Goal: Information Seeking & Learning: Find specific page/section

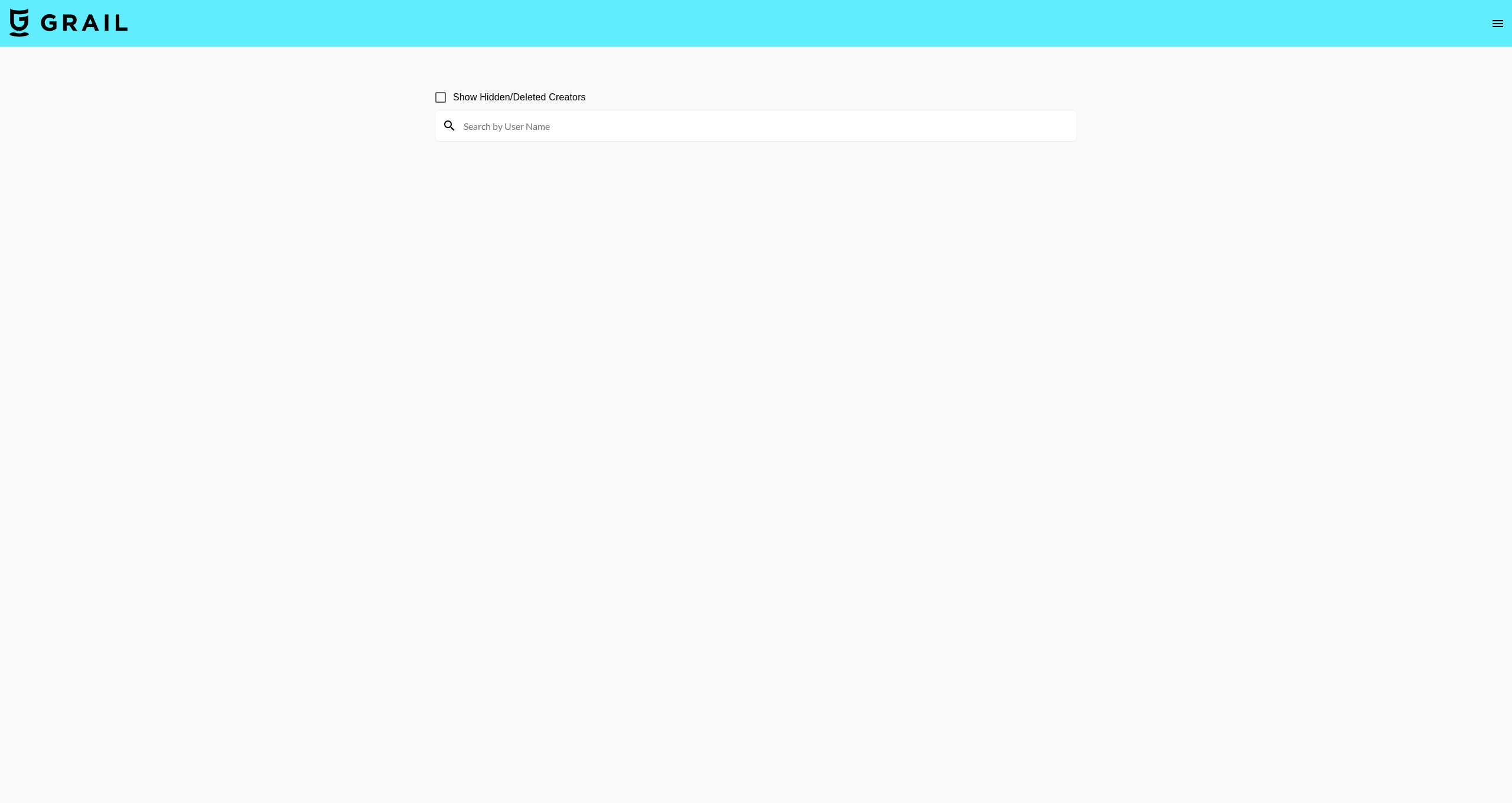
click at [1500, 26] on icon "open drawer" at bounding box center [1498, 23] width 11 height 7
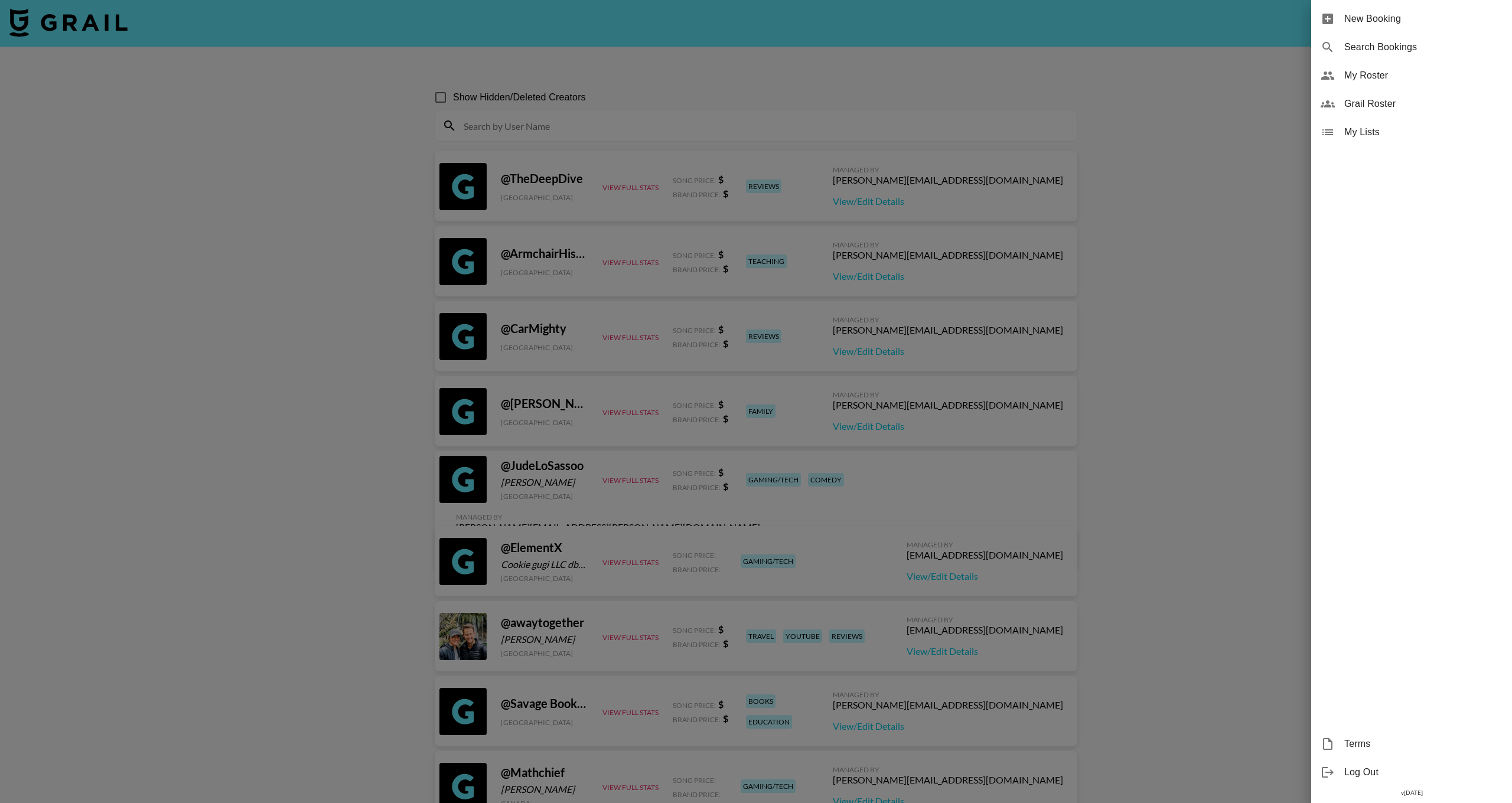
click at [1373, 20] on span "New Booking" at bounding box center [1423, 19] width 158 height 14
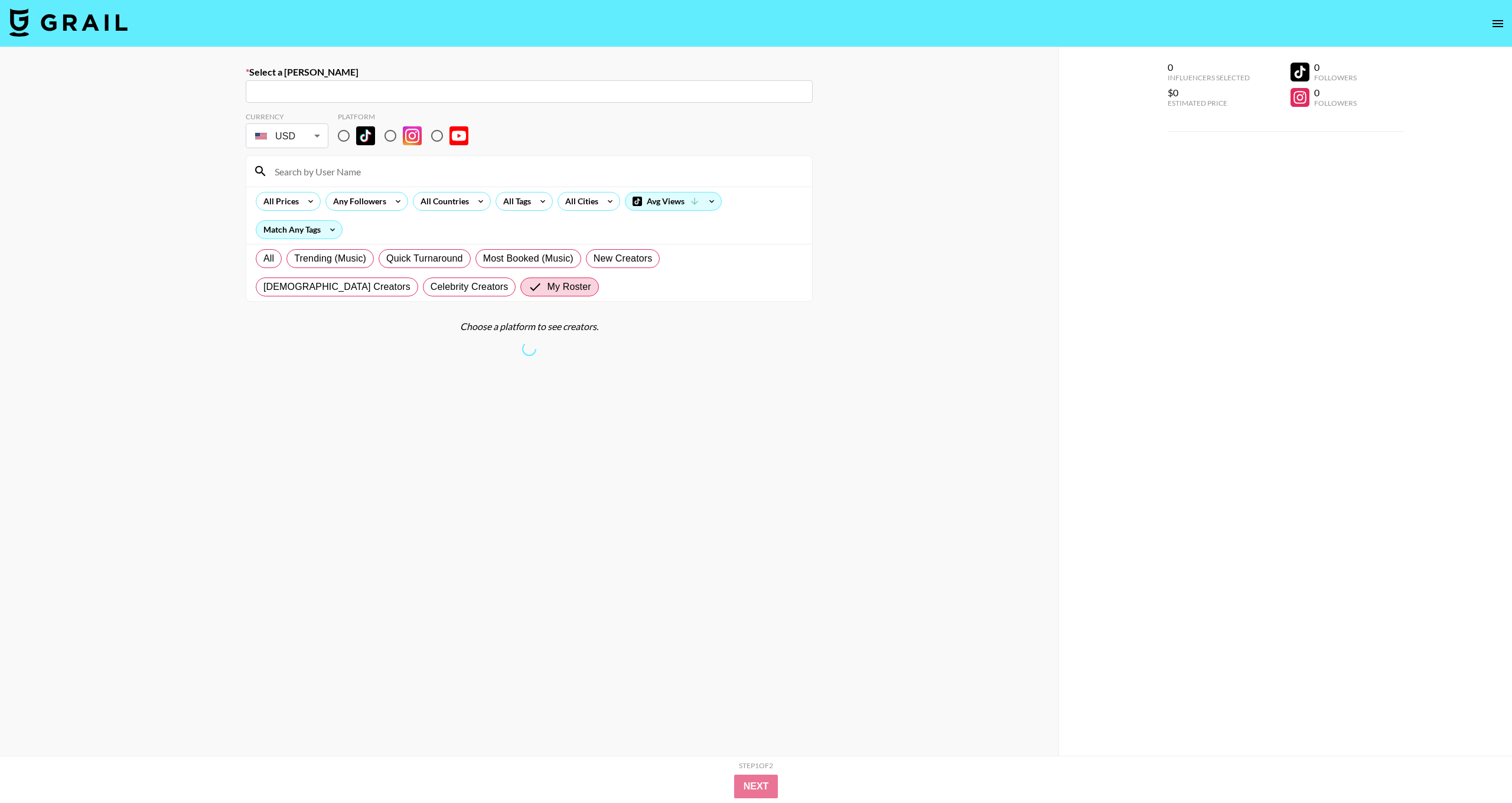
click at [396, 97] on div "​" at bounding box center [529, 92] width 567 height 23
click at [396, 91] on input "text" at bounding box center [529, 92] width 553 height 14
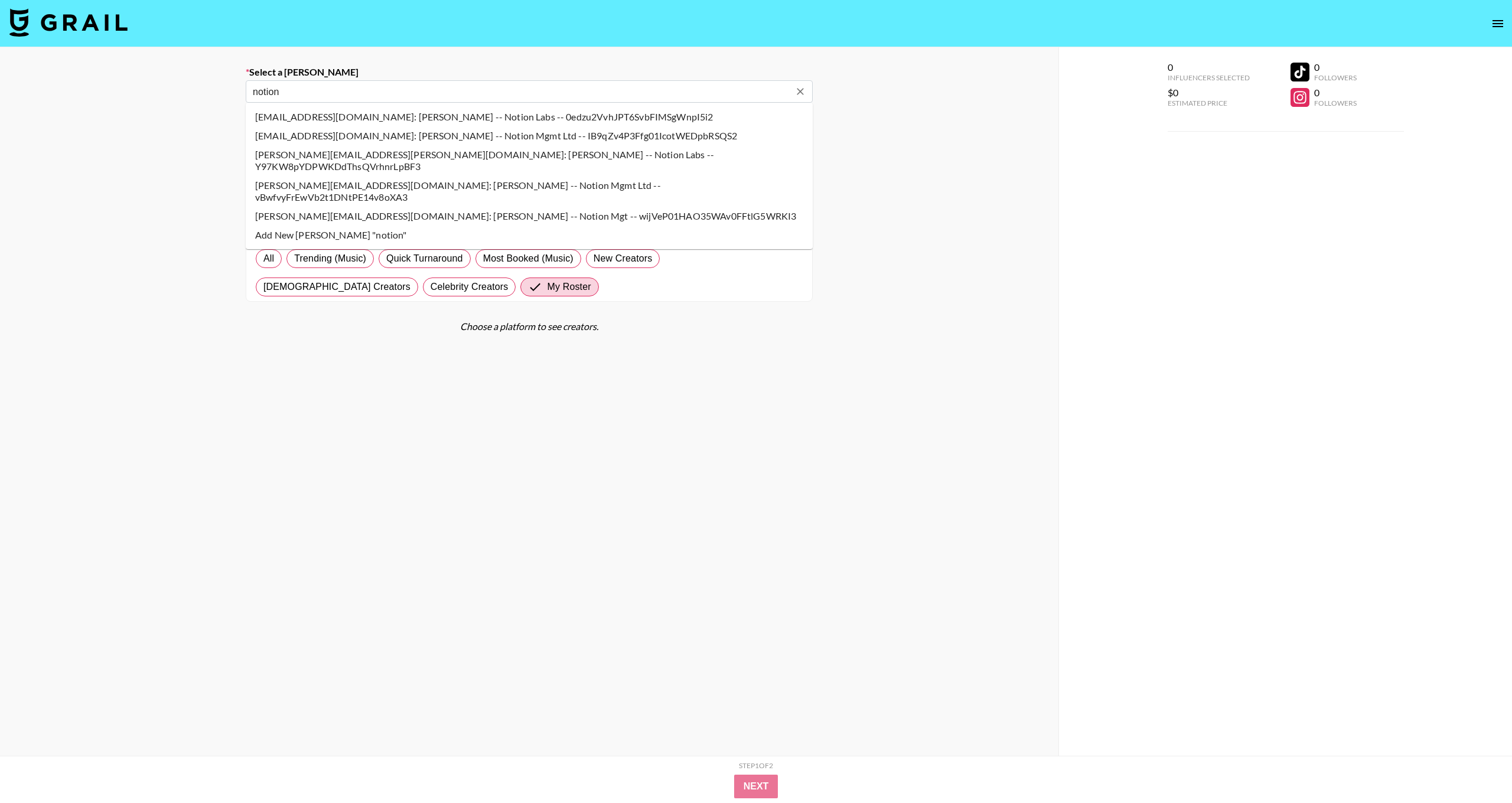
click at [435, 118] on li "parka@makenotion.com: Angela Park -- Notion Labs -- 0edzu2VvhJPT6SvbFIMSgWnpI5i2" at bounding box center [529, 117] width 567 height 19
type input "parka@makenotion.com: Angela Park -- Notion Labs -- 0edzu2VvhJPT6SvbFIMSgWnpI5i2"
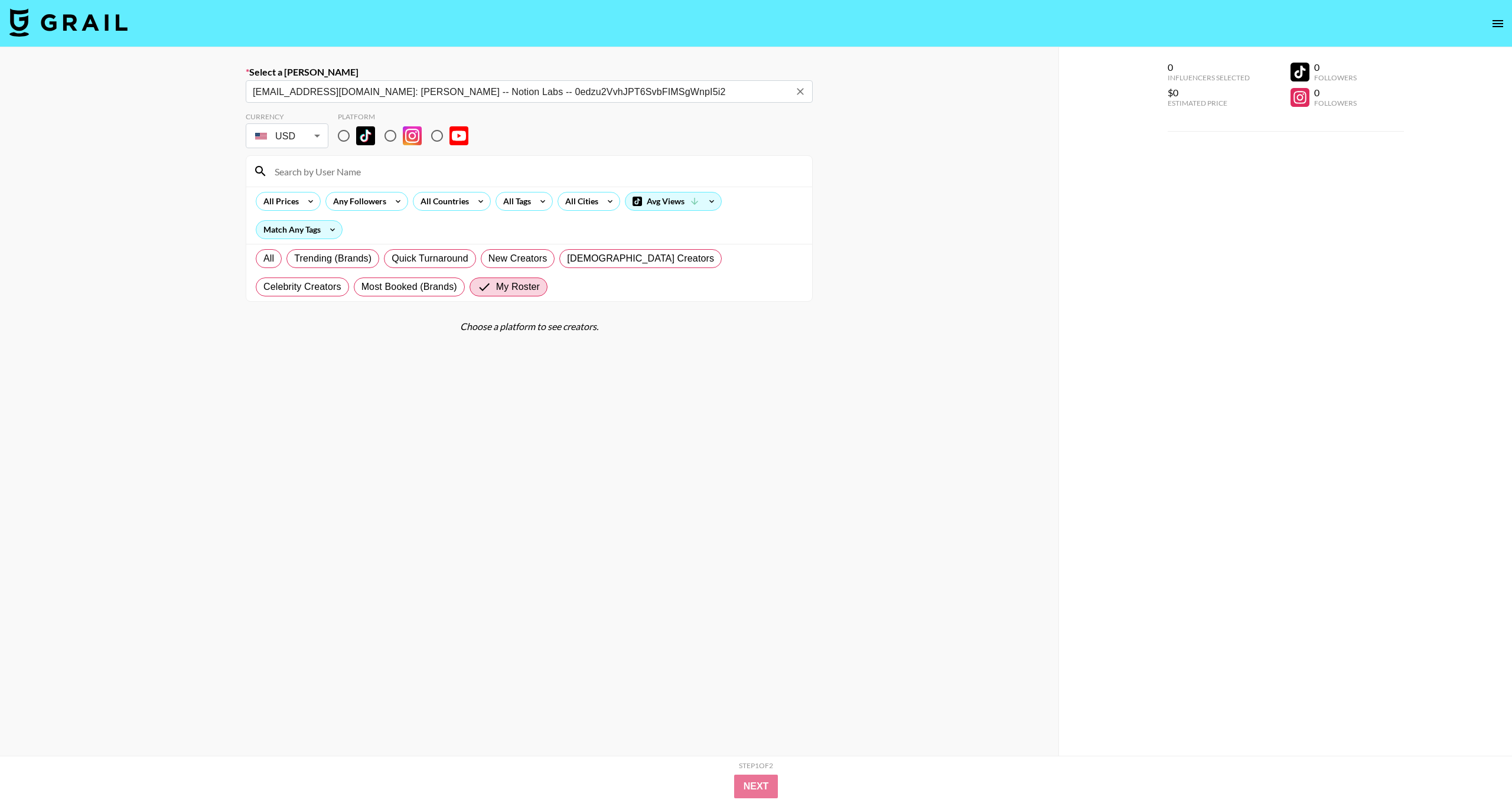
click at [436, 137] on input "radio" at bounding box center [437, 135] width 25 height 25
radio input "true"
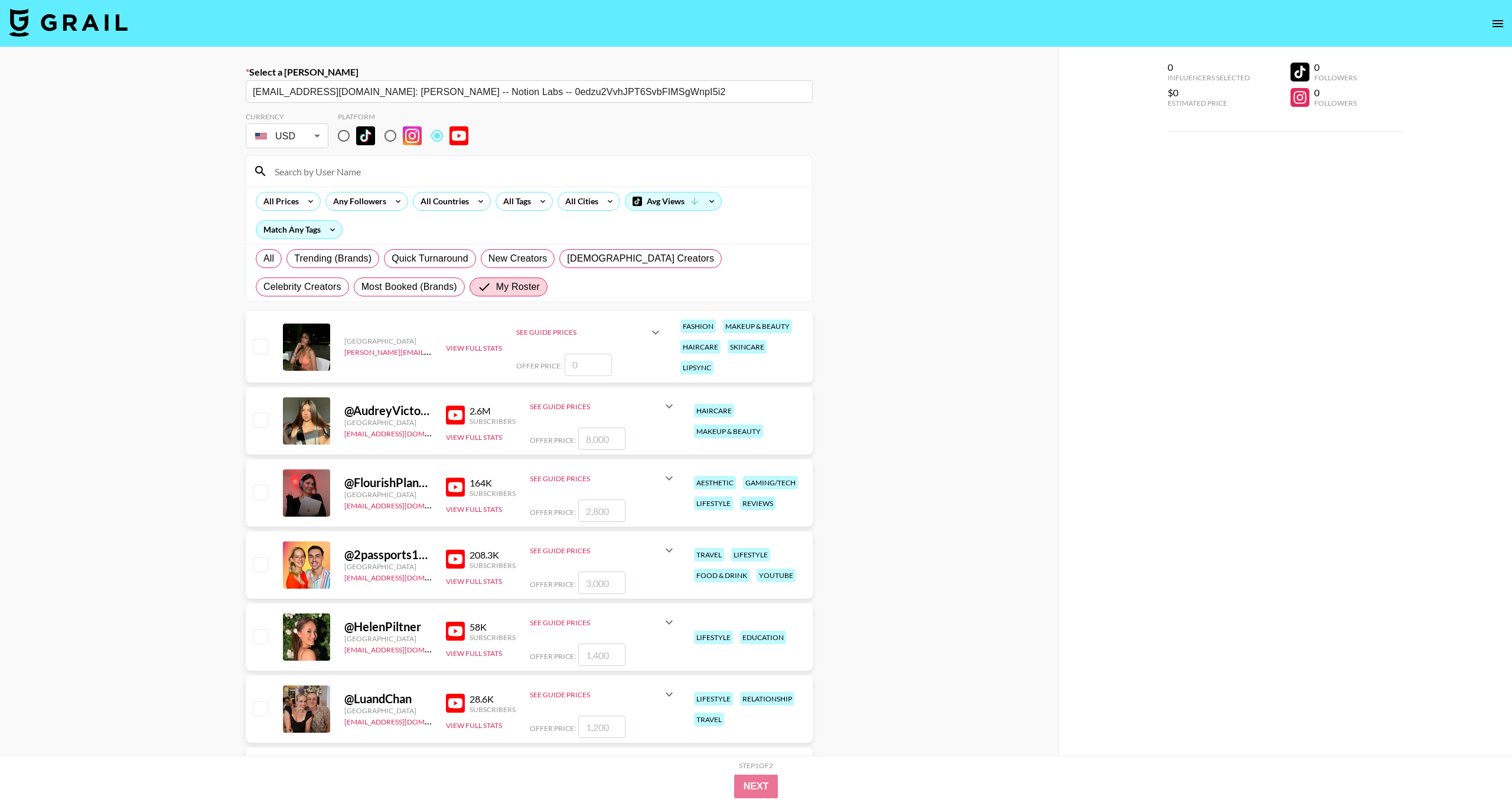
click at [262, 639] on input "checkbox" at bounding box center [260, 636] width 14 height 14
checkbox input "true"
click at [595, 650] on input "1400" at bounding box center [602, 655] width 47 height 23
type input "1800"
click at [860, 675] on div "Select a Booker parka@makenotion.com: Angela Park -- Notion Labs -- 0edzu2VvhJP…" at bounding box center [529, 450] width 1058 height 805
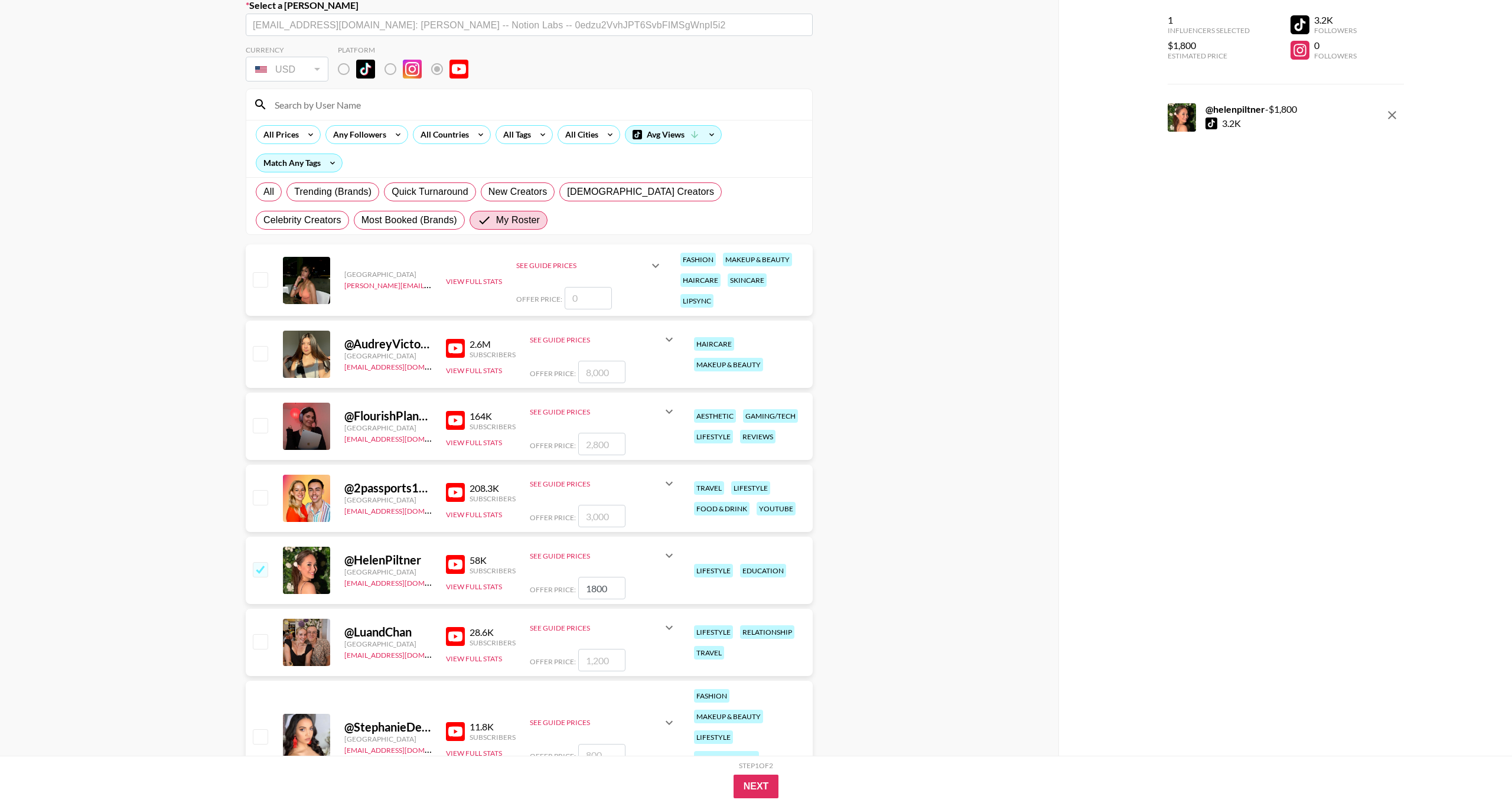
scroll to position [91, 0]
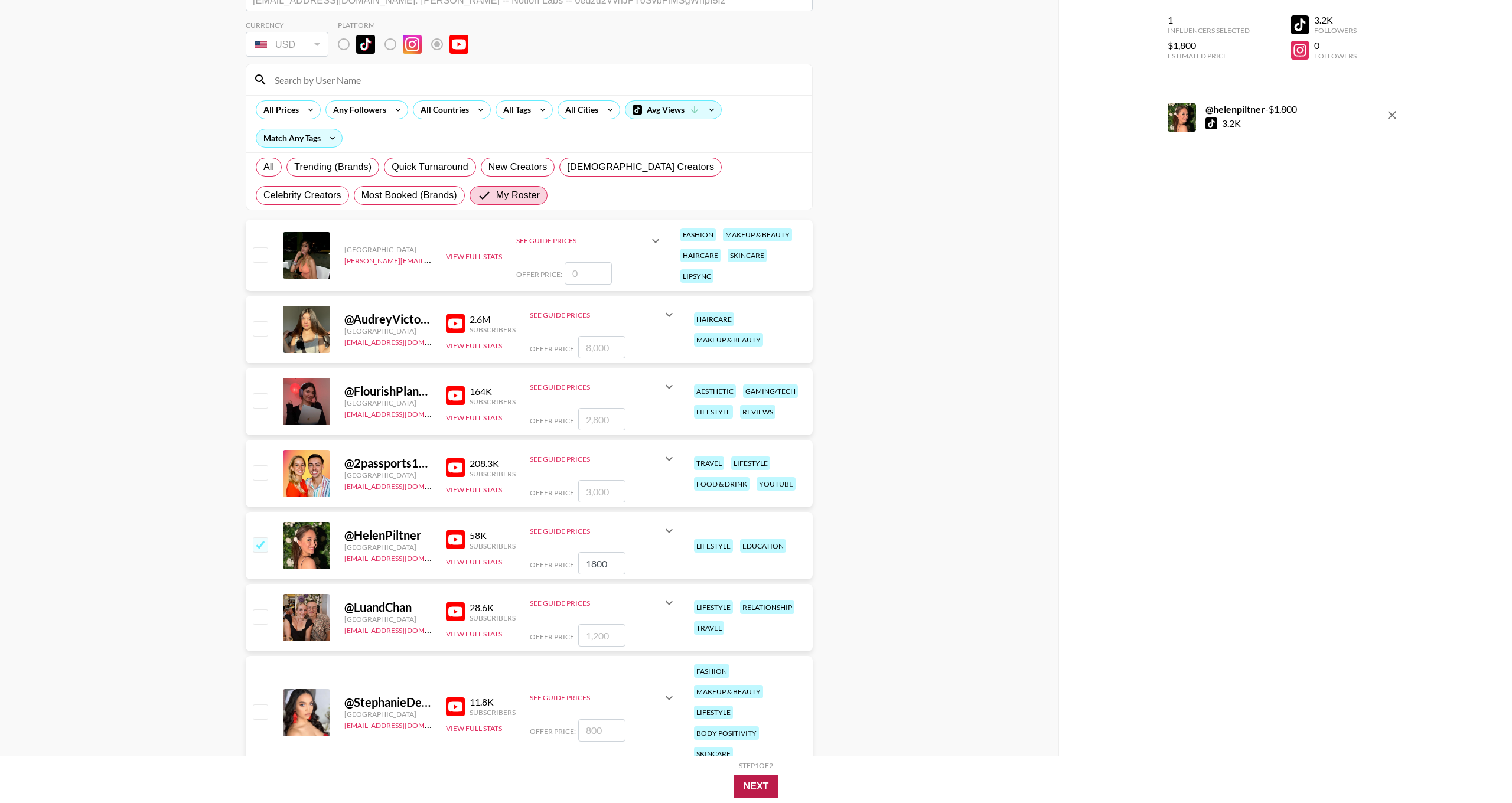
click at [765, 786] on button "Next" at bounding box center [757, 787] width 45 height 24
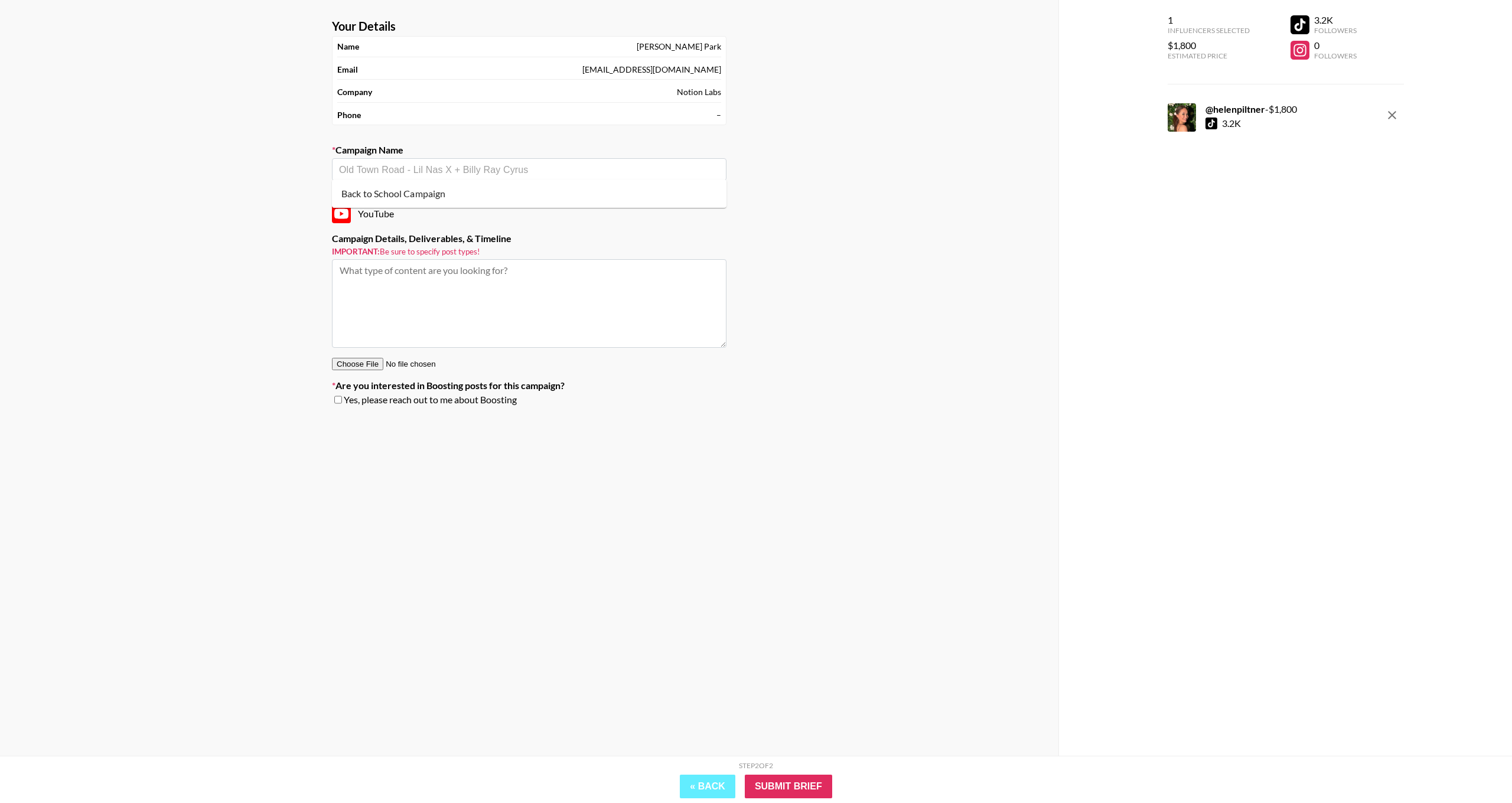
scroll to position [47, 0]
click at [505, 163] on input "text" at bounding box center [529, 170] width 381 height 14
click at [478, 193] on li "Back to School Campaign" at bounding box center [529, 194] width 394 height 19
type input "Back to School Campaign"
drag, startPoint x: 510, startPoint y: 296, endPoint x: 433, endPoint y: 294, distance: 77.0
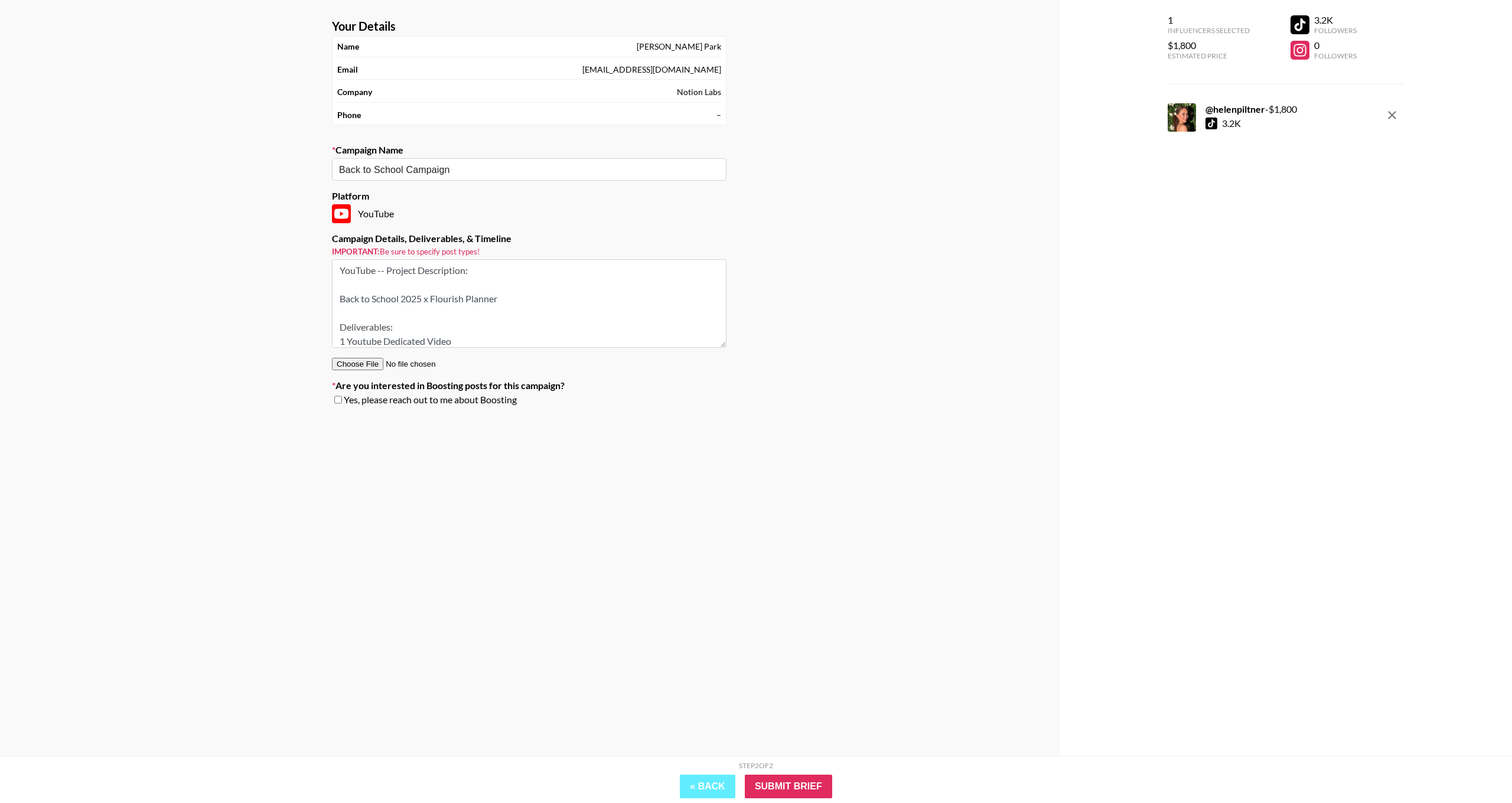
click at [433, 294] on textarea "YouTube -- Project Description: Back to School 2025 x Flourish Planner Delivera…" at bounding box center [529, 304] width 394 height 89
drag, startPoint x: 416, startPoint y: 292, endPoint x: 338, endPoint y: 280, distance: 78.9
click at [338, 280] on textarea "YouTube -- Project Description: Back to School 2025 x Helen Piltner Deliverable…" at bounding box center [529, 304] width 394 height 89
paste textarea "× 60-90s YouTube Integration 1× Dedicated YouTube Short"
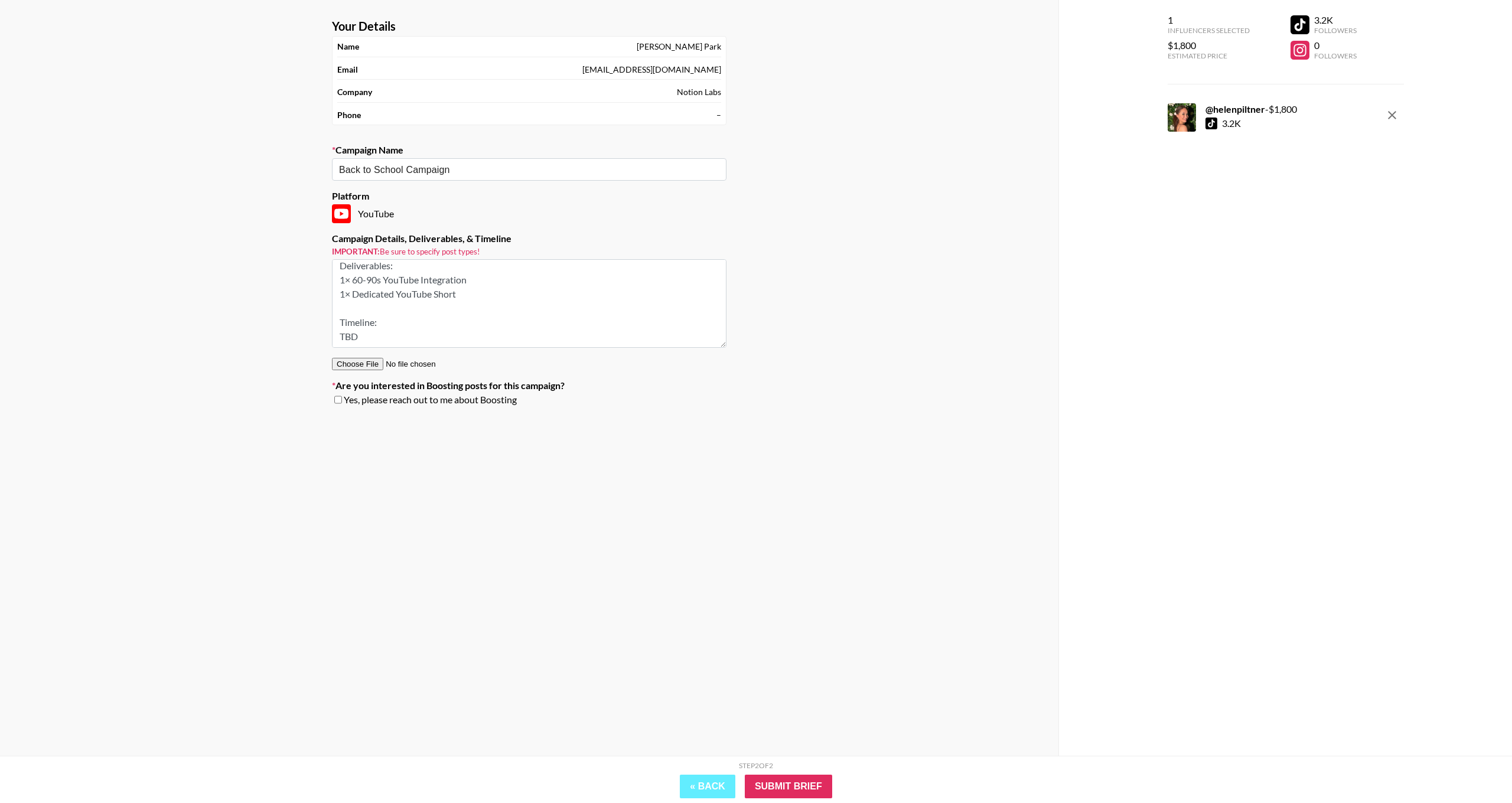
click at [353, 278] on textarea "YouTube -- Project Description: Back to School 2025 x Helen Piltner Deliverable…" at bounding box center [529, 304] width 394 height 89
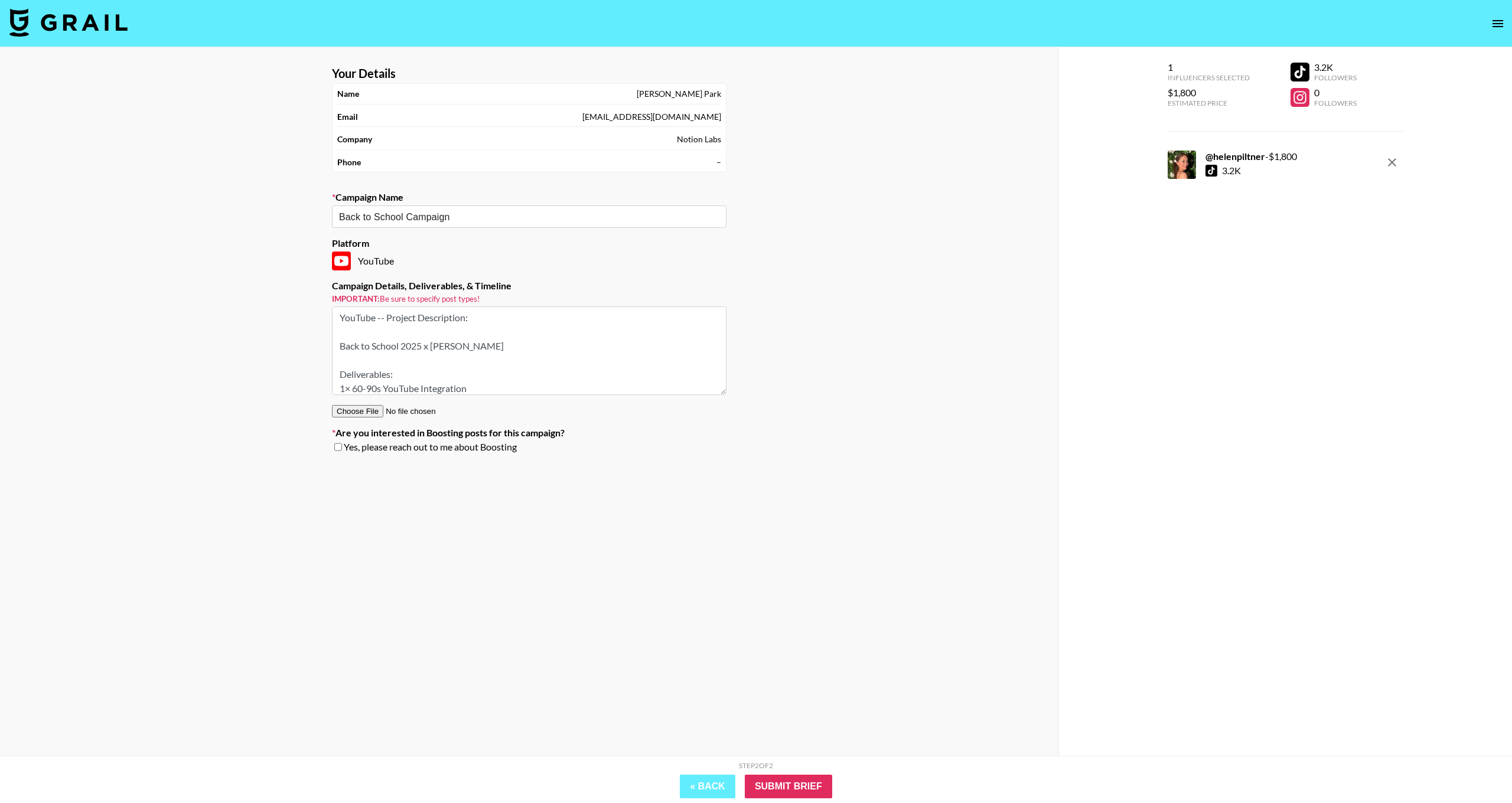
scroll to position [0, 0]
click at [386, 314] on textarea "YouTube -- Project Description: Back to School 2025 x Helen Piltner Deliverable…" at bounding box center [529, 351] width 394 height 89
drag, startPoint x: 383, startPoint y: 316, endPoint x: 391, endPoint y: 319, distance: 8.5
click at [383, 316] on textarea "YouTube -- Project Description: Back to School 2025 x Helen Piltner Deliverable…" at bounding box center [529, 351] width 394 height 89
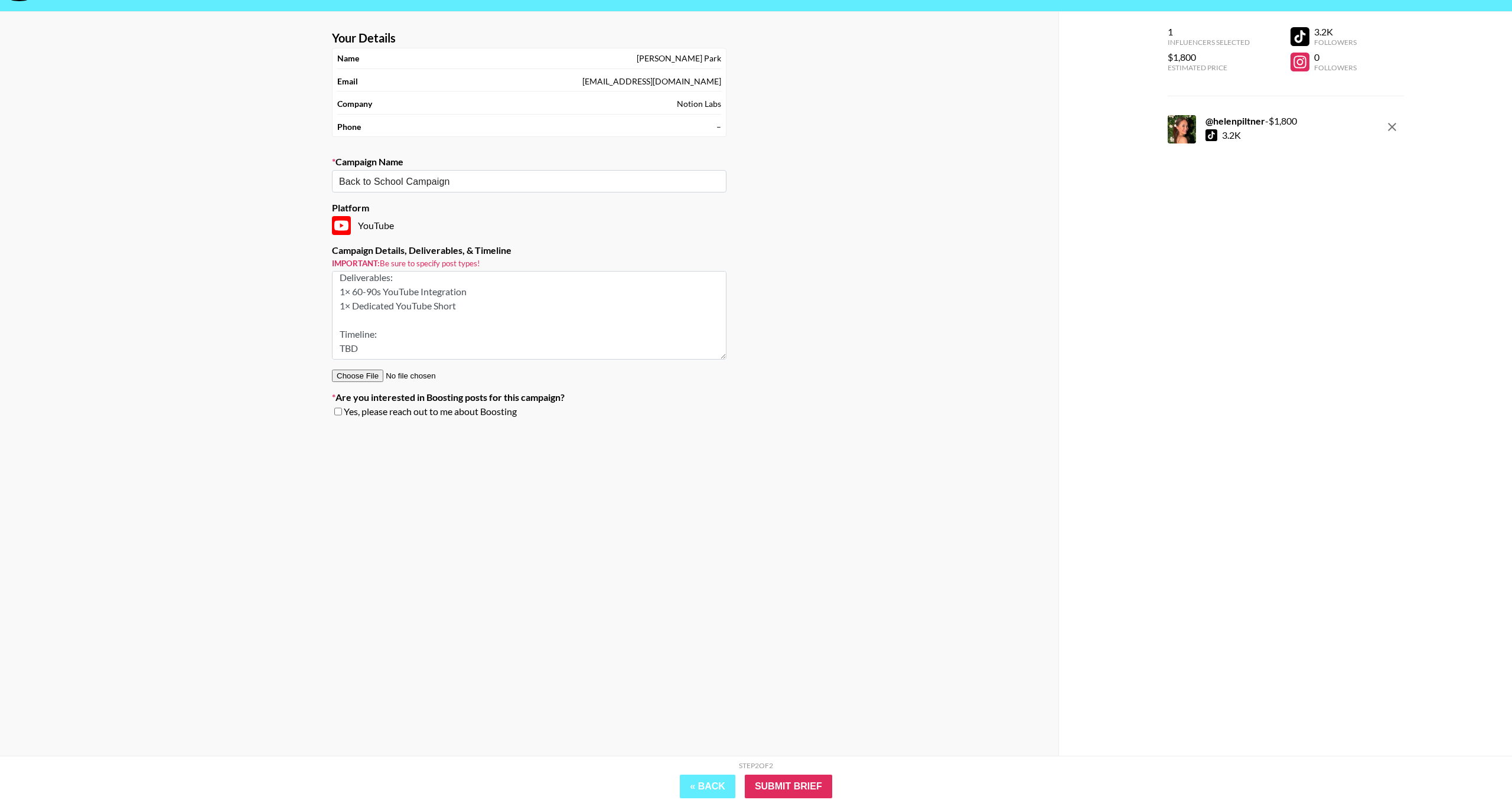
scroll to position [76, 0]
type textarea "YouTube - Project Description: Back to School 2025 x Helen Piltner Deliverables…"
click at [794, 785] on input "Submit Brief" at bounding box center [788, 787] width 88 height 24
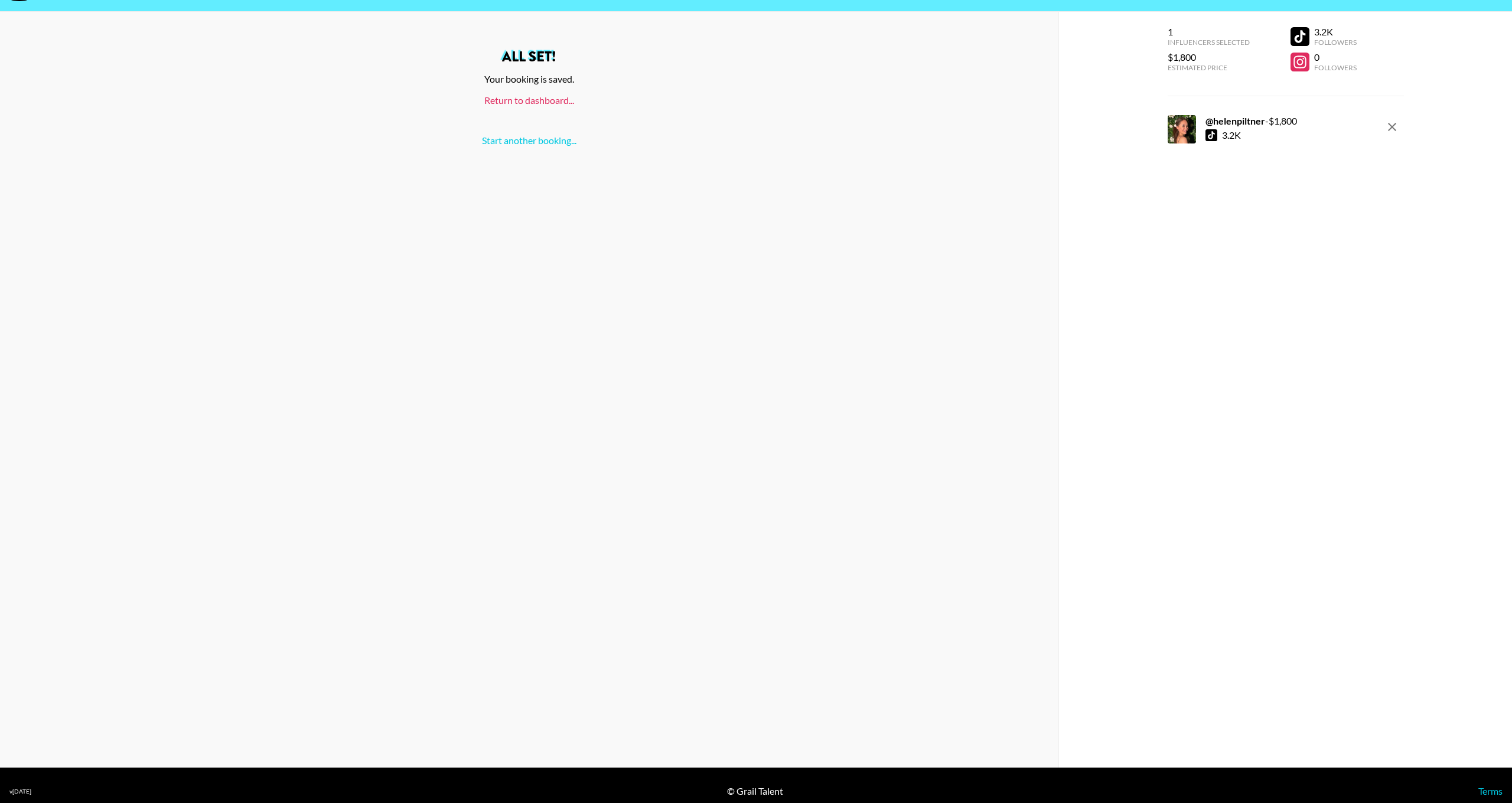
click at [535, 105] on link "Return to dashboard..." at bounding box center [529, 100] width 90 height 11
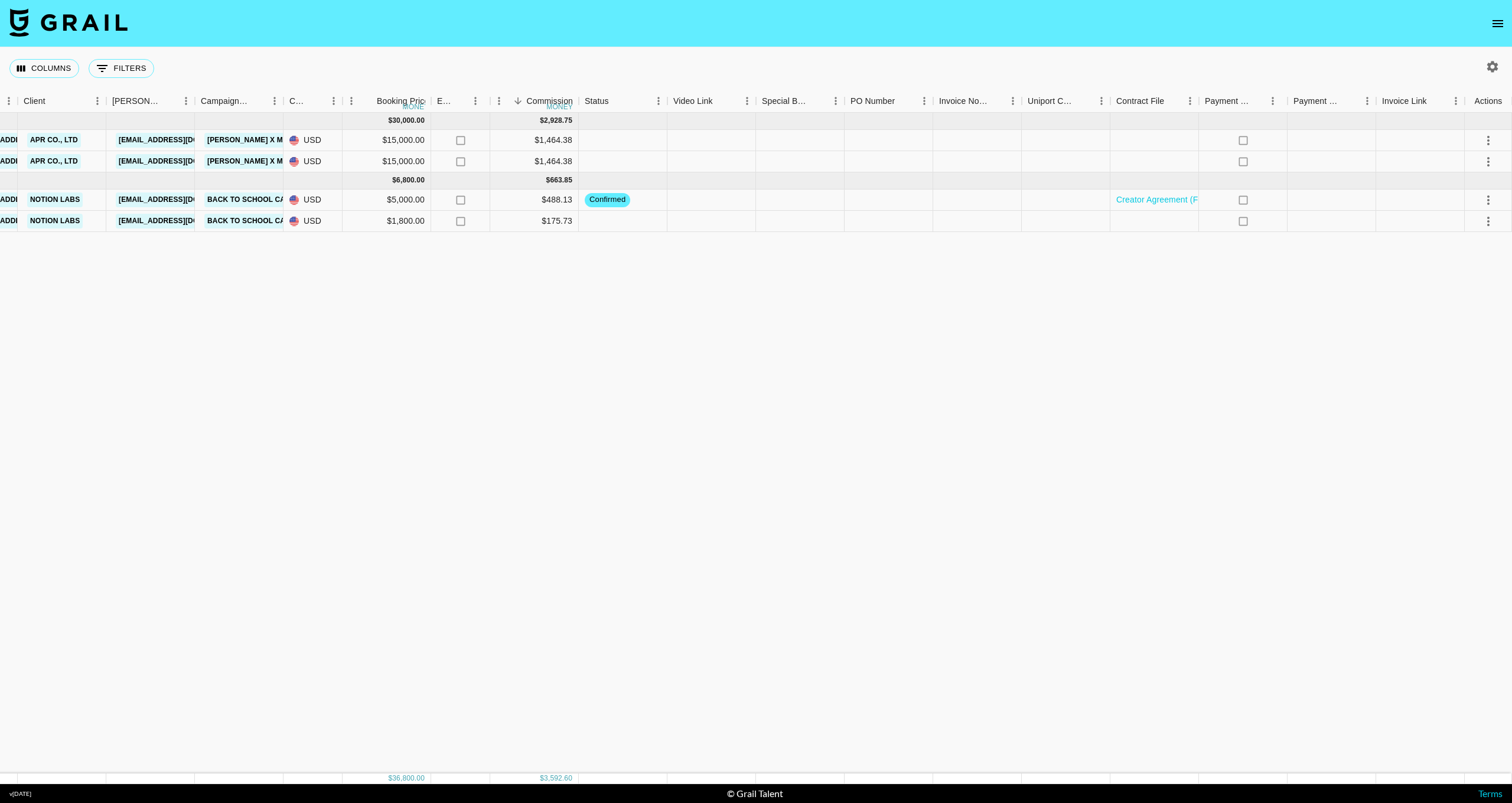
scroll to position [0, 375]
click at [1489, 219] on icon "select merge strategy" at bounding box center [1489, 221] width 14 height 14
click at [1479, 245] on li "Confirm" at bounding box center [1474, 247] width 77 height 21
click at [1324, 291] on div "May '25 ( 2 ) $ 30,000.00 $ 2,928.75 recYBOhWS3Joq9mJn audreyvictoria_ stephani…" at bounding box center [569, 443] width 1887 height 661
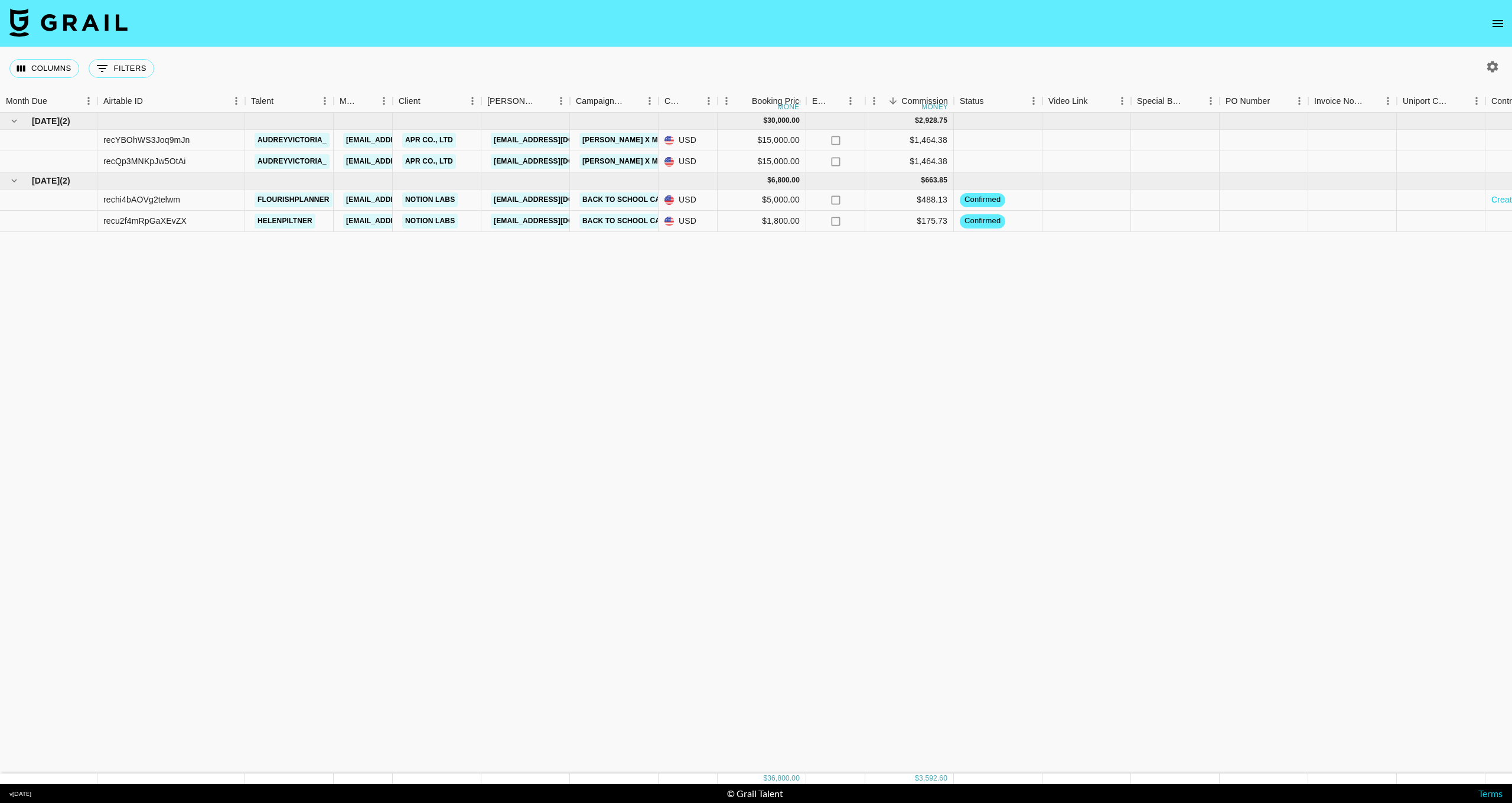
scroll to position [0, 0]
click at [116, 70] on button "0 Filters" at bounding box center [122, 69] width 66 height 19
select select "clientId"
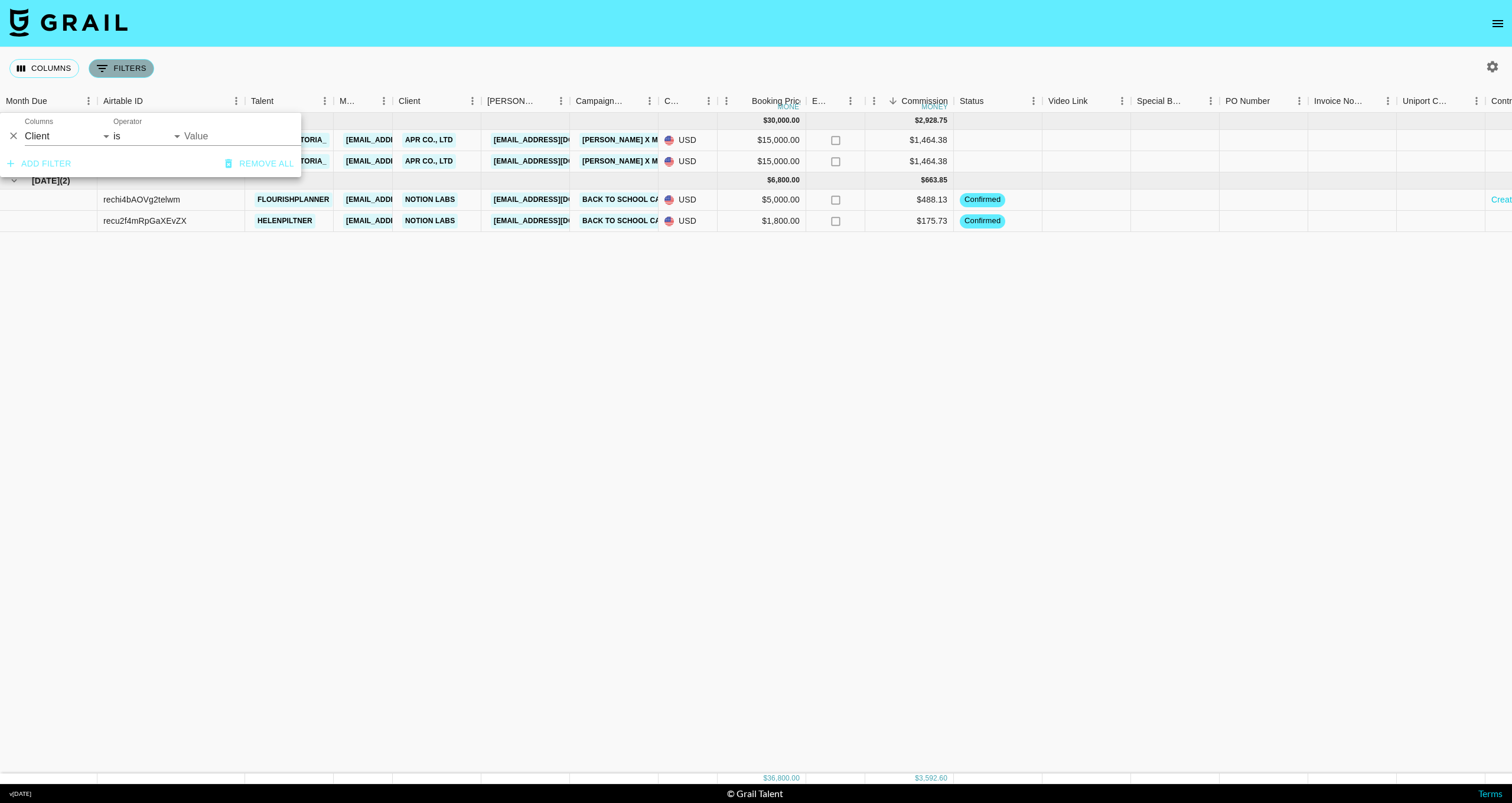
click at [116, 69] on button "0 Filters" at bounding box center [122, 69] width 66 height 19
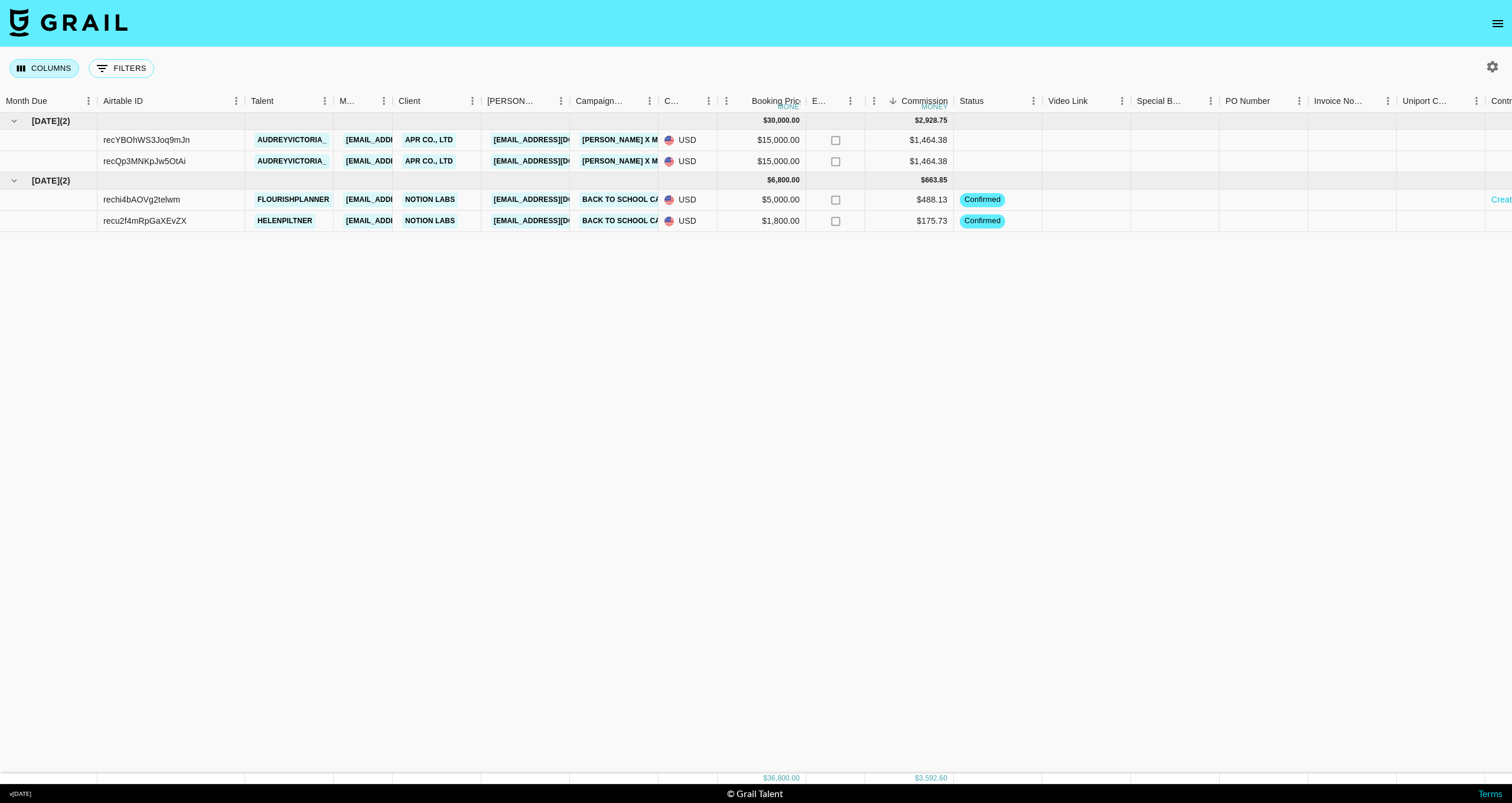
click at [20, 74] on button "Columns" at bounding box center [44, 69] width 70 height 19
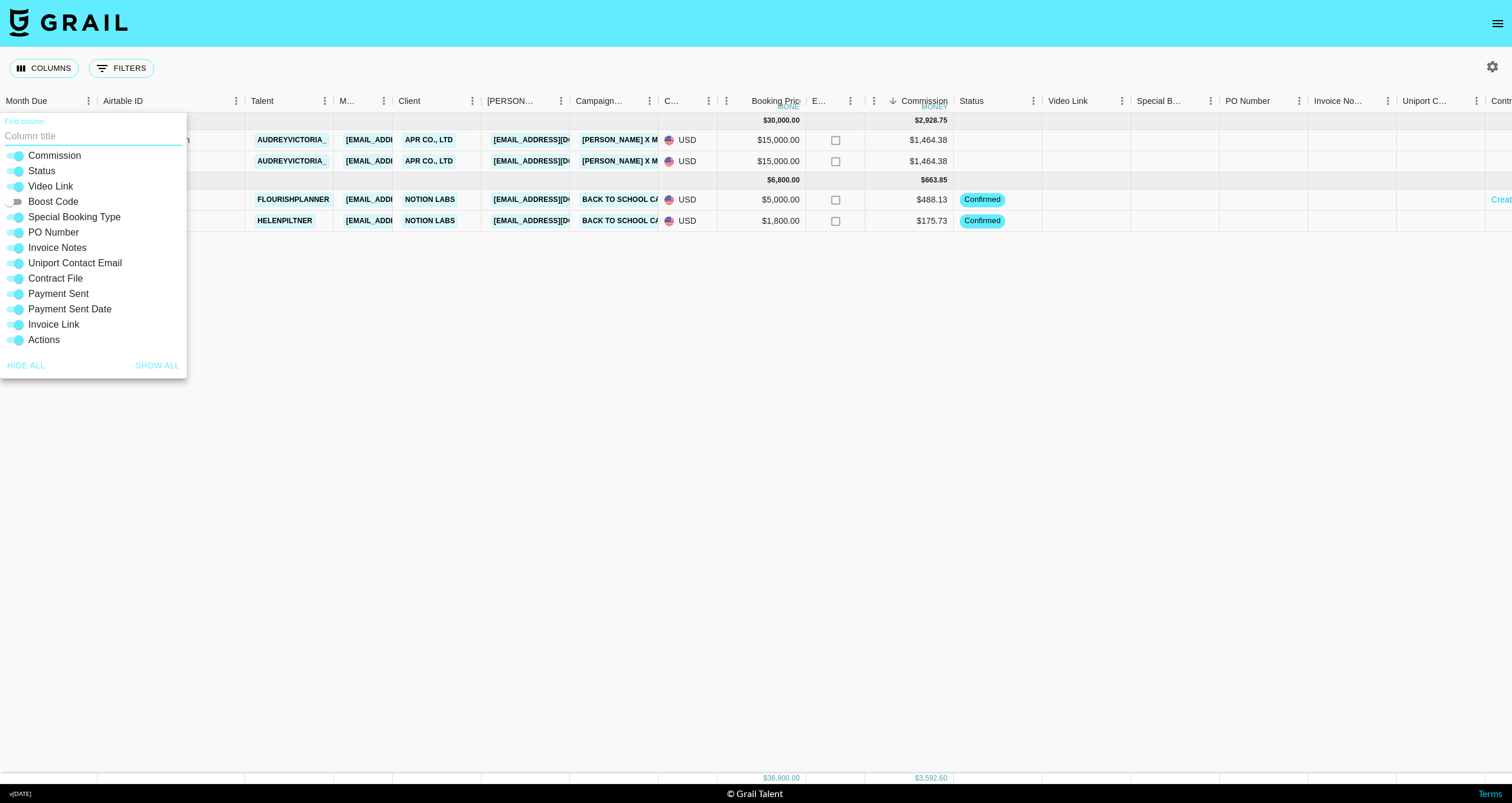
scroll to position [253, 0]
click at [44, 67] on button "Columns" at bounding box center [44, 69] width 70 height 19
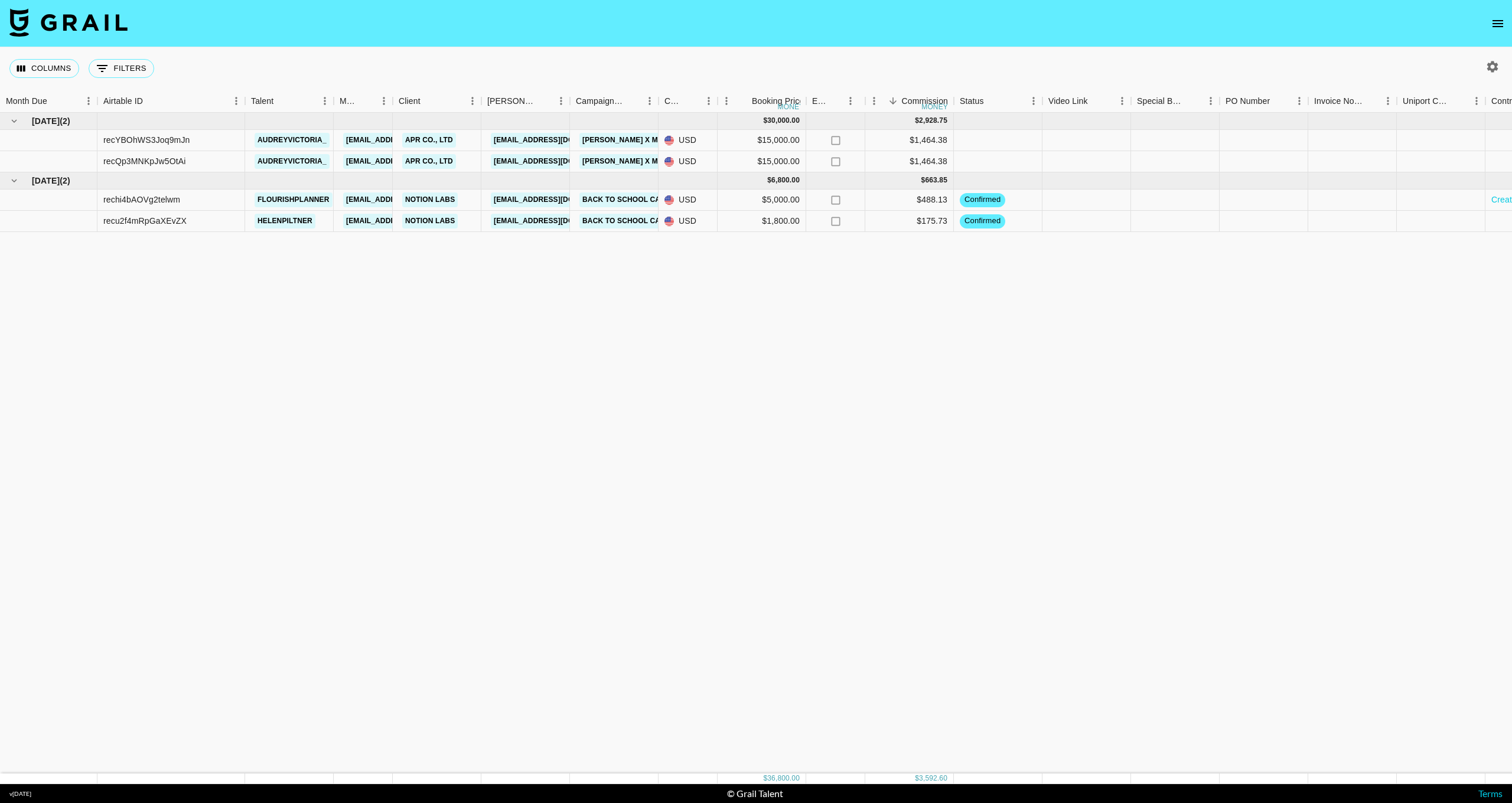
scroll to position [0, 0]
click at [1489, 20] on button "open drawer" at bounding box center [1498, 24] width 24 height 24
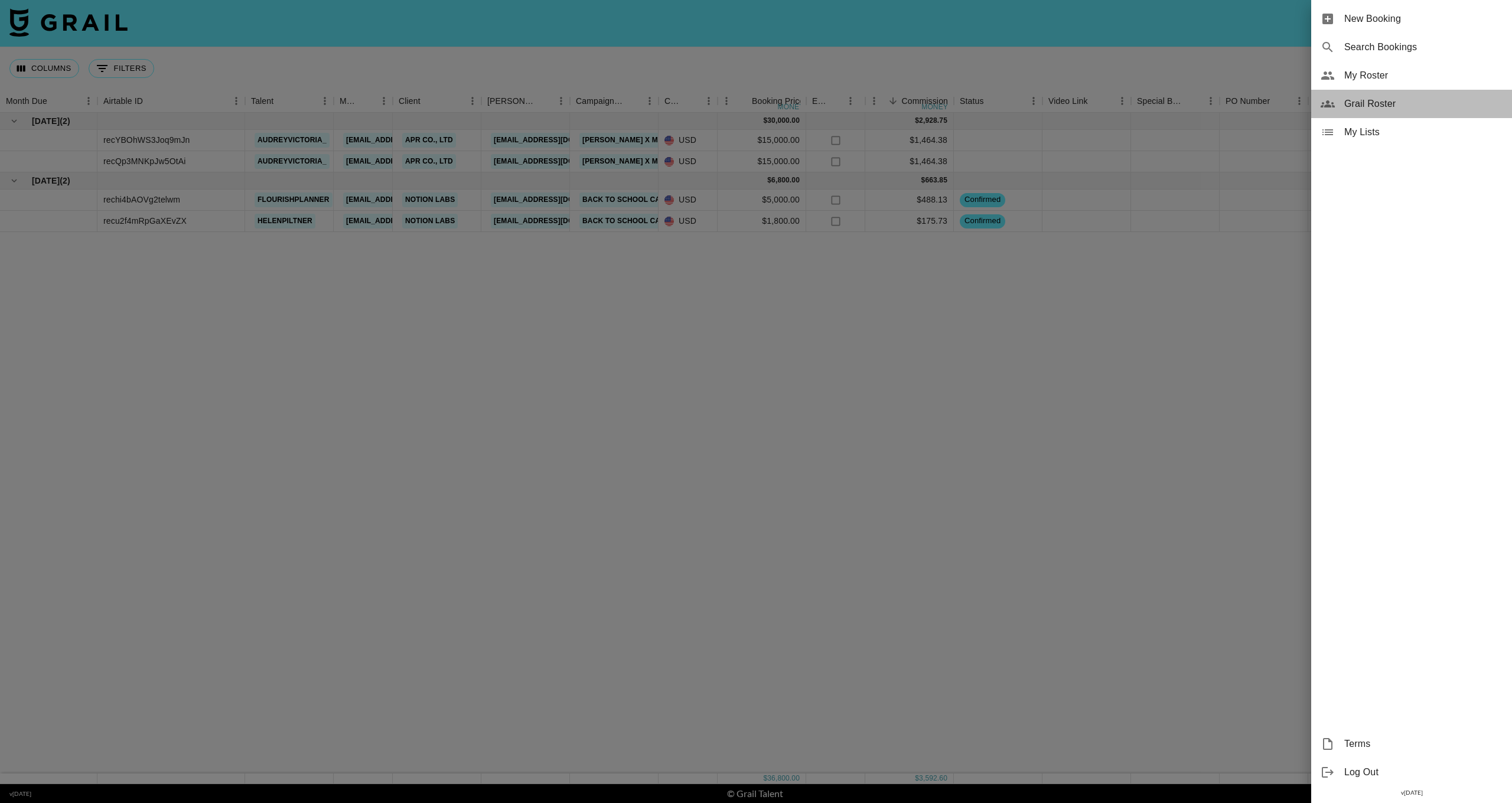
click at [1352, 106] on span "Grail Roster" at bounding box center [1423, 104] width 158 height 14
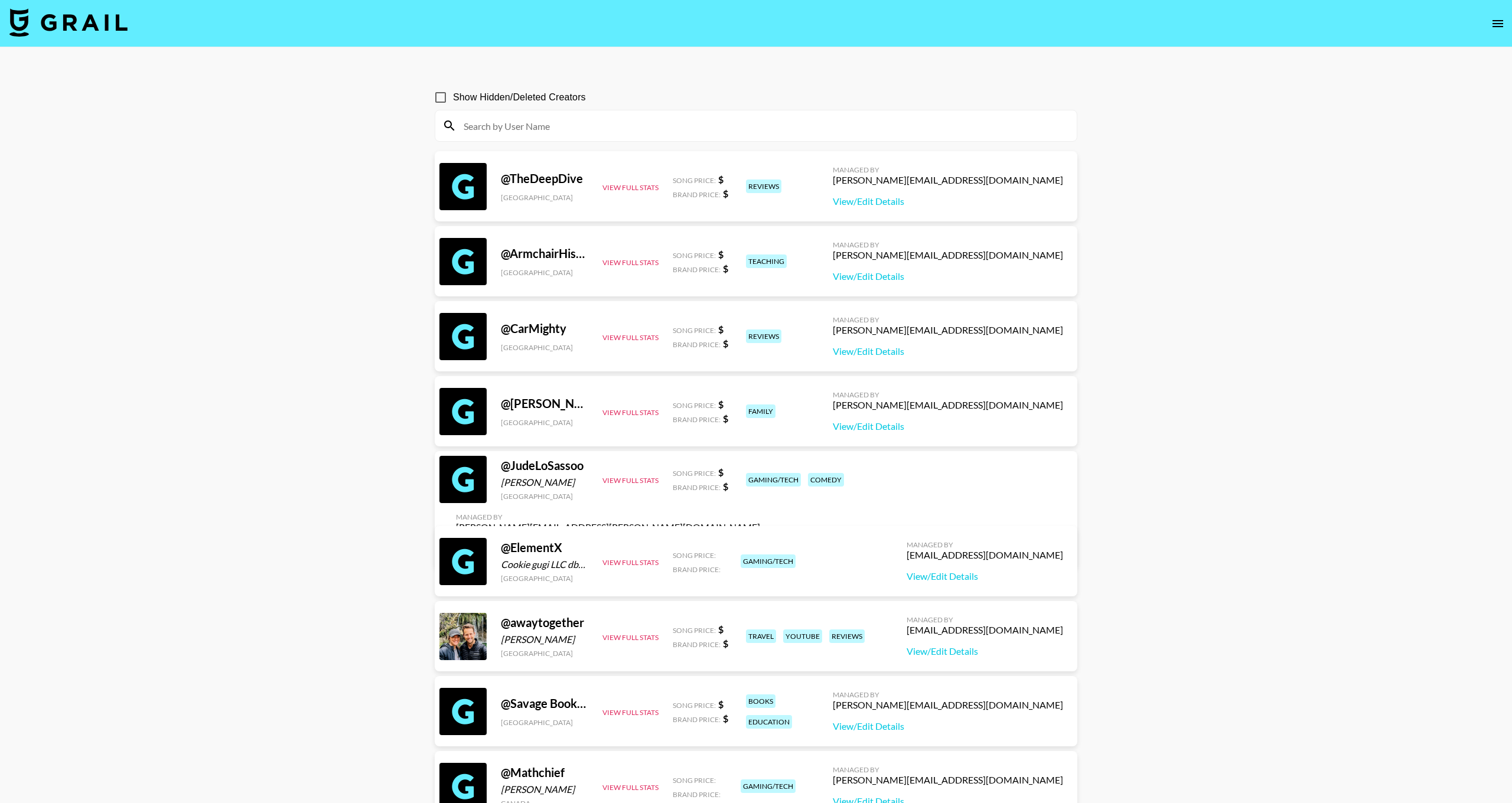
click at [634, 128] on input at bounding box center [763, 126] width 613 height 19
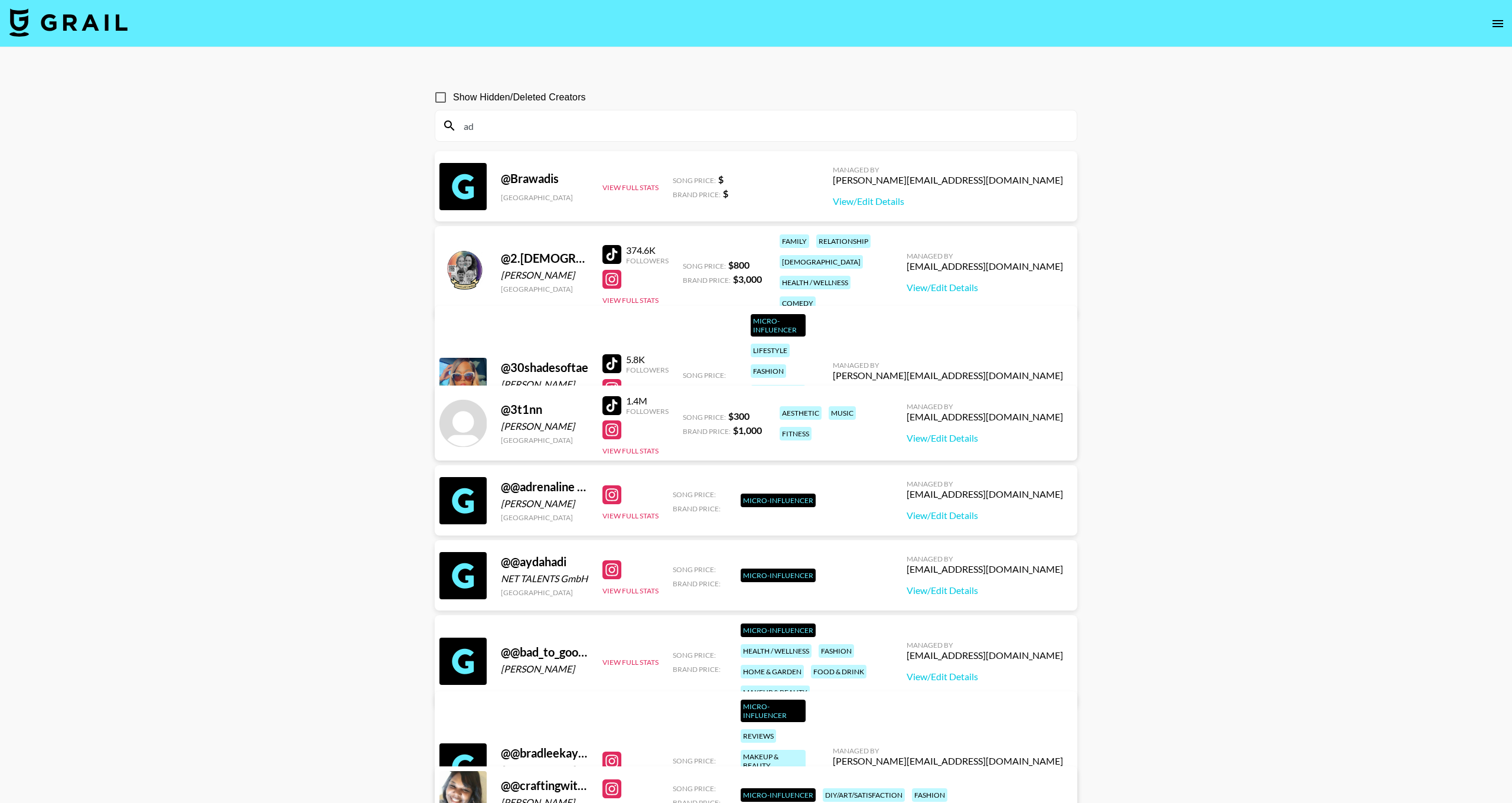
click at [1500, 33] on button "open drawer" at bounding box center [1498, 24] width 24 height 24
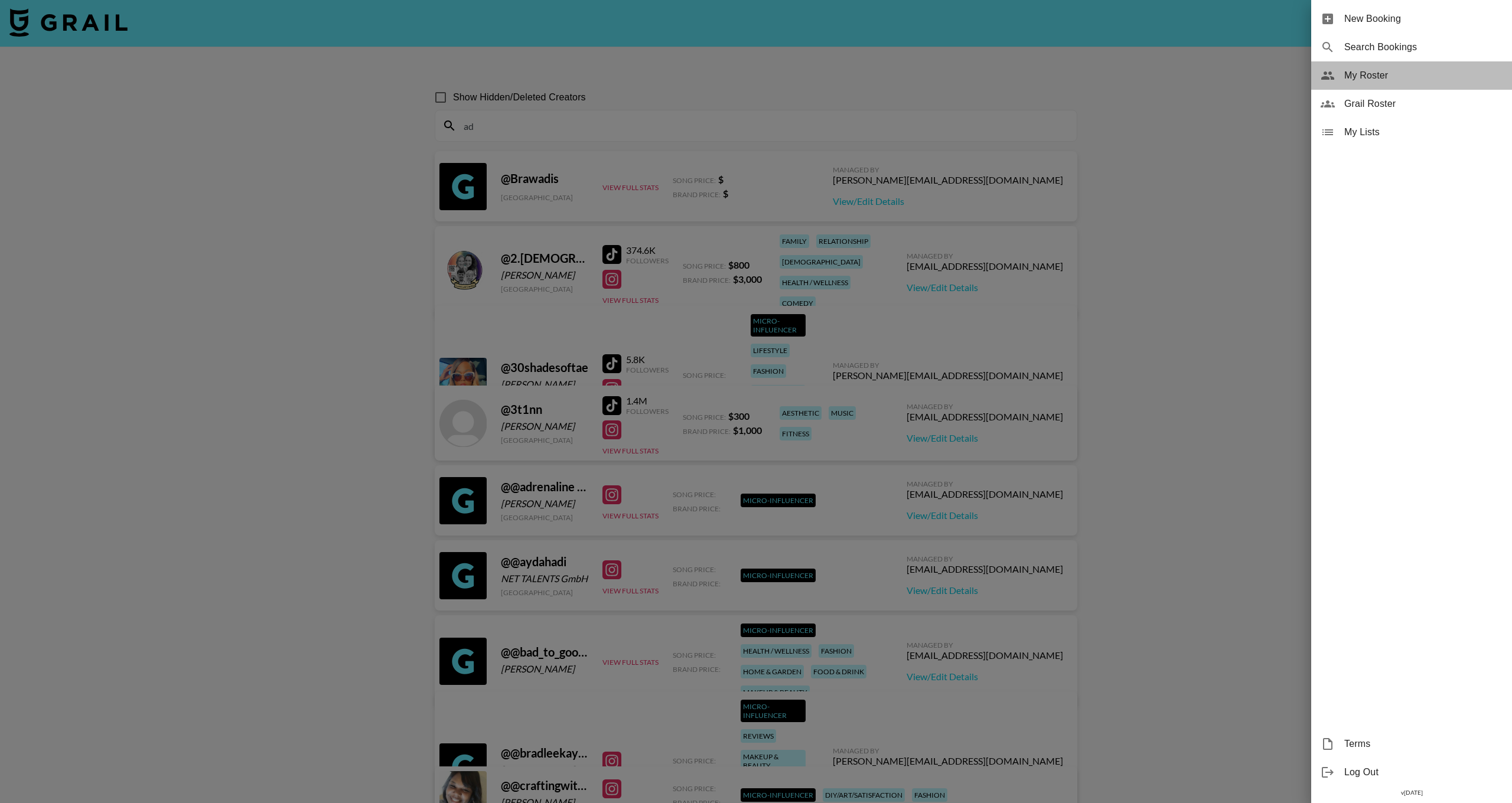
click at [1436, 69] on span "My Roster" at bounding box center [1423, 76] width 158 height 14
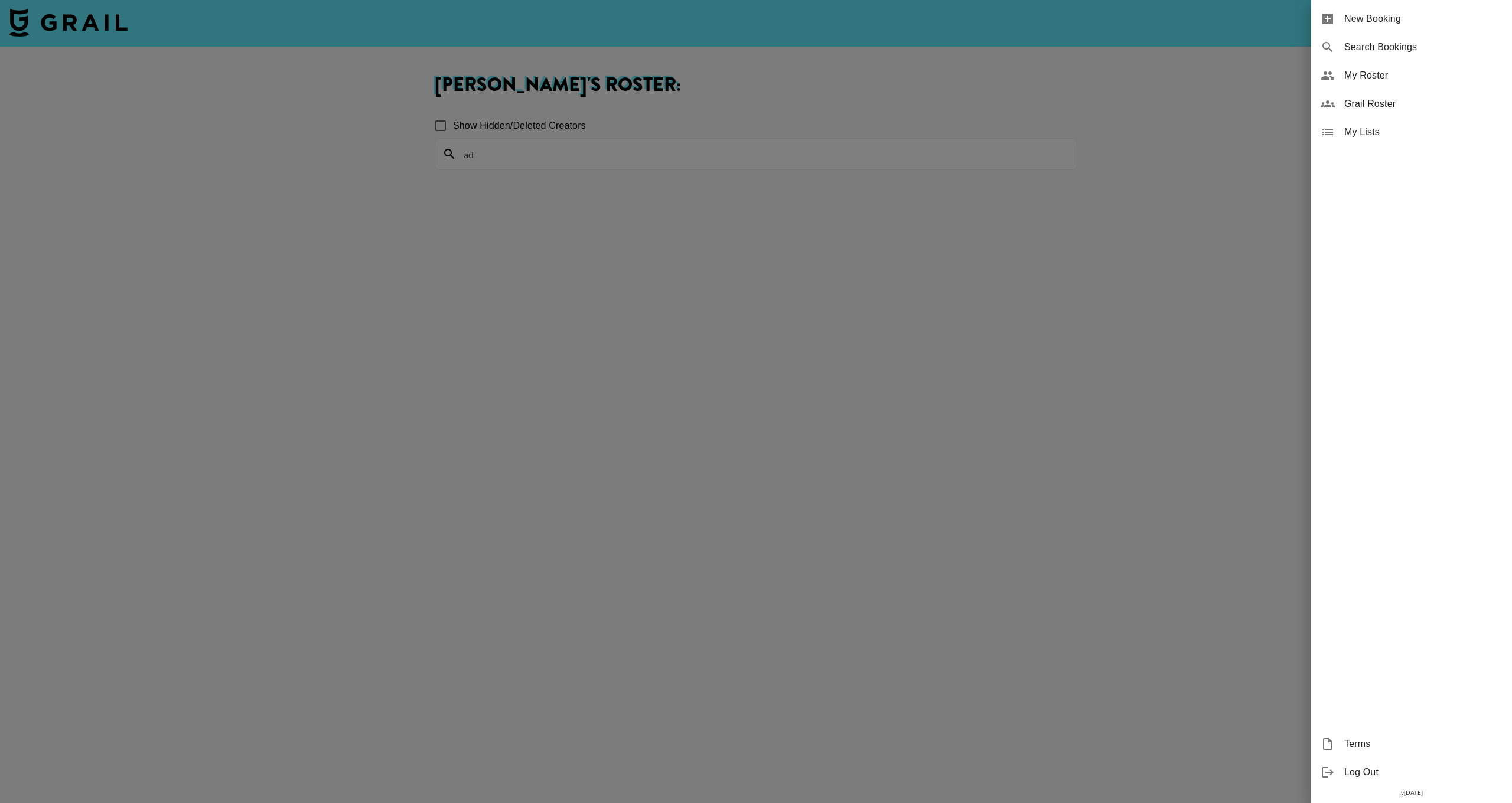
click at [982, 137] on div at bounding box center [756, 401] width 1512 height 803
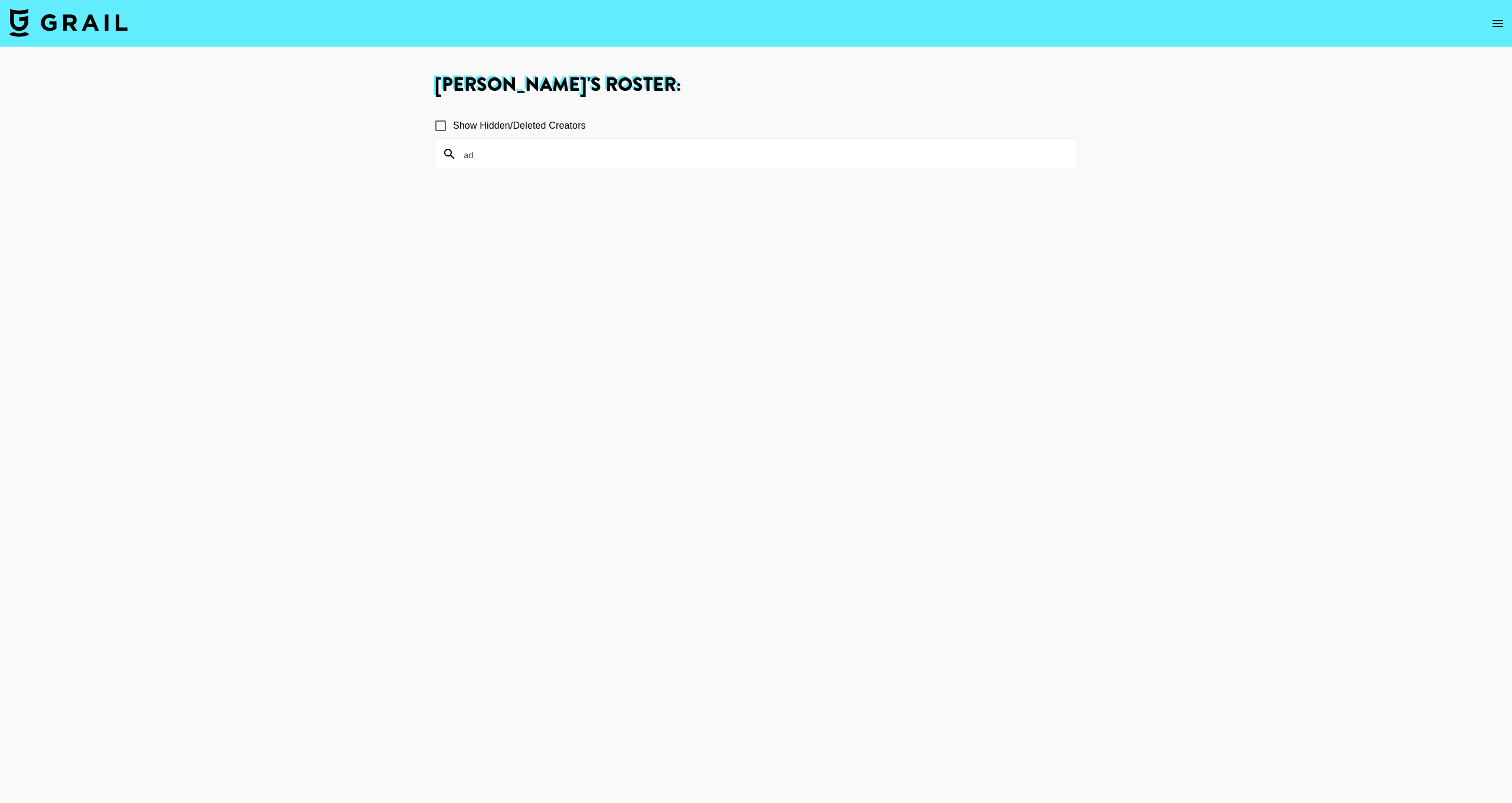
click at [724, 147] on input "ad" at bounding box center [763, 154] width 613 height 19
type input "a"
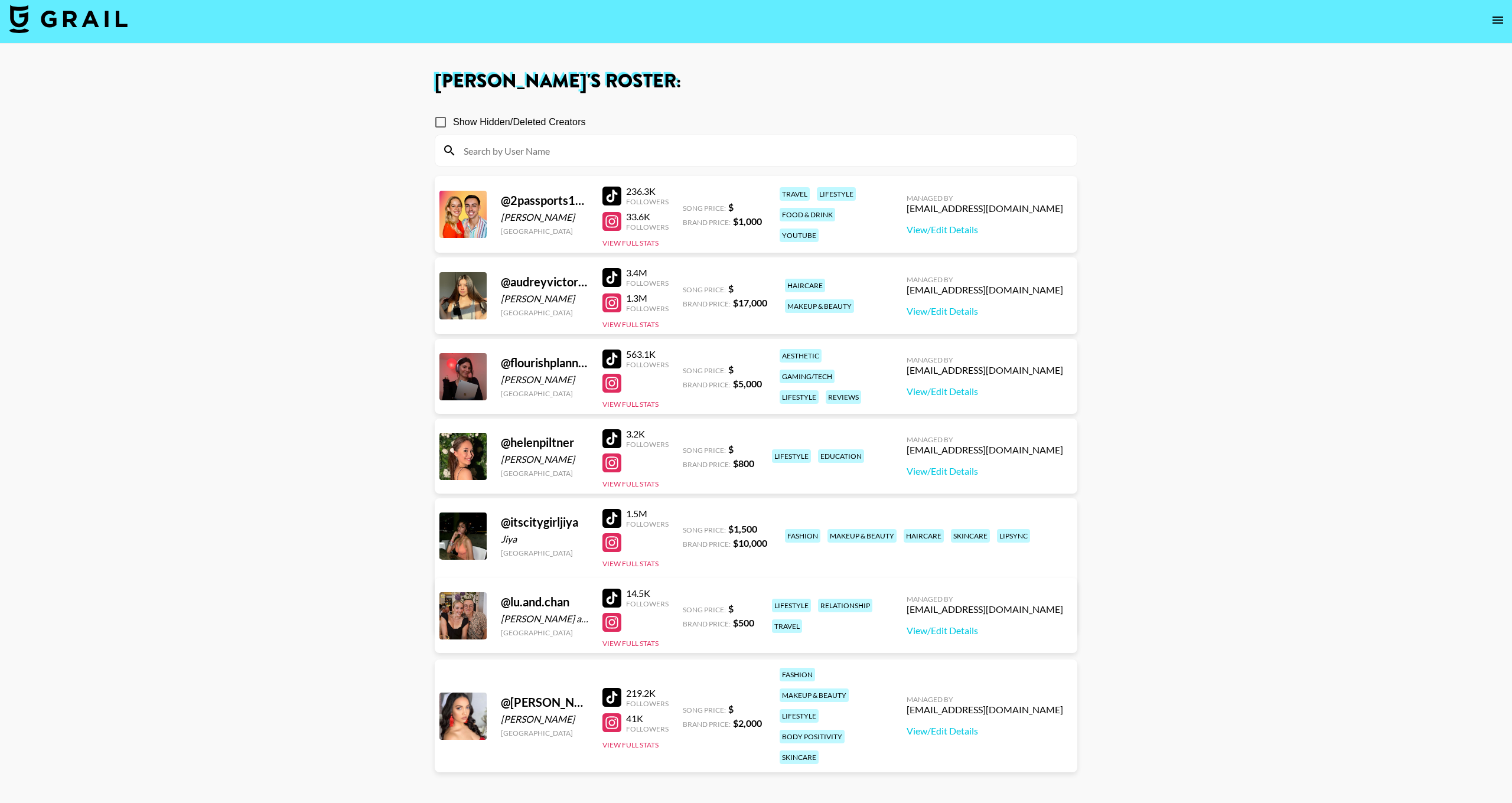
scroll to position [4, 0]
click at [1486, 26] on nav at bounding box center [756, 20] width 1512 height 47
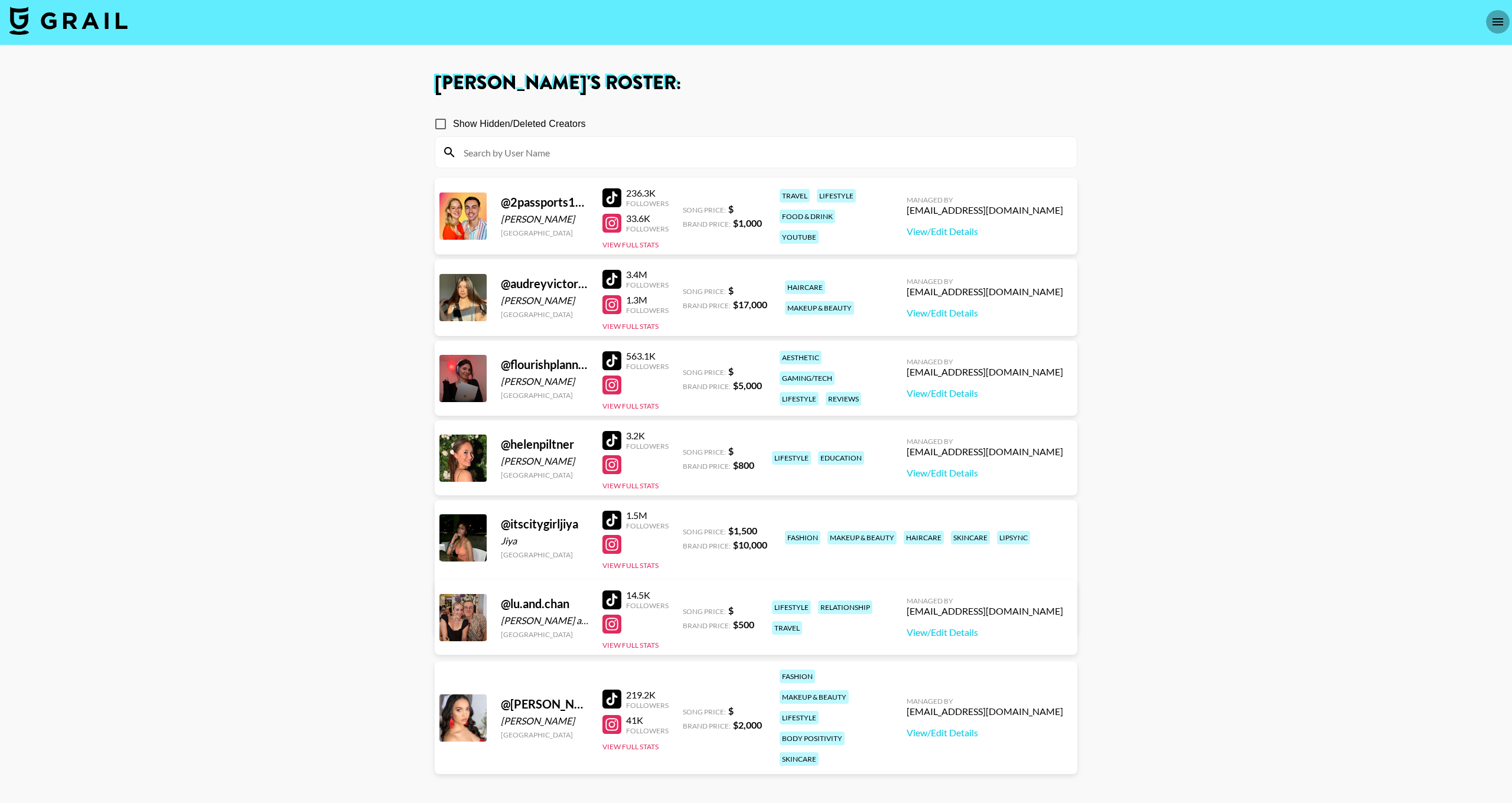
click at [1487, 26] on button "open drawer" at bounding box center [1498, 22] width 24 height 24
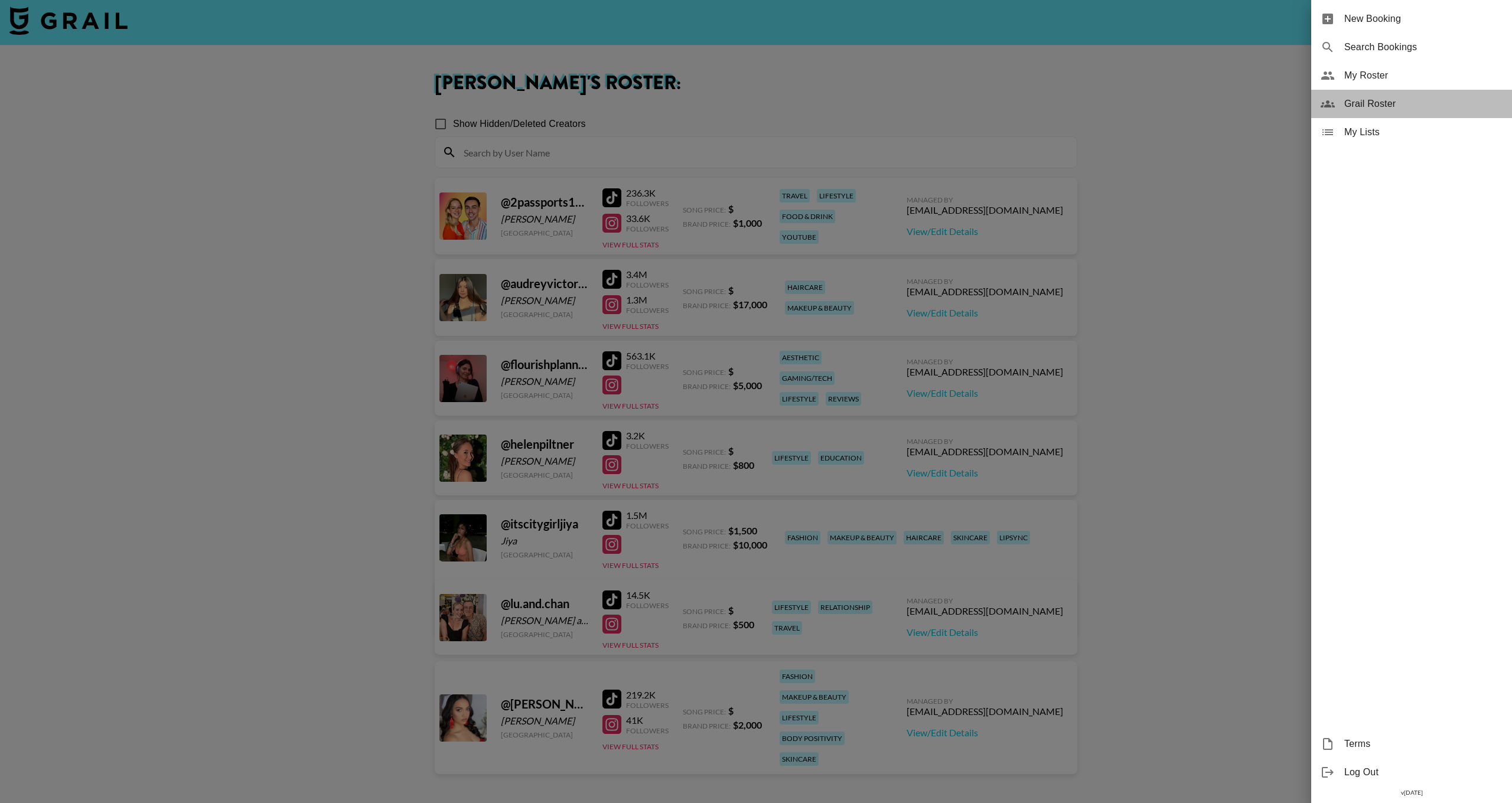
click at [1389, 98] on span "Grail Roster" at bounding box center [1423, 104] width 158 height 14
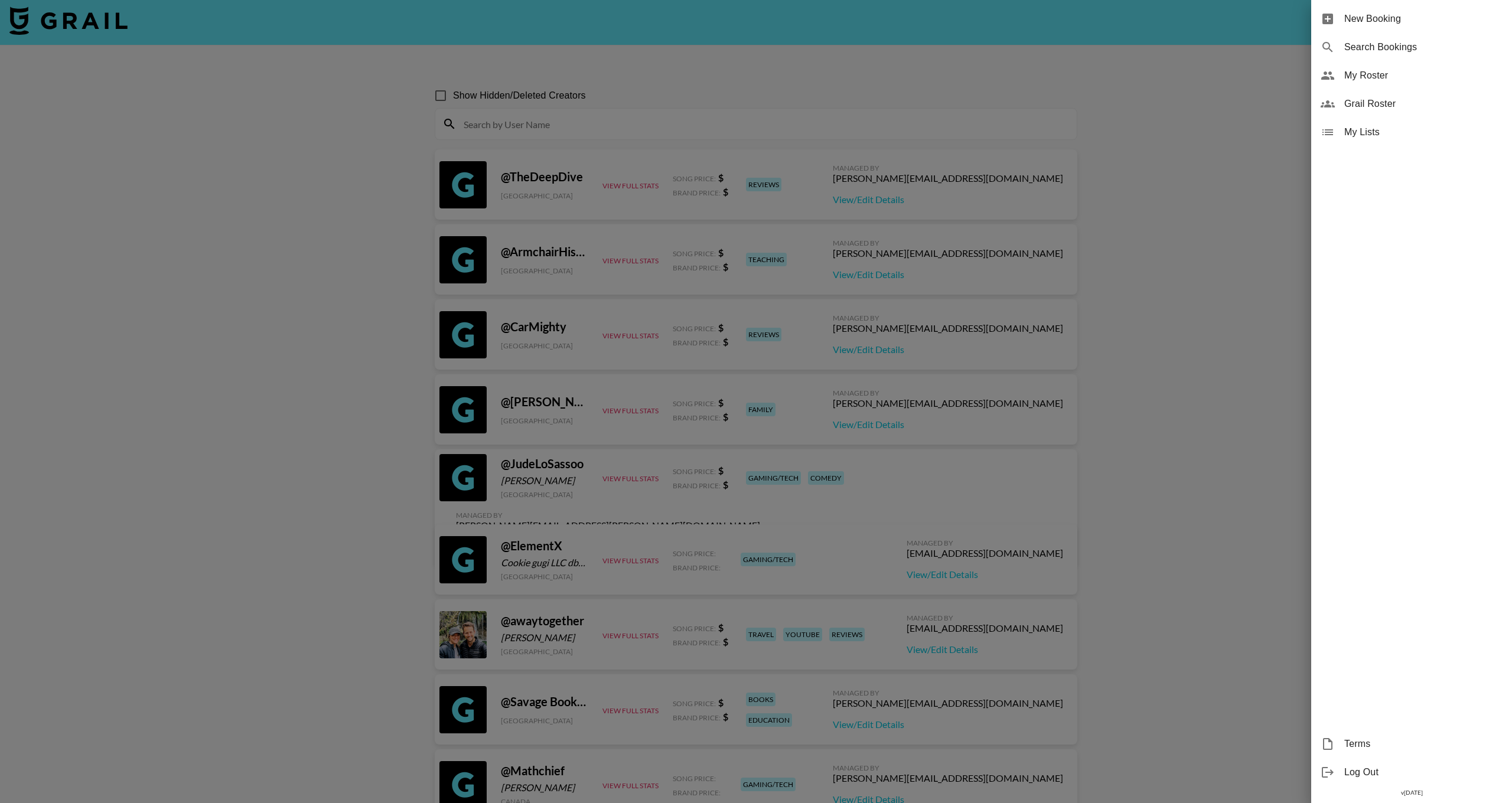
click at [524, 151] on div at bounding box center [756, 401] width 1512 height 803
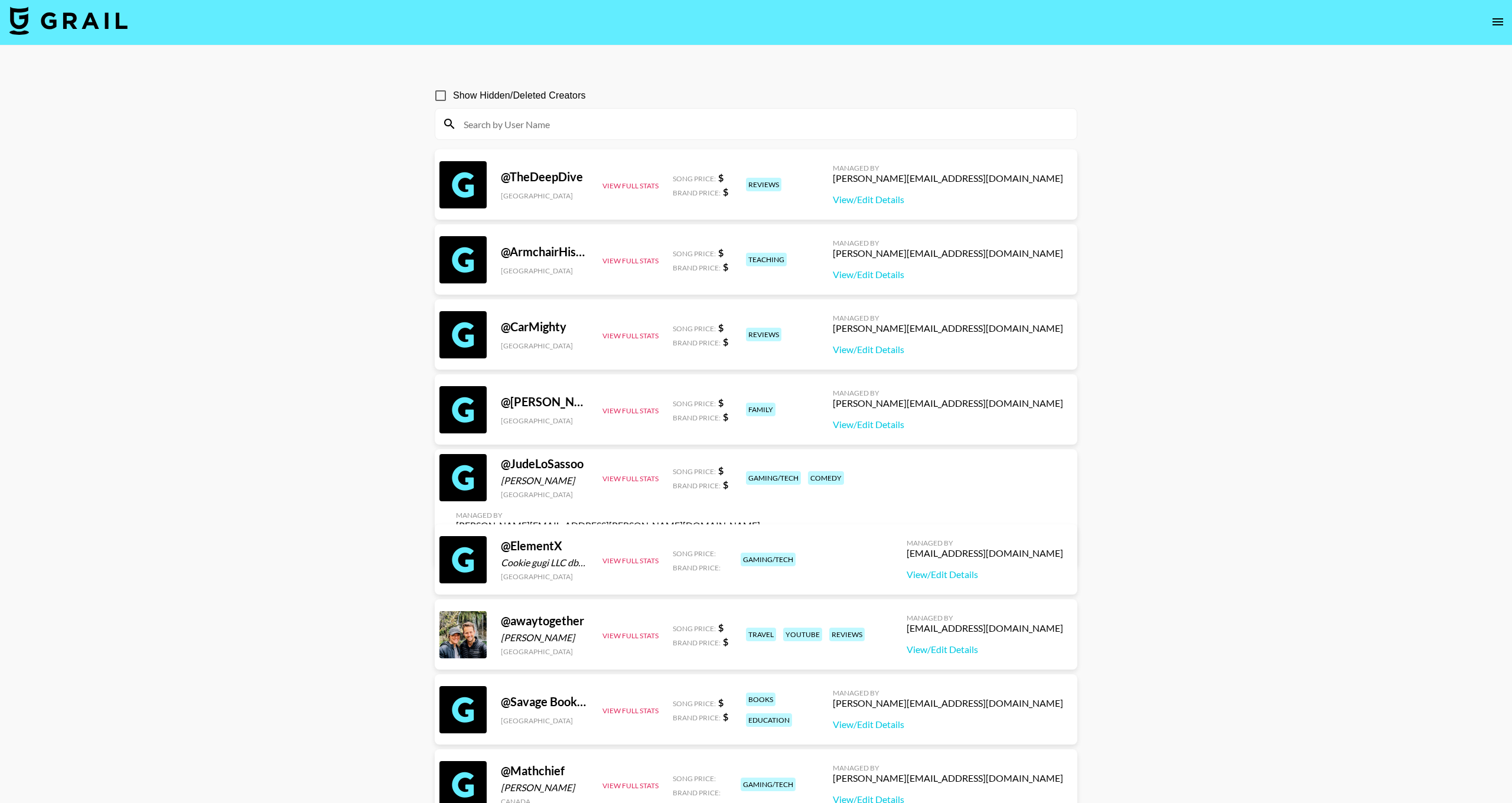
click at [537, 123] on input at bounding box center [763, 124] width 613 height 19
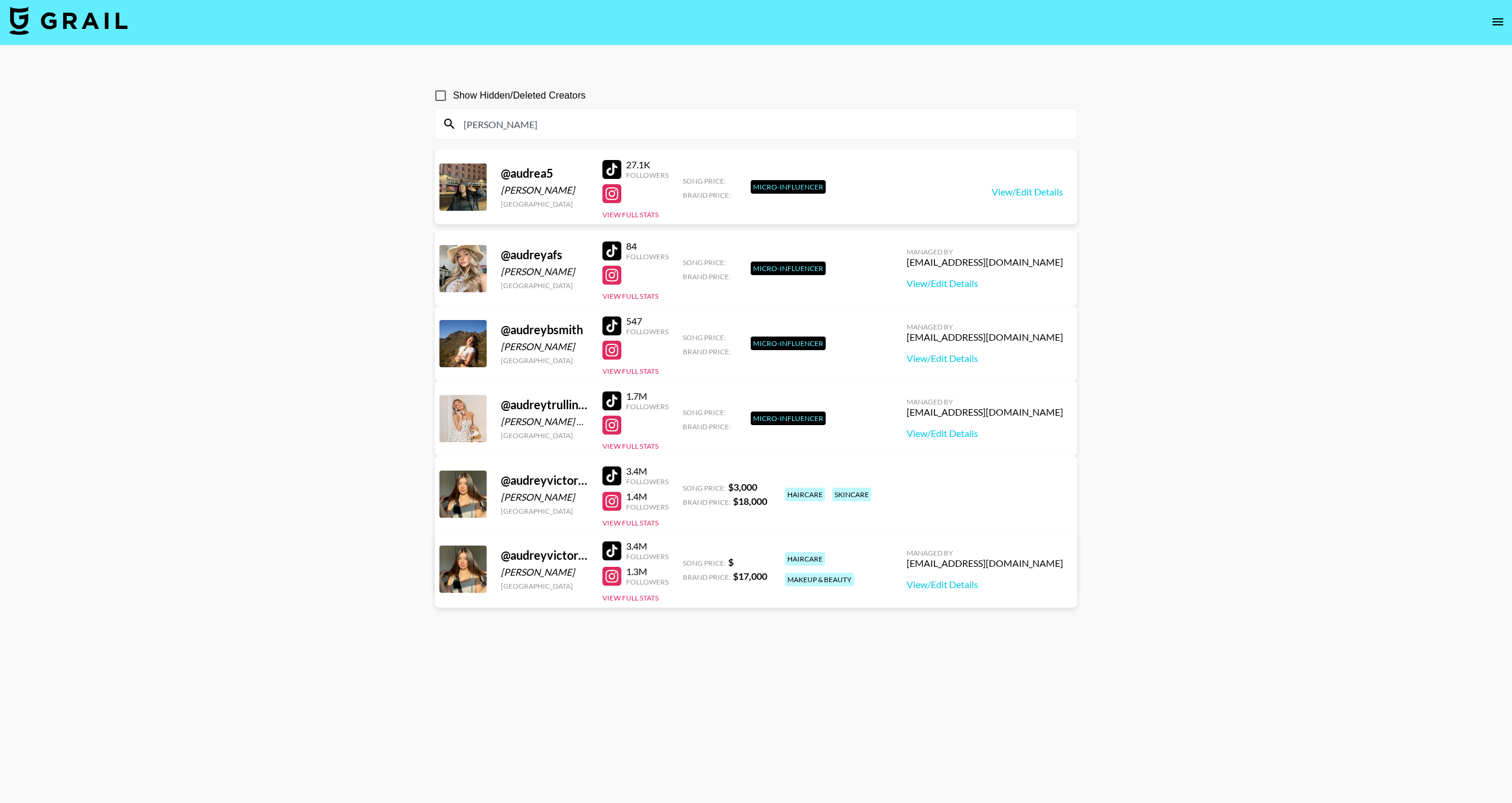
type input "Audrey"
drag, startPoint x: 537, startPoint y: 123, endPoint x: 949, endPoint y: 510, distance: 565.3
click at [949, 511] on div "@ audreyvictoria_ Audrey Aquino-Mendez United States 3.4M Followers 1.4M Follow…" at bounding box center [756, 525] width 643 height 137
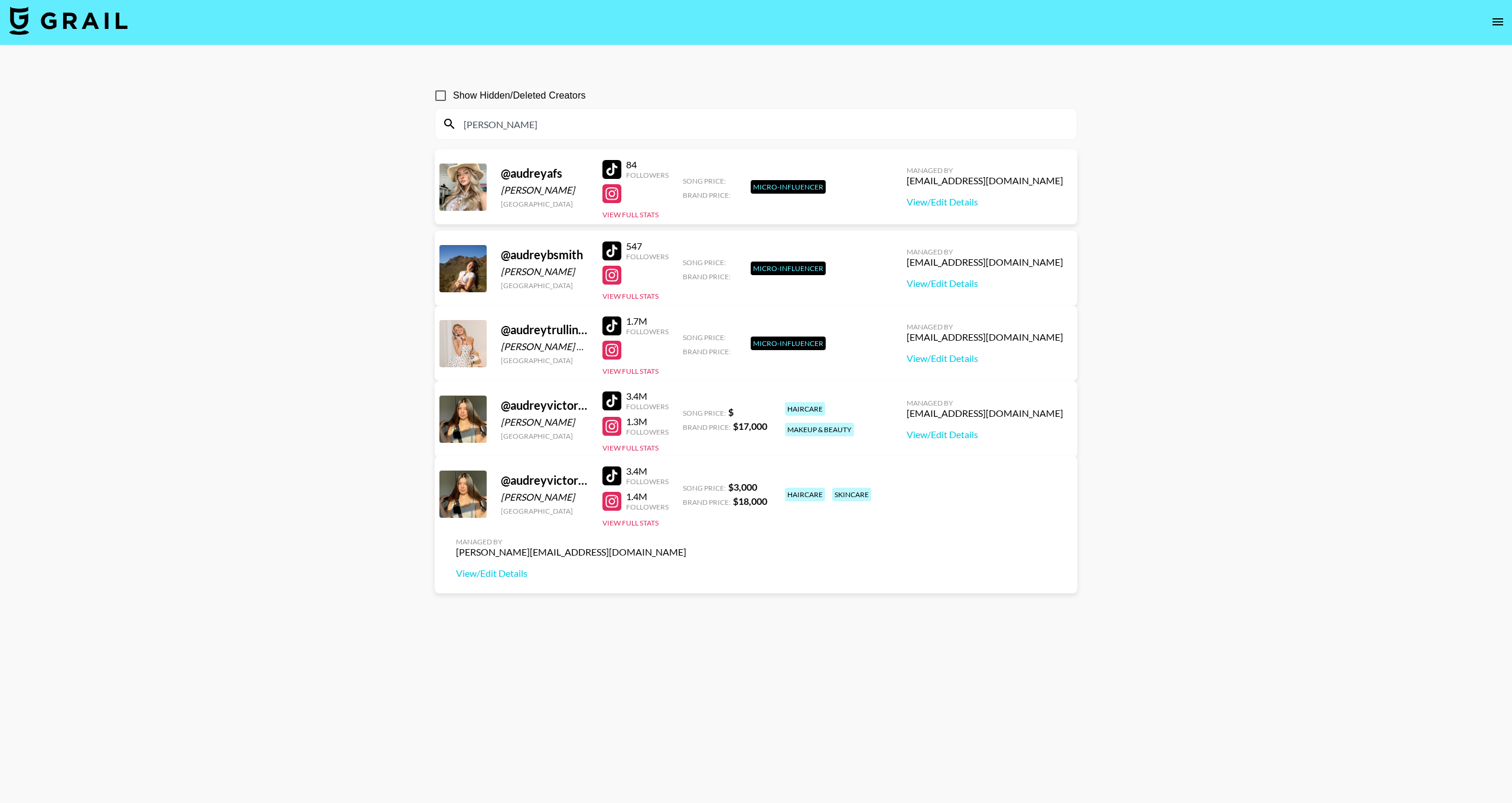
scroll to position [2, 0]
drag, startPoint x: 1064, startPoint y: 489, endPoint x: 951, endPoint y: 492, distance: 113.0
click at [696, 528] on div "Managed By lilyrose@grail-talent.com View/Edit Details" at bounding box center [571, 558] width 249 height 61
copy div "[PERSON_NAME][EMAIL_ADDRESS][DOMAIN_NAME]"
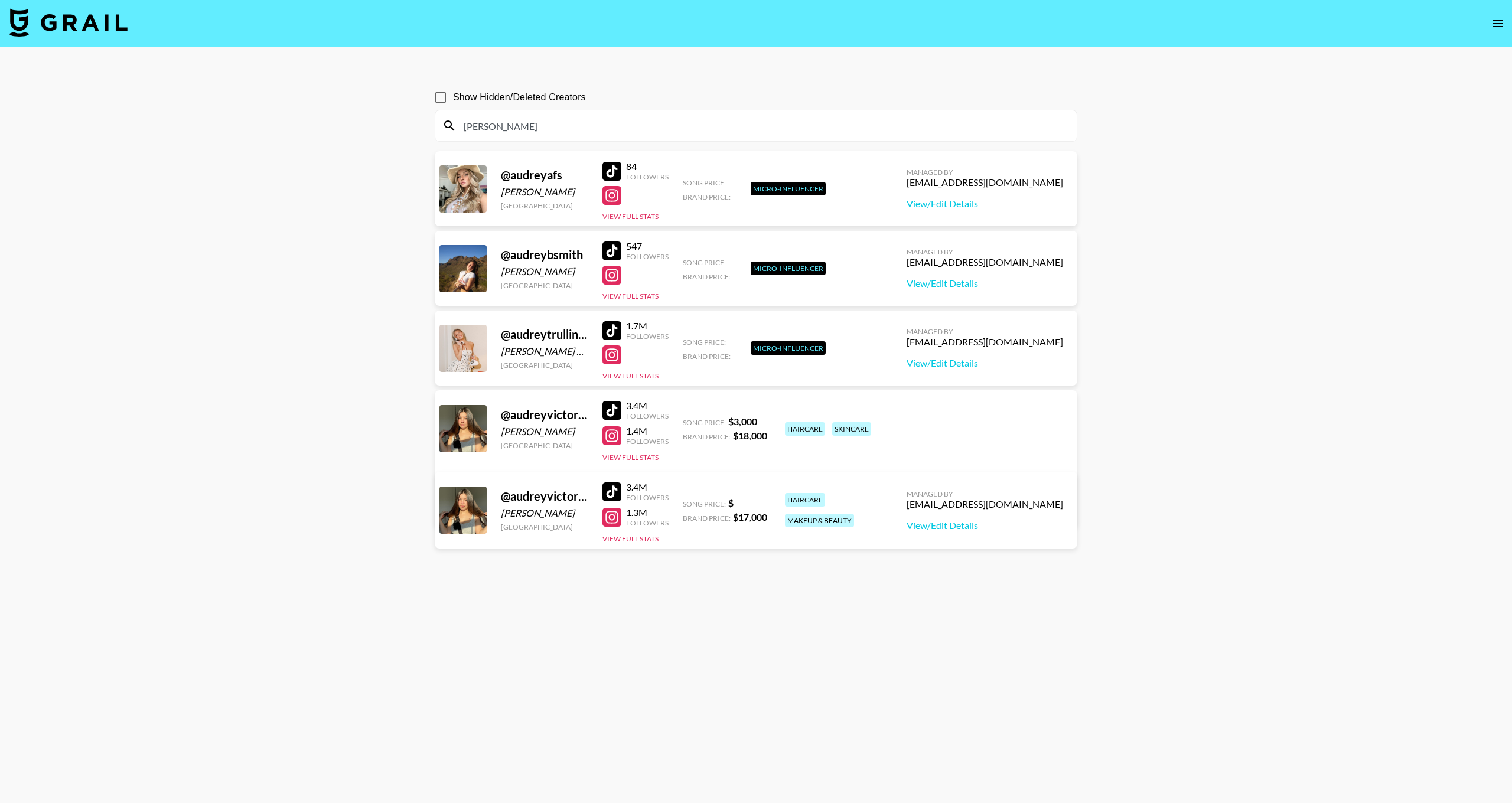
click at [1498, 23] on icon "open drawer" at bounding box center [1498, 23] width 11 height 7
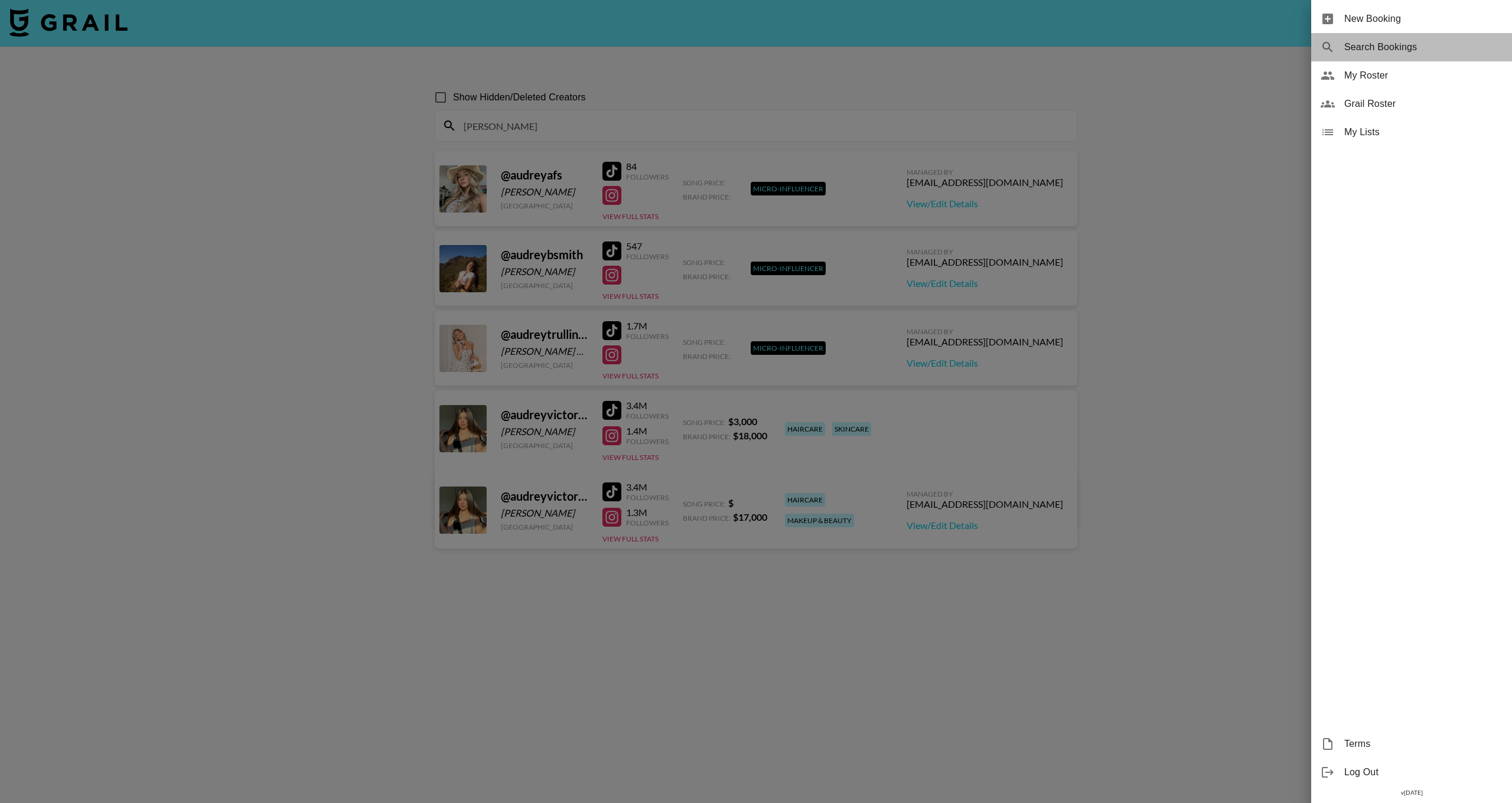
click at [1381, 42] on span "Search Bookings" at bounding box center [1423, 47] width 158 height 14
select select "id"
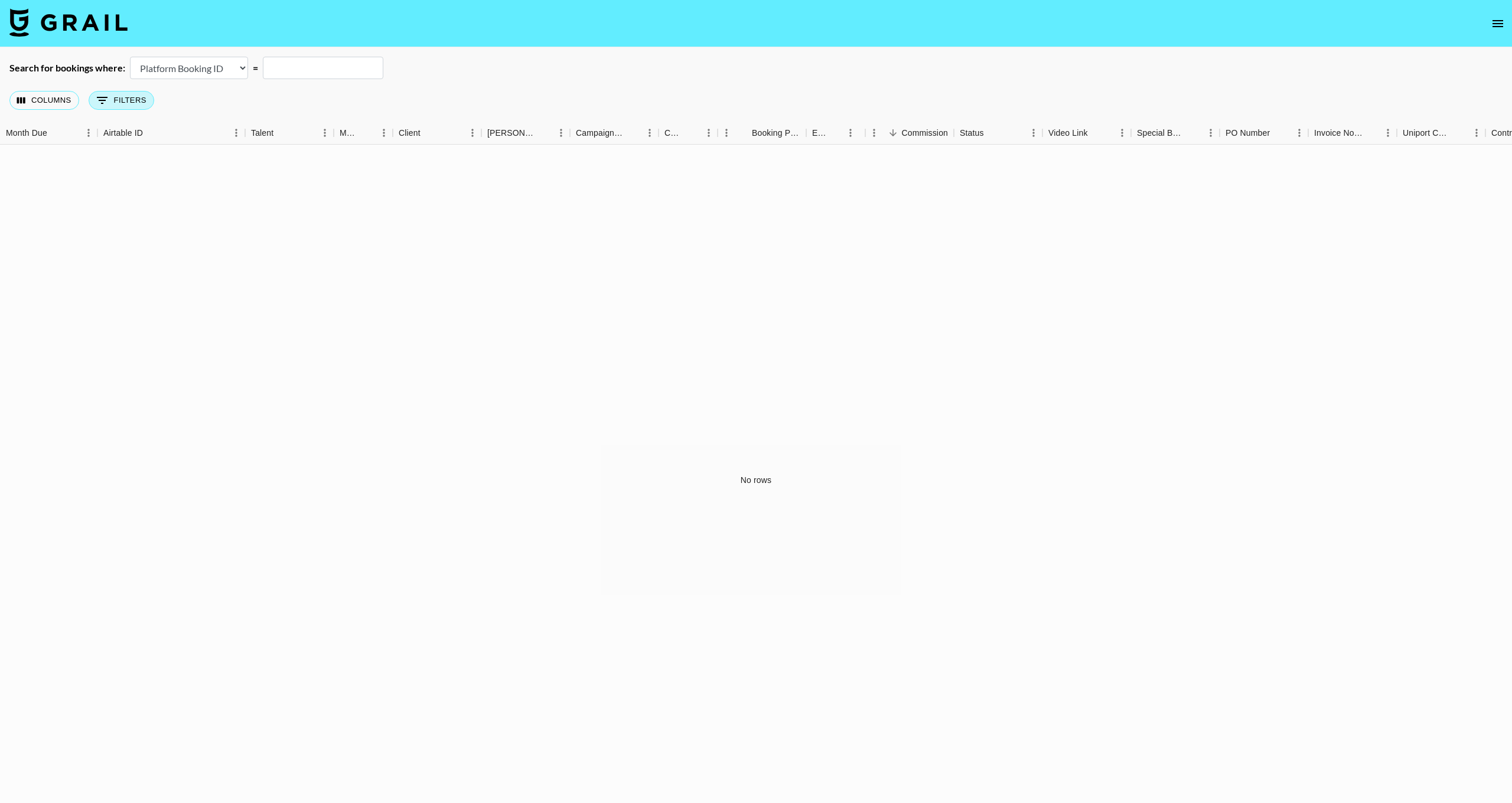
click at [99, 103] on icon "Show filters" at bounding box center [102, 100] width 14 height 14
select select "managerIds"
select select "is"
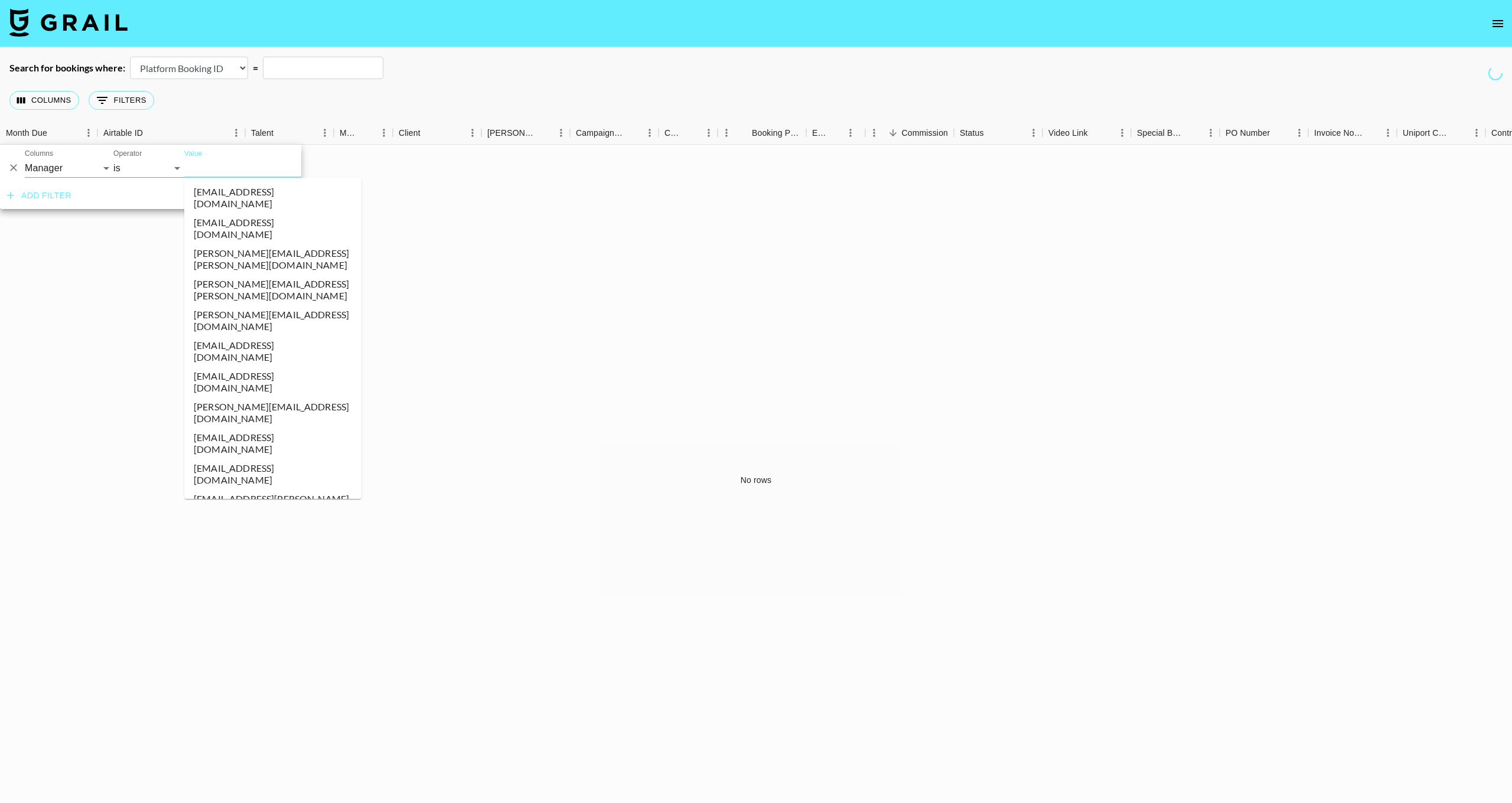
drag, startPoint x: 47, startPoint y: 171, endPoint x: 235, endPoint y: 169, distance: 188.0
click at [235, 169] on input "Value" at bounding box center [264, 168] width 159 height 18
type input "[PERSON_NAME][EMAIL_ADDRESS][DOMAIN_NAME]"
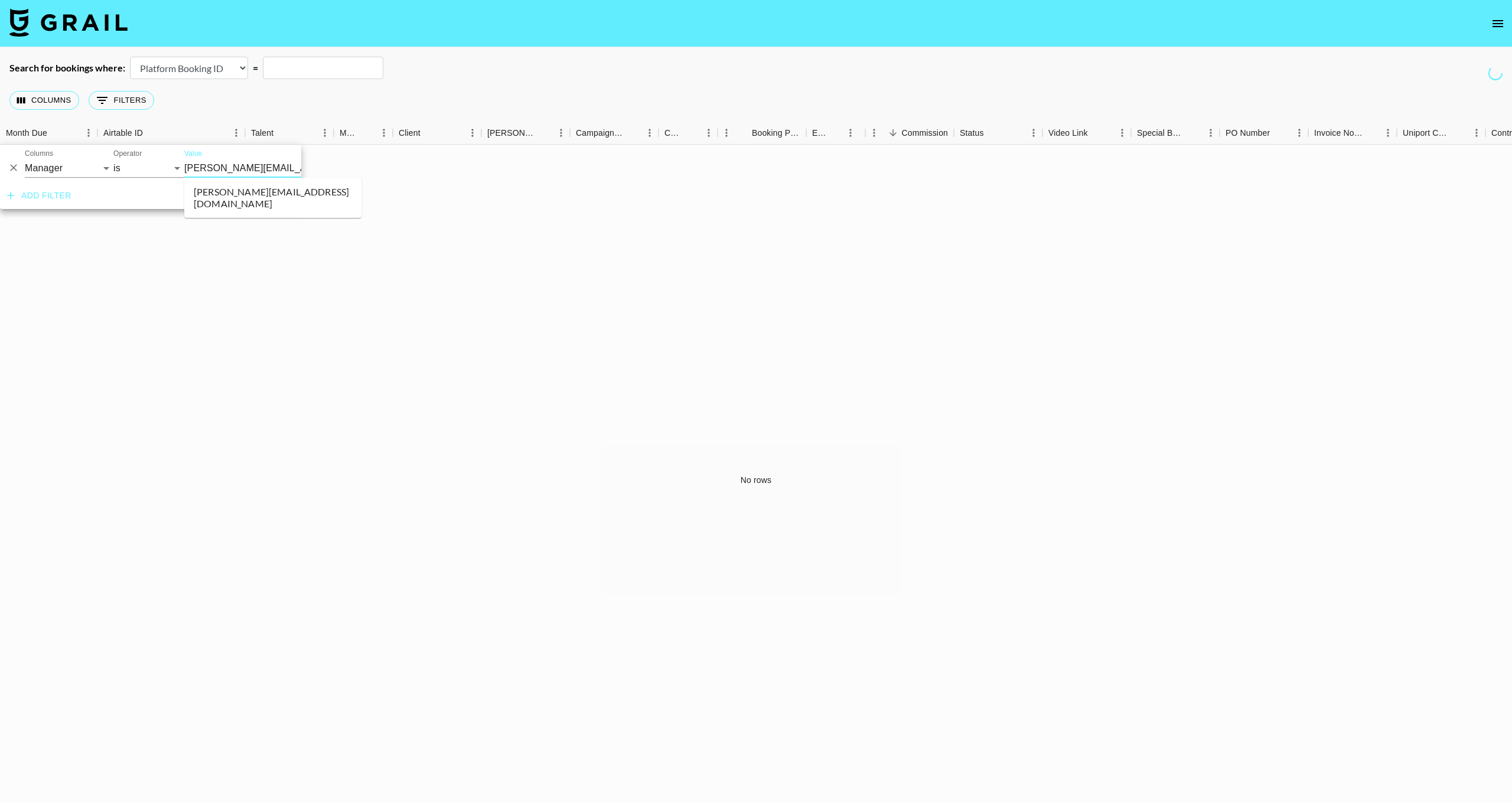
click at [231, 197] on li "[PERSON_NAME][EMAIL_ADDRESS][DOMAIN_NAME]" at bounding box center [273, 198] width 177 height 31
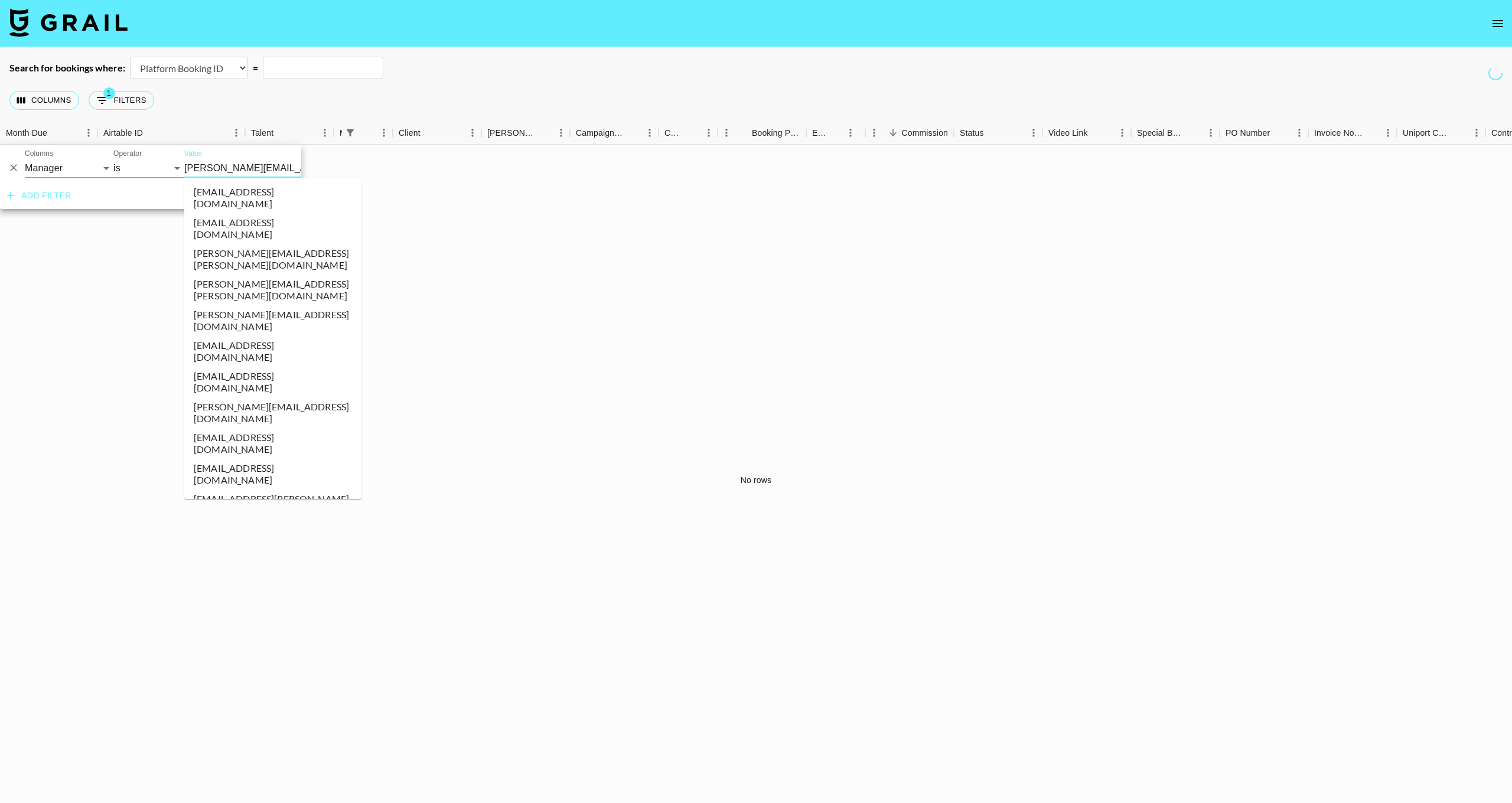
scroll to position [4129, 0]
click at [219, 168] on input "[PERSON_NAME][EMAIL_ADDRESS][DOMAIN_NAME]" at bounding box center [256, 168] width 144 height 18
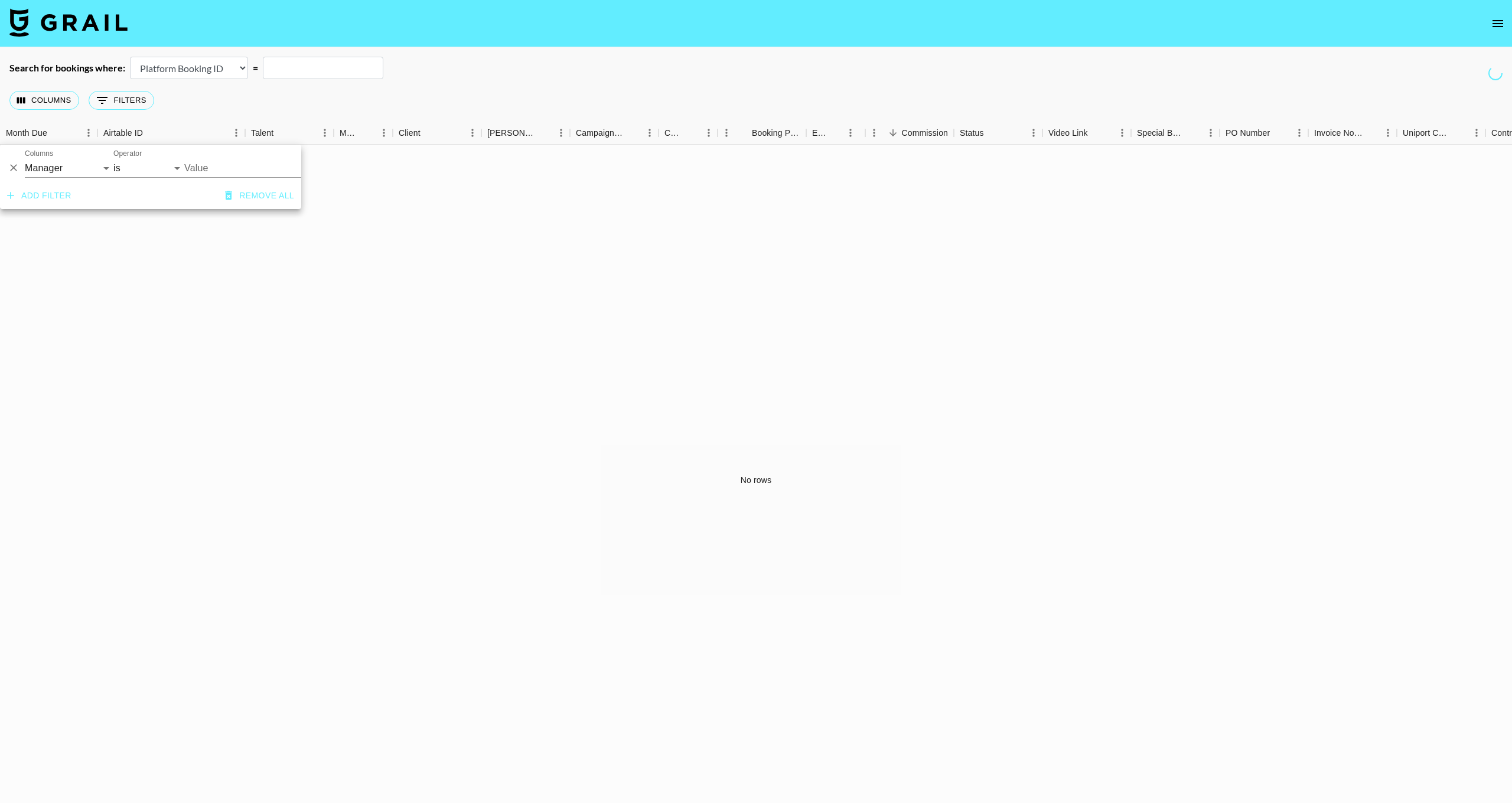
click at [195, 174] on input "Value" at bounding box center [264, 168] width 159 height 18
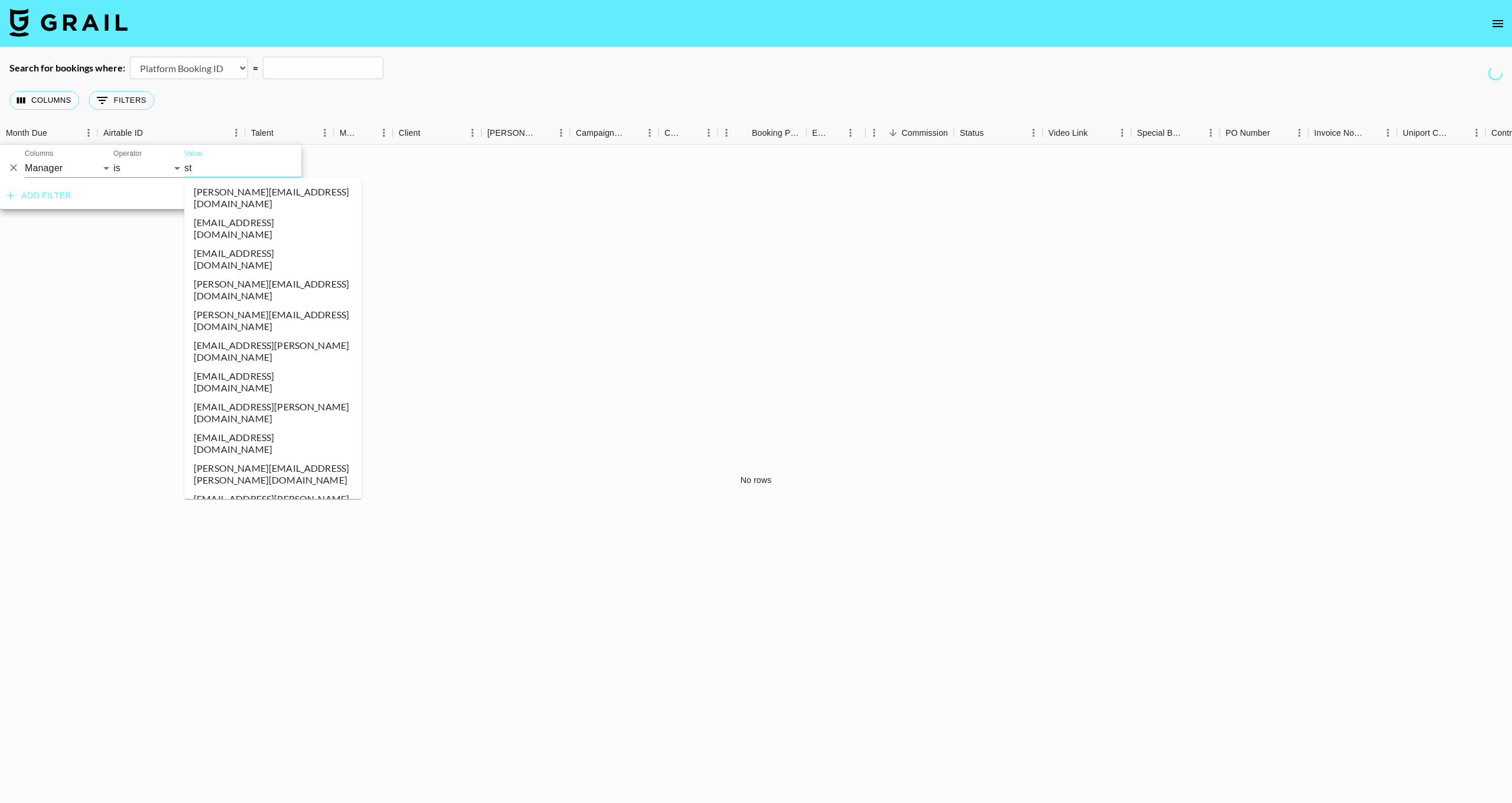
type input "ste"
click at [236, 336] on li "[EMAIL_ADDRESS][DOMAIN_NAME]" at bounding box center [273, 351] width 177 height 31
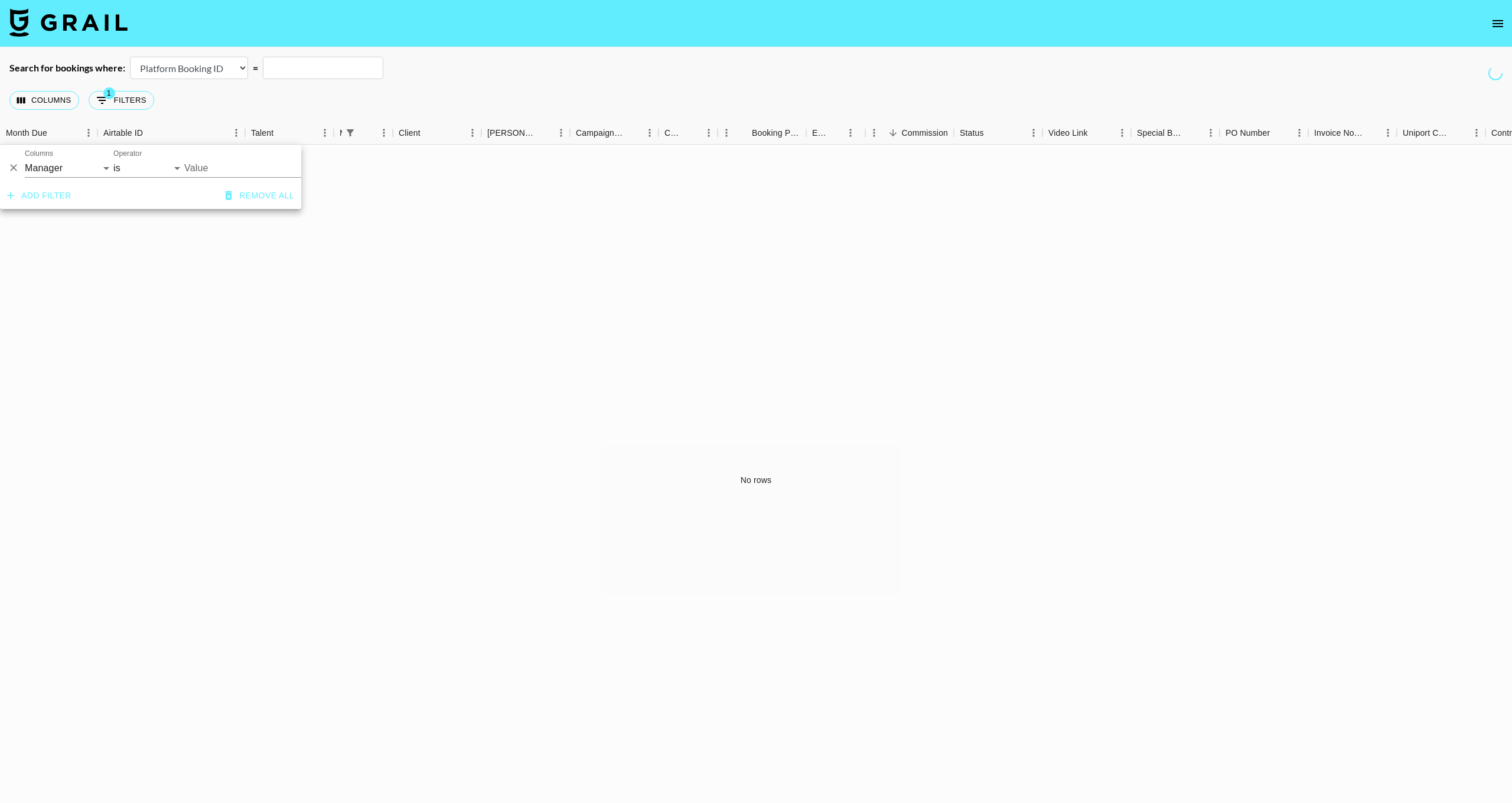
type input "[EMAIL_ADDRESS][DOMAIN_NAME]"
click at [181, 88] on div "Columns 1 Filters + Booking" at bounding box center [756, 101] width 1512 height 43
click at [135, 97] on button "1 Filters" at bounding box center [122, 100] width 66 height 19
select select "managerIds"
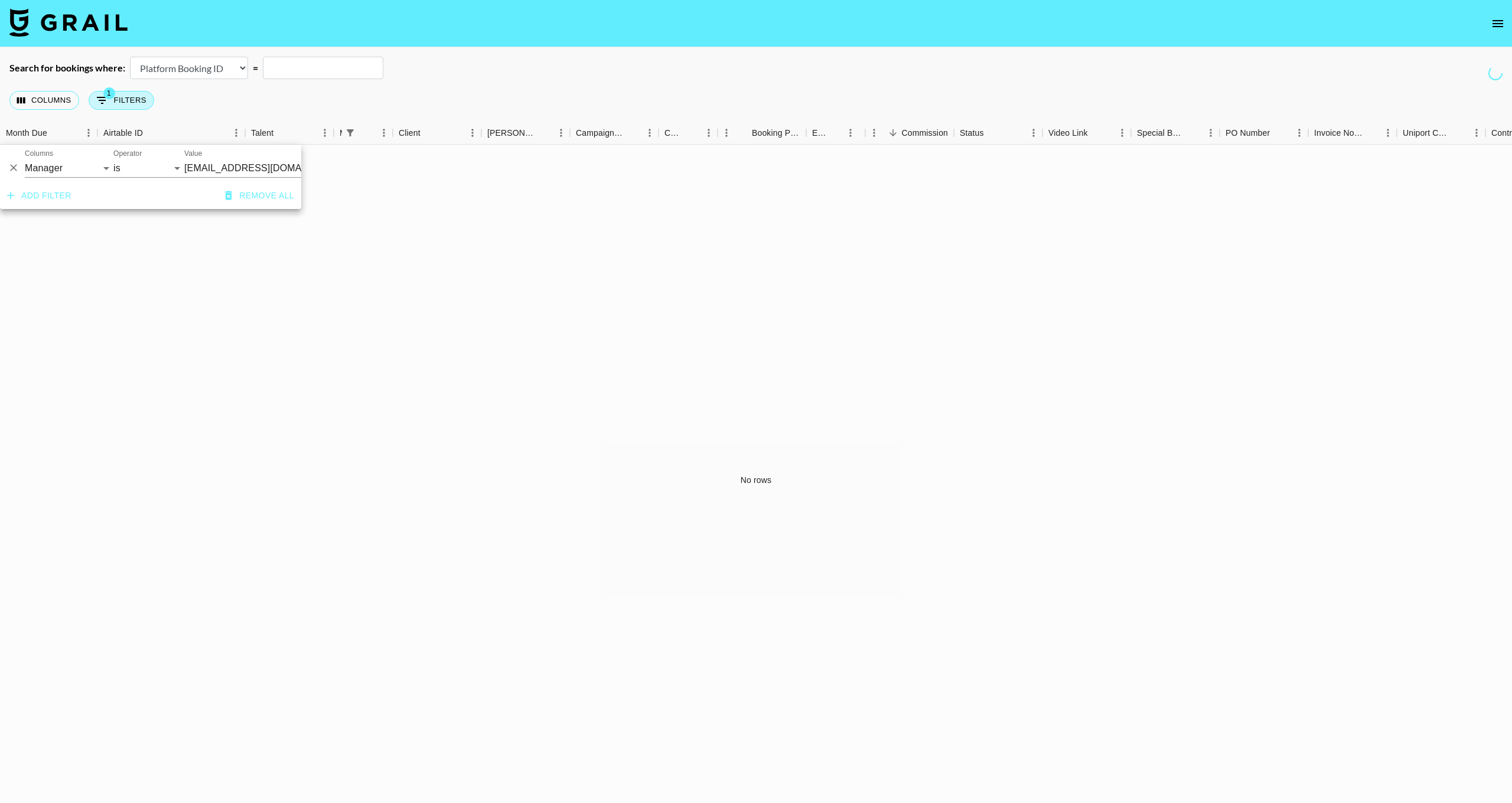
click at [135, 97] on button "1 Filters" at bounding box center [122, 100] width 66 height 19
select select "campaignId"
click at [52, 105] on button "Columns" at bounding box center [44, 100] width 70 height 19
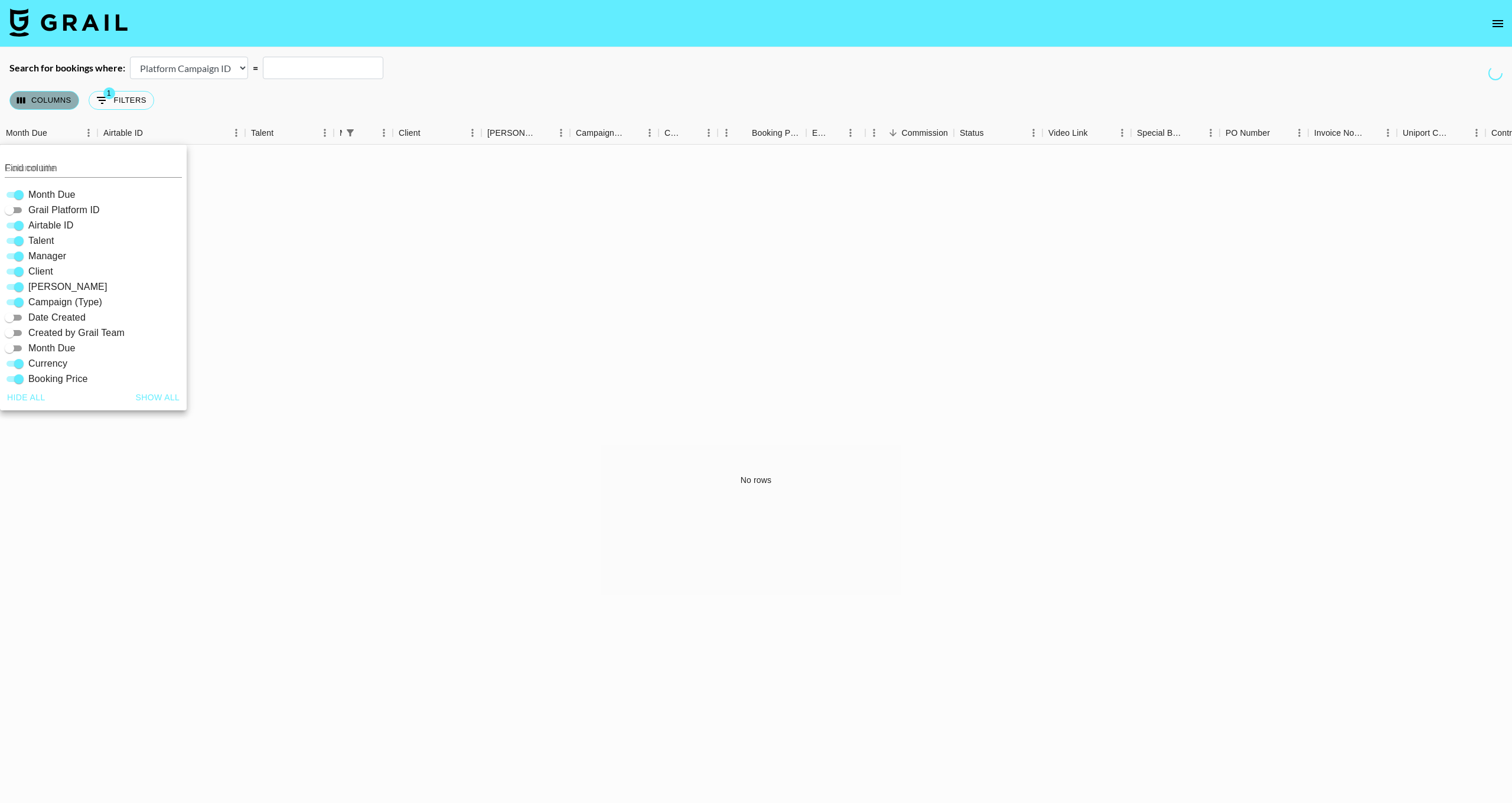
click at [52, 105] on button "Columns" at bounding box center [44, 100] width 70 height 19
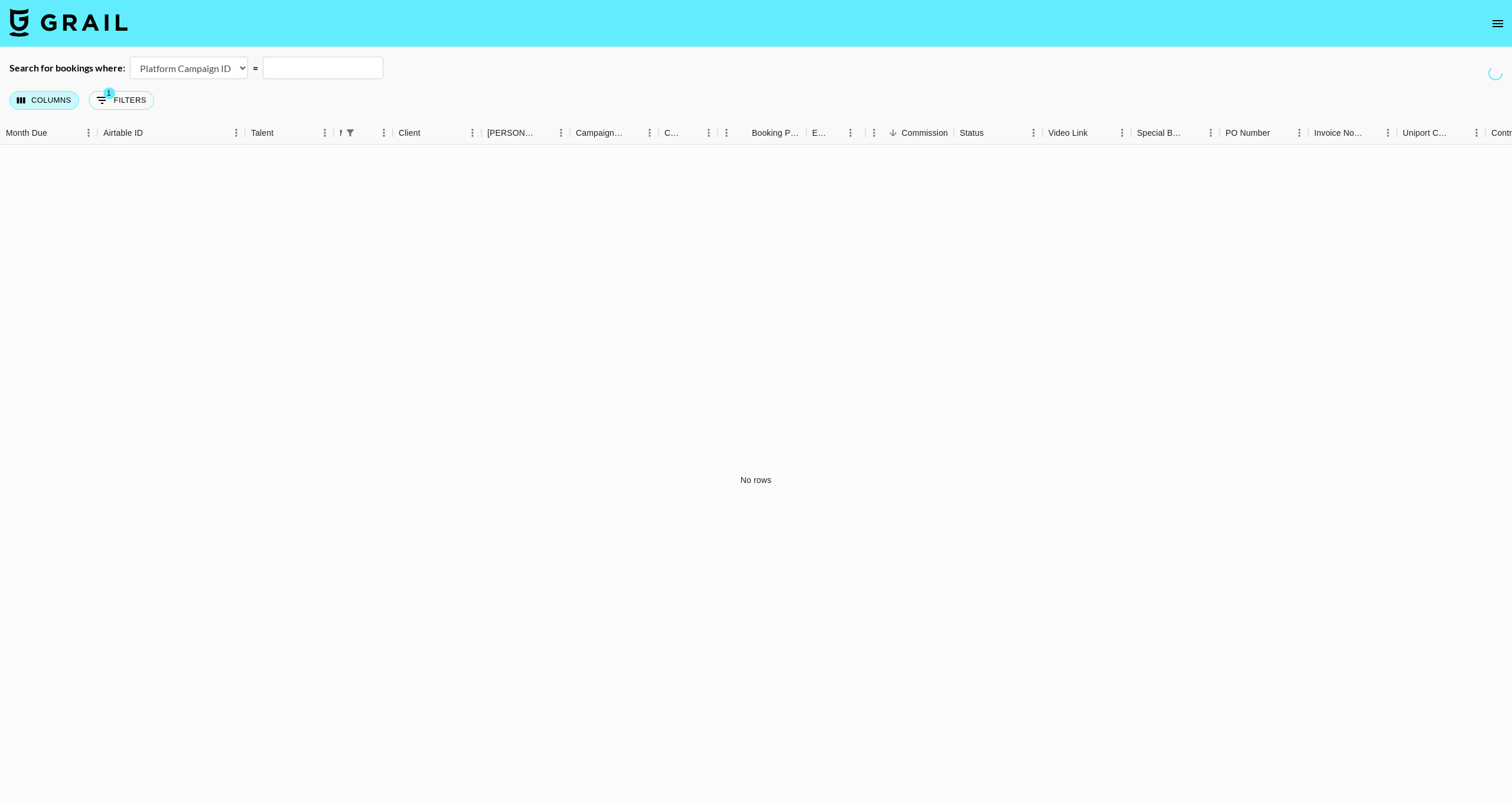
scroll to position [0, 0]
drag, startPoint x: 62, startPoint y: 104, endPoint x: 54, endPoint y: 113, distance: 12.0
click at [62, 105] on button "Columns" at bounding box center [44, 100] width 70 height 19
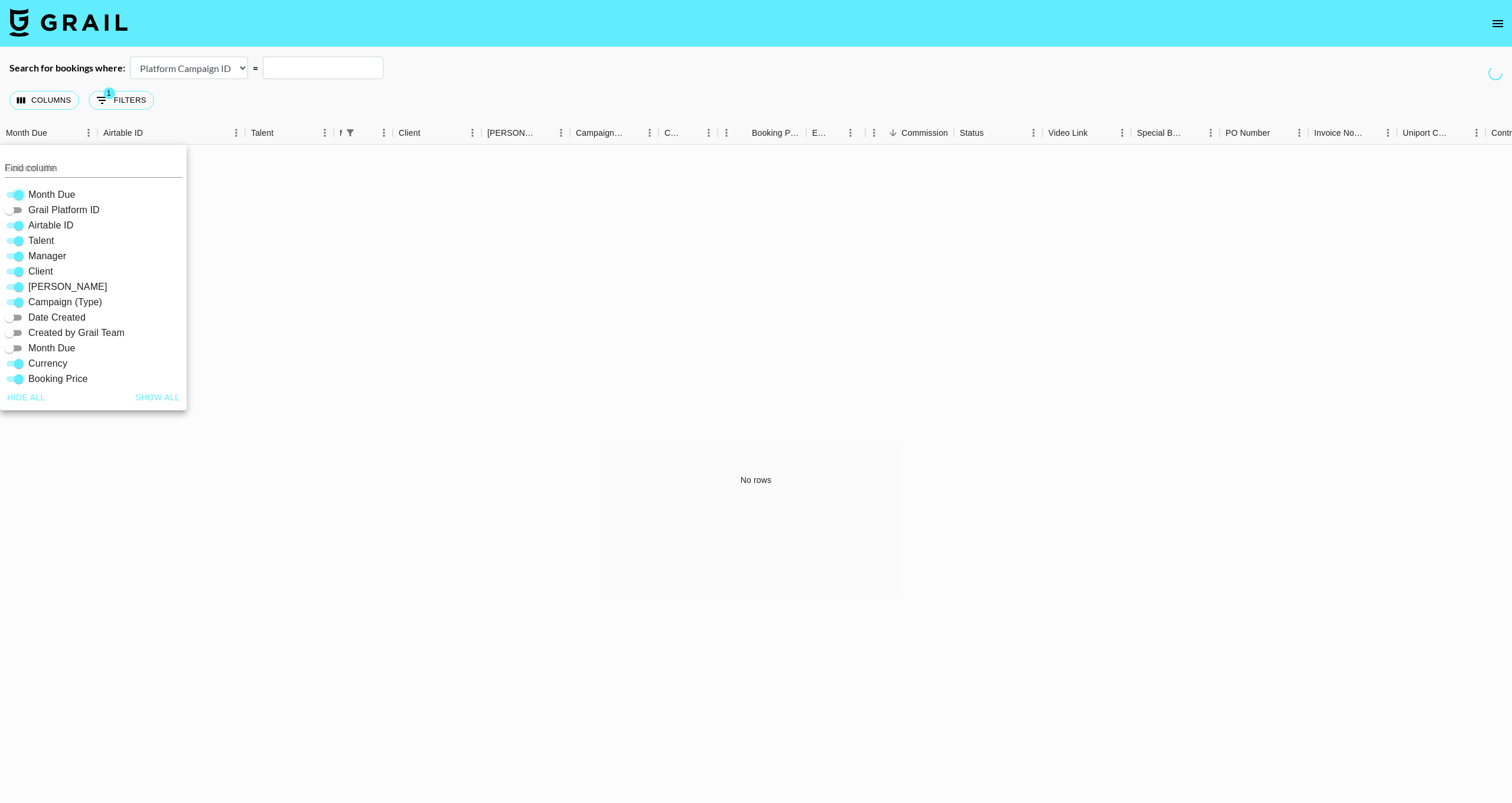
click at [24, 192] on input "Month Due" at bounding box center [19, 195] width 43 height 14
checkbox input "false"
click at [20, 229] on input "Airtable ID" at bounding box center [19, 225] width 43 height 14
checkbox input "false"
click at [19, 241] on input "Talent" at bounding box center [19, 241] width 43 height 14
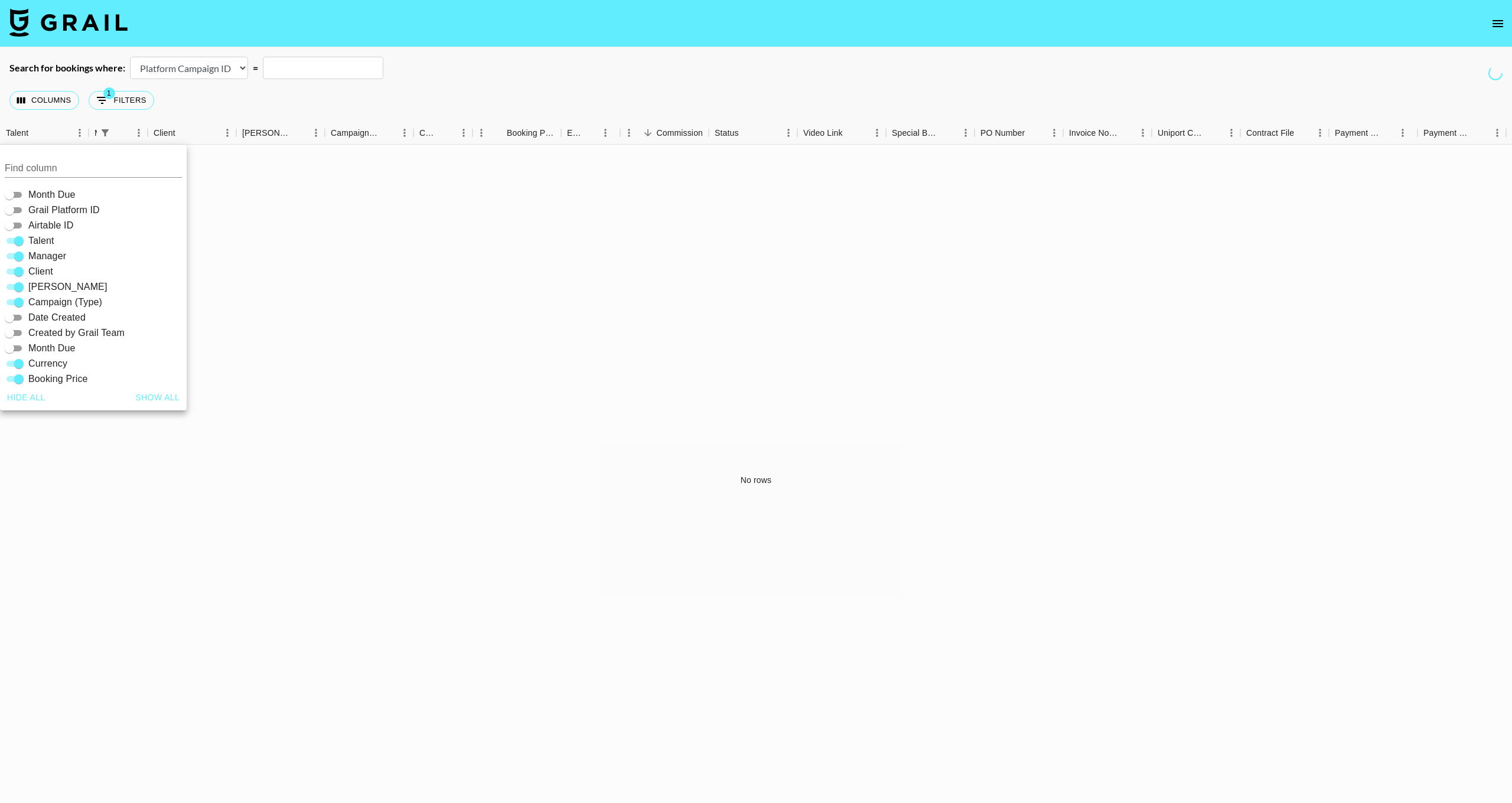
checkbox input "false"
click at [18, 255] on input "Manager" at bounding box center [19, 256] width 43 height 14
checkbox input "false"
click at [22, 270] on input "Client" at bounding box center [19, 271] width 43 height 14
checkbox input "false"
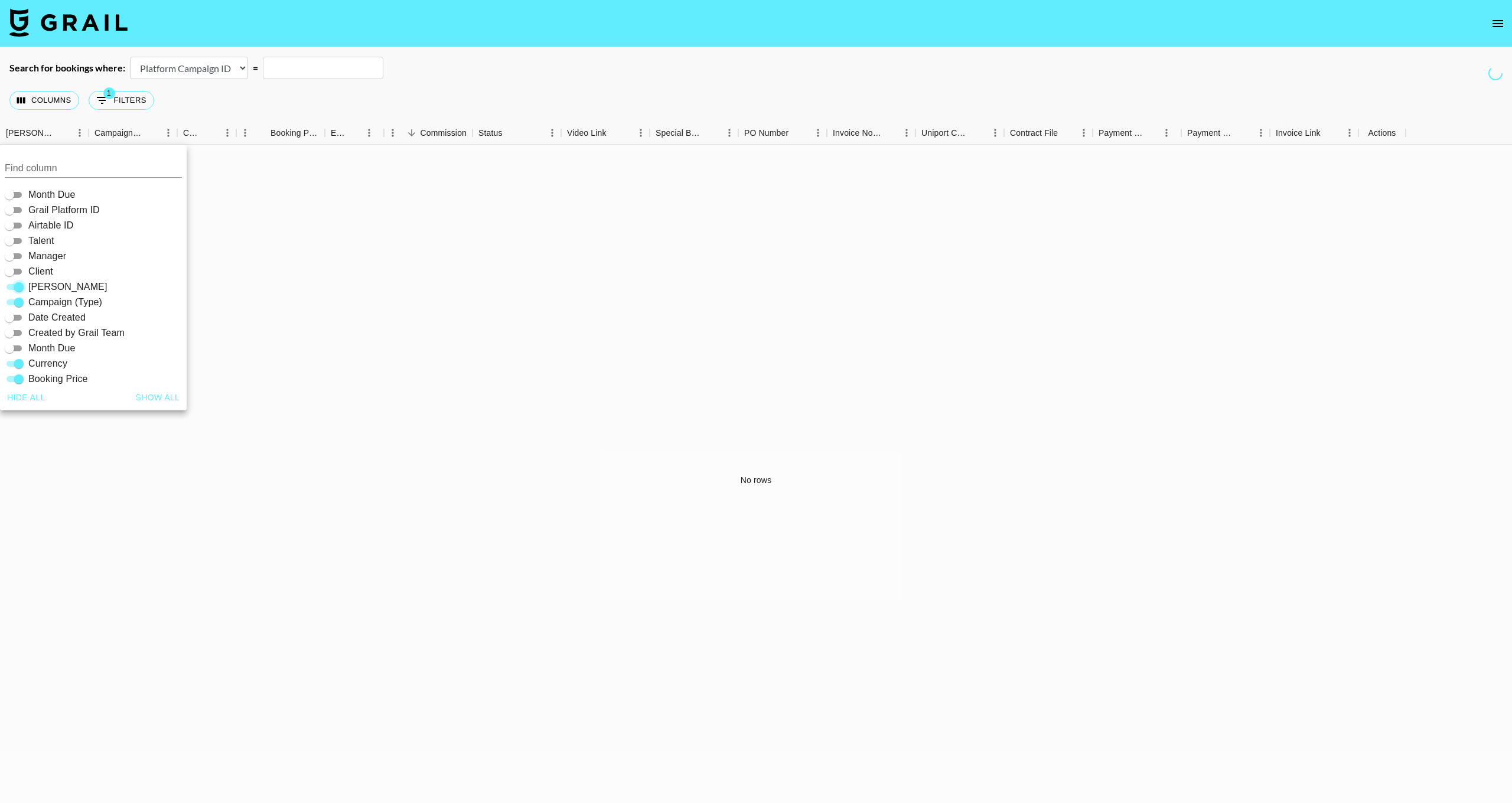
click at [20, 289] on input "[PERSON_NAME]" at bounding box center [19, 287] width 43 height 14
checkbox input "false"
click at [24, 307] on input "Campaign (Type)" at bounding box center [19, 302] width 43 height 14
checkbox input "false"
drag, startPoint x: 24, startPoint y: 366, endPoint x: 24, endPoint y: 382, distance: 16.0
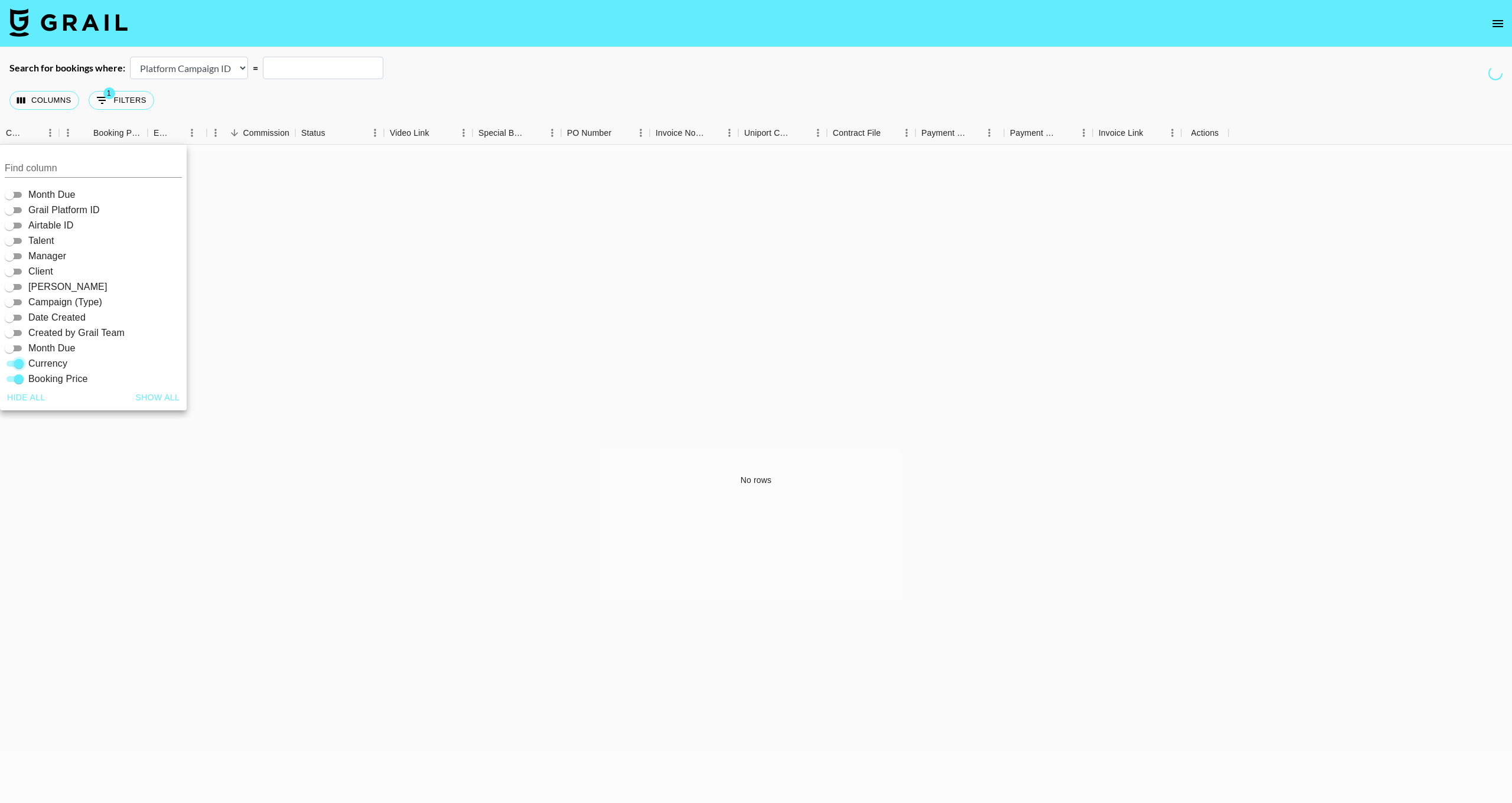
click at [24, 366] on input "Currency" at bounding box center [19, 363] width 43 height 14
checkbox input "false"
click at [24, 384] on input "Booking Price" at bounding box center [19, 379] width 43 height 14
checkbox input "false"
click at [377, 332] on div "No rows" at bounding box center [756, 481] width 1512 height 671
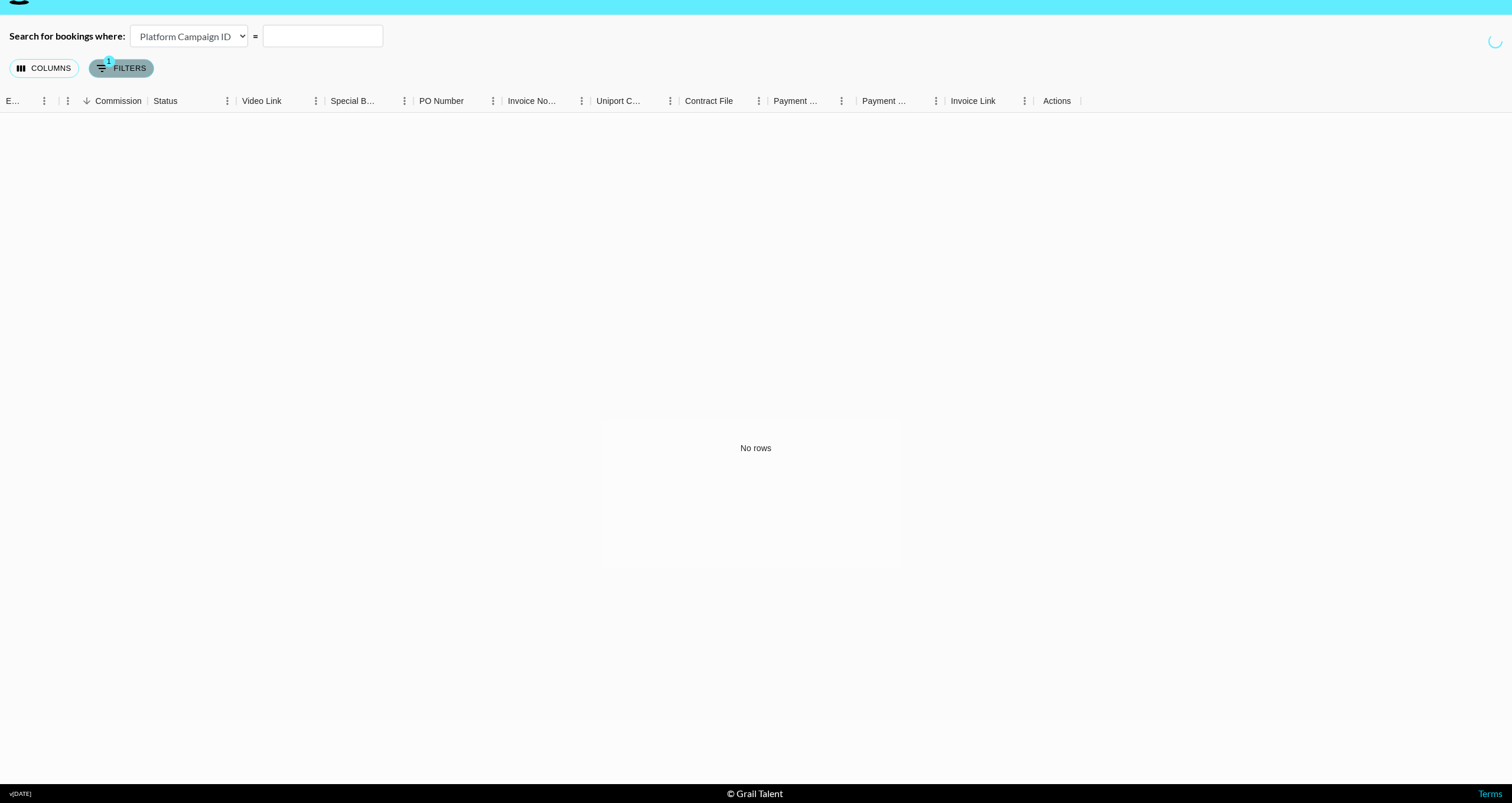
scroll to position [33, 1]
click at [114, 65] on button "1 Filters" at bounding box center [122, 69] width 66 height 19
select select "clientId"
click at [20, 134] on button "Delete" at bounding box center [14, 136] width 18 height 18
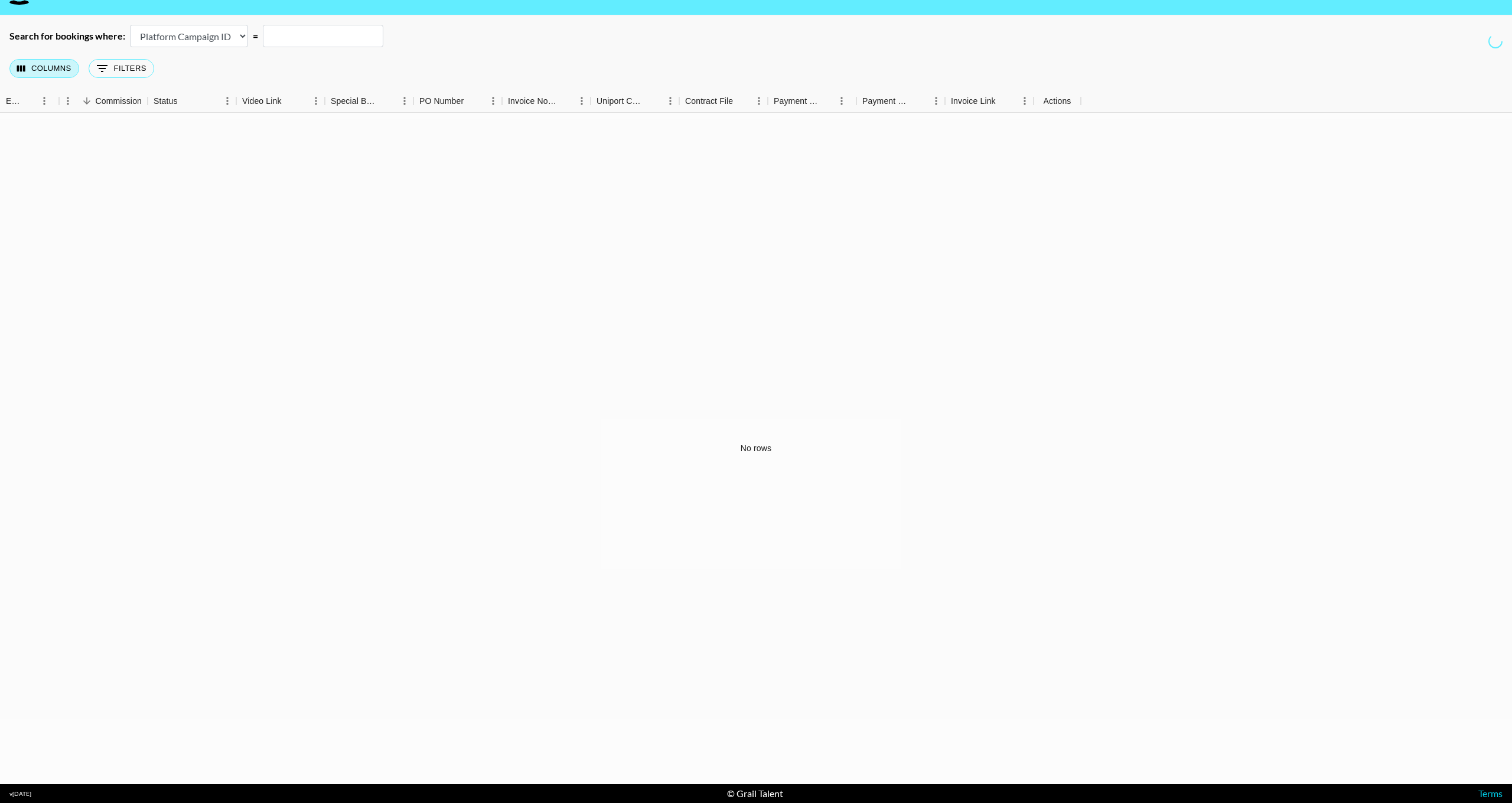
drag, startPoint x: 66, startPoint y: 57, endPoint x: 60, endPoint y: 62, distance: 7.8
click at [64, 59] on div "Columns 0 Filters + Booking" at bounding box center [84, 69] width 149 height 43
click at [43, 74] on button "Columns" at bounding box center [44, 69] width 70 height 19
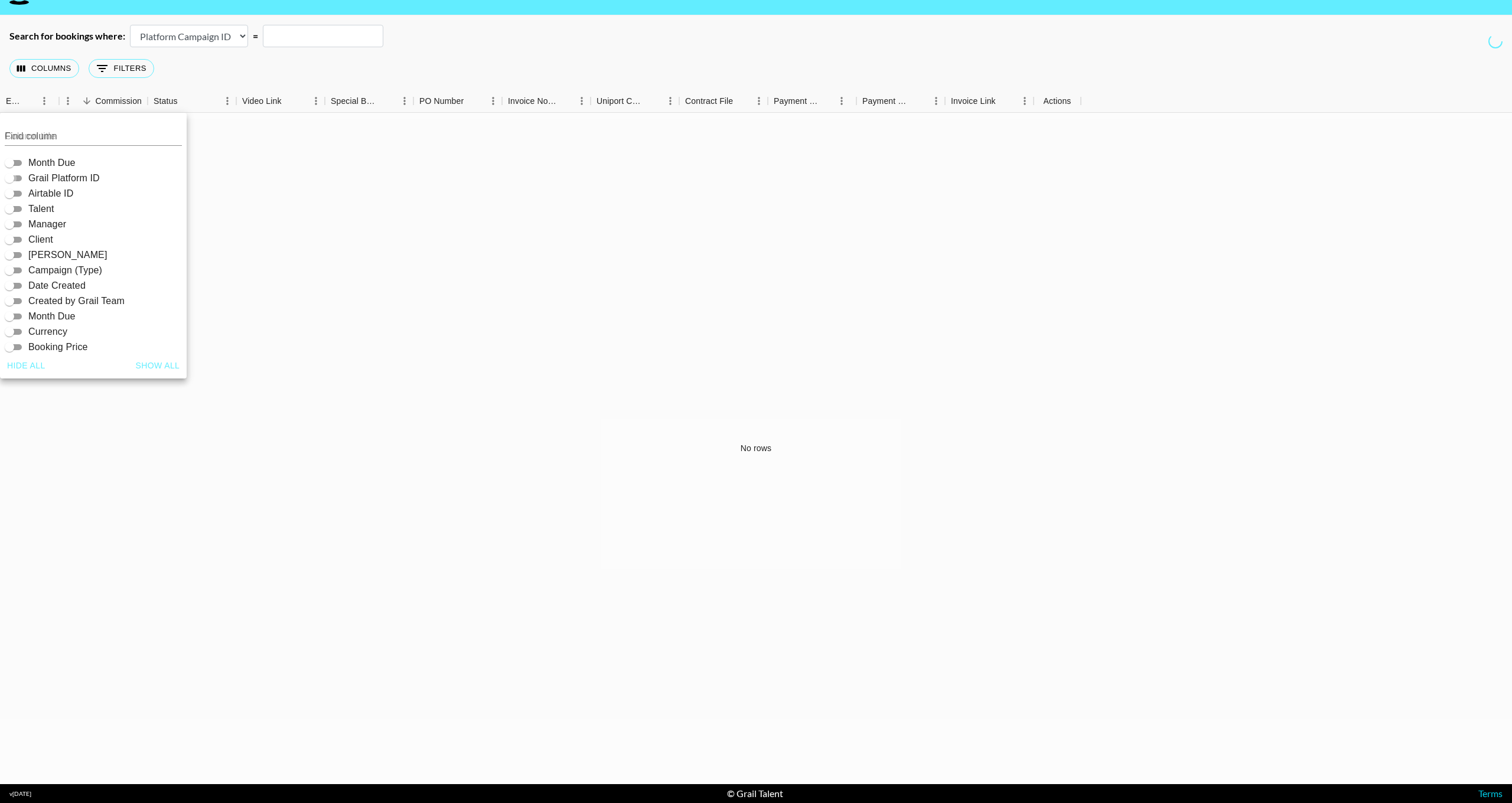
click at [24, 180] on input "Grail Platform ID" at bounding box center [9, 178] width 43 height 14
checkbox input "true"
click at [20, 193] on input "Airtable ID" at bounding box center [9, 193] width 43 height 14
checkbox input "true"
click at [16, 208] on input "Talent" at bounding box center [9, 209] width 43 height 14
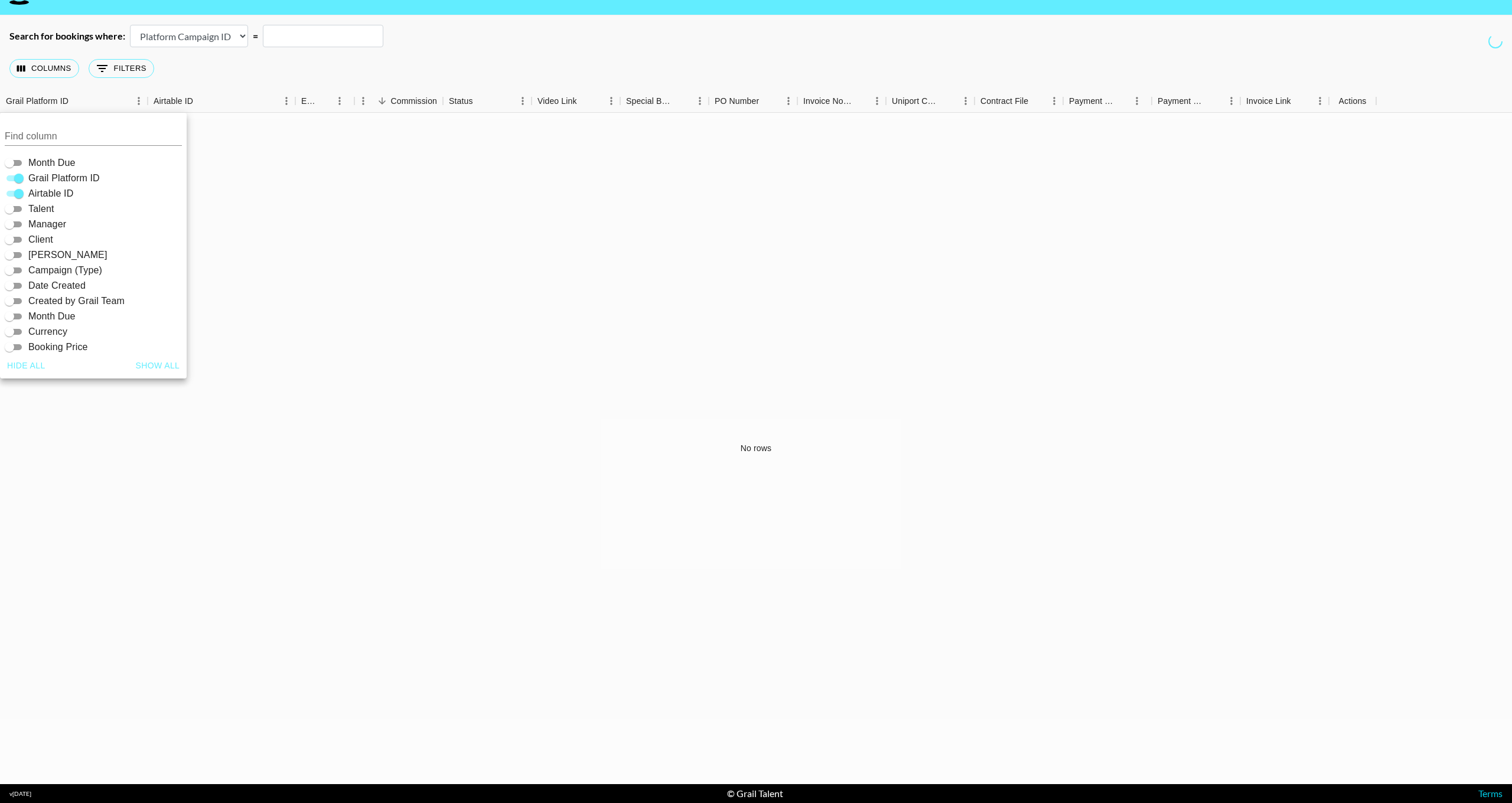
checkbox input "true"
click at [16, 258] on input "[PERSON_NAME]" at bounding box center [9, 255] width 43 height 14
checkbox input "true"
click at [18, 336] on input "Currency" at bounding box center [9, 332] width 43 height 14
checkbox input "true"
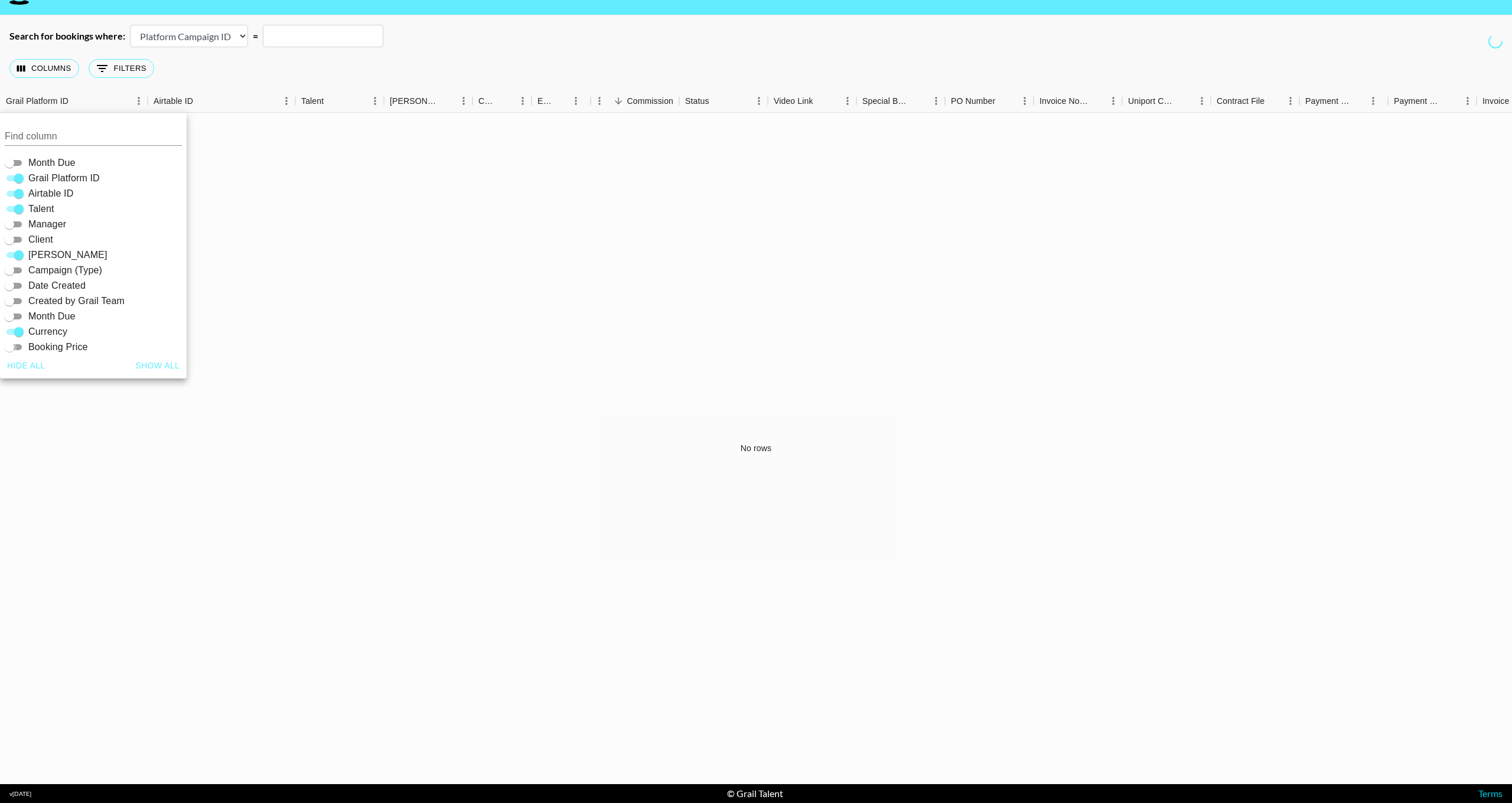
click at [19, 345] on input "Booking Price" at bounding box center [9, 347] width 43 height 14
checkbox input "true"
click at [187, 201] on div "No rows" at bounding box center [756, 448] width 1512 height 671
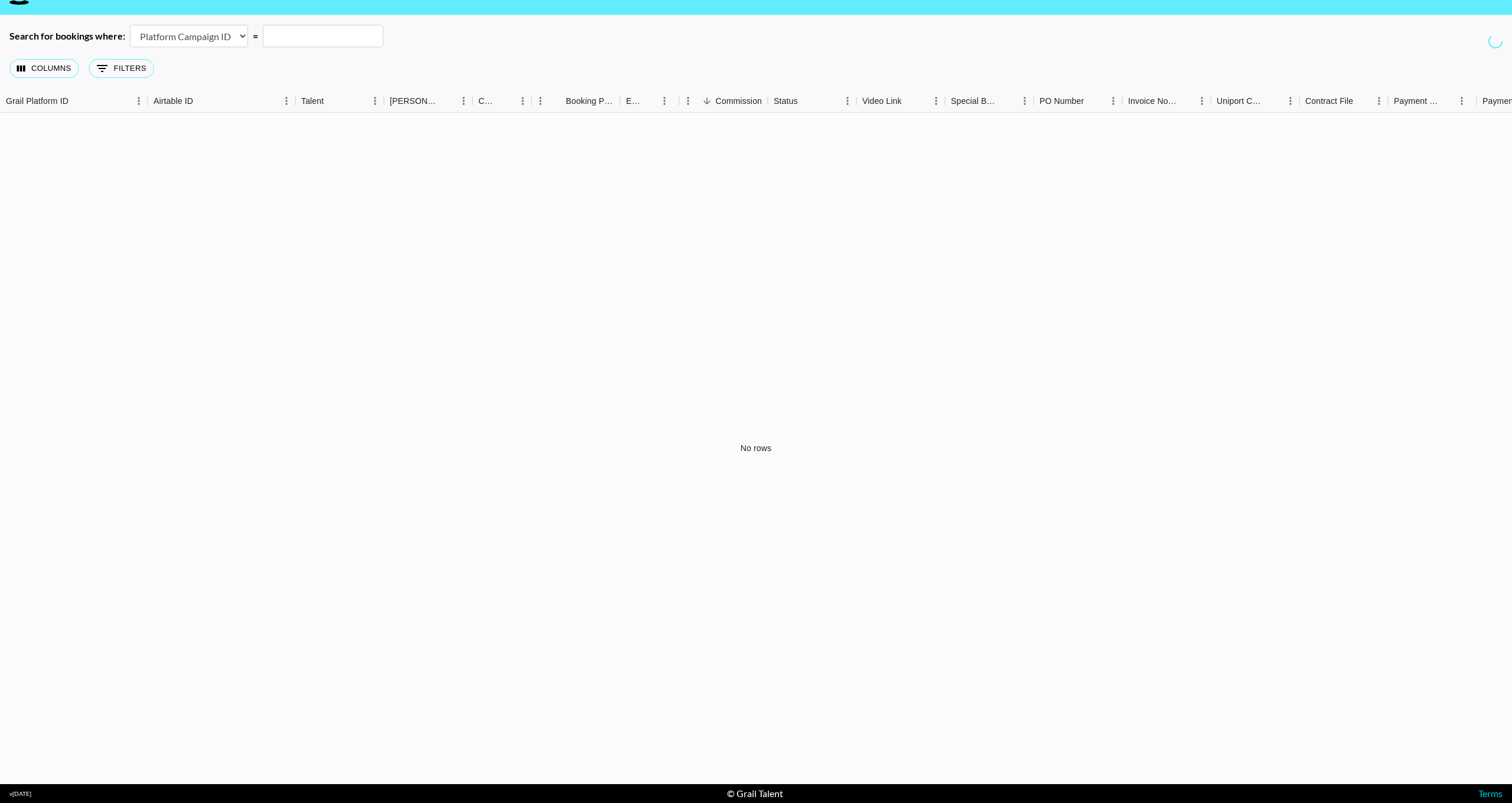
click at [204, 202] on div "No rows" at bounding box center [756, 448] width 1512 height 671
click at [115, 75] on button "0 Filters" at bounding box center [122, 69] width 66 height 19
click at [14, 134] on icon "Delete" at bounding box center [13, 135] width 12 height 12
click at [115, 66] on button "0 Filters" at bounding box center [122, 69] width 66 height 19
click at [50, 157] on button "Add filter" at bounding box center [39, 164] width 74 height 22
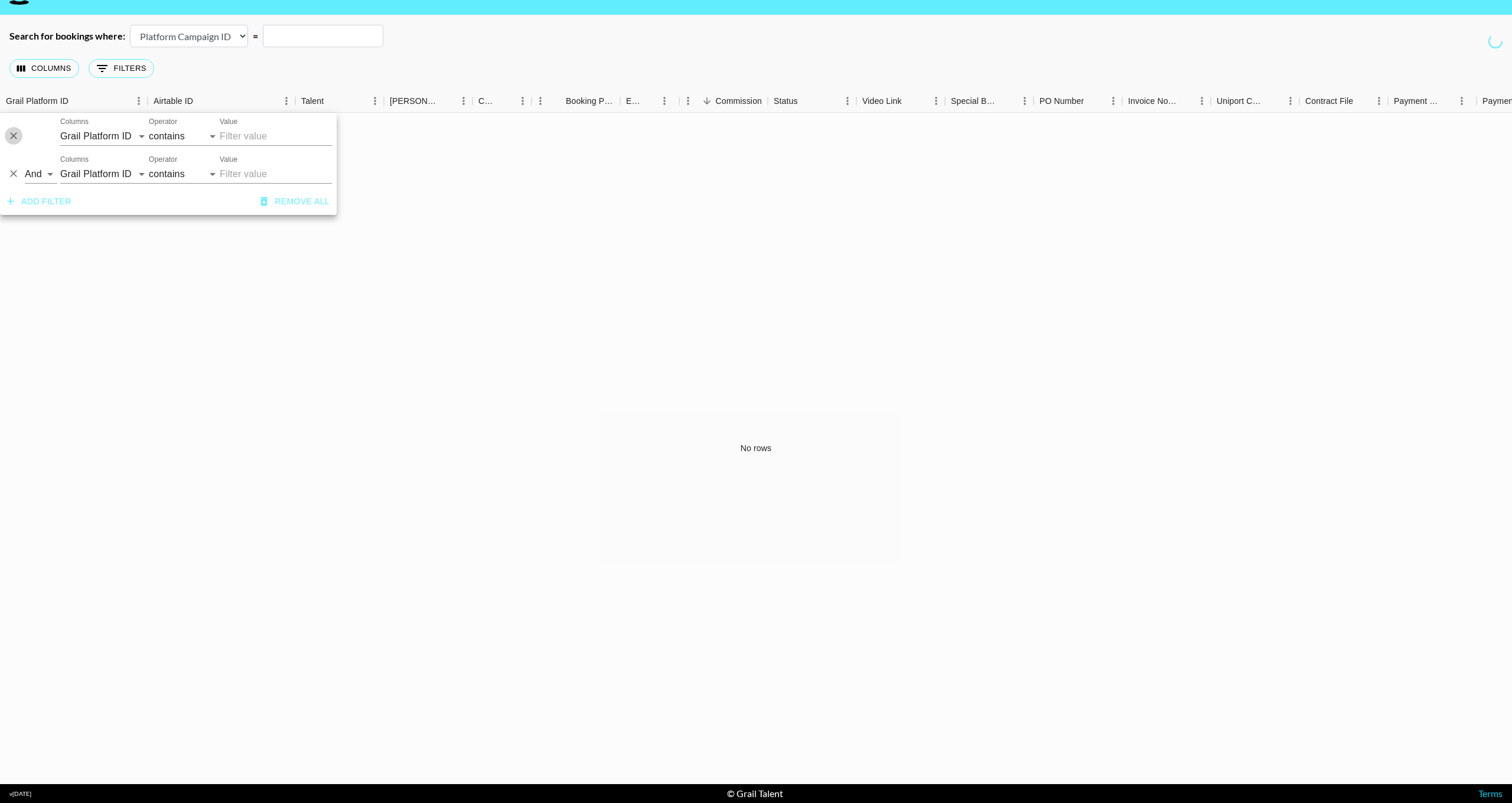
click at [16, 138] on icon "Delete" at bounding box center [13, 135] width 12 height 12
select select "managerIds"
select select "is"
click at [213, 135] on input "Value" at bounding box center [264, 136] width 159 height 18
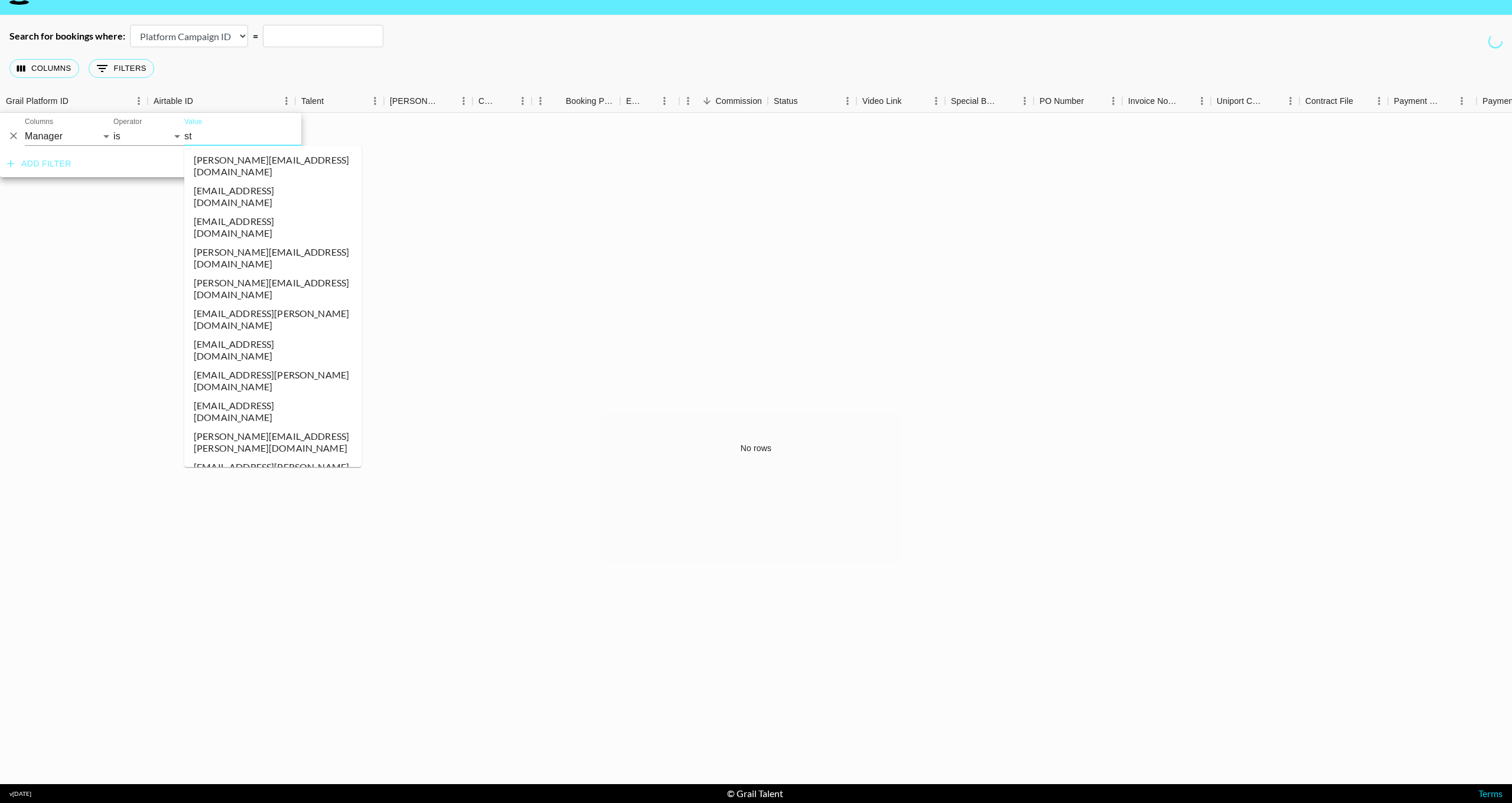
type input "ste"
click at [262, 305] on li "[EMAIL_ADDRESS][DOMAIN_NAME]" at bounding box center [273, 320] width 177 height 31
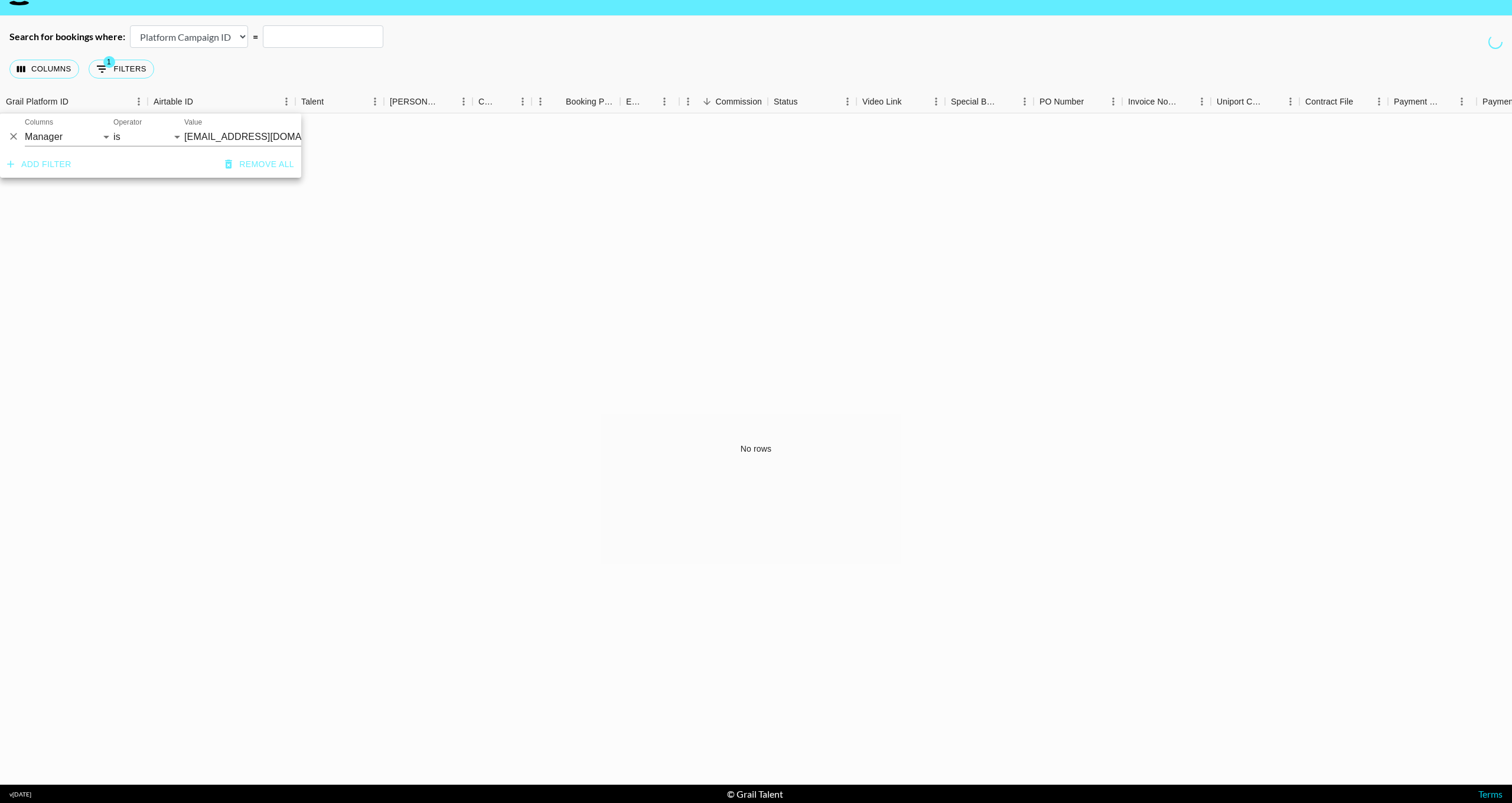
scroll to position [0, 0]
select select "is"
drag, startPoint x: 227, startPoint y: 125, endPoint x: 219, endPoint y: 133, distance: 11.3
click at [227, 125] on div "Value" at bounding box center [273, 132] width 177 height 28
type input "[PERSON_NAME]"
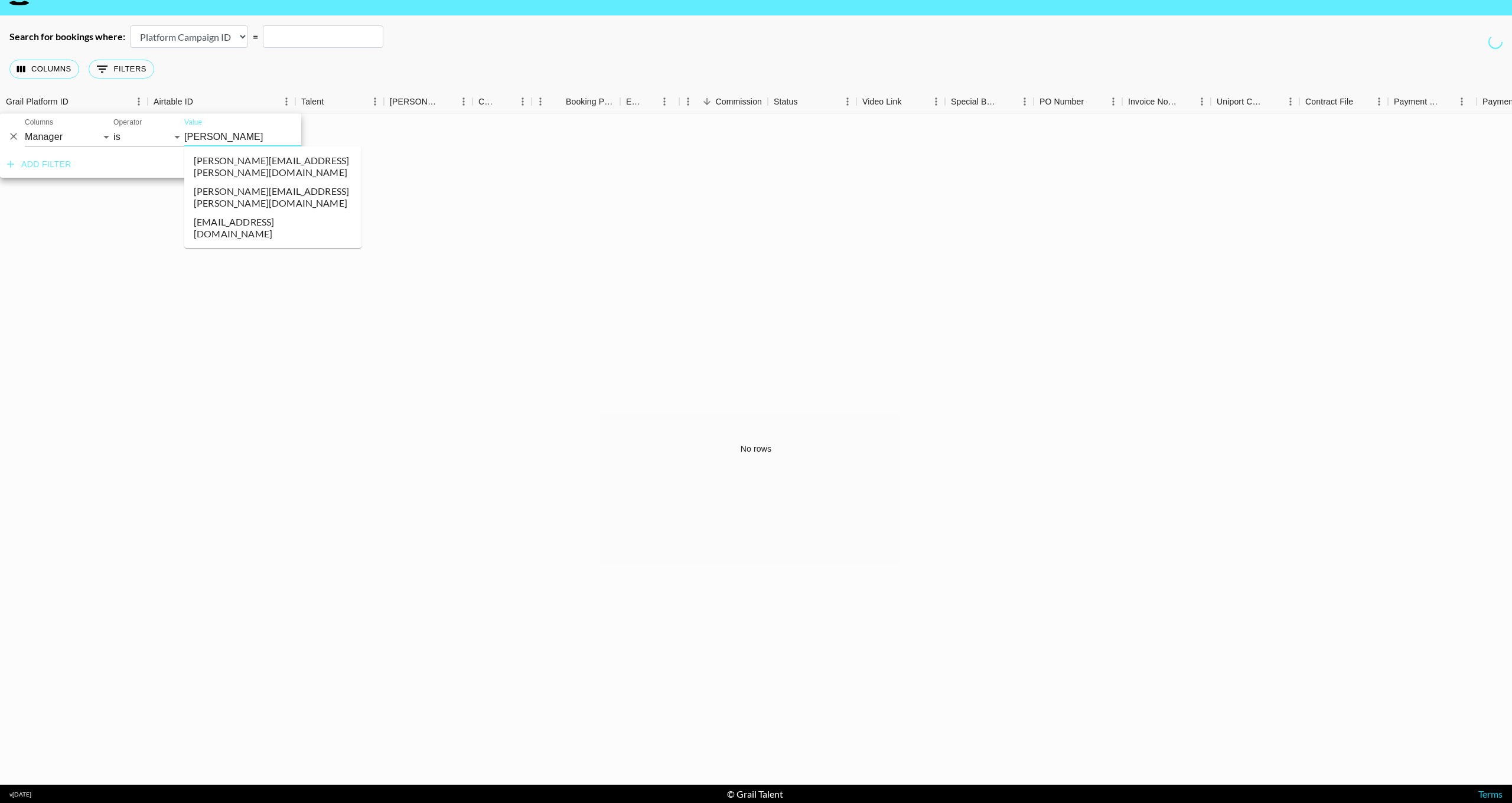
click at [228, 217] on li "[EMAIL_ADDRESS][DOMAIN_NAME]" at bounding box center [273, 228] width 177 height 31
type input "[EMAIL_ADDRESS][DOMAIN_NAME]"
click at [45, 162] on button "Add filter" at bounding box center [39, 164] width 74 height 22
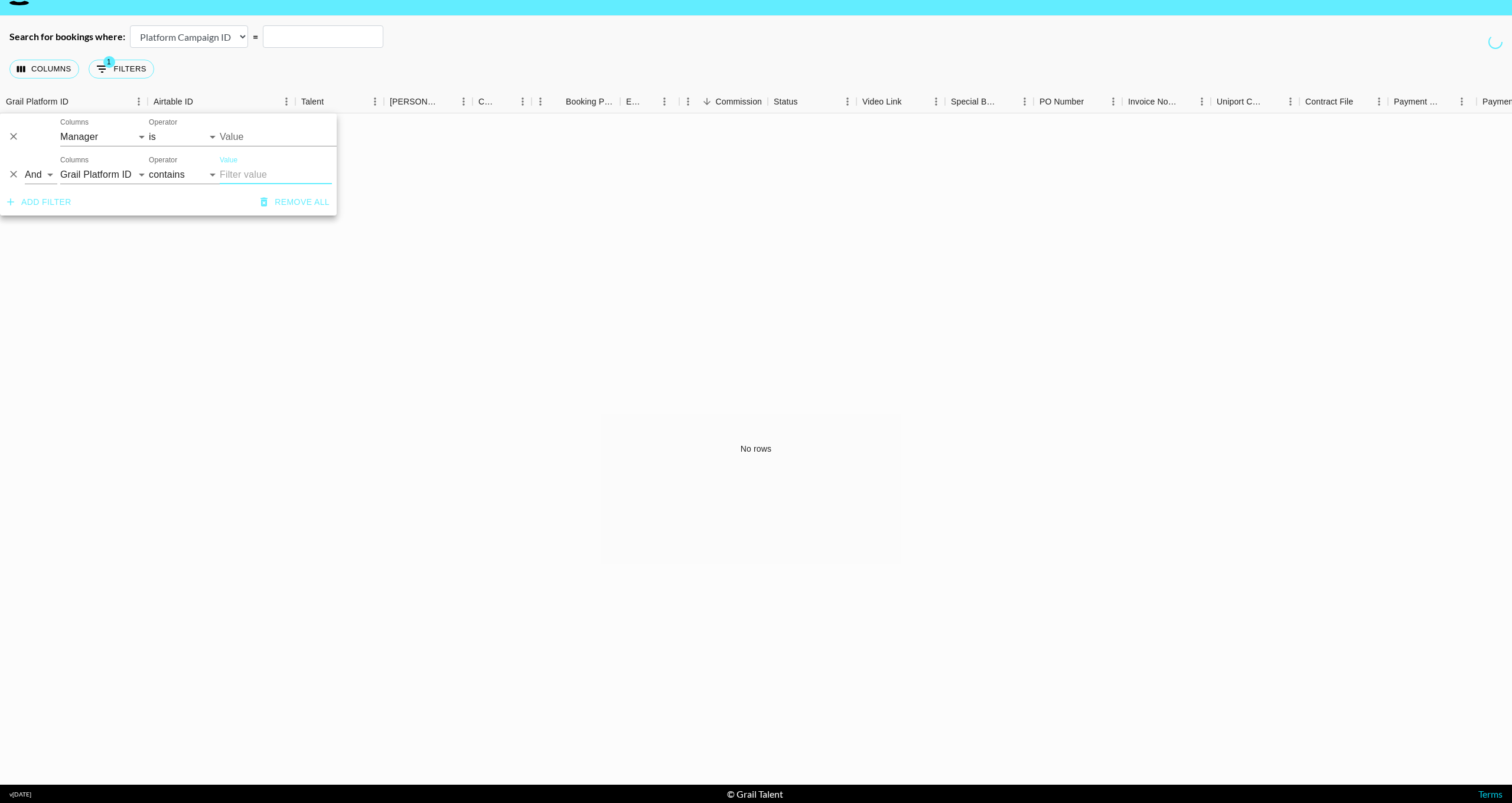
type input "[EMAIL_ADDRESS][DOMAIN_NAME]"
select select "clientId"
select select "is"
select select "bookerId"
click at [292, 205] on button "Remove all" at bounding box center [295, 202] width 79 height 22
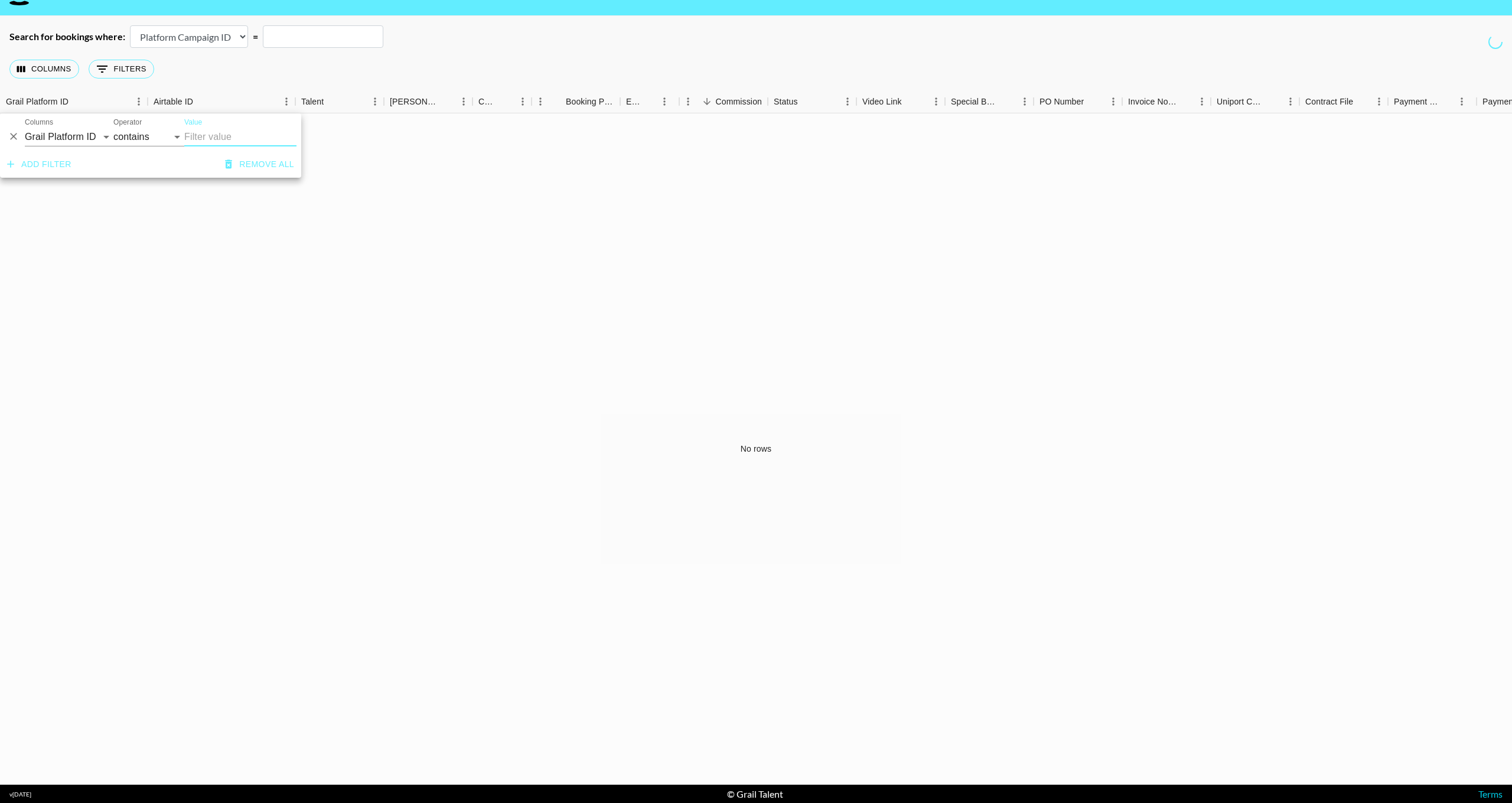
click at [260, 165] on button "Remove all" at bounding box center [260, 164] width 79 height 22
click at [155, 96] on div "Airtable ID" at bounding box center [173, 101] width 40 height 23
click at [31, 107] on div "Grail Platform ID" at bounding box center [37, 101] width 62 height 23
click at [82, 104] on icon "Sort" at bounding box center [76, 101] width 11 height 11
select select "id"
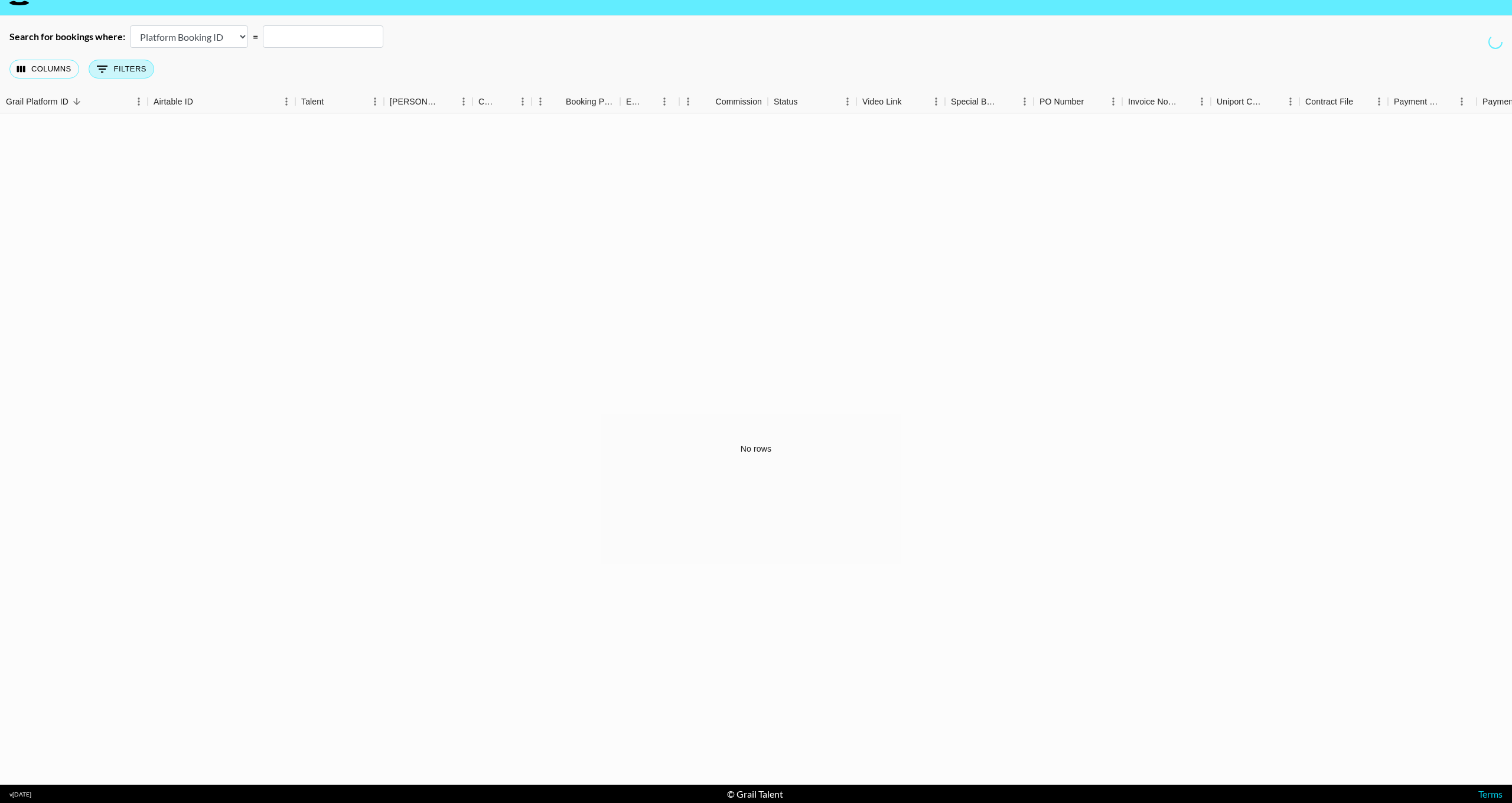
click at [140, 69] on button "0 Filters" at bounding box center [122, 69] width 66 height 19
select select "bookerId"
select select "is"
click at [250, 144] on input "Value" at bounding box center [264, 137] width 159 height 18
select select "managerIds"
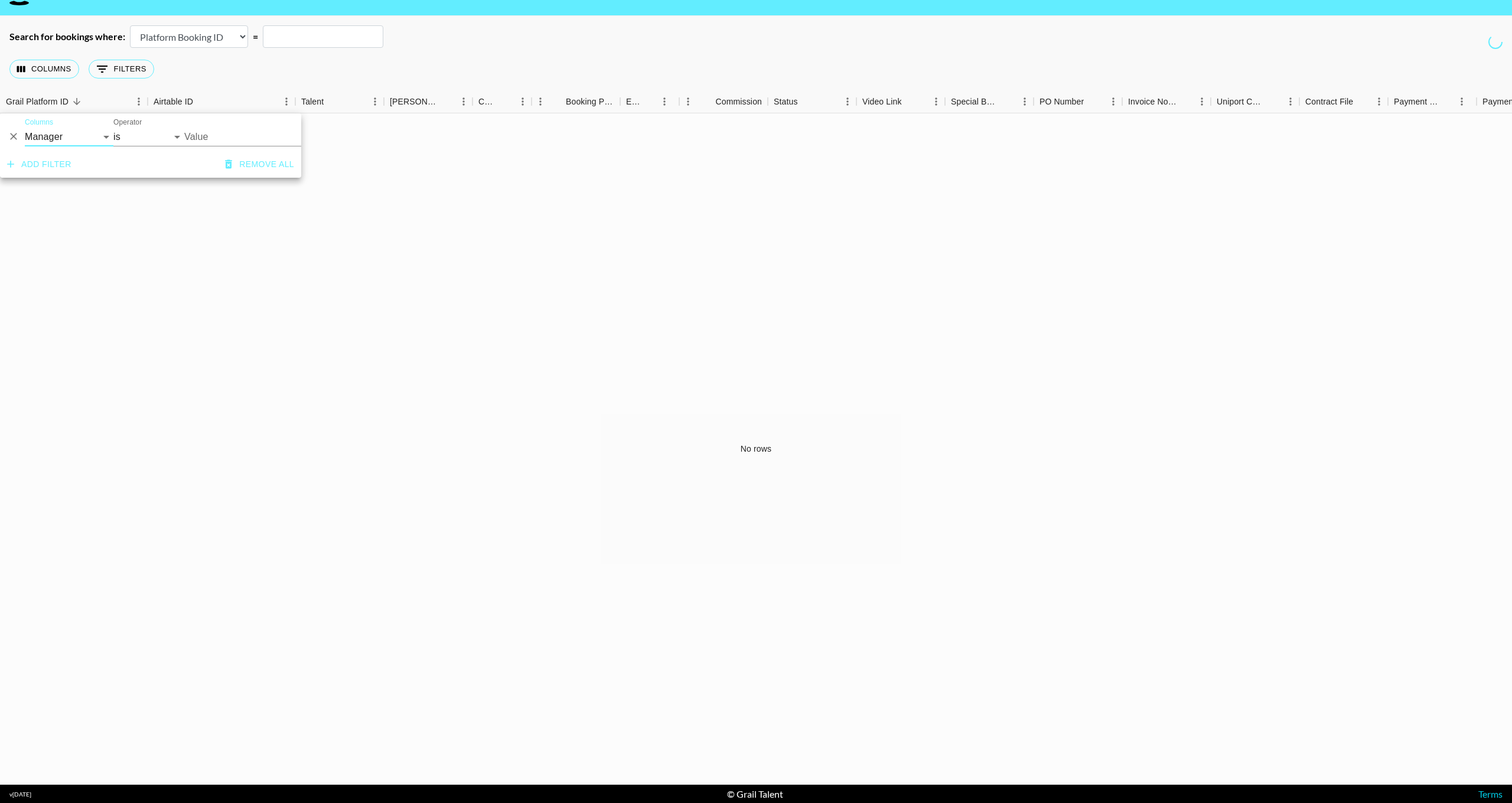
click at [256, 139] on input "Value" at bounding box center [264, 137] width 159 height 18
type input "ste"
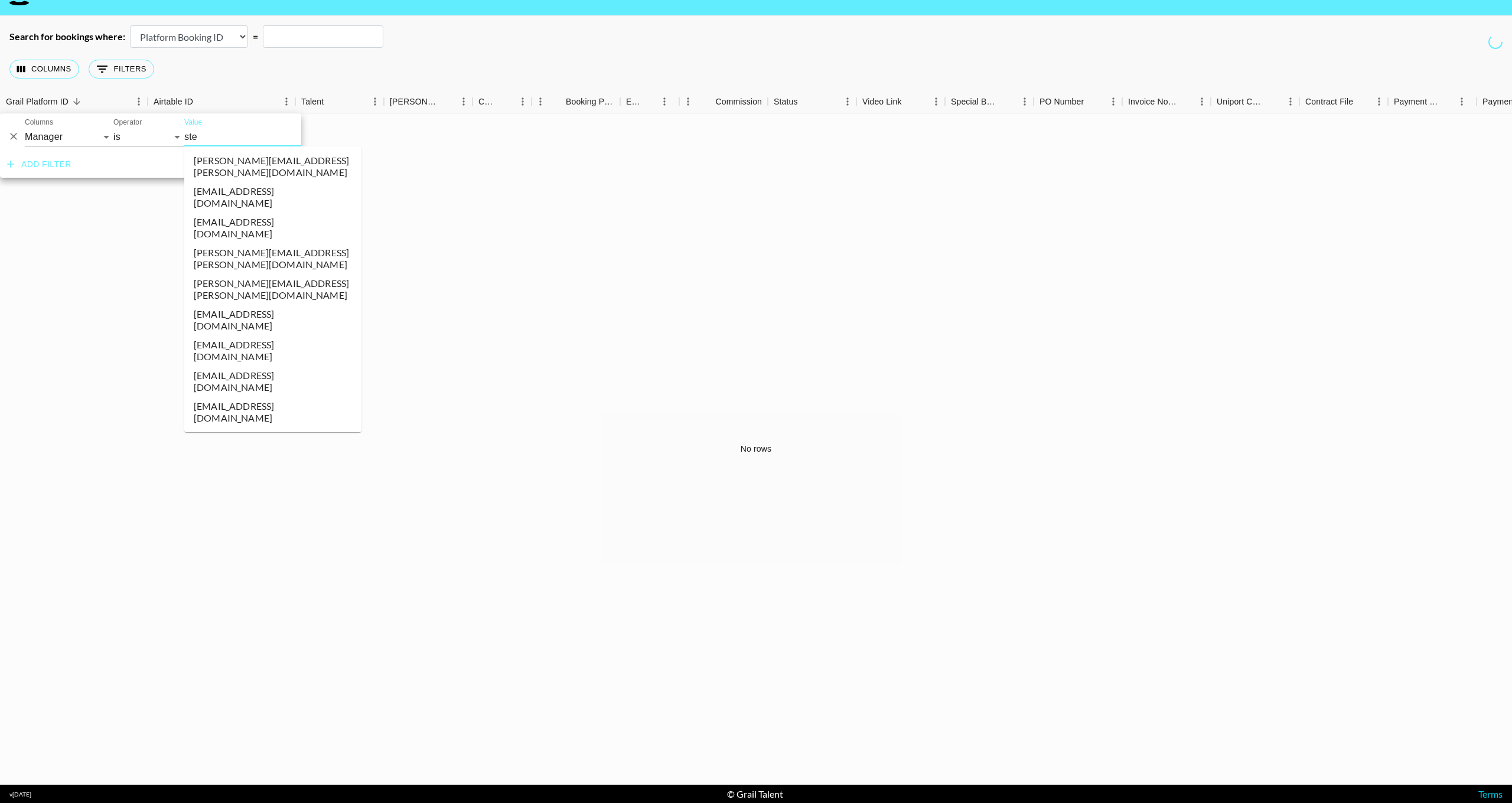
scroll to position [31, 0]
click at [263, 305] on li "[EMAIL_ADDRESS][DOMAIN_NAME]" at bounding box center [273, 321] width 177 height 31
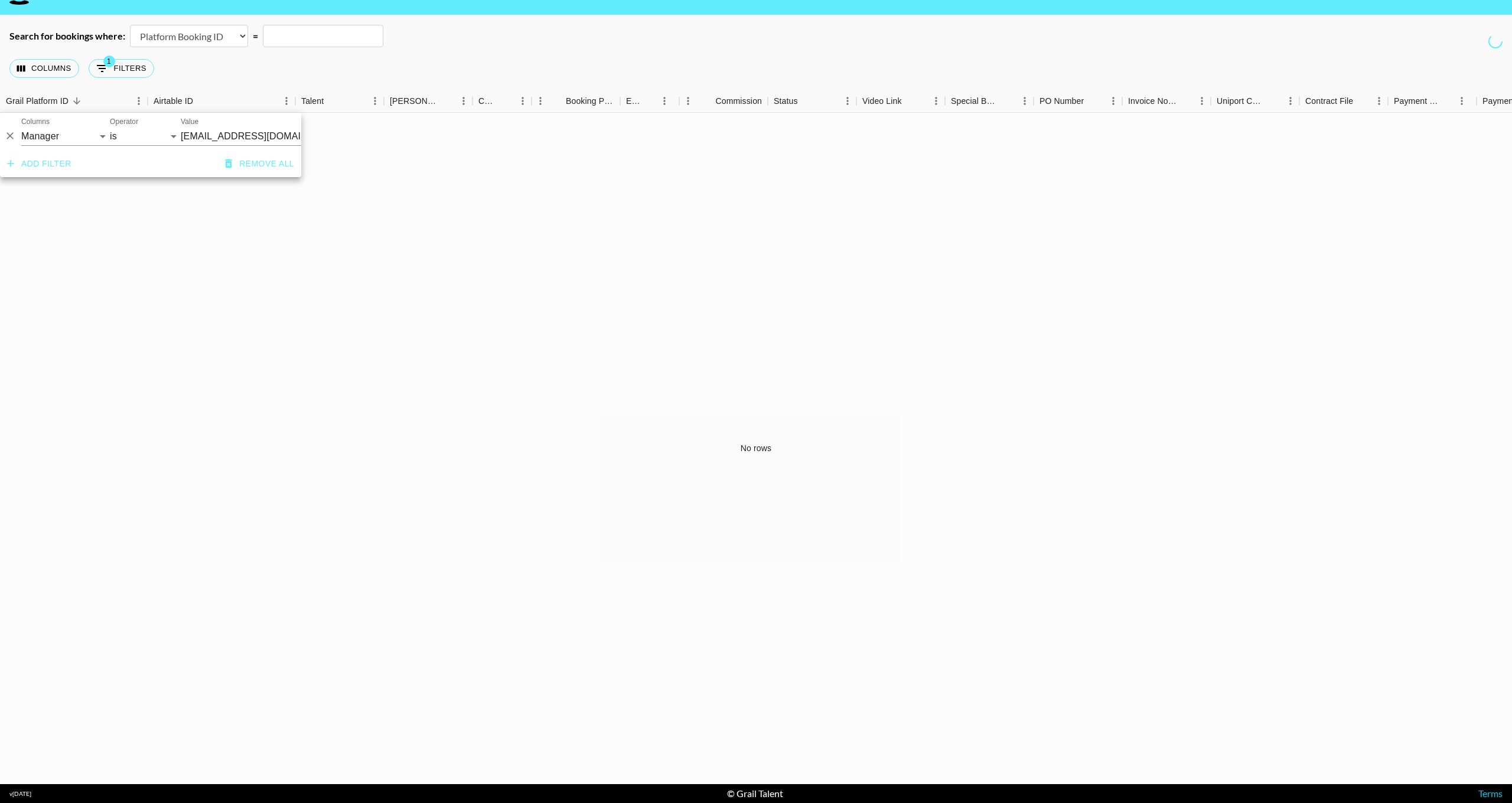
scroll to position [32, 0]
click at [142, 242] on div "No rows" at bounding box center [756, 448] width 1512 height 671
click at [49, 71] on button "Columns" at bounding box center [44, 69] width 70 height 19
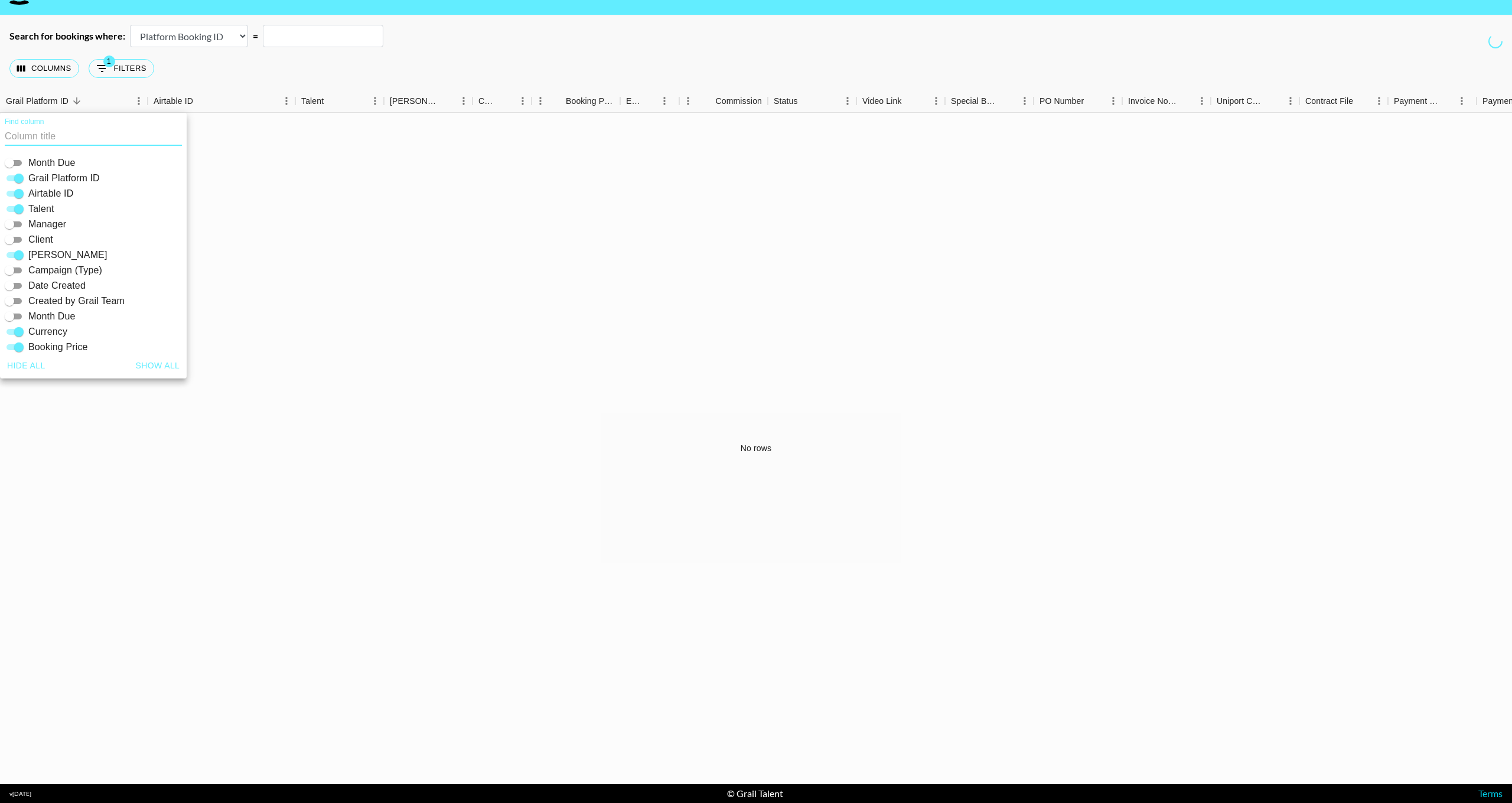
click at [16, 163] on input "Month Due" at bounding box center [9, 163] width 43 height 14
checkbox input "true"
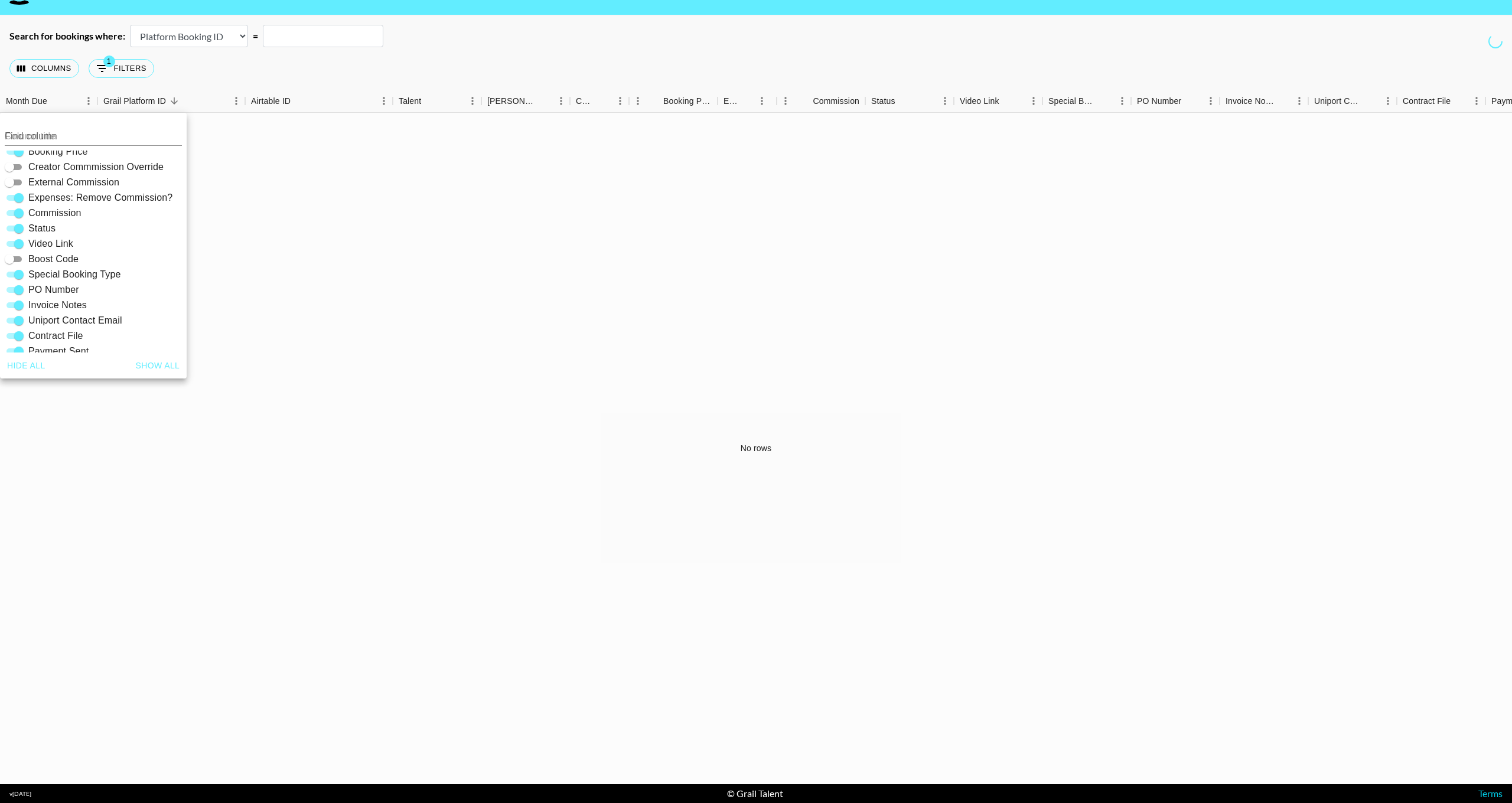
scroll to position [202, 0]
click at [151, 357] on button "Show all" at bounding box center [158, 366] width 54 height 22
checkbox input "true"
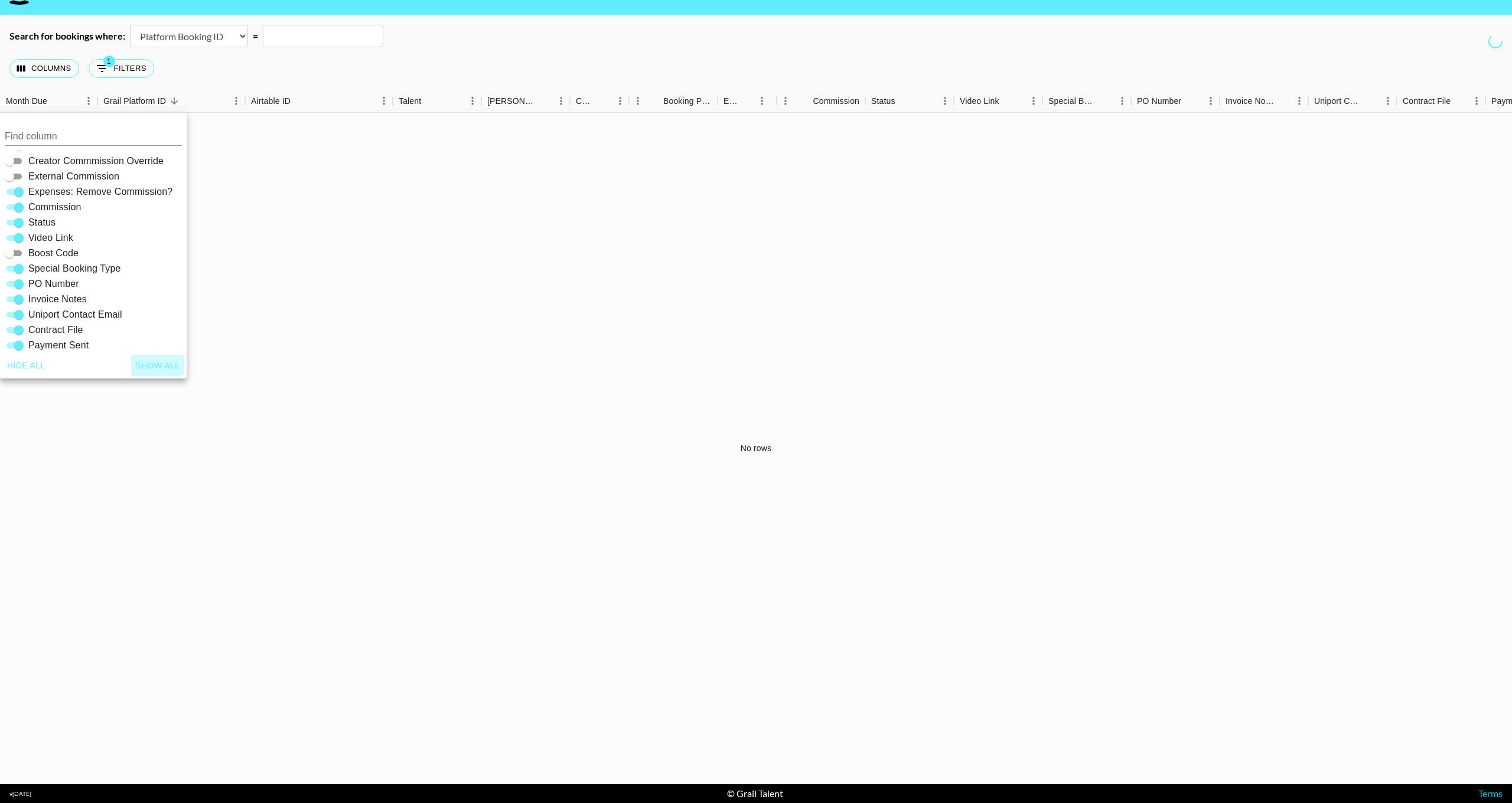
checkbox input "true"
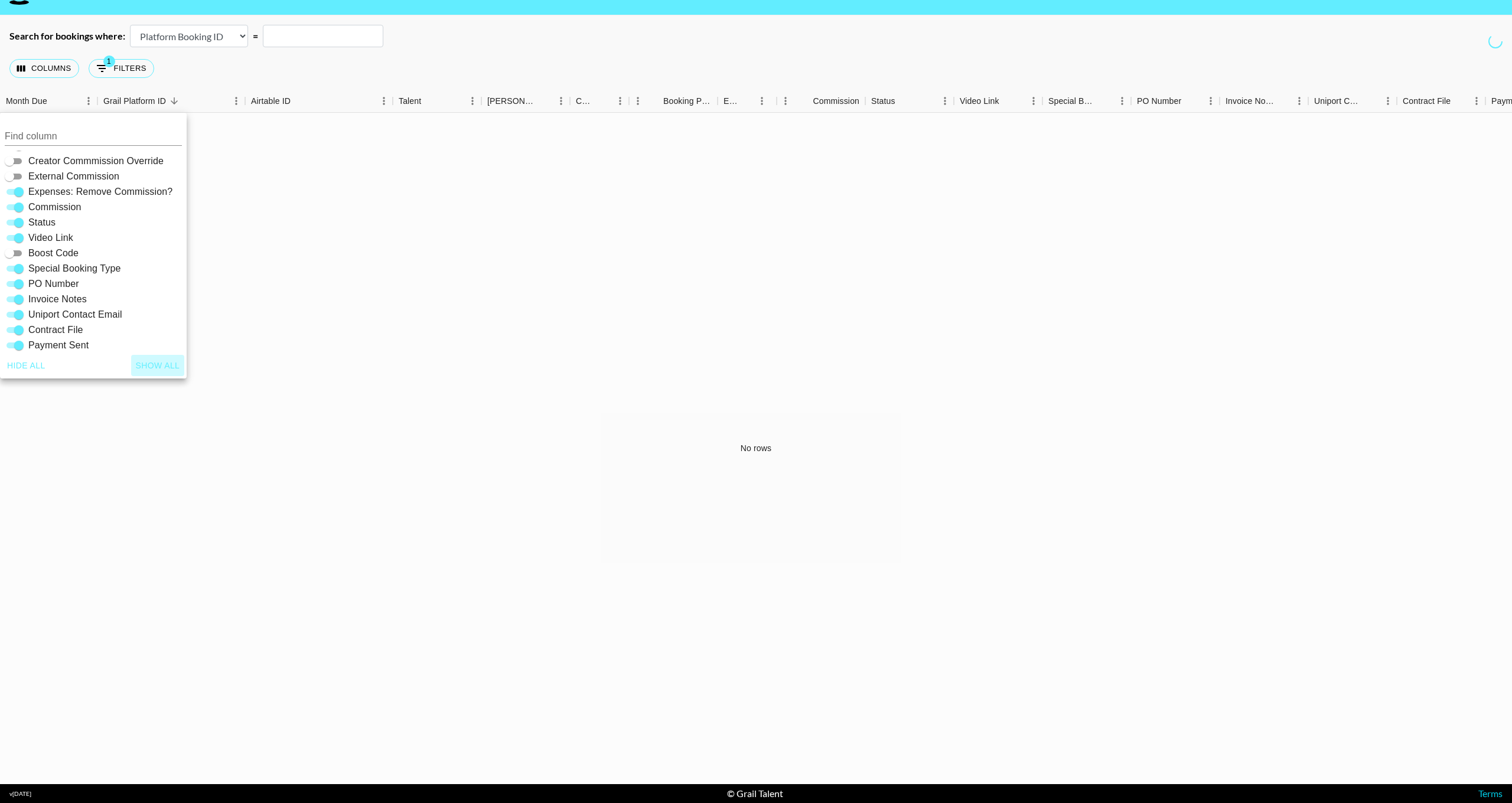
checkbox input "true"
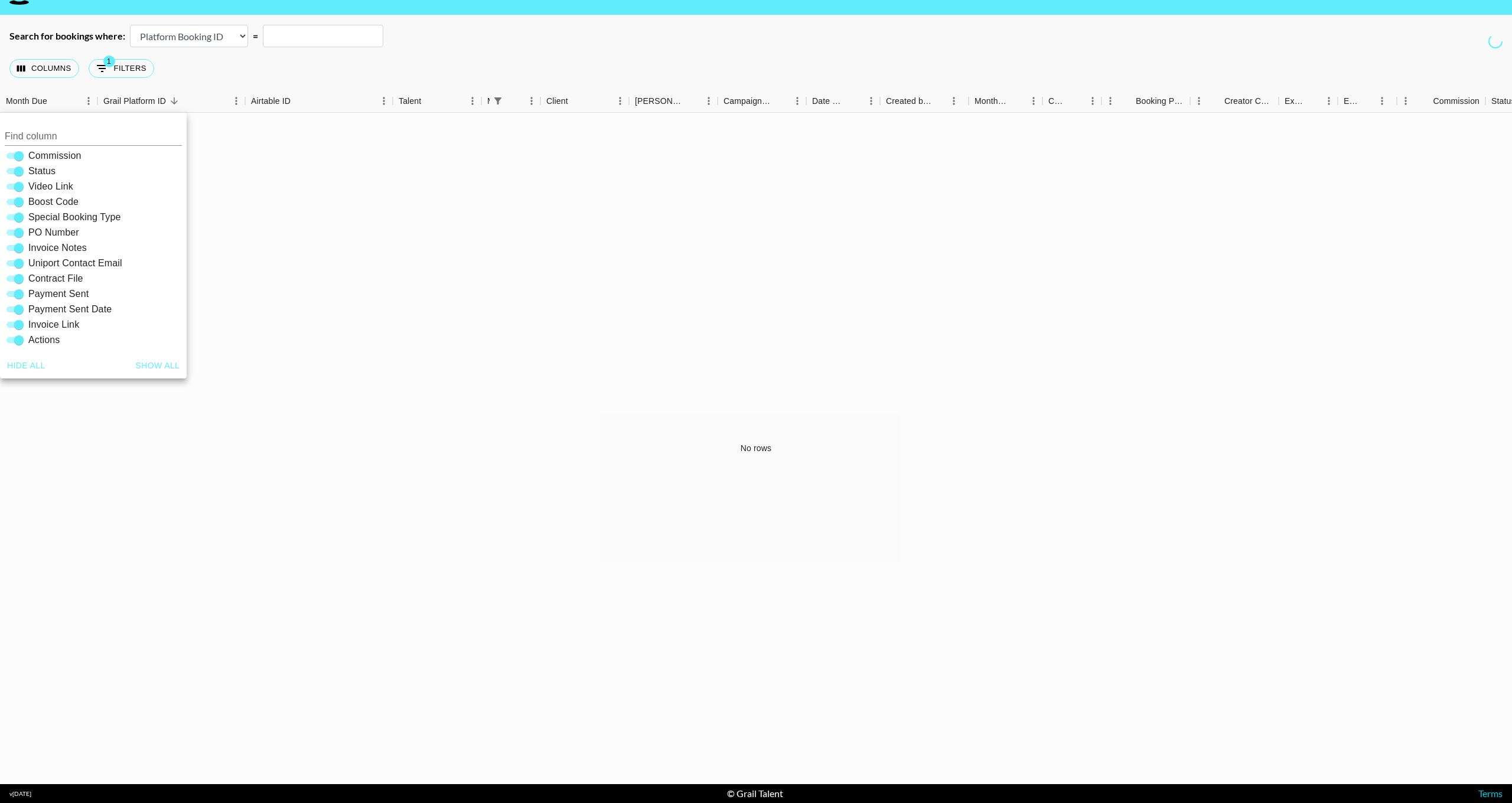
scroll to position [253, 0]
click at [307, 237] on div "No rows" at bounding box center [756, 448] width 1512 height 671
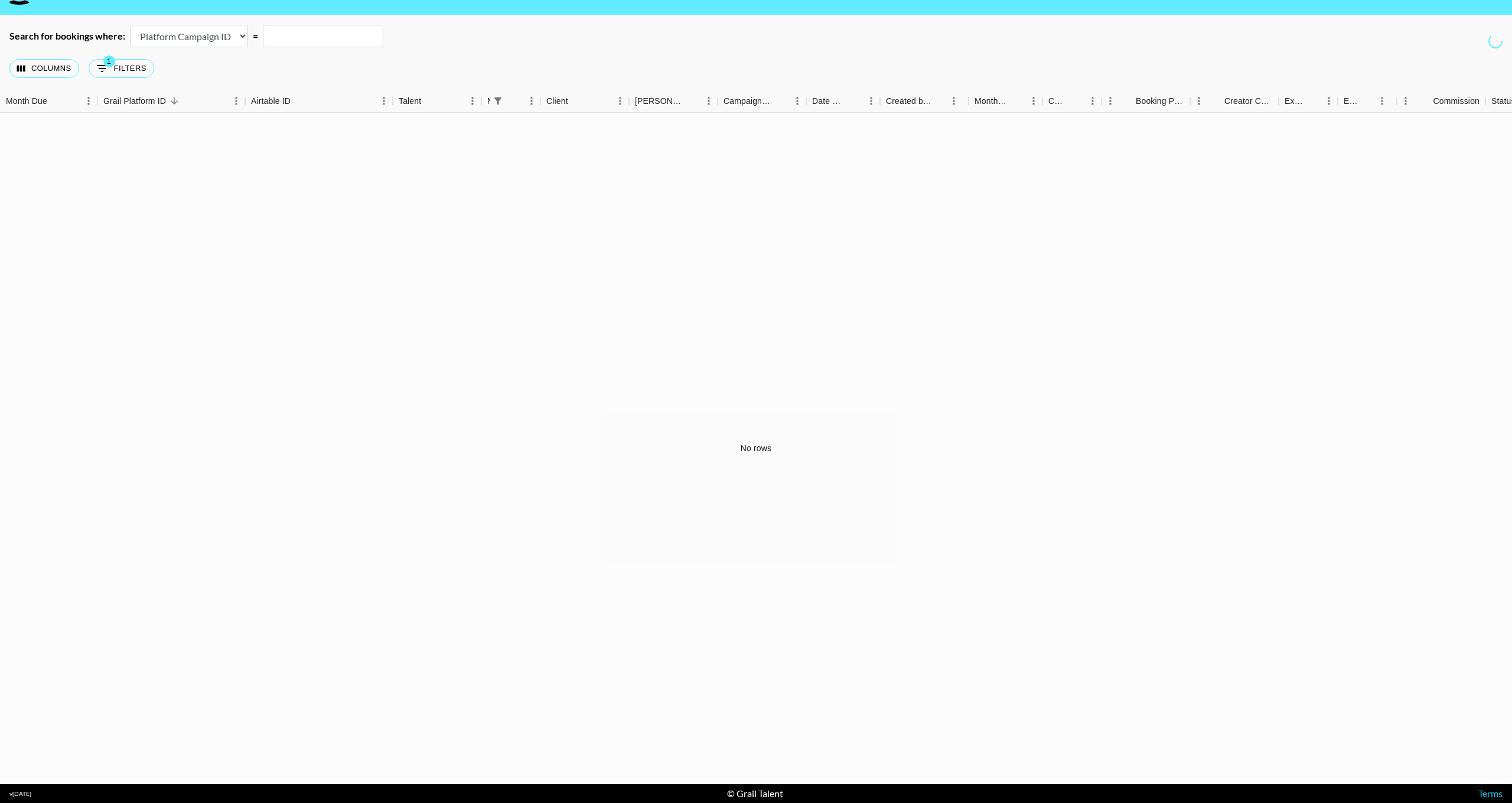
select select "id"
click at [203, 219] on div "No rows" at bounding box center [756, 448] width 1512 height 671
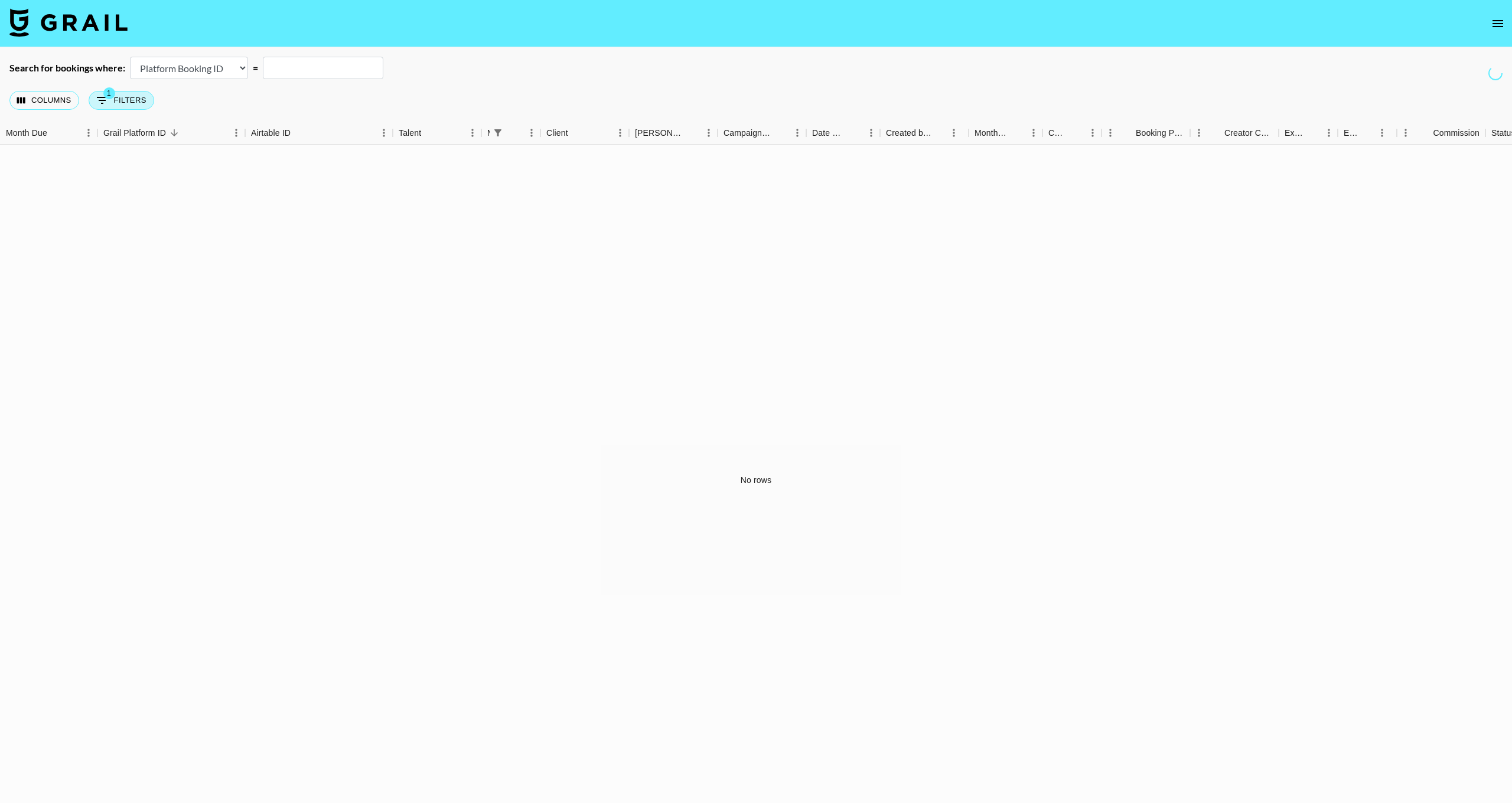
scroll to position [0, 0]
click at [127, 98] on button "1 Filters" at bounding box center [122, 100] width 66 height 19
select select "managerIds"
type input "[EMAIL_ADDRESS][DOMAIN_NAME]"
select select "bookerId"
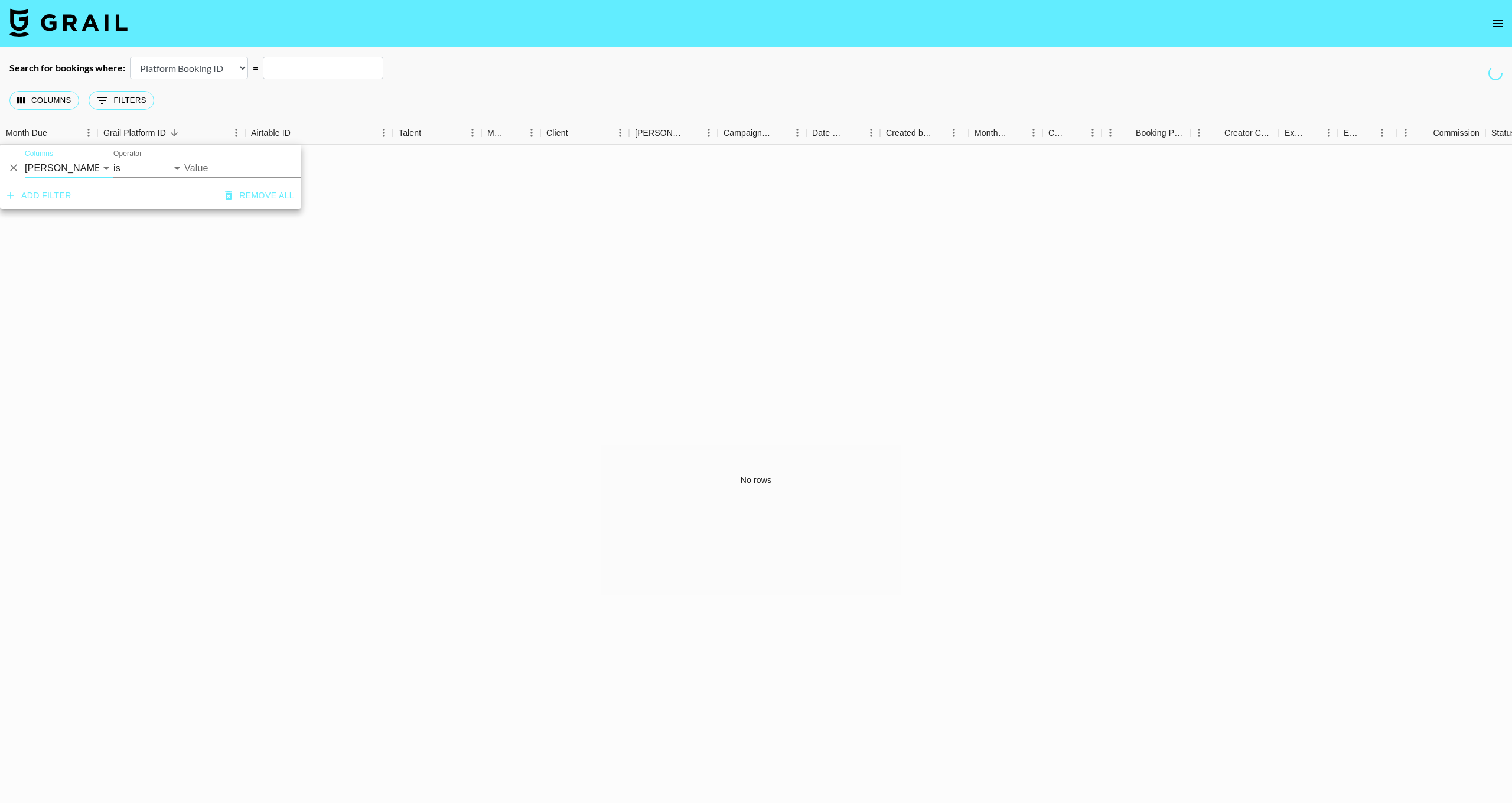
click at [258, 160] on input "Value" at bounding box center [264, 168] width 159 height 18
click at [1504, 25] on icon "open drawer" at bounding box center [1498, 23] width 14 height 14
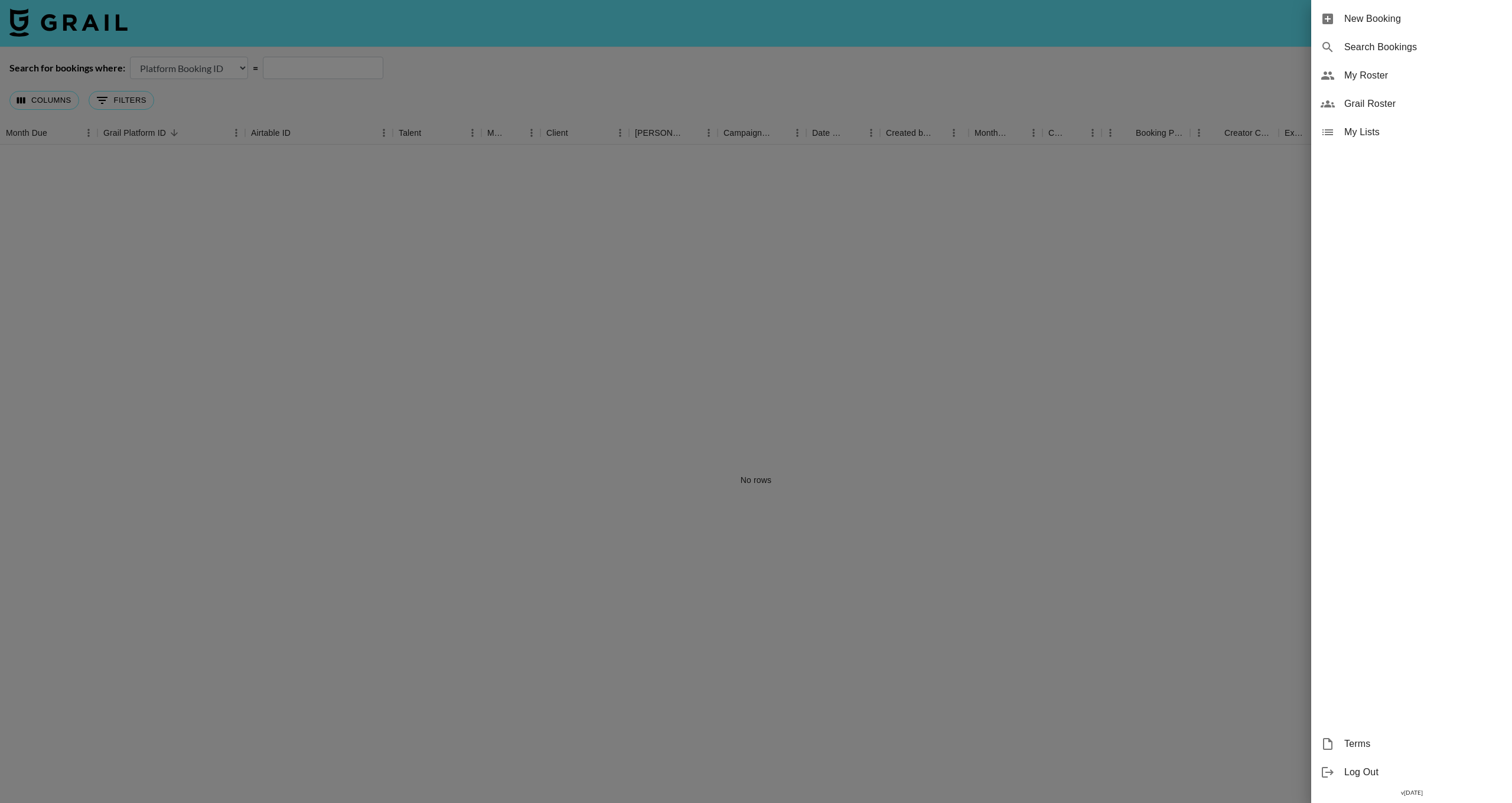
click at [1336, 123] on div "My Lists" at bounding box center [1412, 132] width 201 height 28
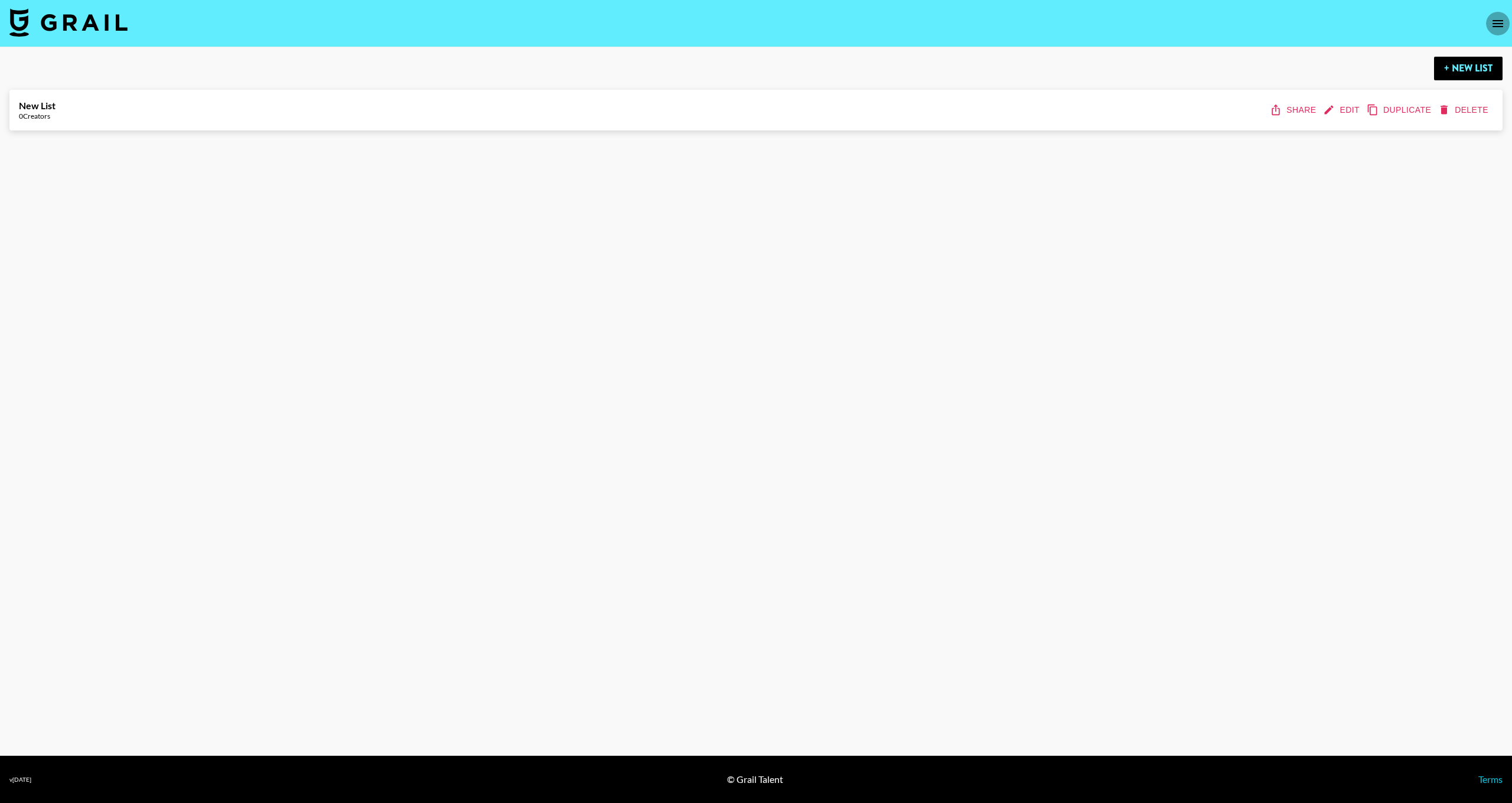
click at [1501, 20] on icon "open drawer" at bounding box center [1498, 23] width 11 height 7
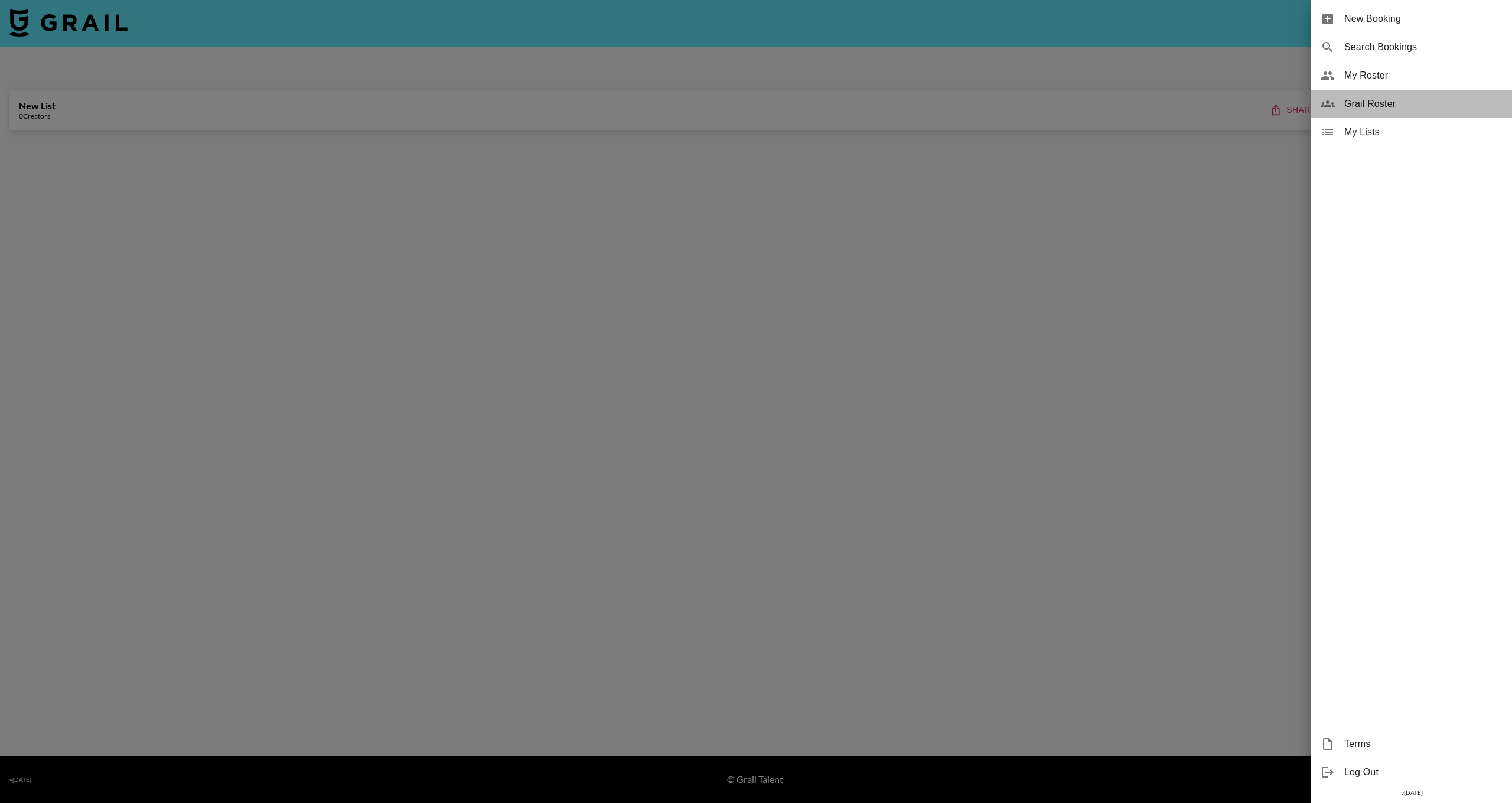
click at [1337, 110] on div "Grail Roster" at bounding box center [1412, 104] width 201 height 28
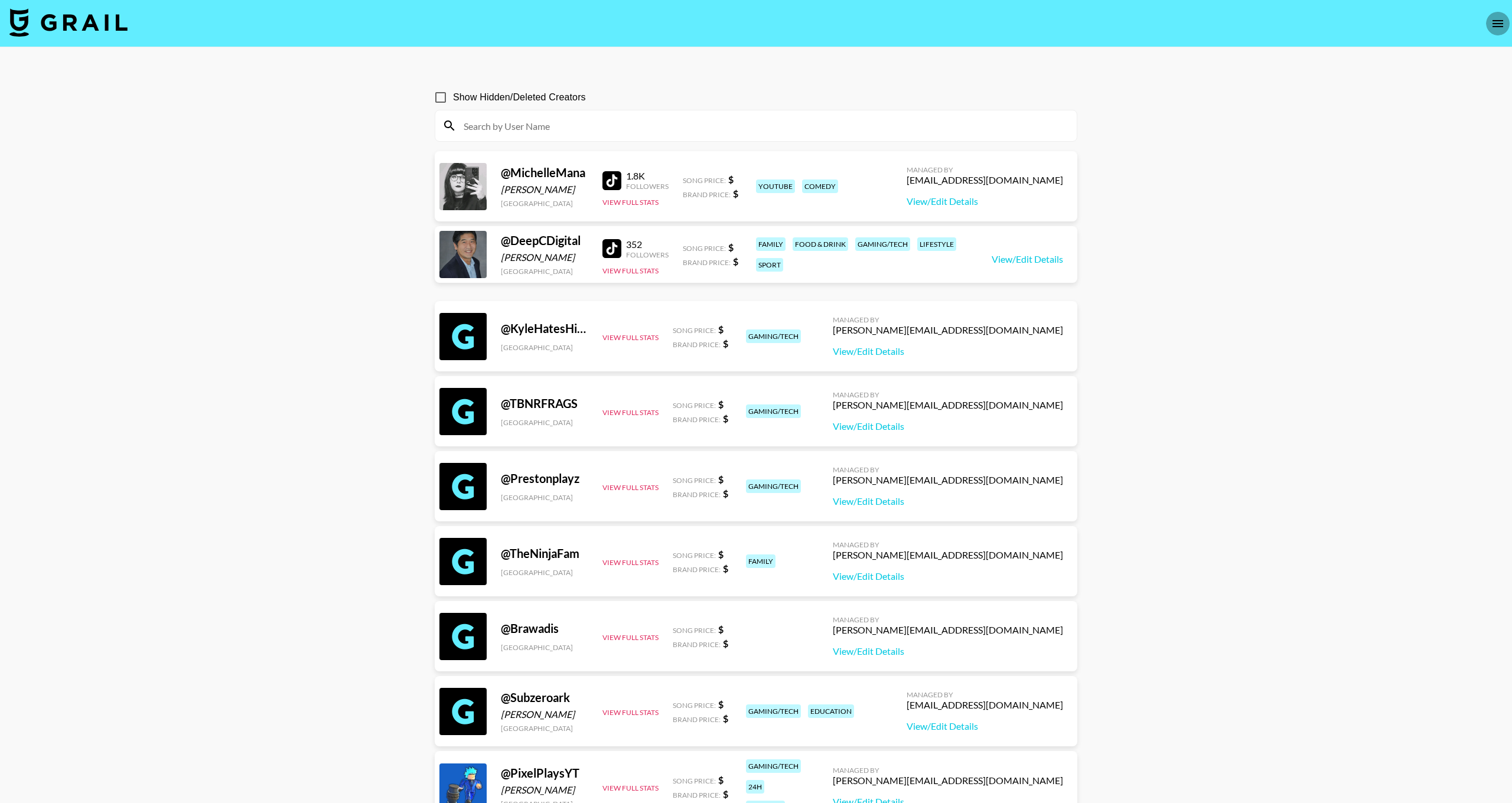
click at [1490, 25] on button "open drawer" at bounding box center [1498, 24] width 24 height 24
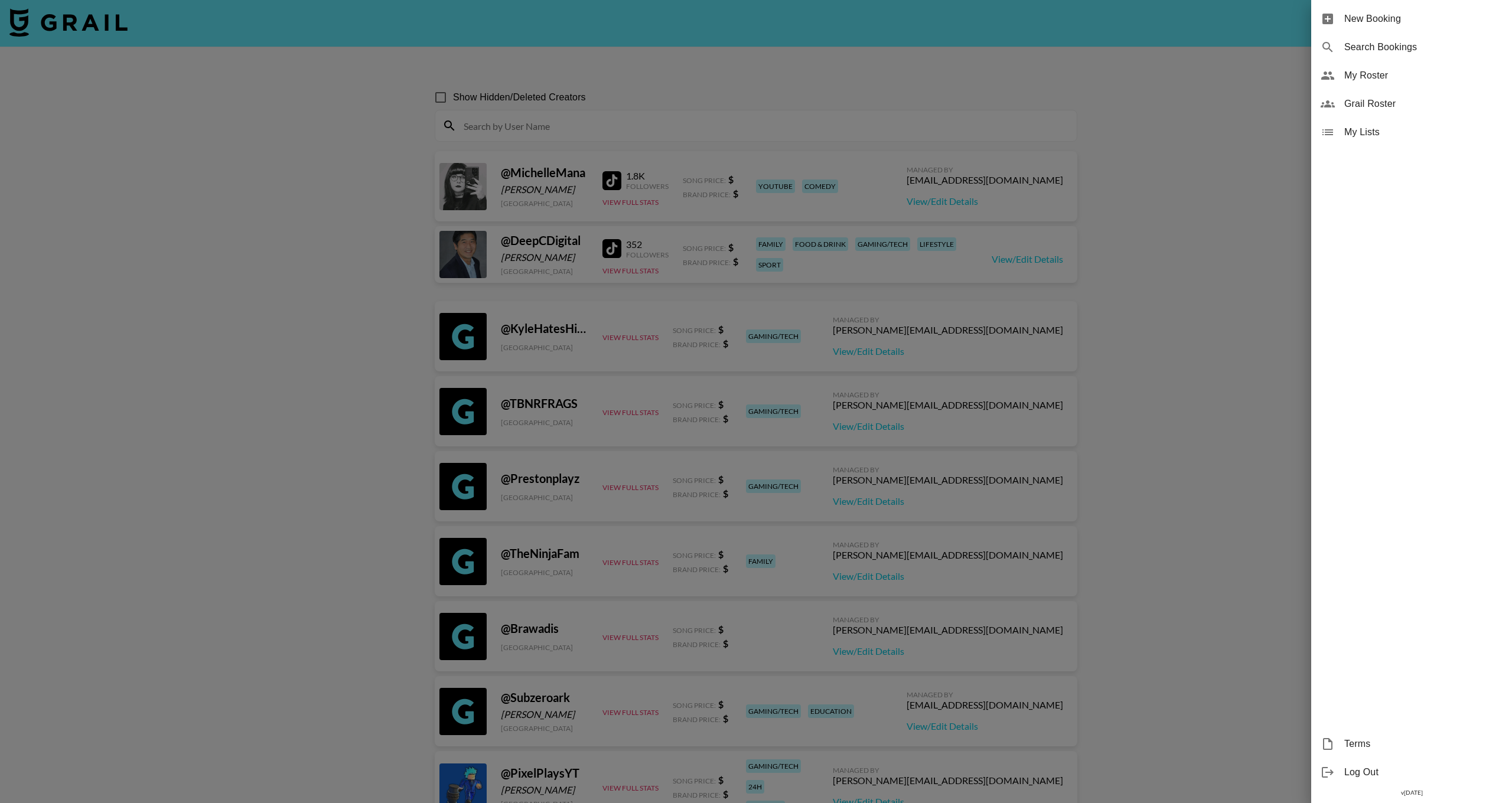
click at [1372, 46] on span "Search Bookings" at bounding box center [1423, 47] width 158 height 14
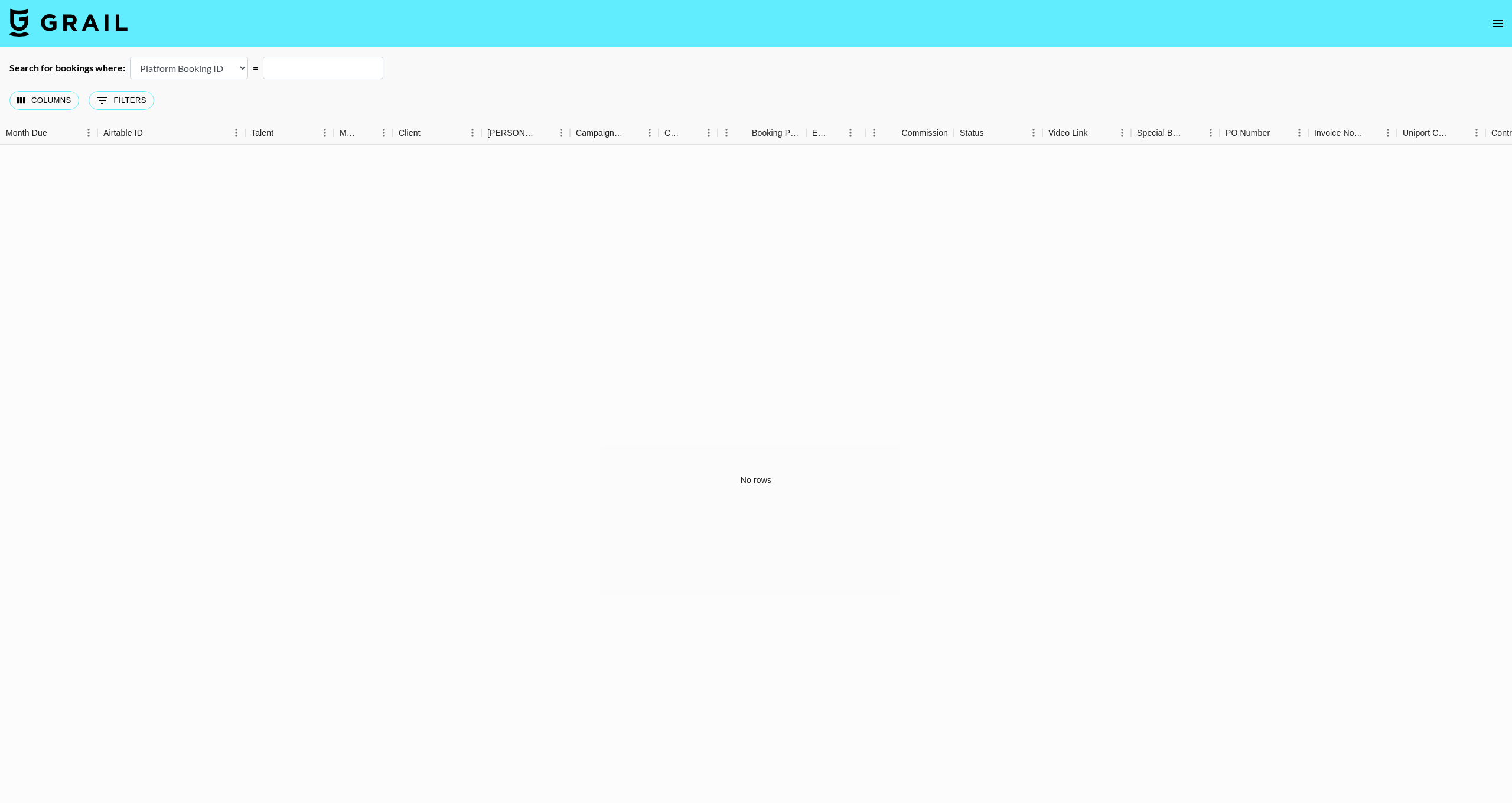
select select "airtableId"
click at [96, 100] on icon "Show filters" at bounding box center [102, 100] width 14 height 14
select select "managerIds"
select select "is"
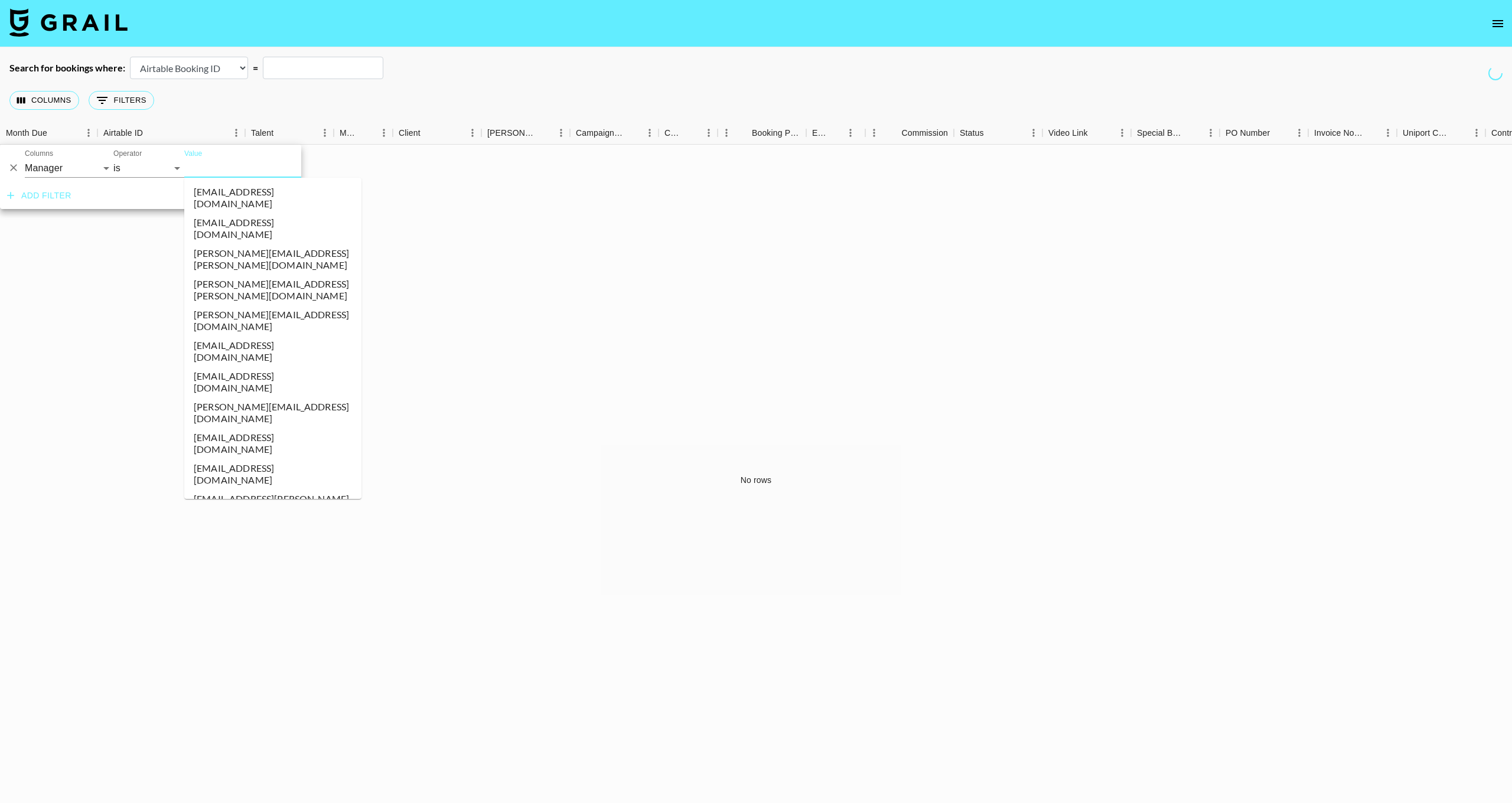
click at [253, 171] on input "Value" at bounding box center [264, 168] width 159 height 18
type input "ste"
click at [304, 336] on li "[EMAIL_ADDRESS][DOMAIN_NAME]" at bounding box center [273, 351] width 177 height 31
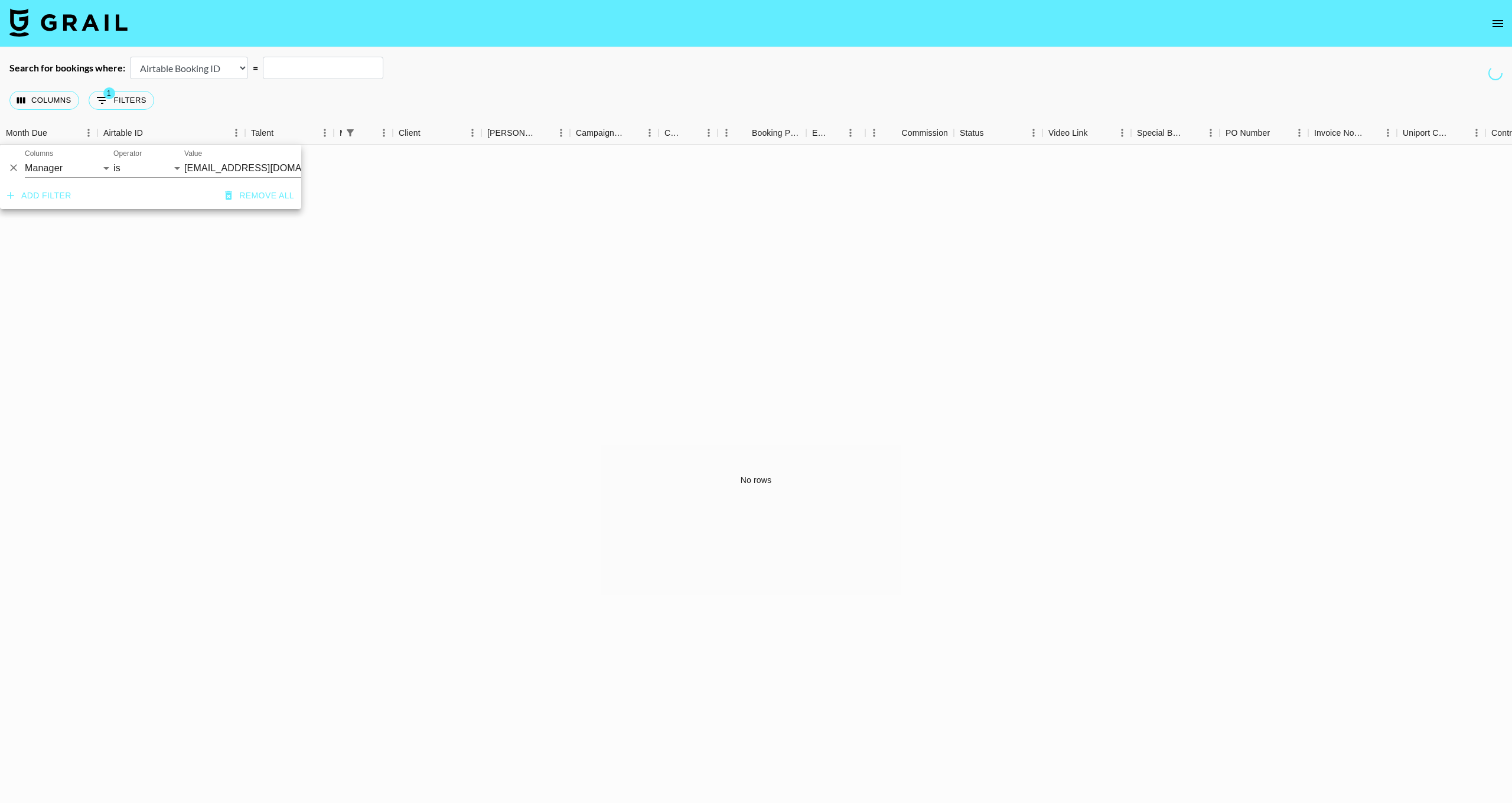
scroll to position [0, 62]
click at [316, 260] on div "No rows" at bounding box center [756, 481] width 1512 height 671
click at [270, 65] on input "text" at bounding box center [323, 67] width 120 height 23
click at [304, 277] on div "No rows" at bounding box center [756, 480] width 1512 height 671
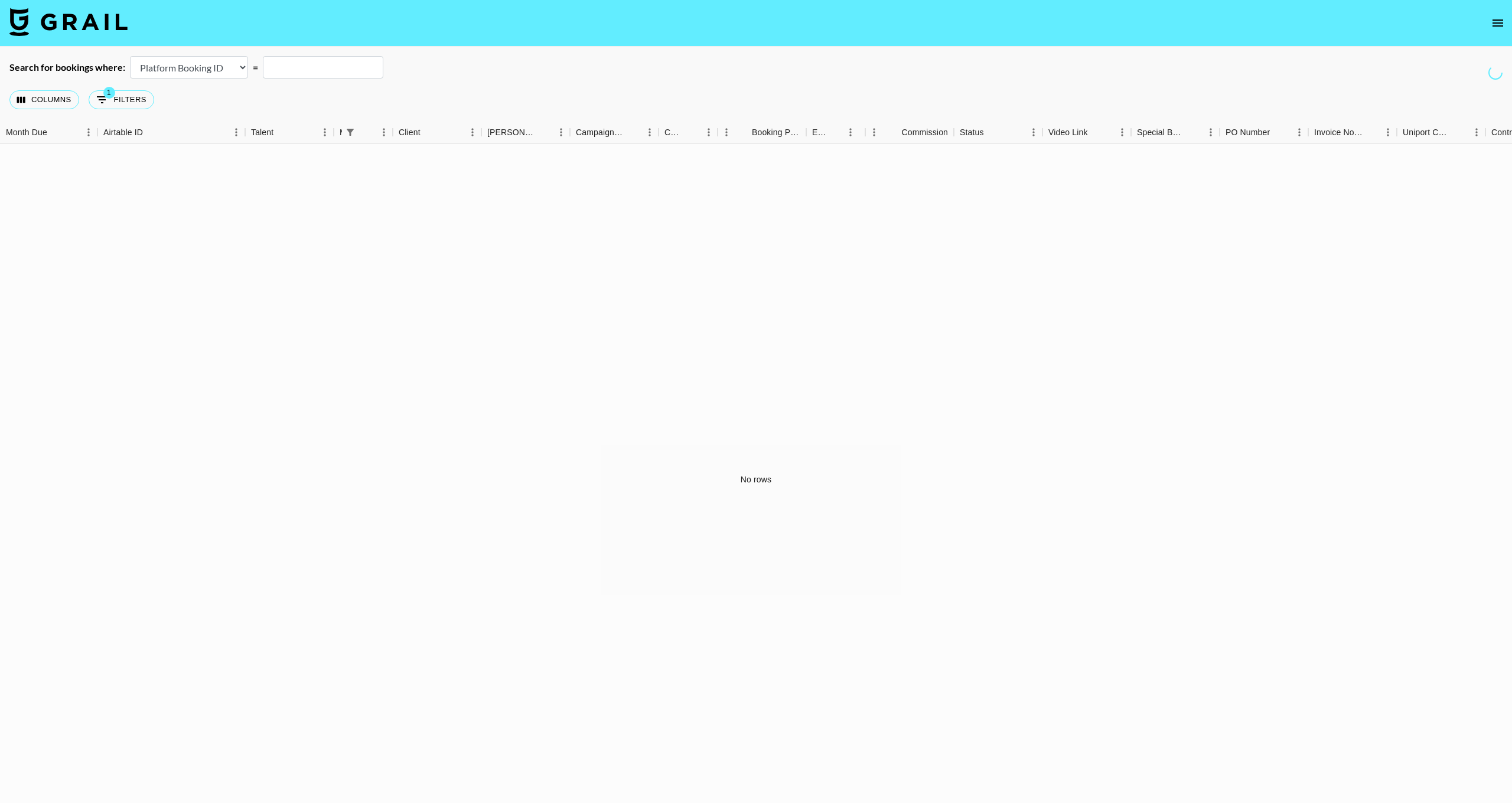
select select "airtableId"
click at [114, 97] on button "1 Filters" at bounding box center [122, 100] width 66 height 19
select select "managerIds"
click at [283, 178] on div "And Or Columns Grail Platform ID Airtable ID Talent Manager Client Booker Campa…" at bounding box center [151, 163] width 301 height 38
click at [242, 69] on div "Search for bookings where: Airtable Booking ID Platform Booking ID Platform Cam…" at bounding box center [756, 67] width 1512 height 23
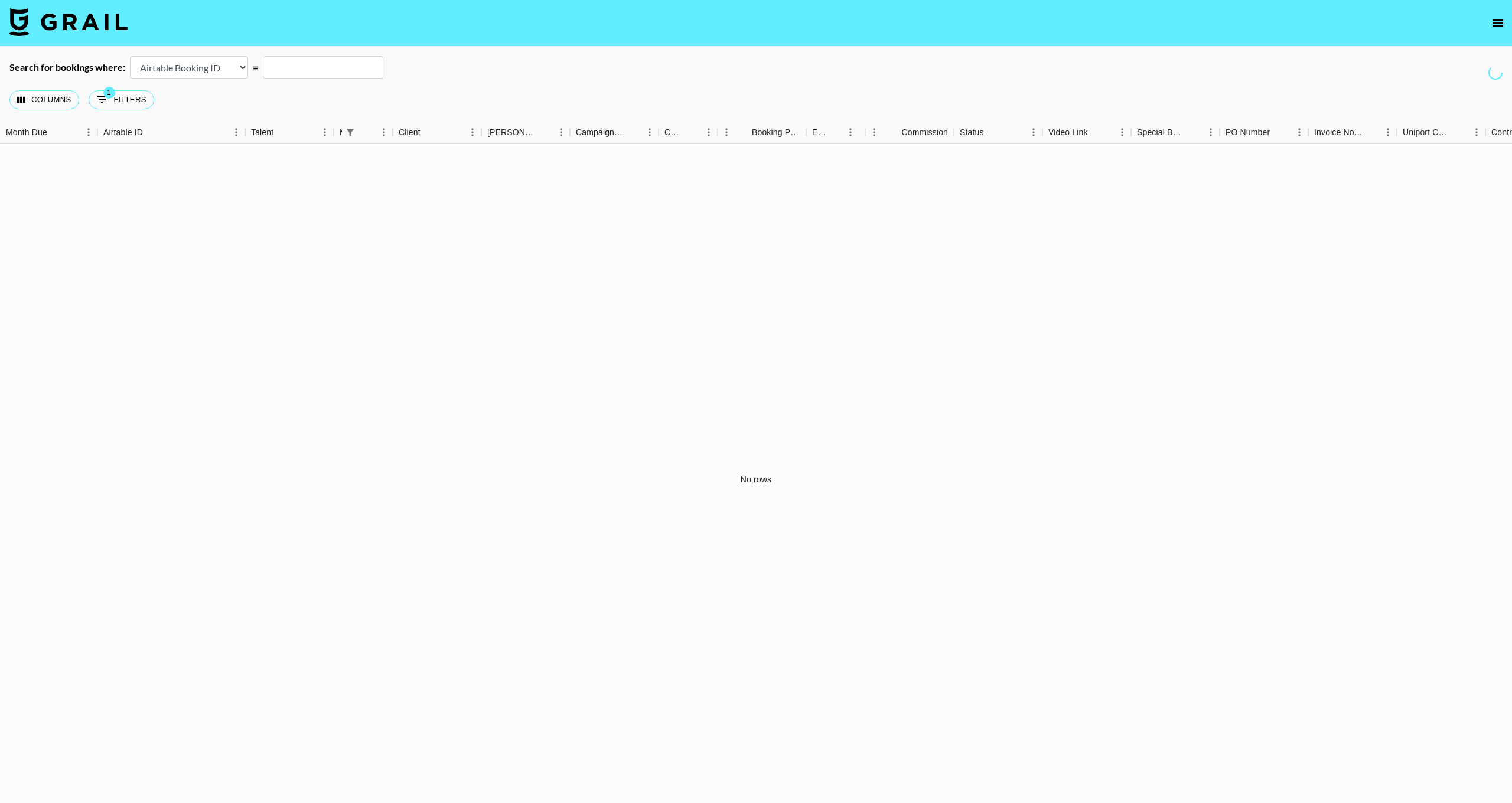
select select "id"
click at [42, 108] on button "Columns" at bounding box center [44, 100] width 70 height 19
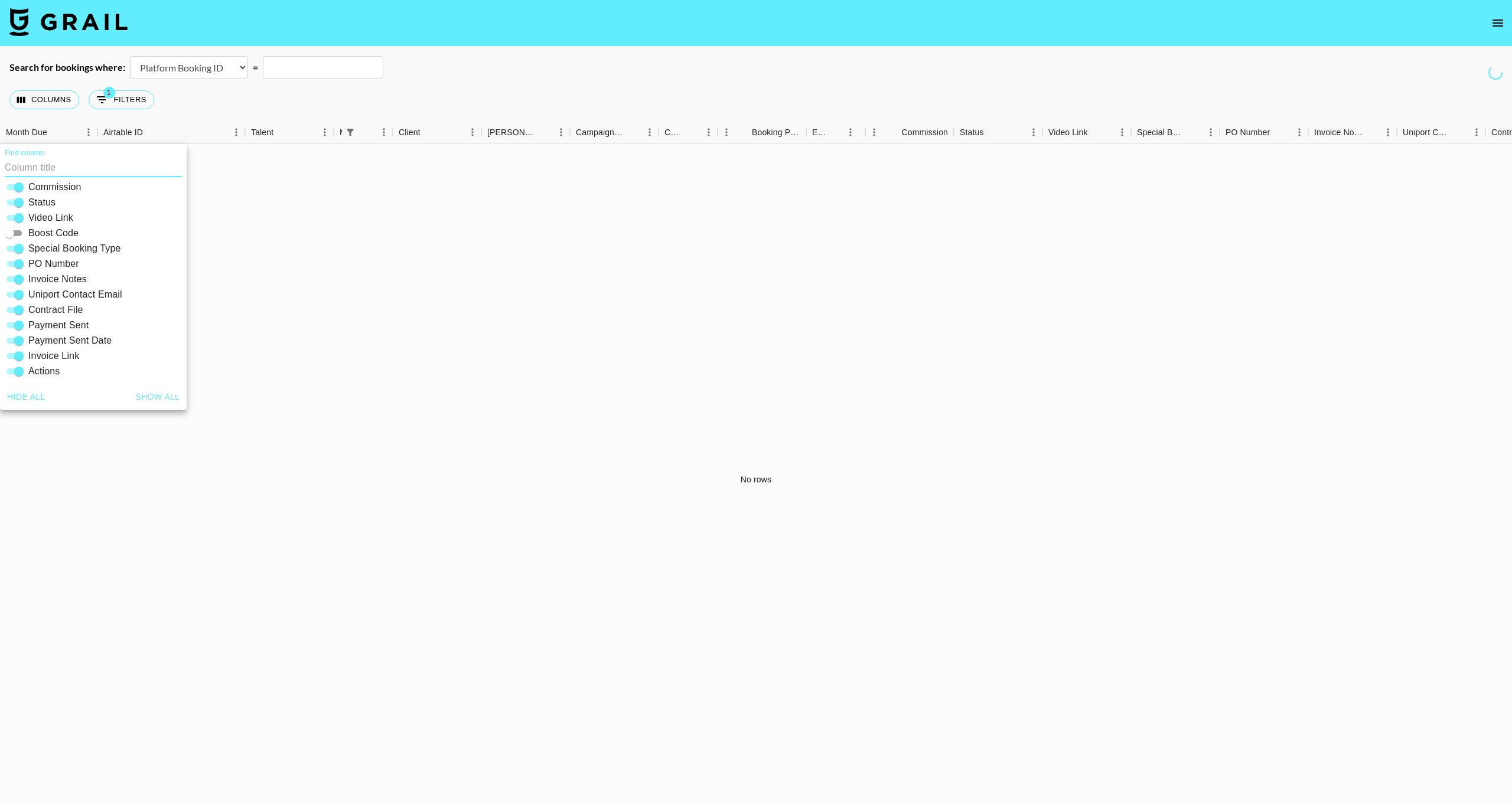
scroll to position [1, 0]
click at [153, 397] on button "Show all" at bounding box center [158, 396] width 54 height 22
checkbox input "true"
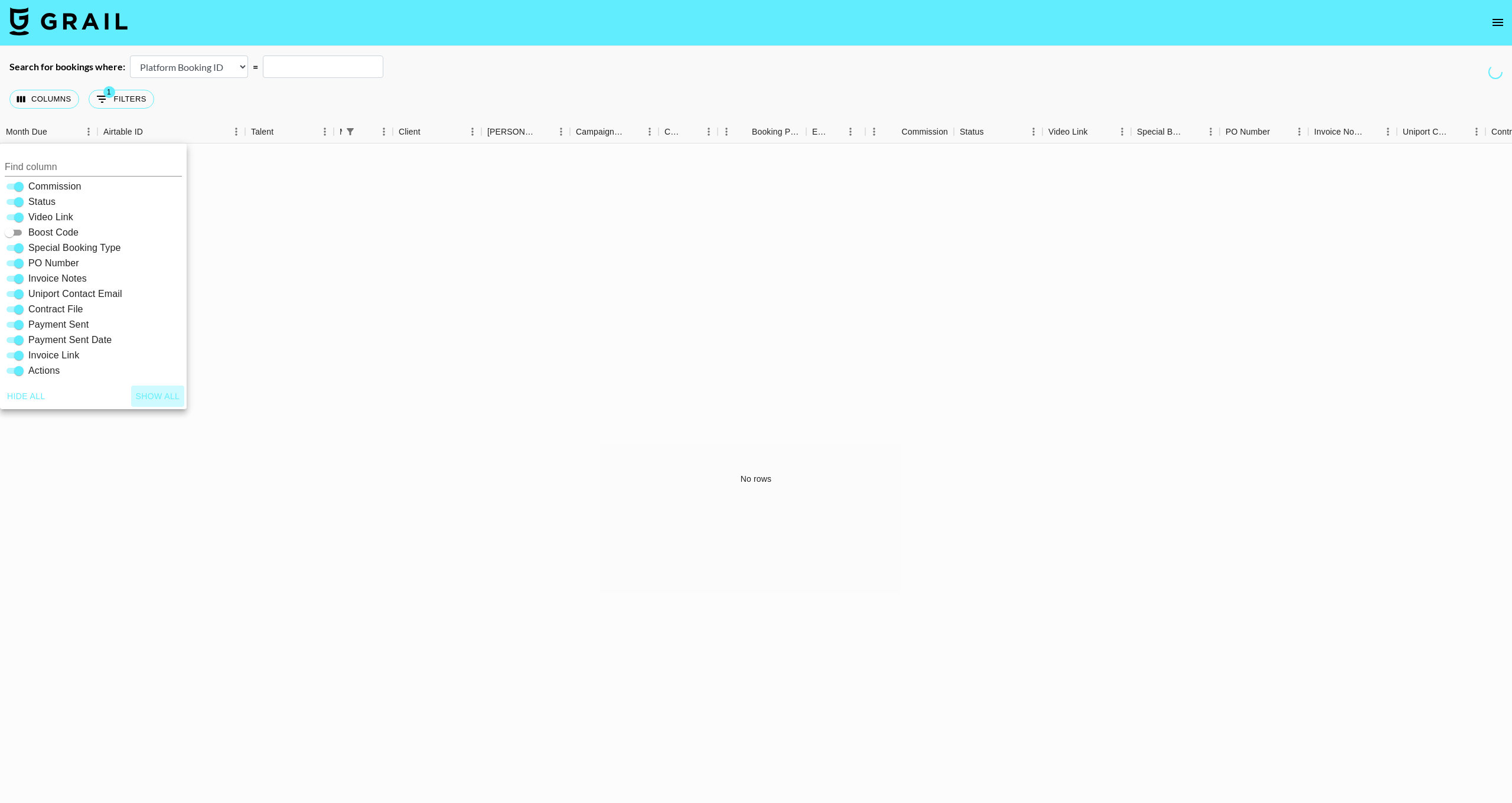
checkbox input "true"
click at [476, 367] on div "No rows" at bounding box center [756, 480] width 1512 height 671
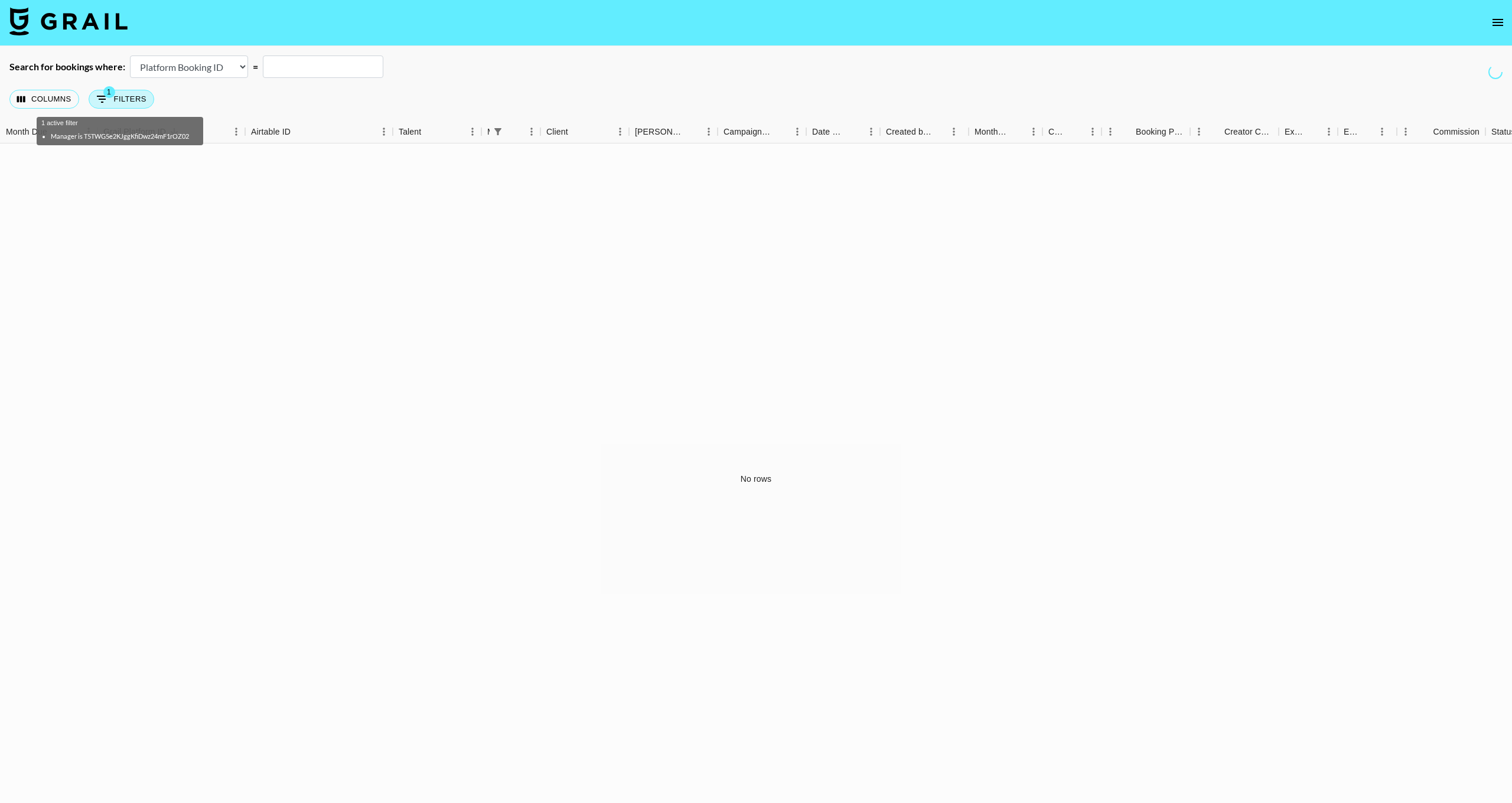
click at [138, 106] on button "1 Filters" at bounding box center [122, 100] width 66 height 19
select select "managerIds"
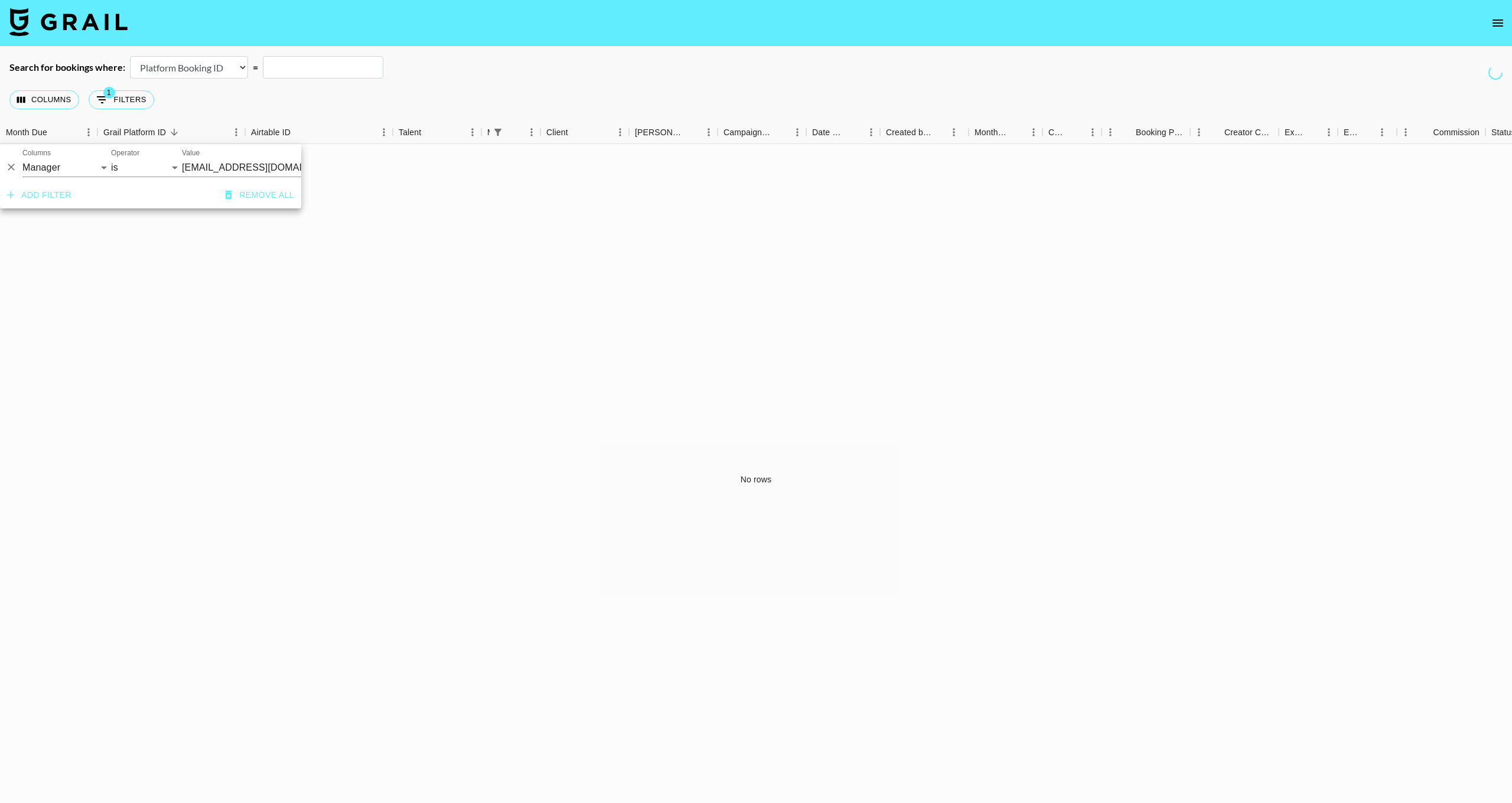
scroll to position [0, 0]
click at [202, 164] on input "Value" at bounding box center [261, 168] width 159 height 18
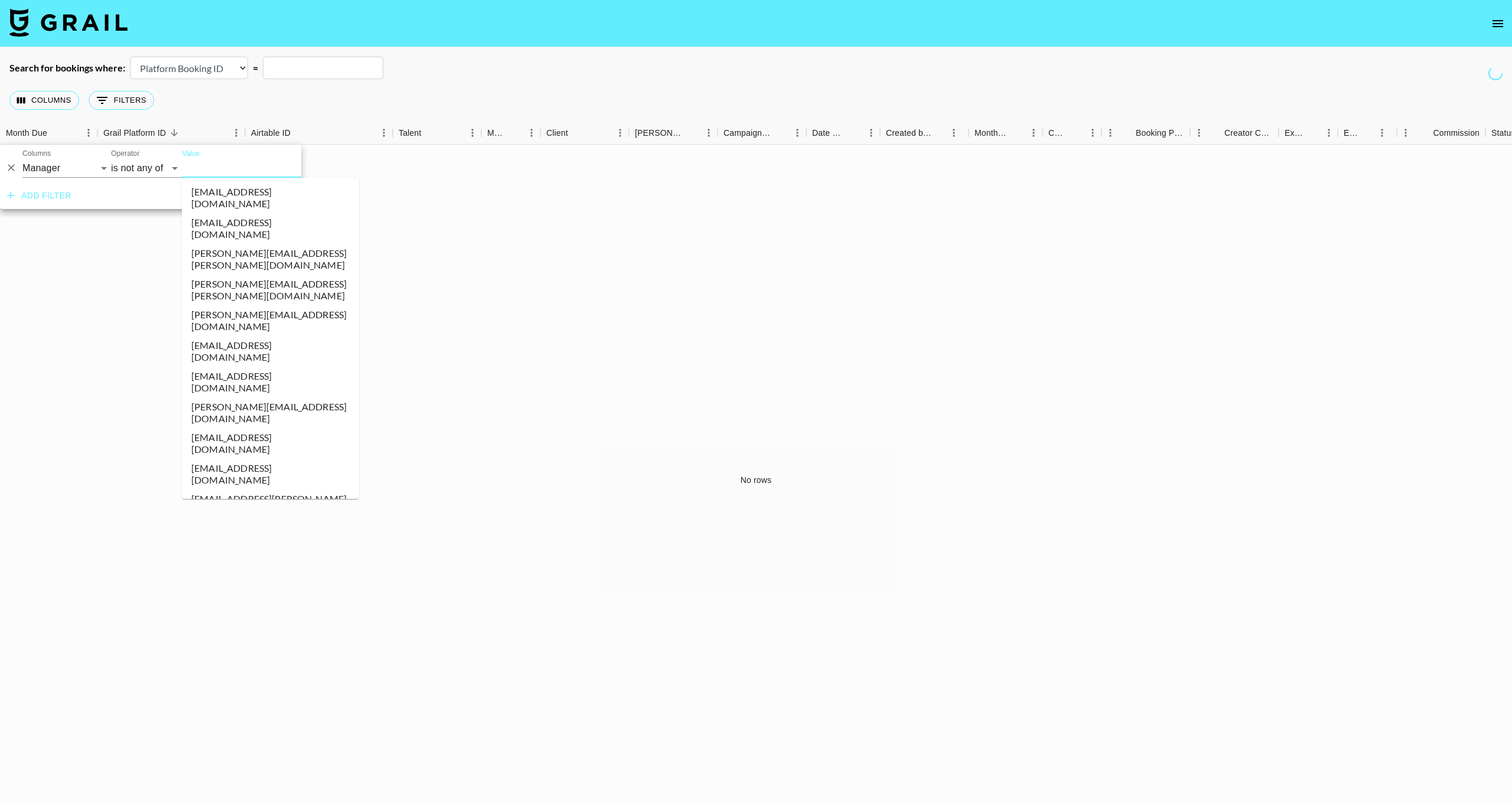
click at [236, 195] on li "[EMAIL_ADDRESS][DOMAIN_NAME]" at bounding box center [270, 198] width 177 height 31
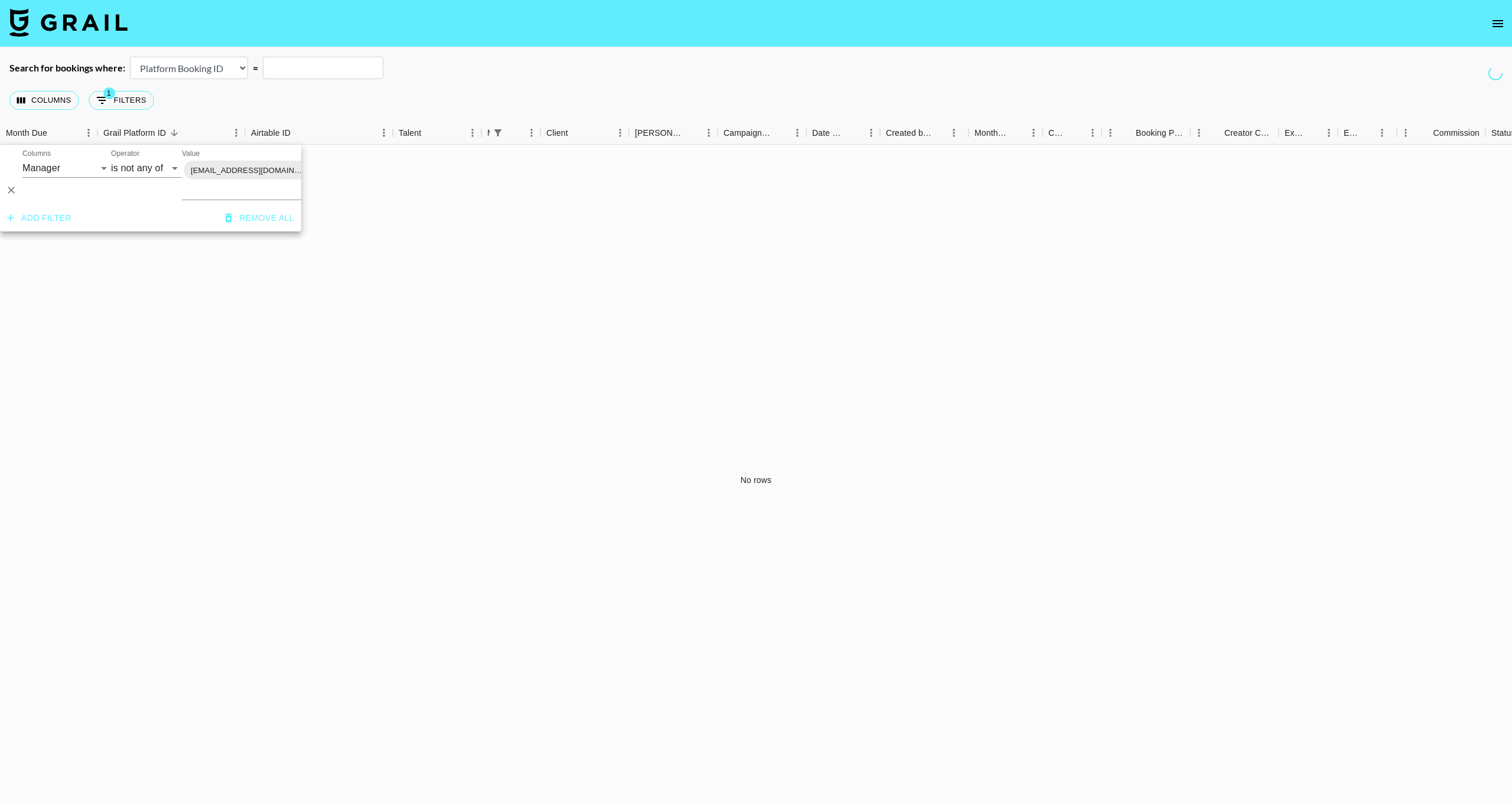
click at [309, 171] on icon at bounding box center [314, 170] width 11 height 11
select select "is"
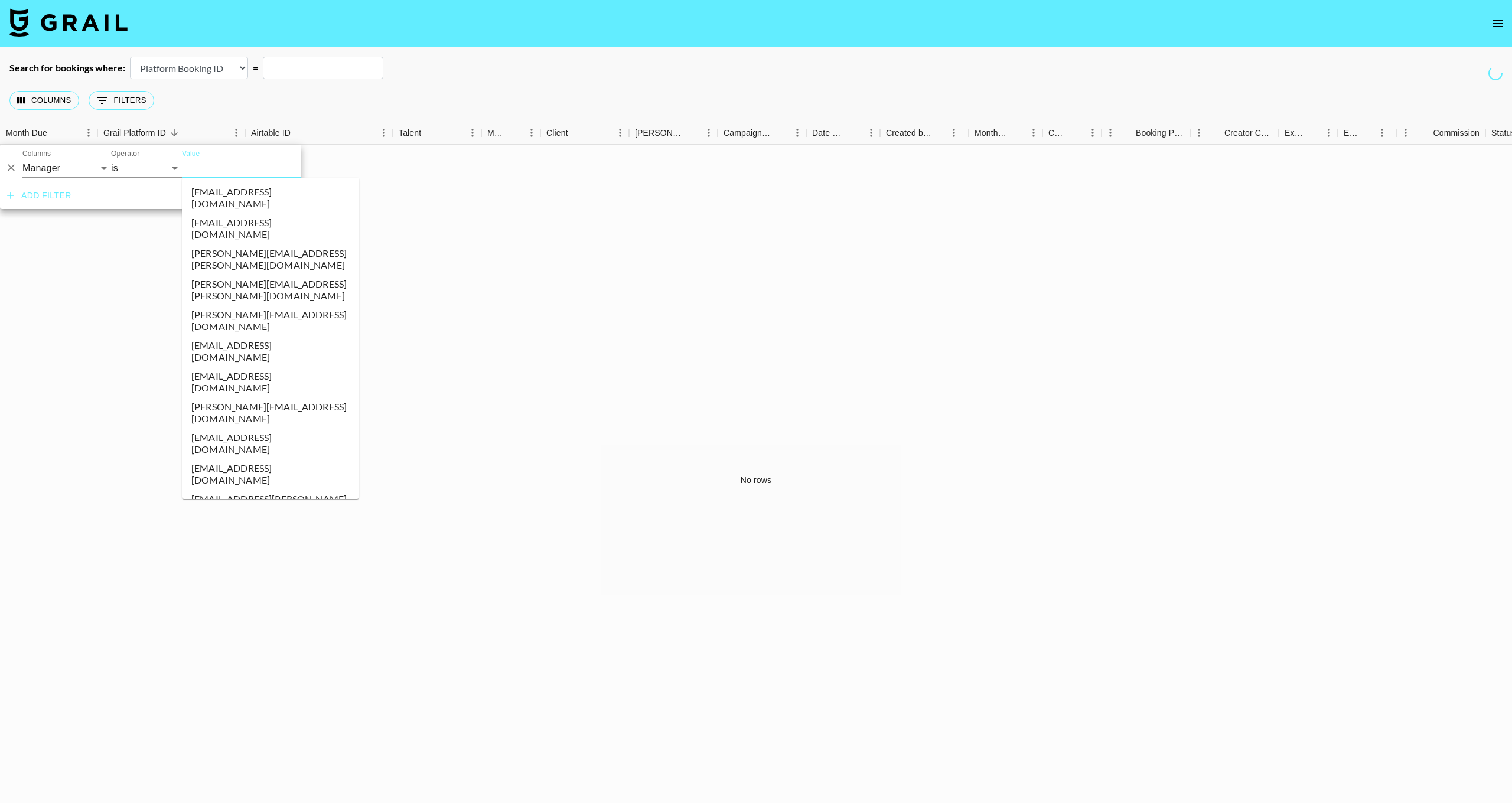
click at [215, 172] on input "Value" at bounding box center [261, 168] width 159 height 18
click at [222, 194] on li "[EMAIL_ADDRESS][DOMAIN_NAME]" at bounding box center [270, 198] width 177 height 31
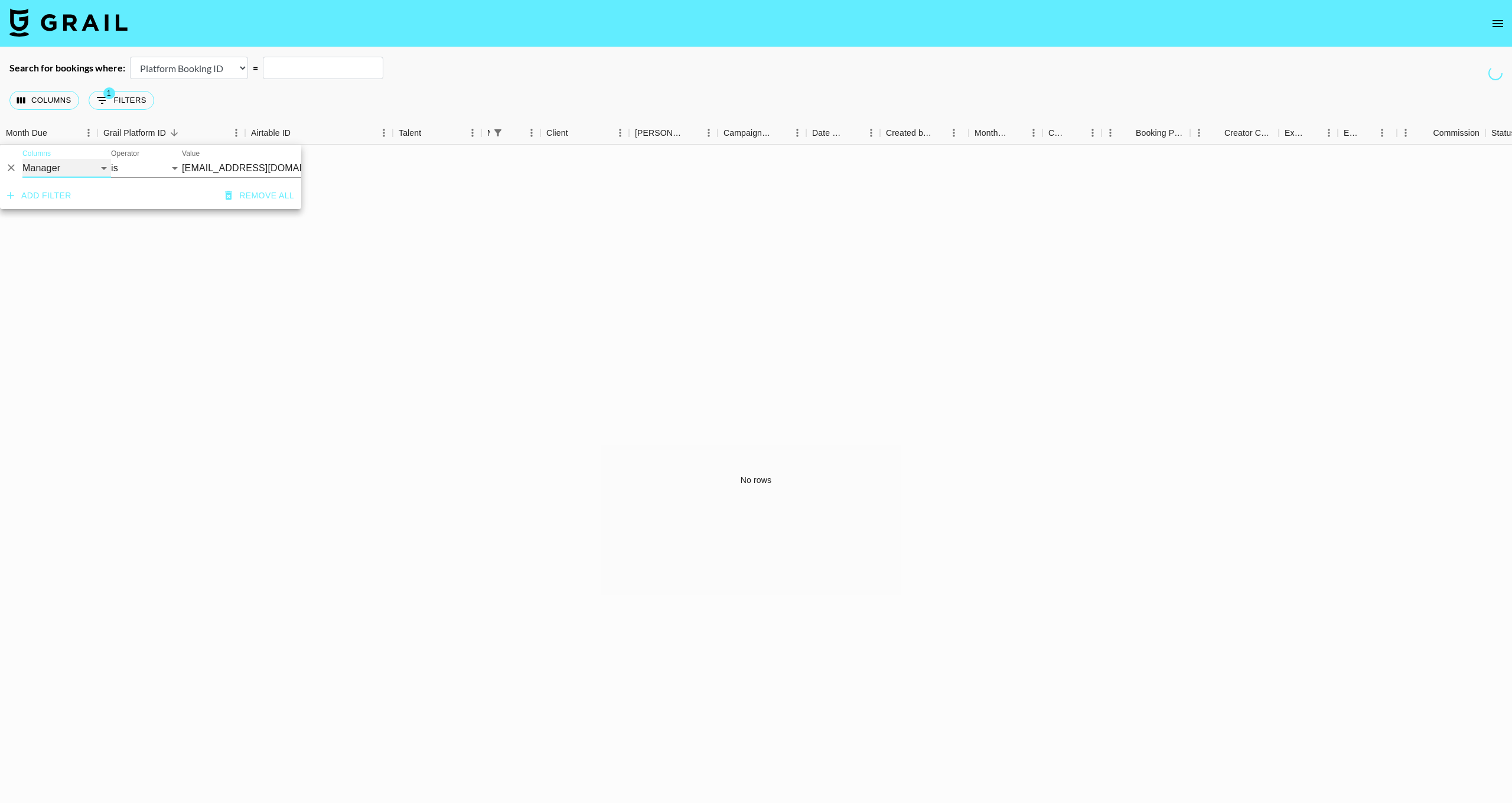
select select "clientId"
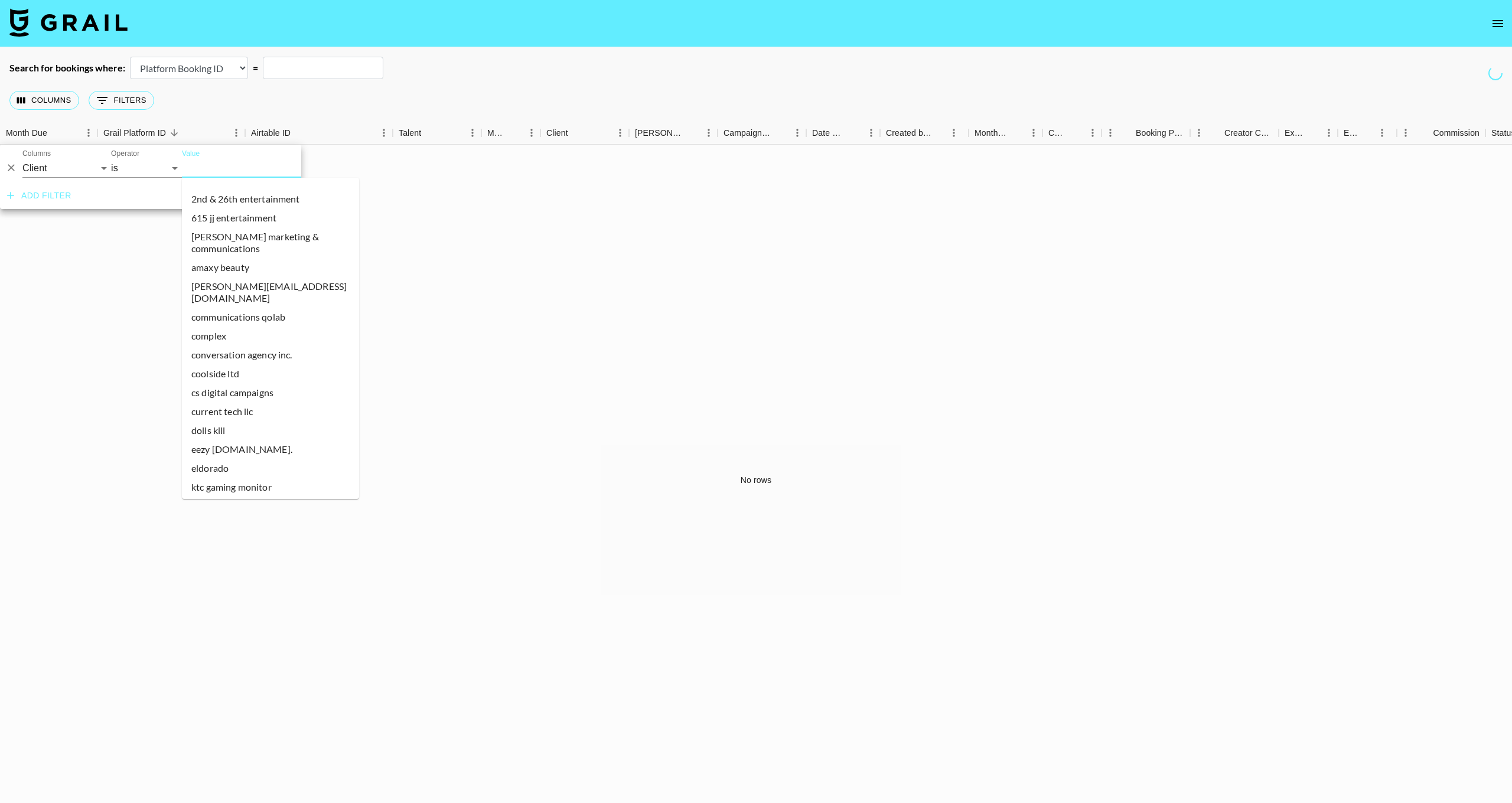
click at [197, 169] on input "Value" at bounding box center [261, 168] width 159 height 18
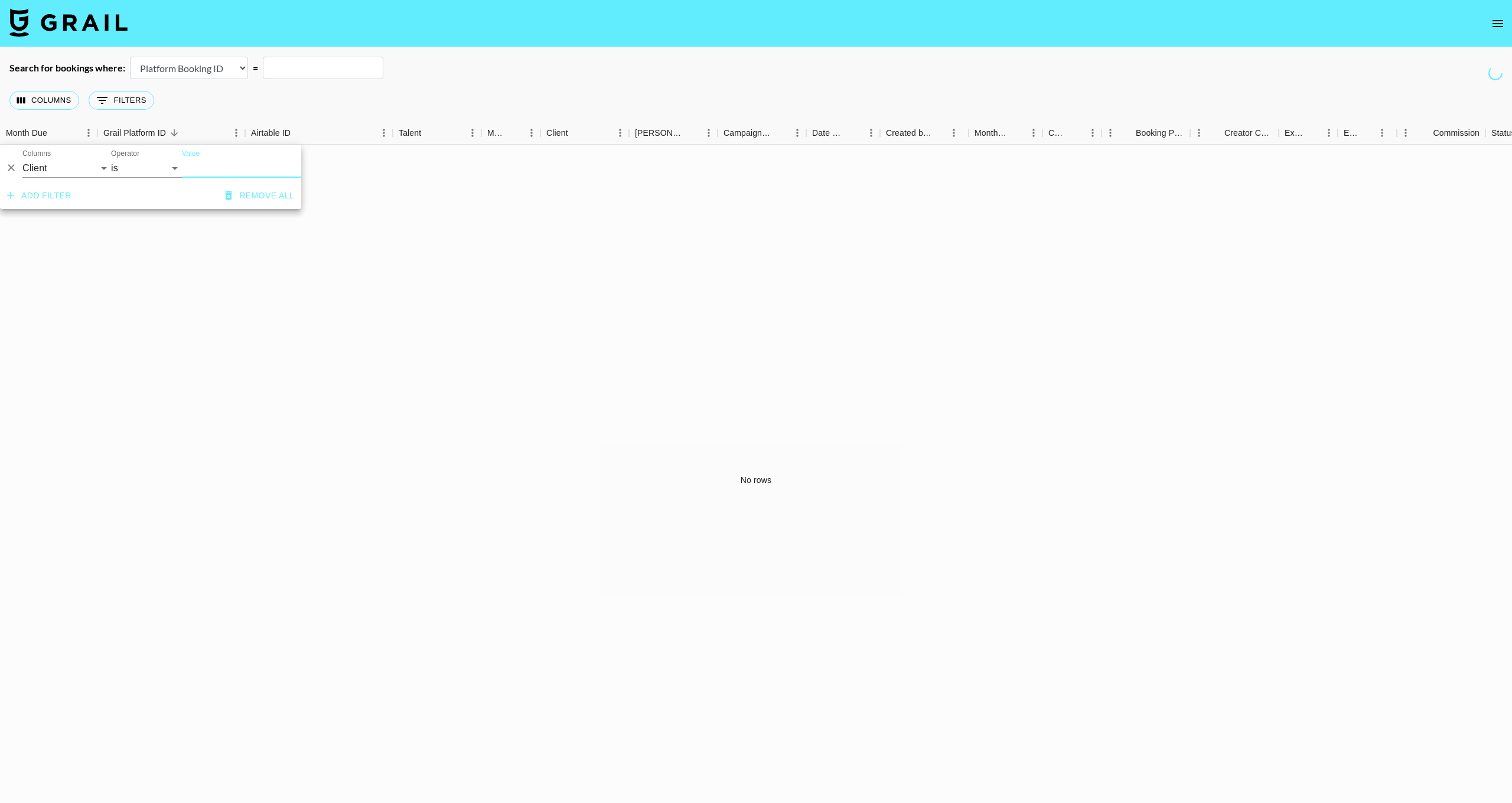
click at [186, 171] on input "Value" at bounding box center [261, 168] width 159 height 18
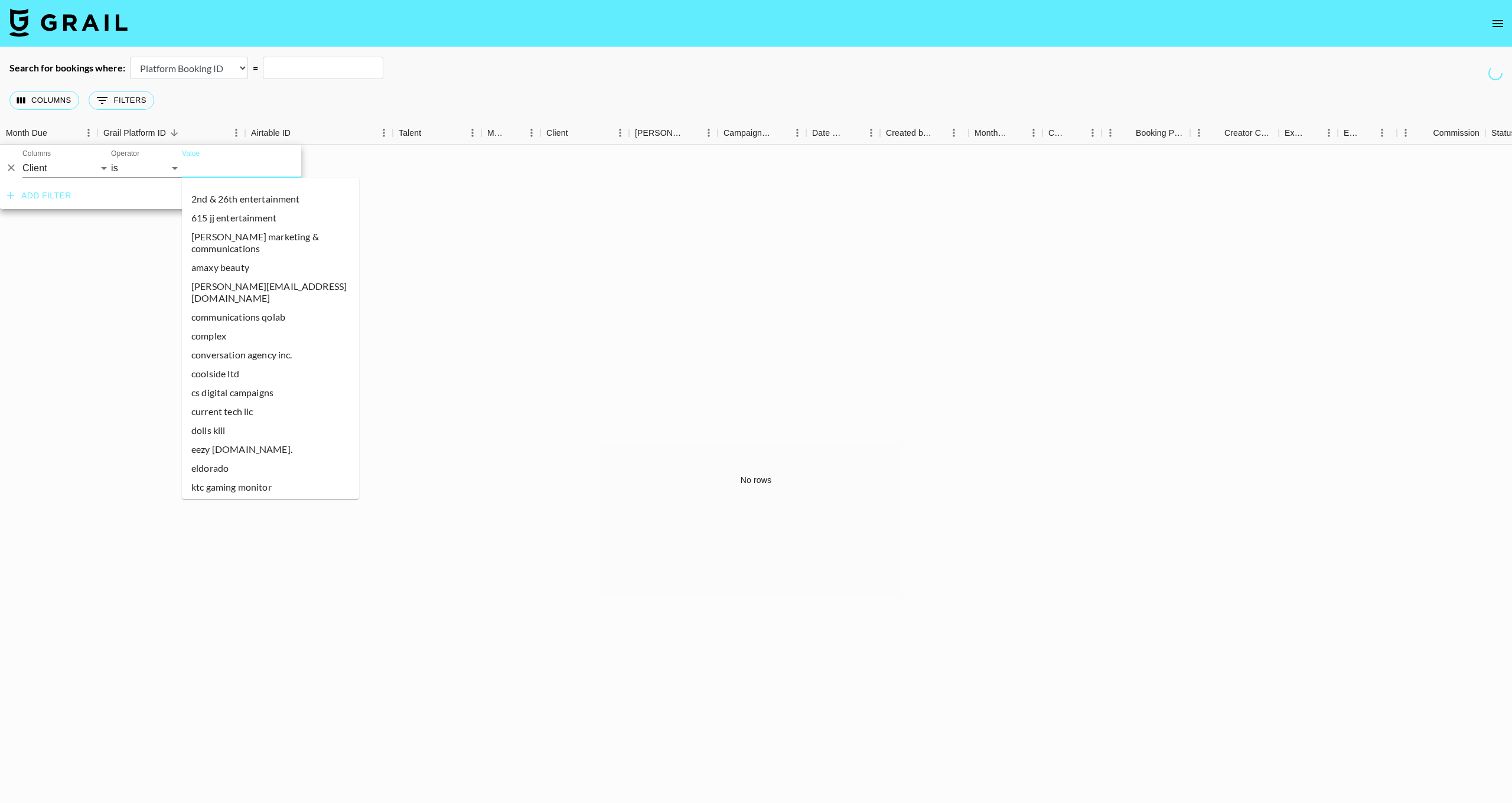
click at [200, 165] on input "Value" at bounding box center [261, 168] width 159 height 18
click at [137, 196] on div "Add filter Remove all" at bounding box center [151, 196] width 301 height 26
click at [193, 168] on input "Value" at bounding box center [261, 168] width 159 height 18
click at [136, 251] on div "No rows" at bounding box center [756, 481] width 1512 height 671
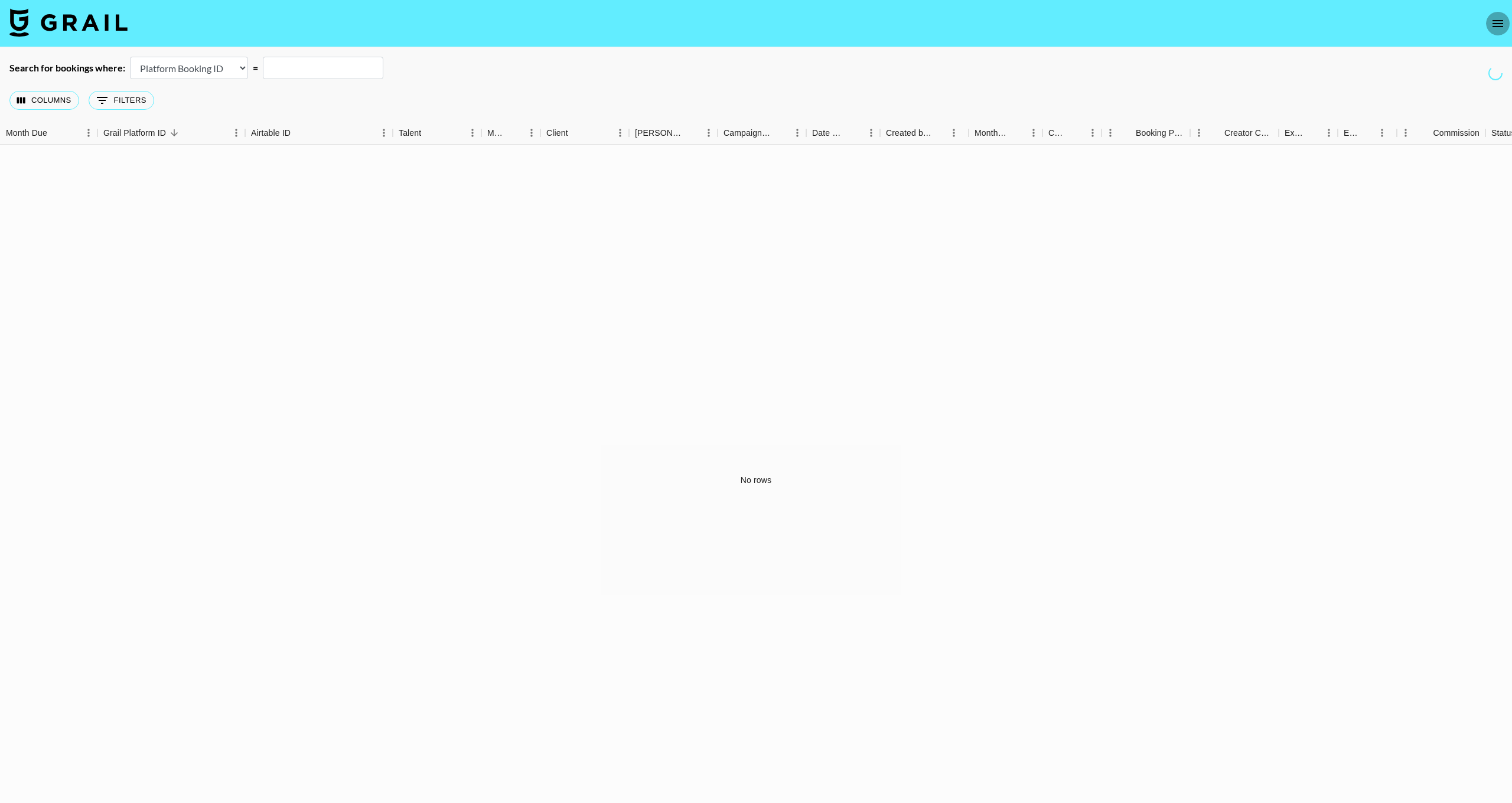
click at [1507, 27] on button "open drawer" at bounding box center [1498, 24] width 24 height 24
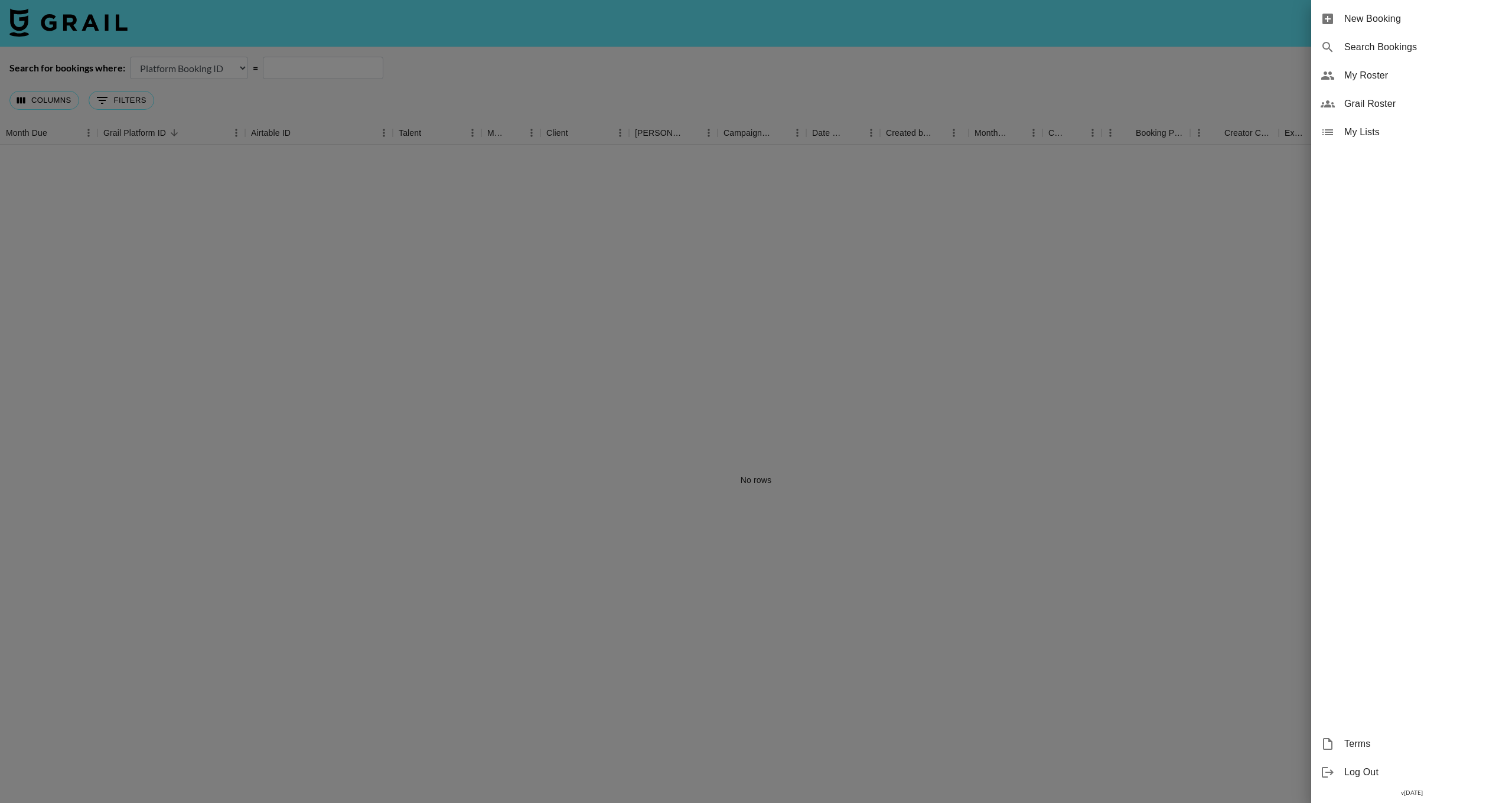
click at [1352, 127] on span "My Lists" at bounding box center [1423, 132] width 158 height 14
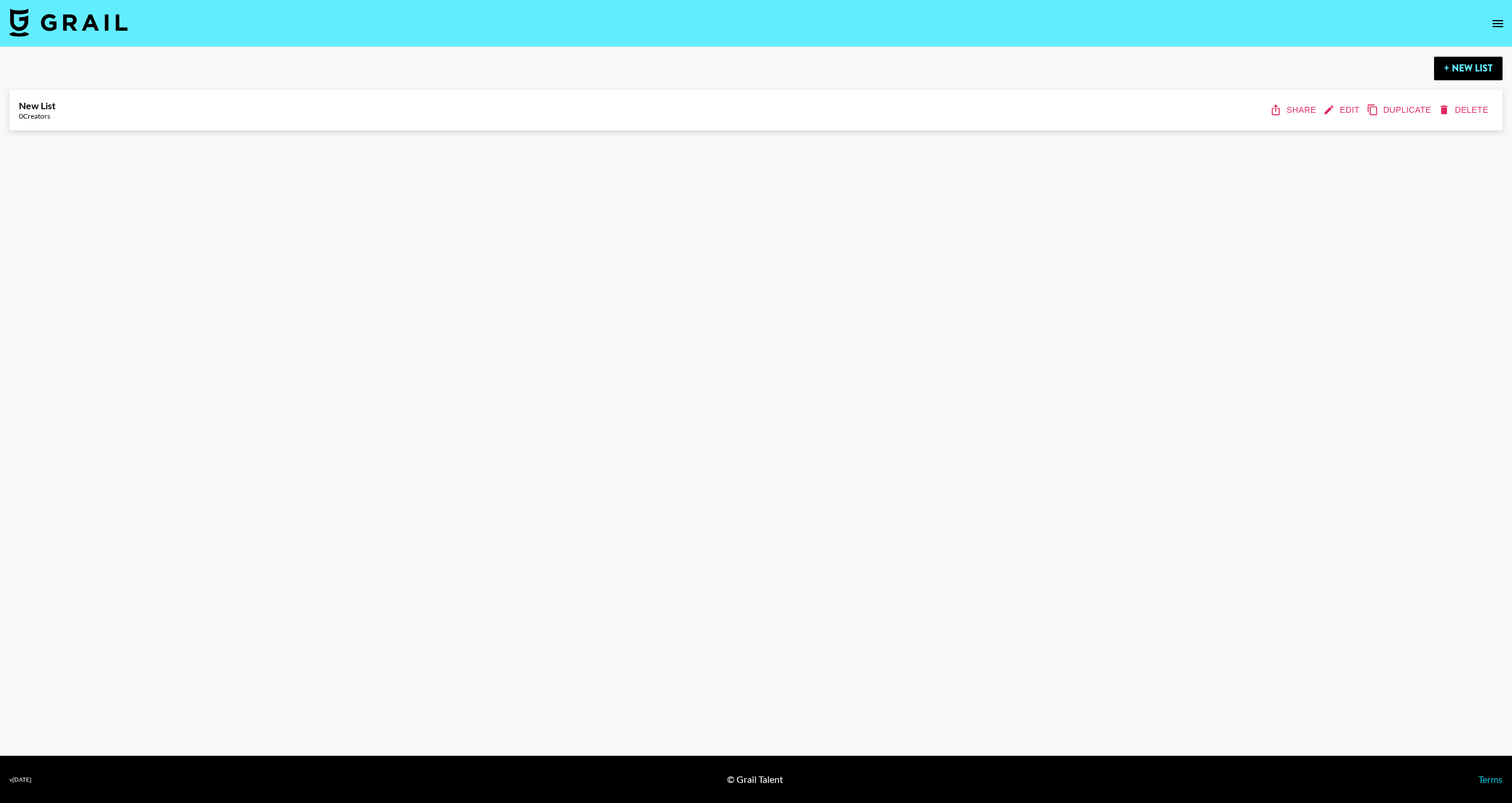
click at [1494, 25] on icon "open drawer" at bounding box center [1498, 23] width 14 height 14
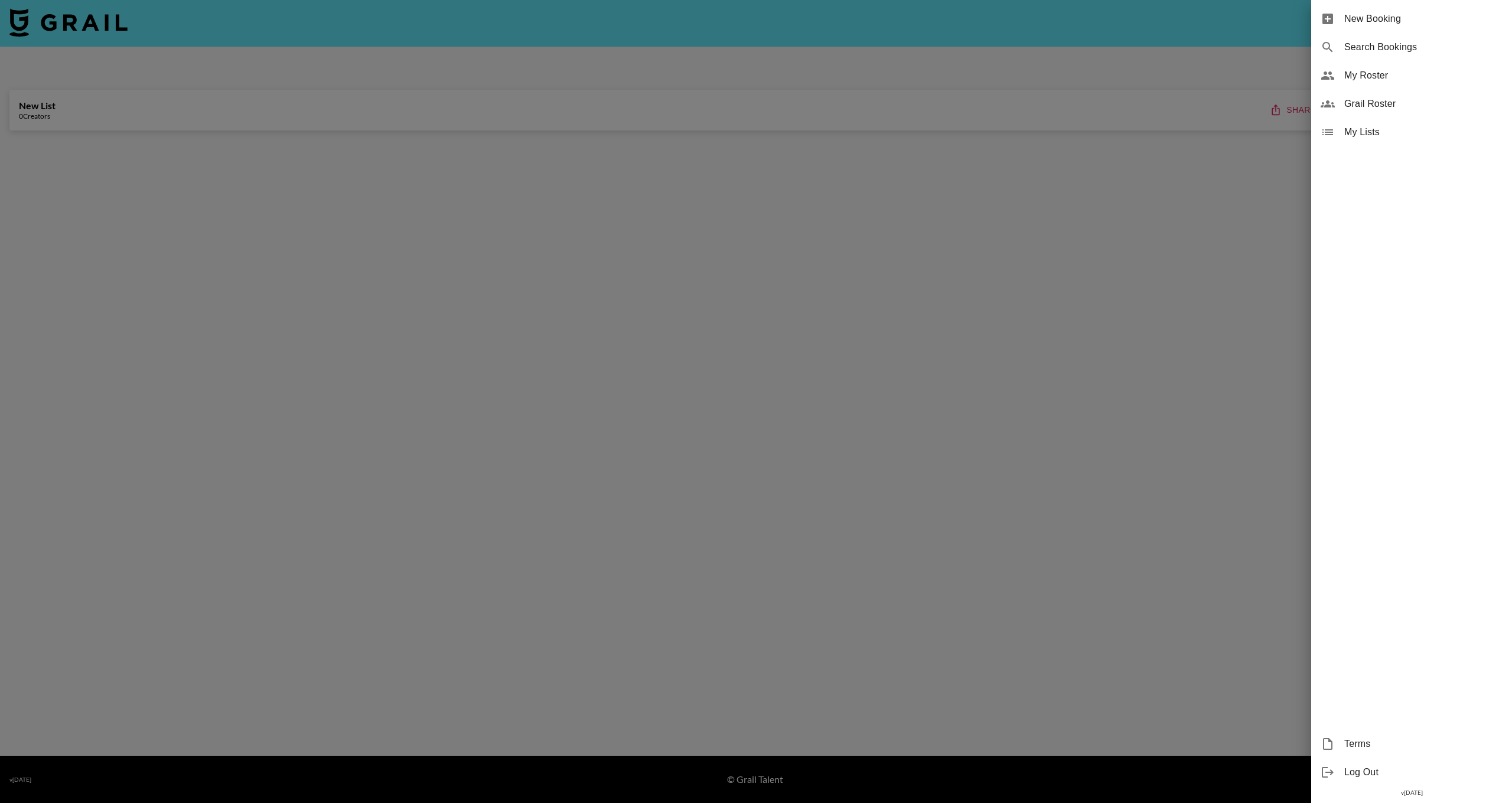
click at [1365, 44] on span "Search Bookings" at bounding box center [1423, 47] width 158 height 14
select select "id"
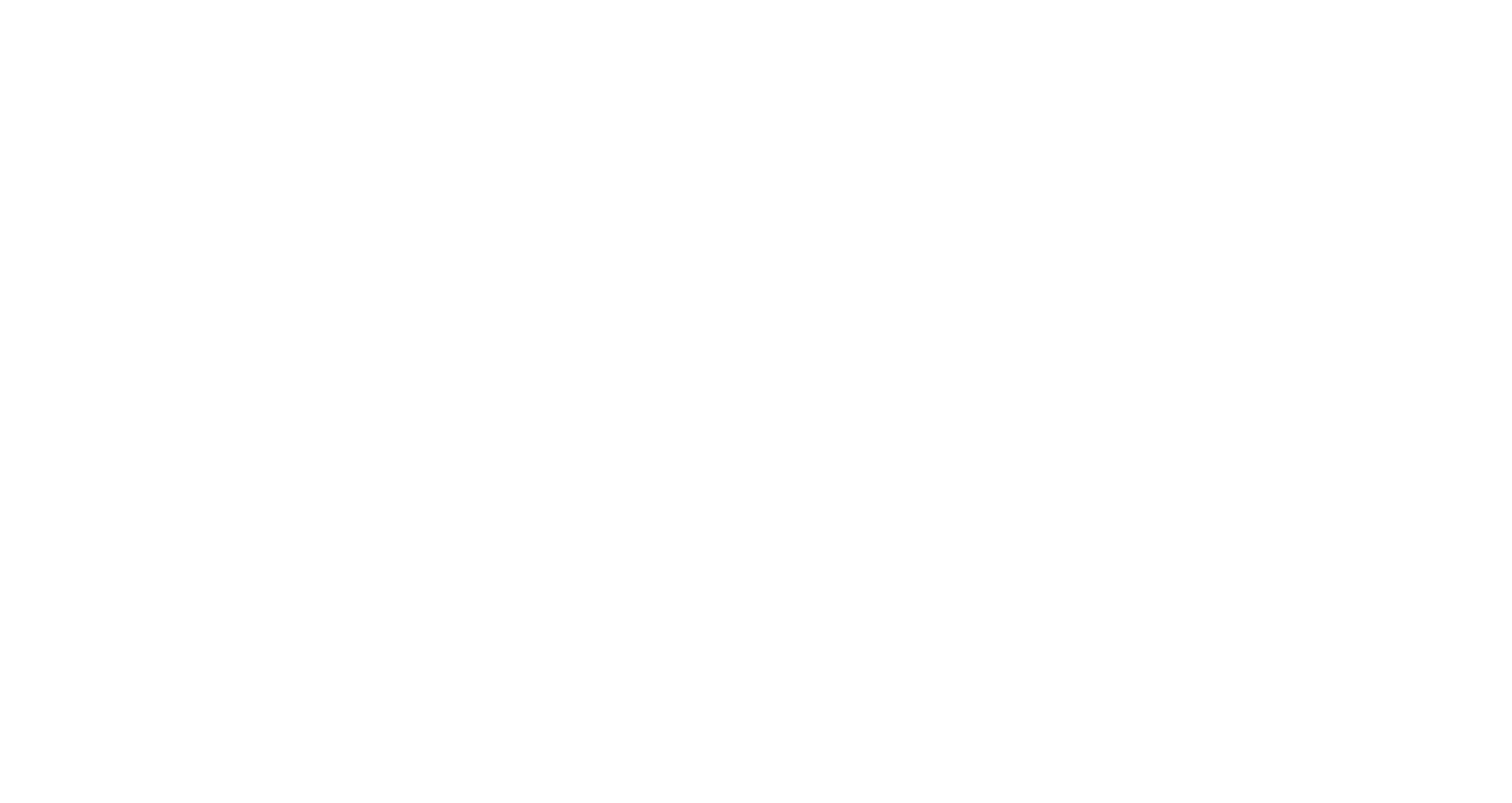
select select "id"
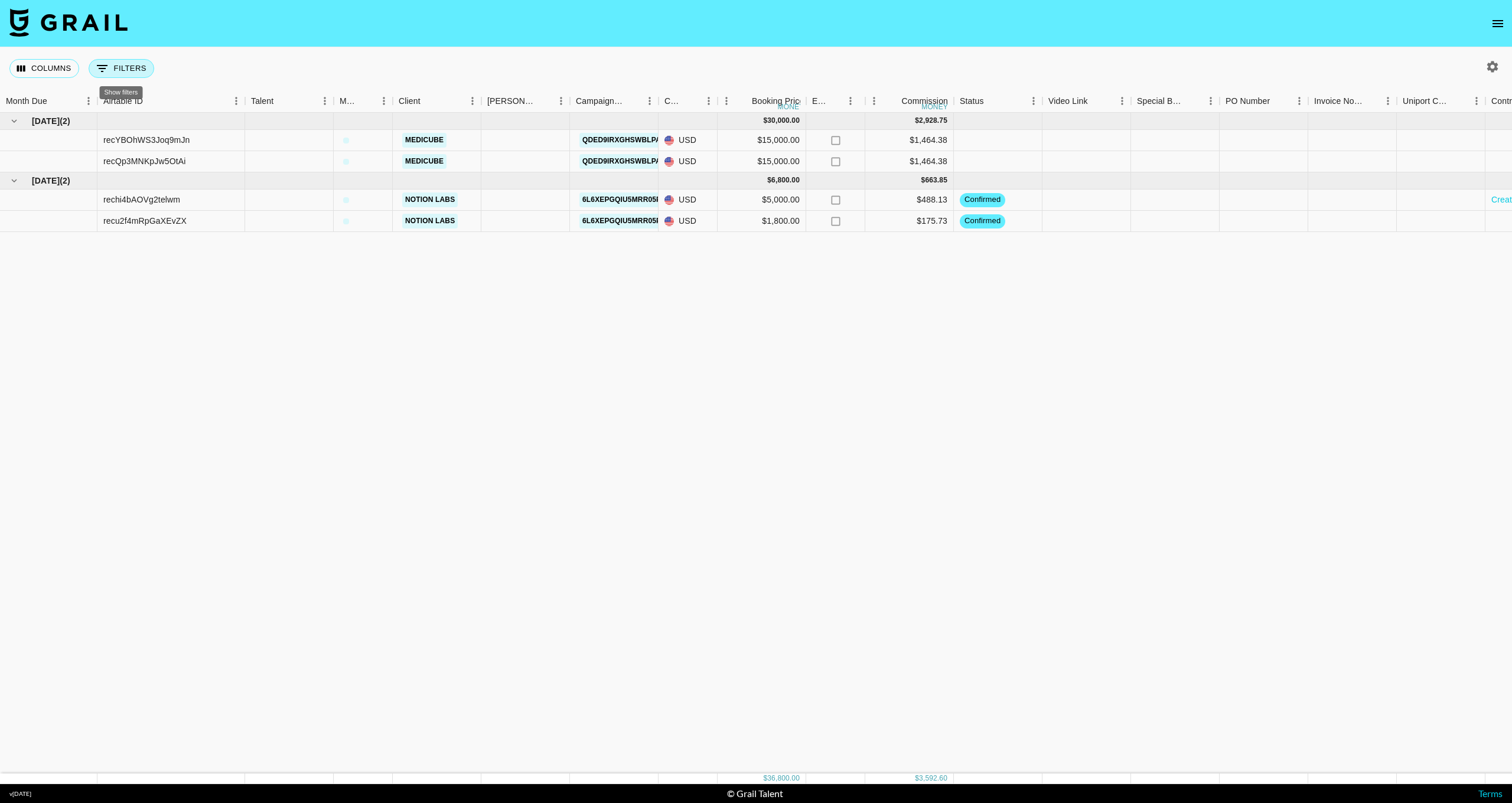
click at [148, 72] on button "0 Filters" at bounding box center [122, 69] width 66 height 19
select select "managerIds"
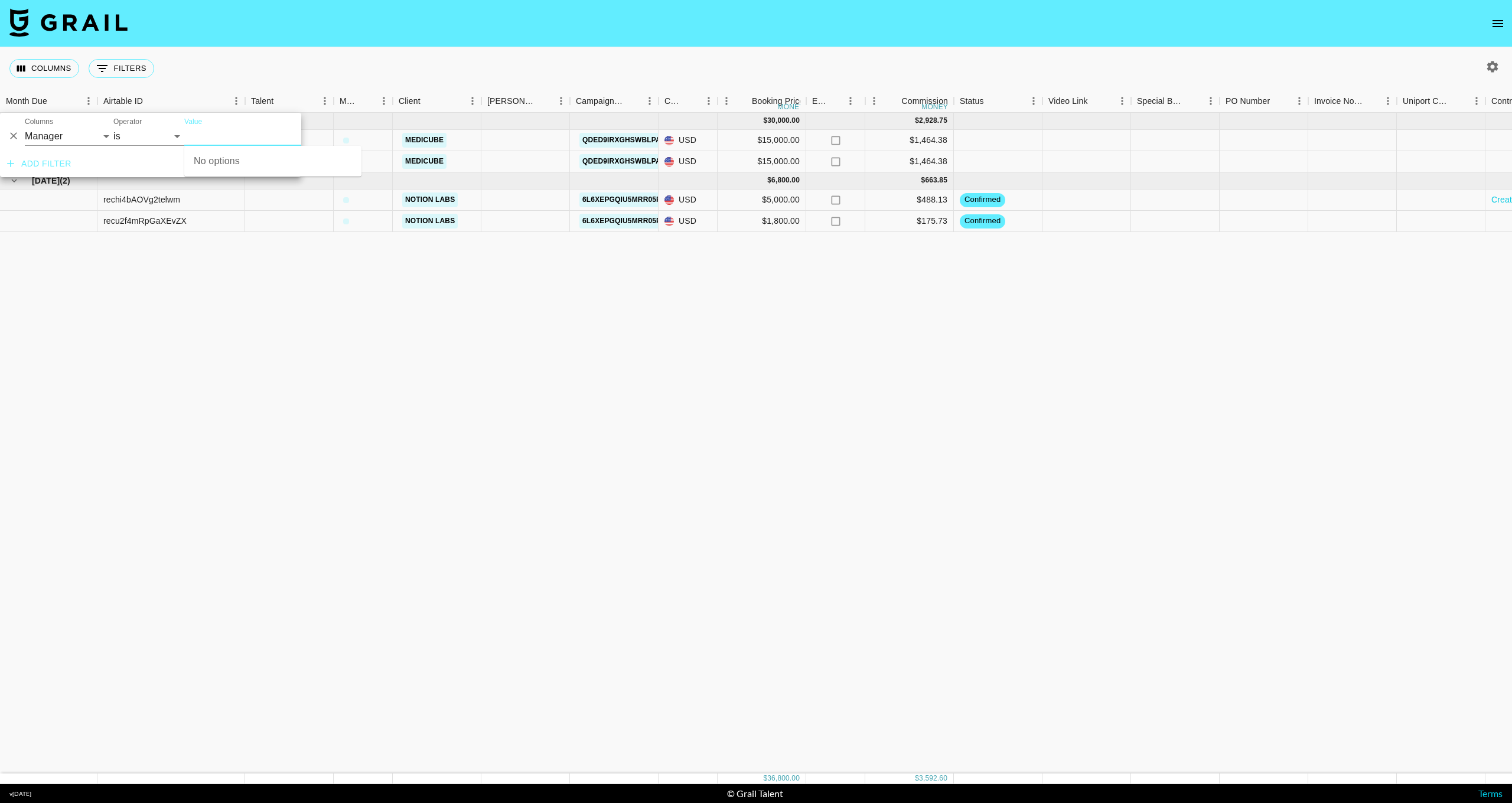
drag, startPoint x: 78, startPoint y: 139, endPoint x: 205, endPoint y: 132, distance: 127.2
click at [205, 132] on input "Value" at bounding box center [264, 136] width 159 height 18
type input "l"
click at [31, 159] on button "Add filter" at bounding box center [39, 164] width 74 height 22
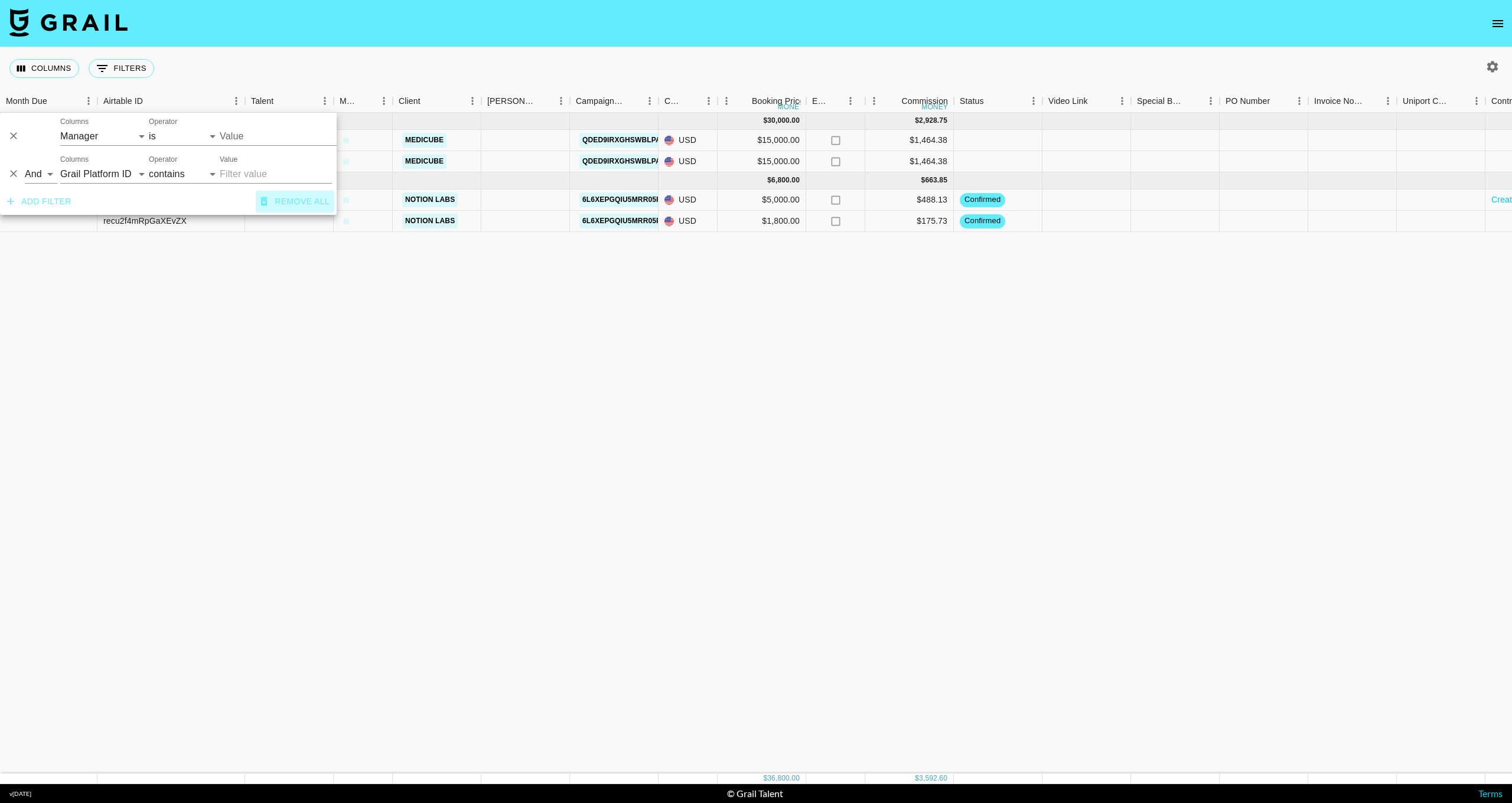
click at [280, 203] on button "Remove all" at bounding box center [295, 202] width 79 height 22
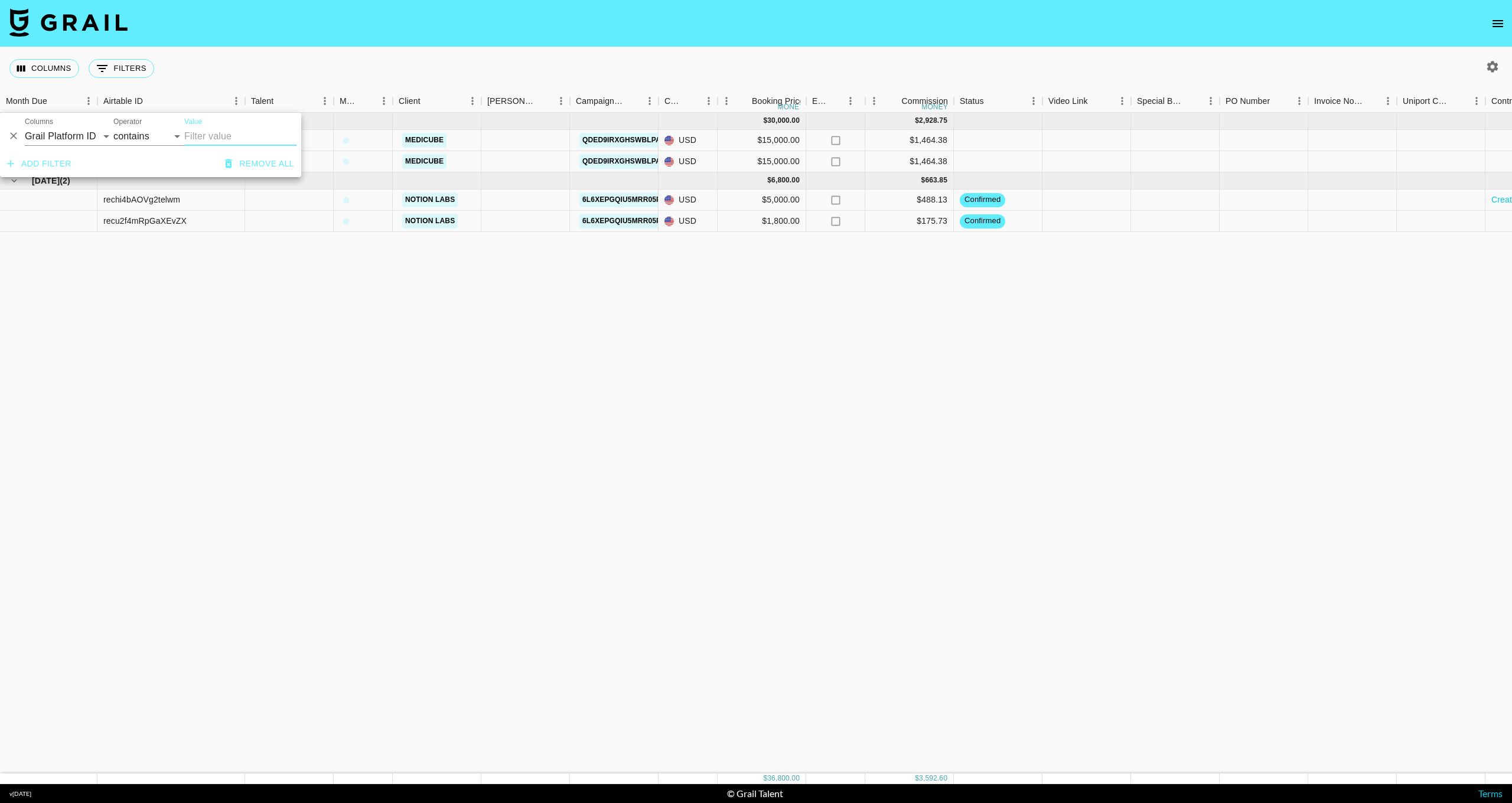
click at [255, 164] on button "Remove all" at bounding box center [260, 164] width 79 height 22
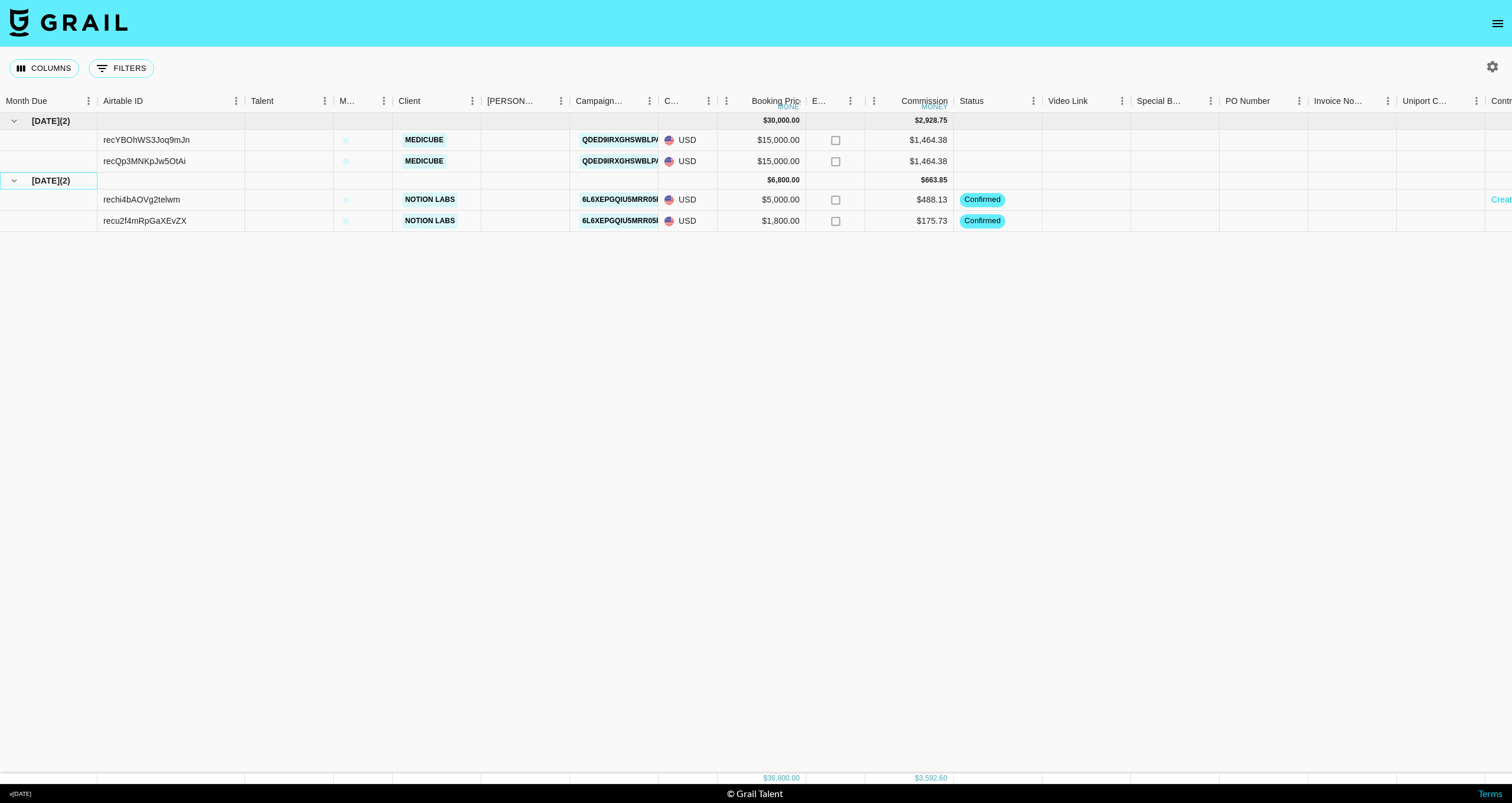
click at [66, 182] on span "( 2 )" at bounding box center [65, 181] width 11 height 12
click at [162, 201] on div "rechi4bAOVg2telwm" at bounding box center [142, 200] width 77 height 12
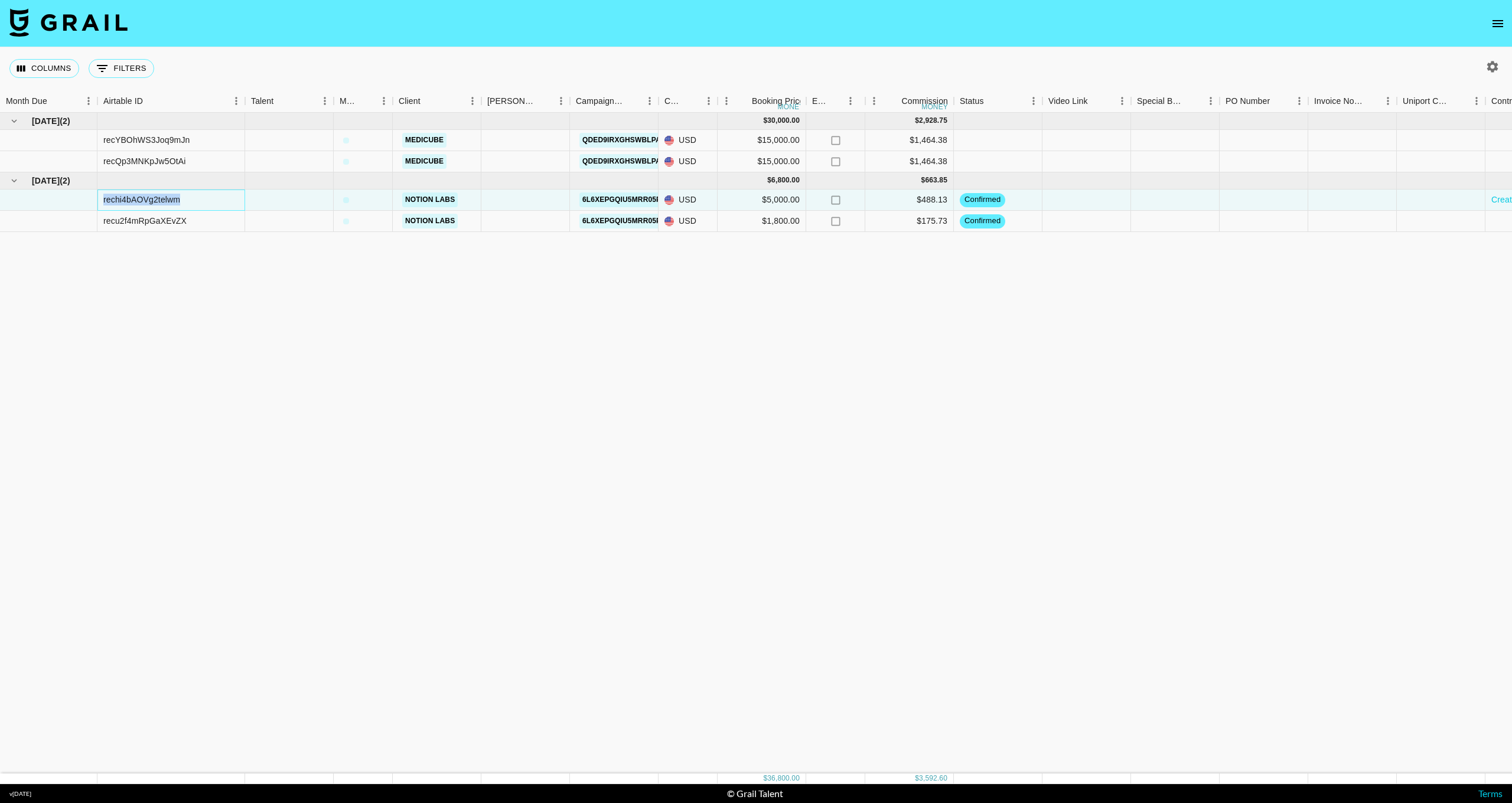
click at [162, 201] on div "rechi4bAOVg2telwm" at bounding box center [142, 200] width 77 height 12
click at [318, 237] on div "[DATE] ( 2 ) $ 30,000.00 $ 2,928.75 recYBOhWS3Joq9mJn Medicube QDED9IrXGhSWBLPa…" at bounding box center [944, 443] width 1887 height 661
click at [41, 200] on div at bounding box center [49, 200] width 98 height 21
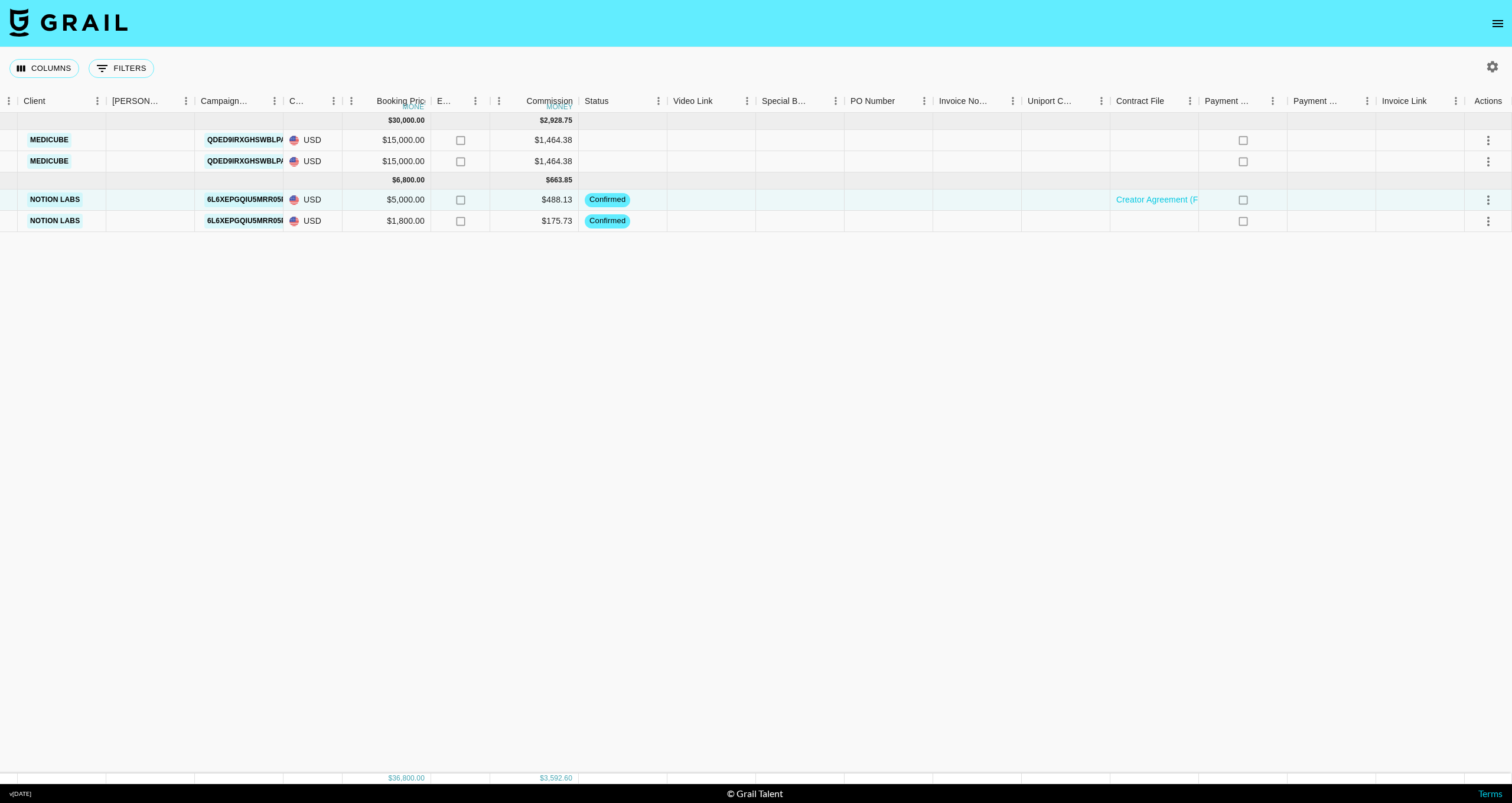
scroll to position [0, 375]
click at [1489, 198] on icon "select merge strategy" at bounding box center [1489, 200] width 14 height 14
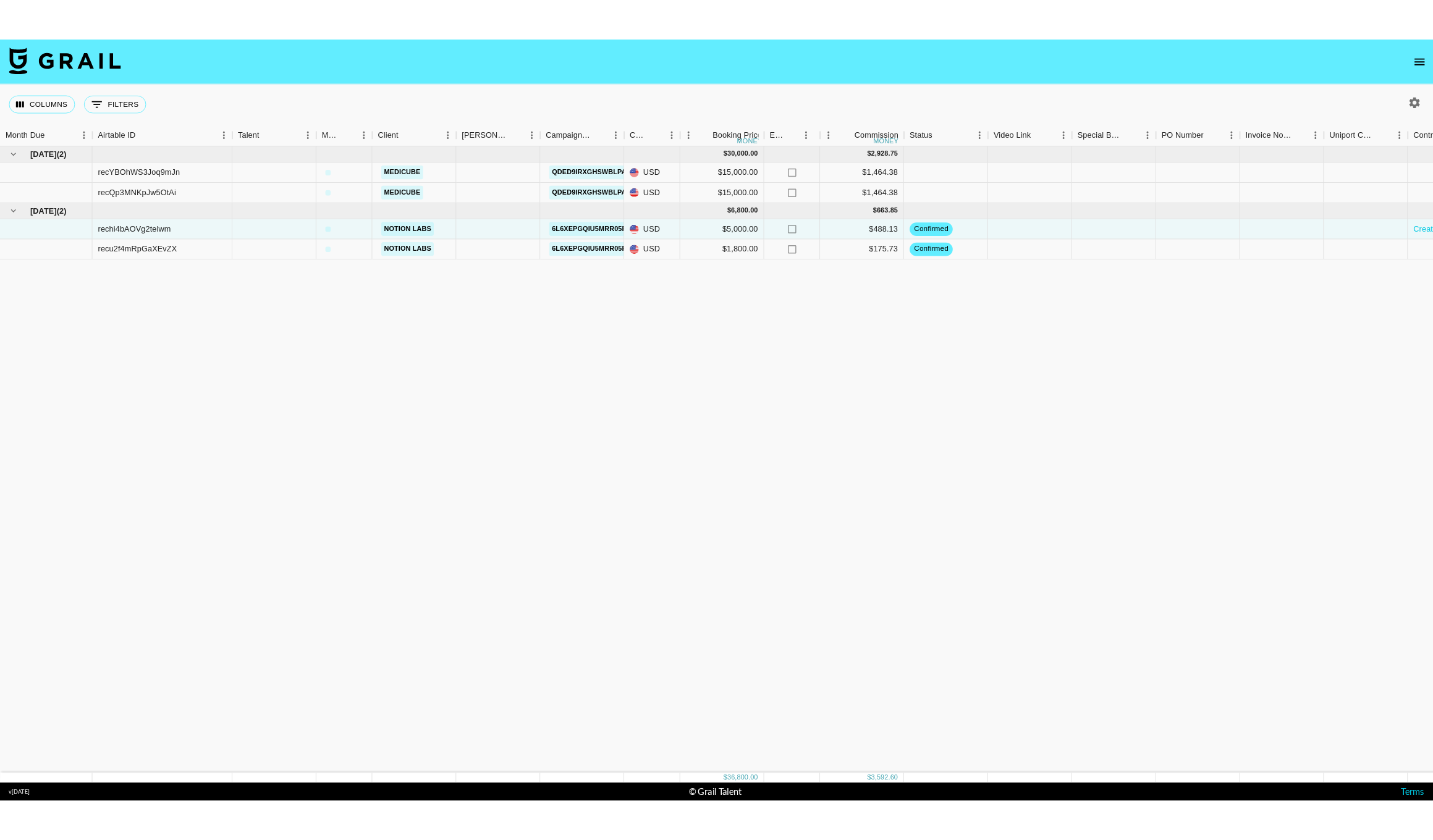
scroll to position [0, 0]
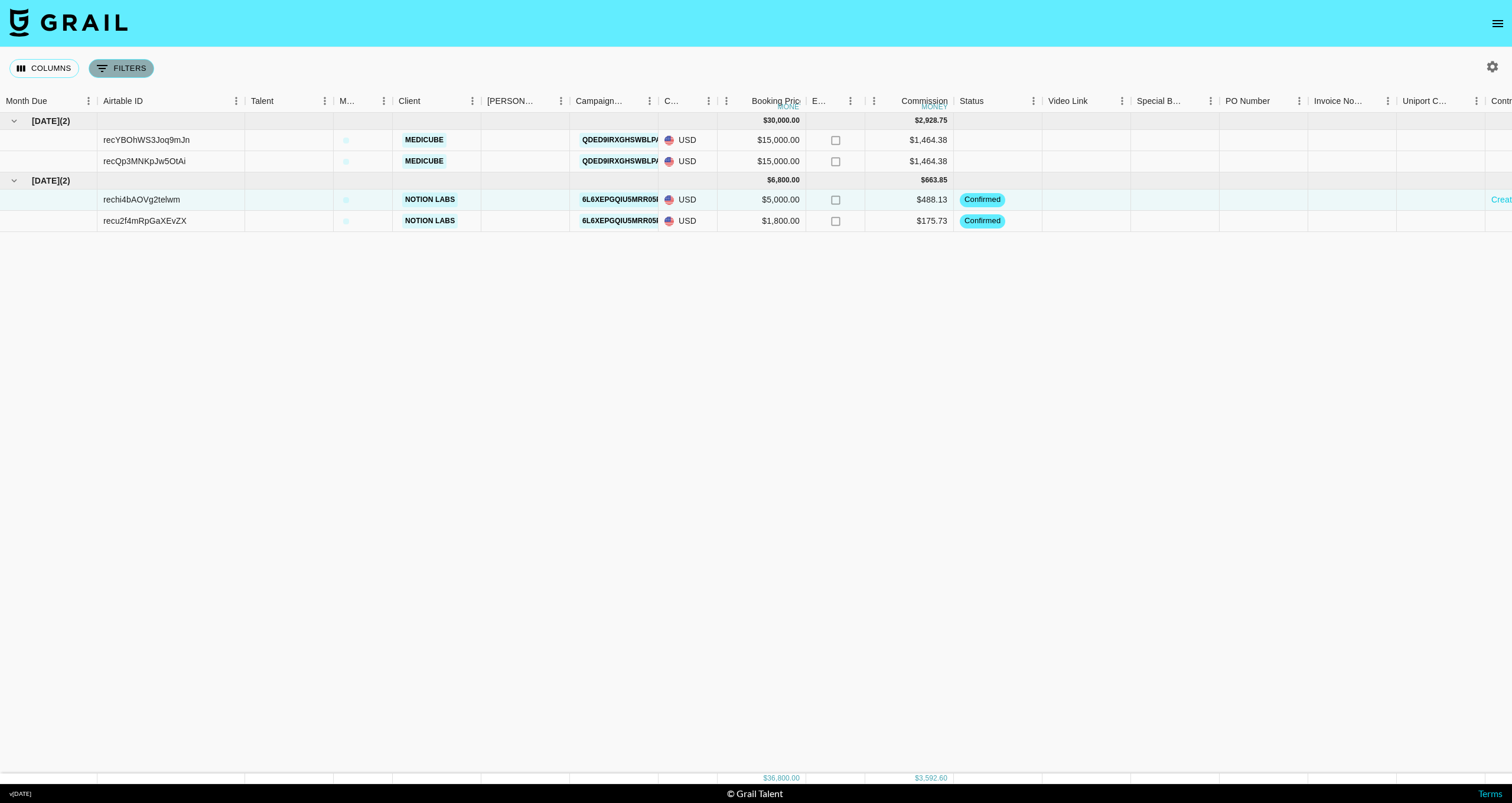
click at [102, 66] on icon "Show filters" at bounding box center [102, 68] width 11 height 7
click at [11, 135] on icon "Delete" at bounding box center [13, 135] width 12 height 12
click at [105, 69] on icon "Show filters" at bounding box center [102, 68] width 11 height 7
select select "managerIds"
select select "is"
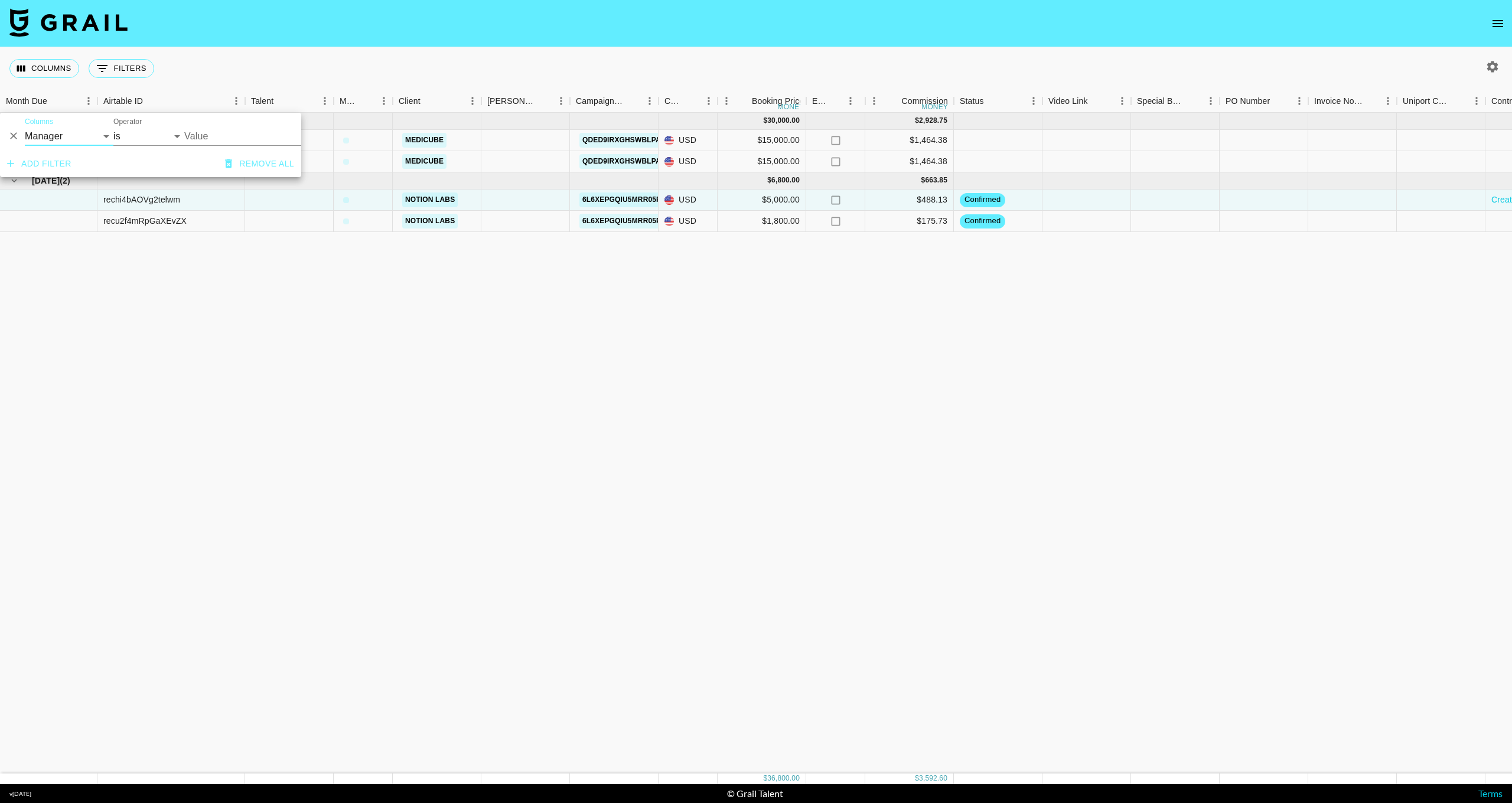
click at [221, 137] on input "Value" at bounding box center [264, 136] width 159 height 18
type input "k"
click at [240, 63] on div "Columns 0 Filters + Booking" at bounding box center [756, 69] width 1512 height 43
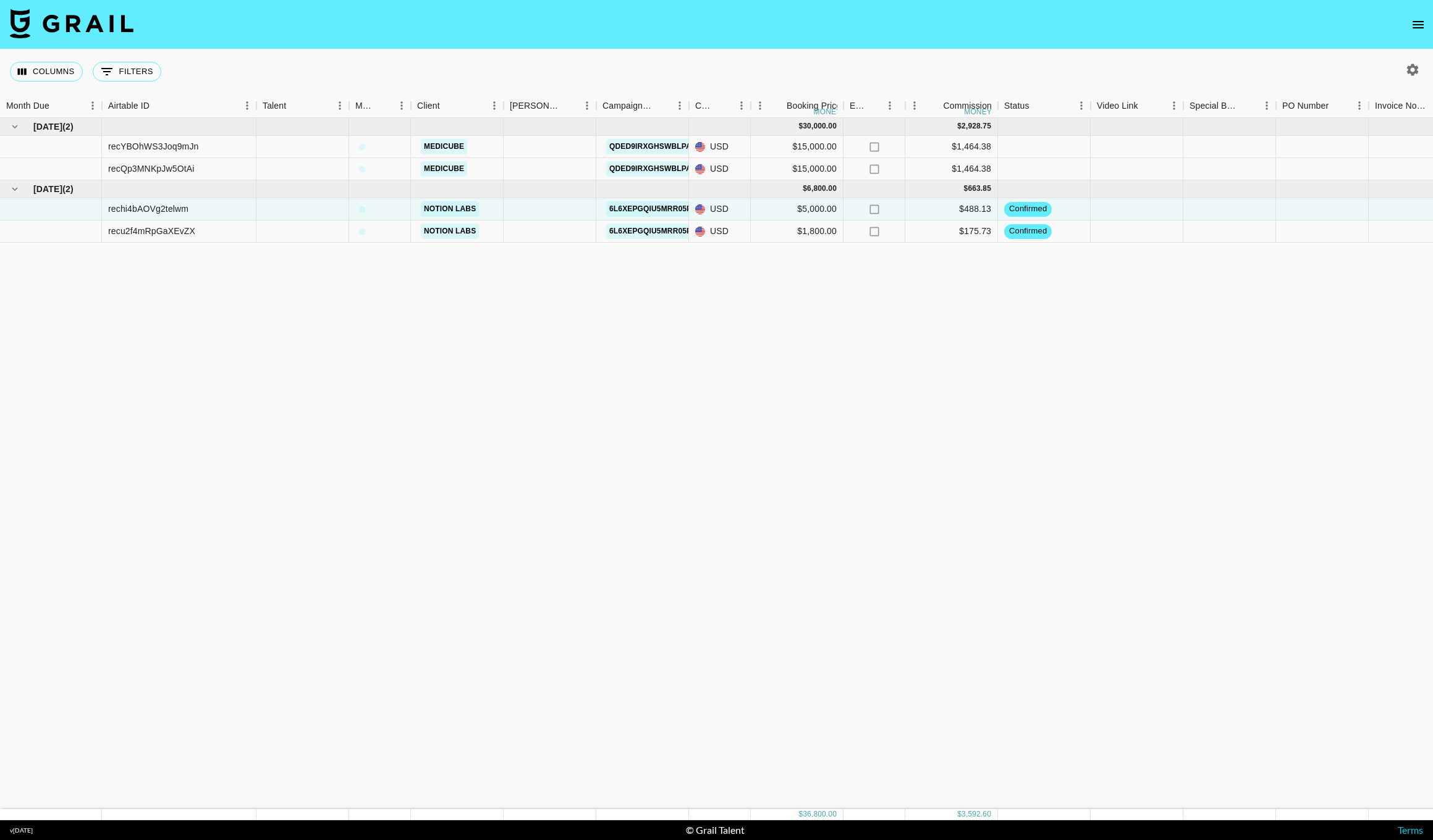
click at [47, 748] on div "[DATE] ( 2 ) $ 30,000.00 $ 2,928.75 recYBOhWS3Joq9mJn Medicube QDED9IrXGhSWBLPa…" at bounding box center [987, 463] width 1975 height 691
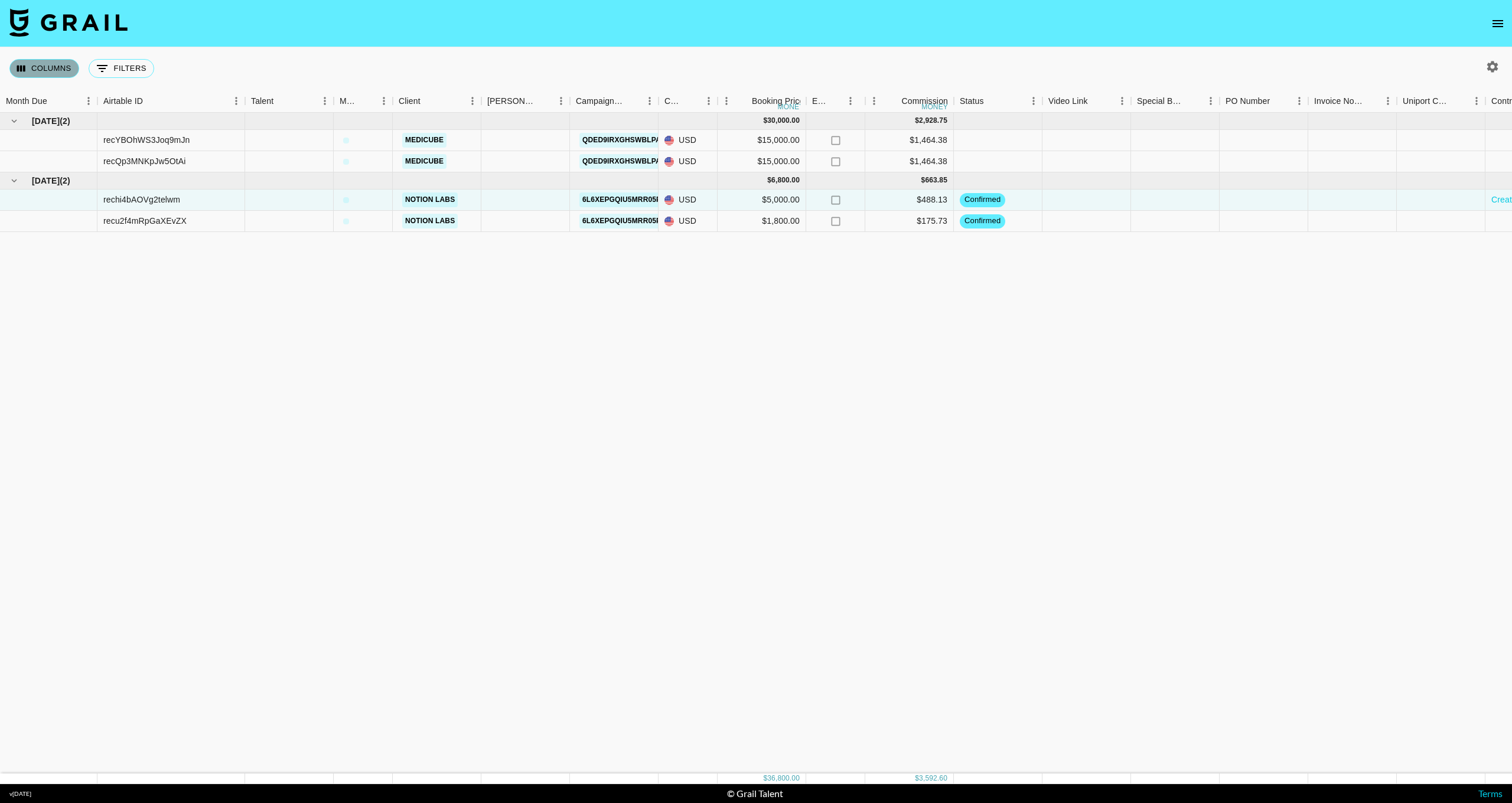
click at [34, 67] on button "Columns" at bounding box center [44, 69] width 70 height 19
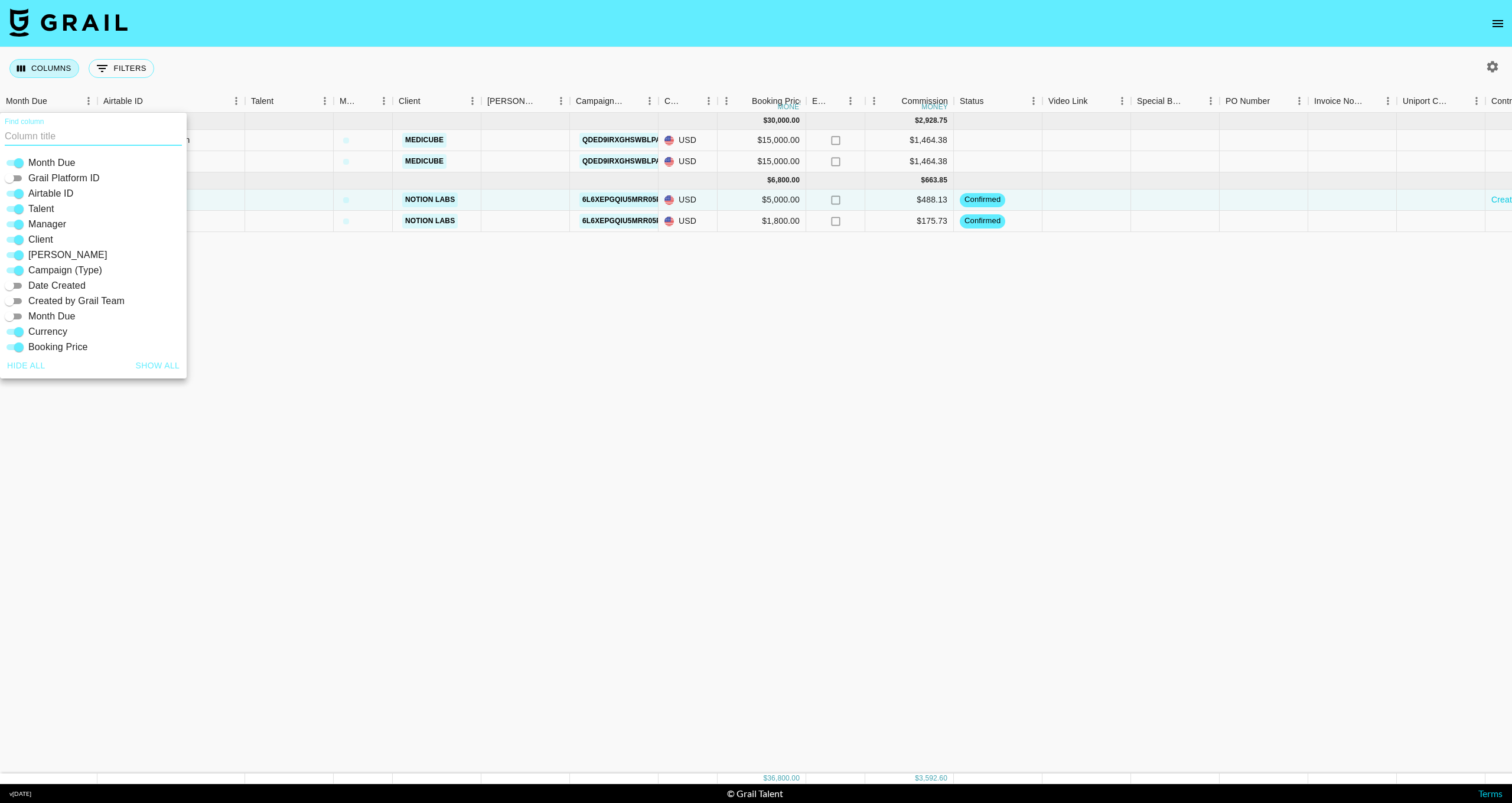
click at [34, 67] on button "Columns" at bounding box center [44, 69] width 70 height 19
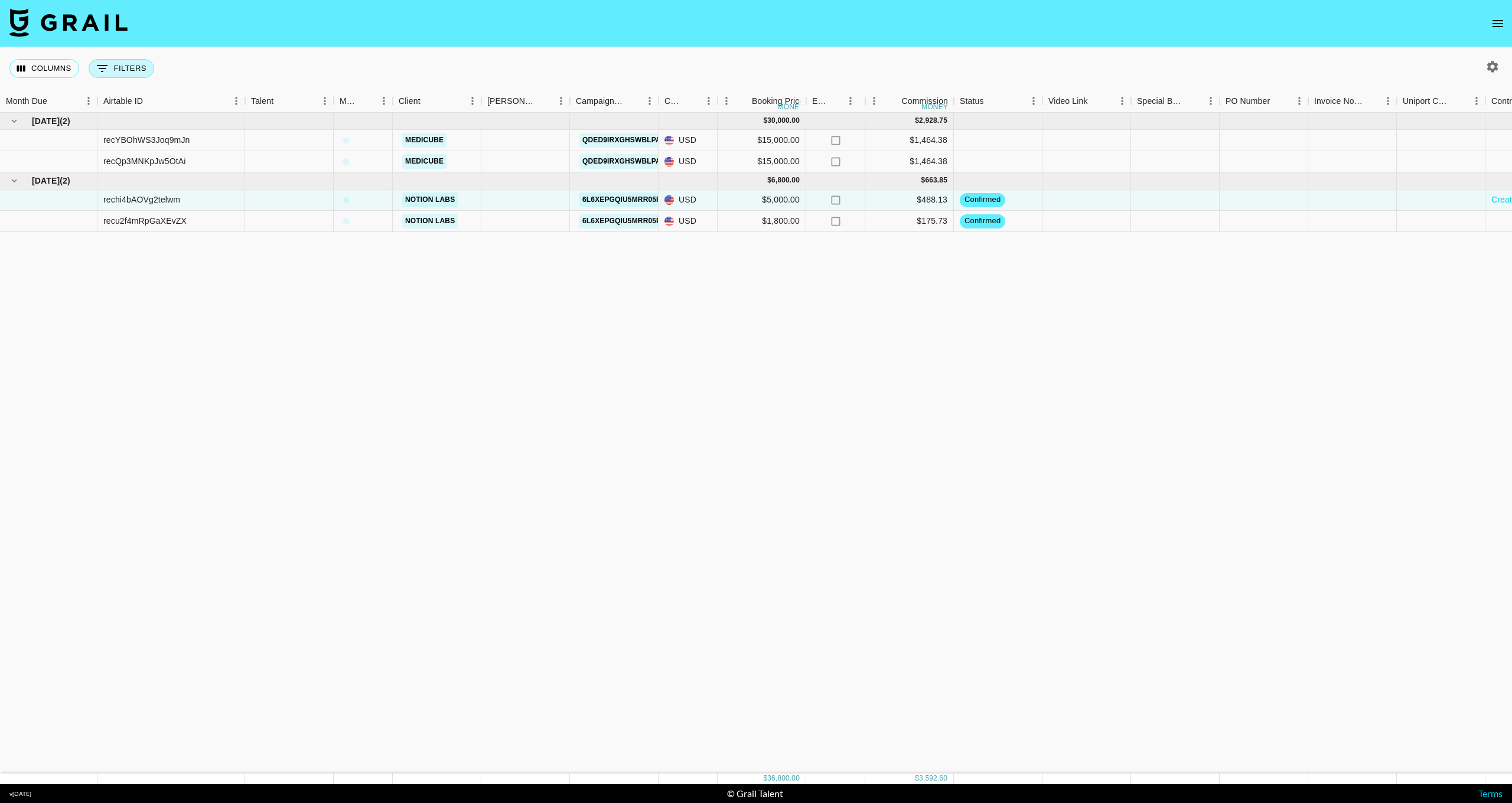
click at [117, 70] on button "0 Filters" at bounding box center [122, 69] width 66 height 19
select select "managerIds"
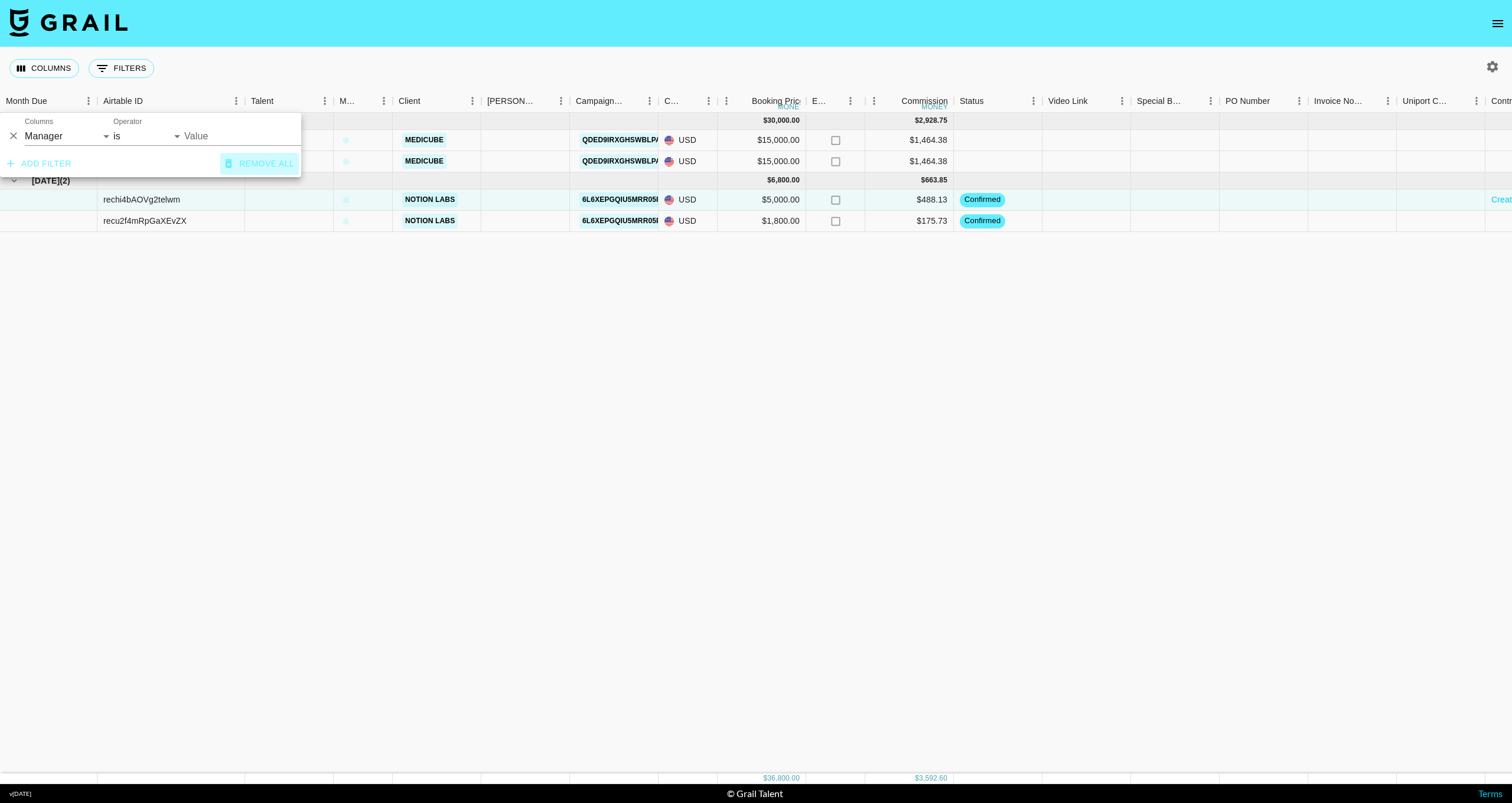
click at [244, 161] on button "Remove all" at bounding box center [260, 164] width 79 height 22
click at [1498, 65] on icon "button" at bounding box center [1492, 67] width 14 height 14
select select "[DATE]"
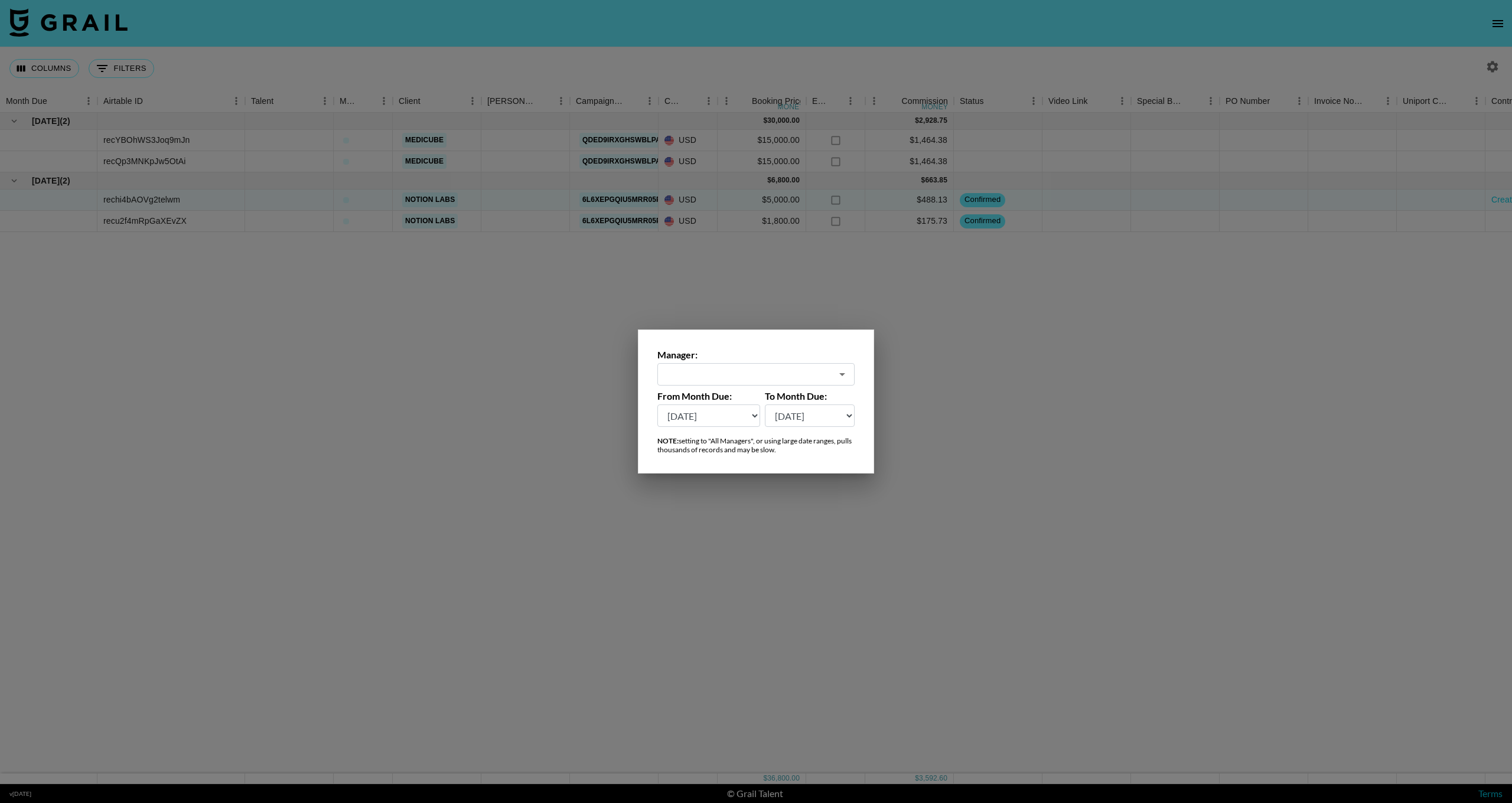
click at [746, 384] on div "​" at bounding box center [756, 375] width 197 height 23
click at [723, 401] on li "All Managers (Slow)" at bounding box center [756, 400] width 197 height 19
type input "All Managers (Slow)"
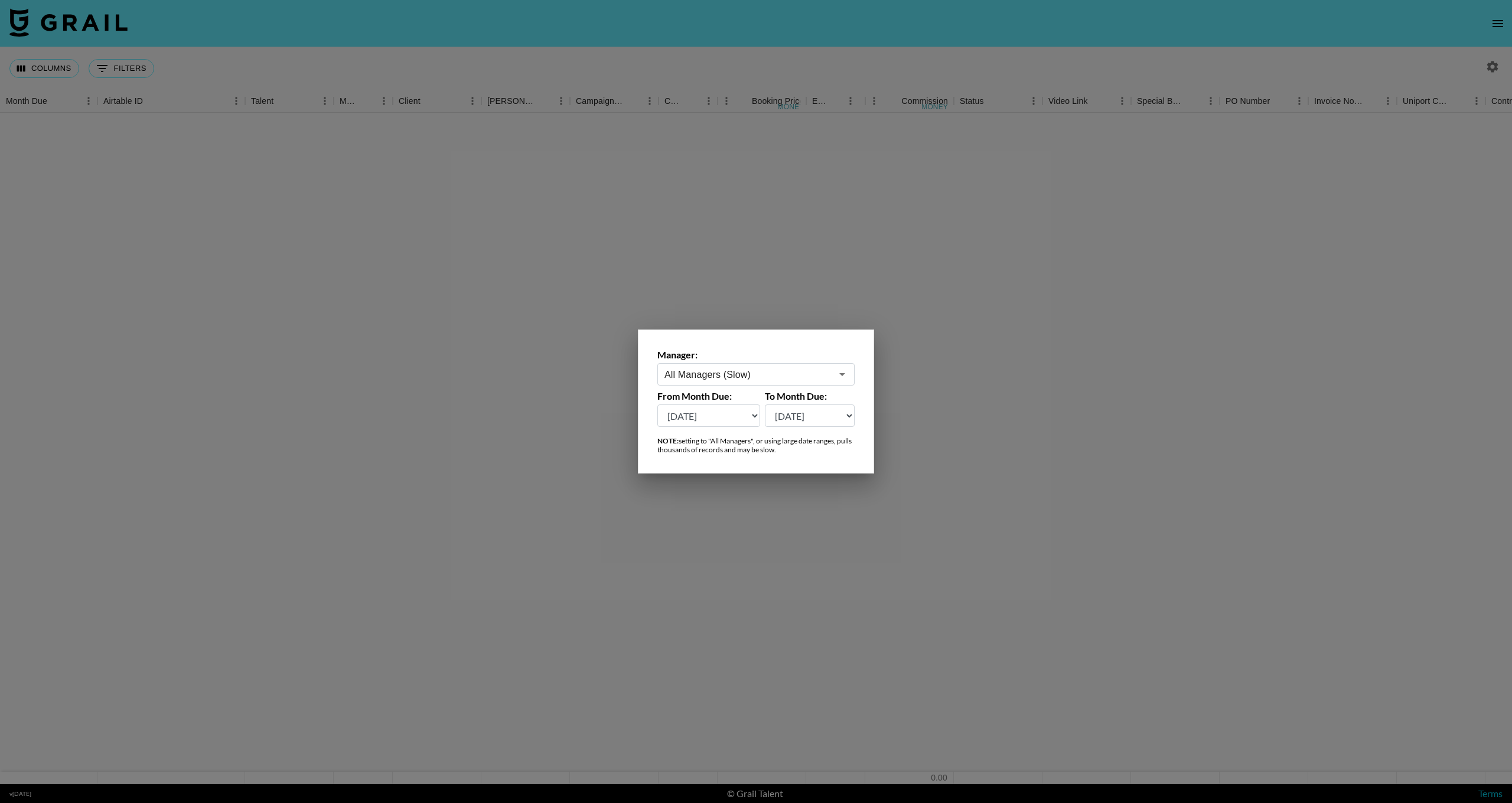
click at [714, 419] on select "[DATE] [DATE] '[DATE] May '[DATE] Mar '[DATE] Jan '[DATE] Nov '[DATE] Sep '[DAT…" at bounding box center [709, 416] width 103 height 23
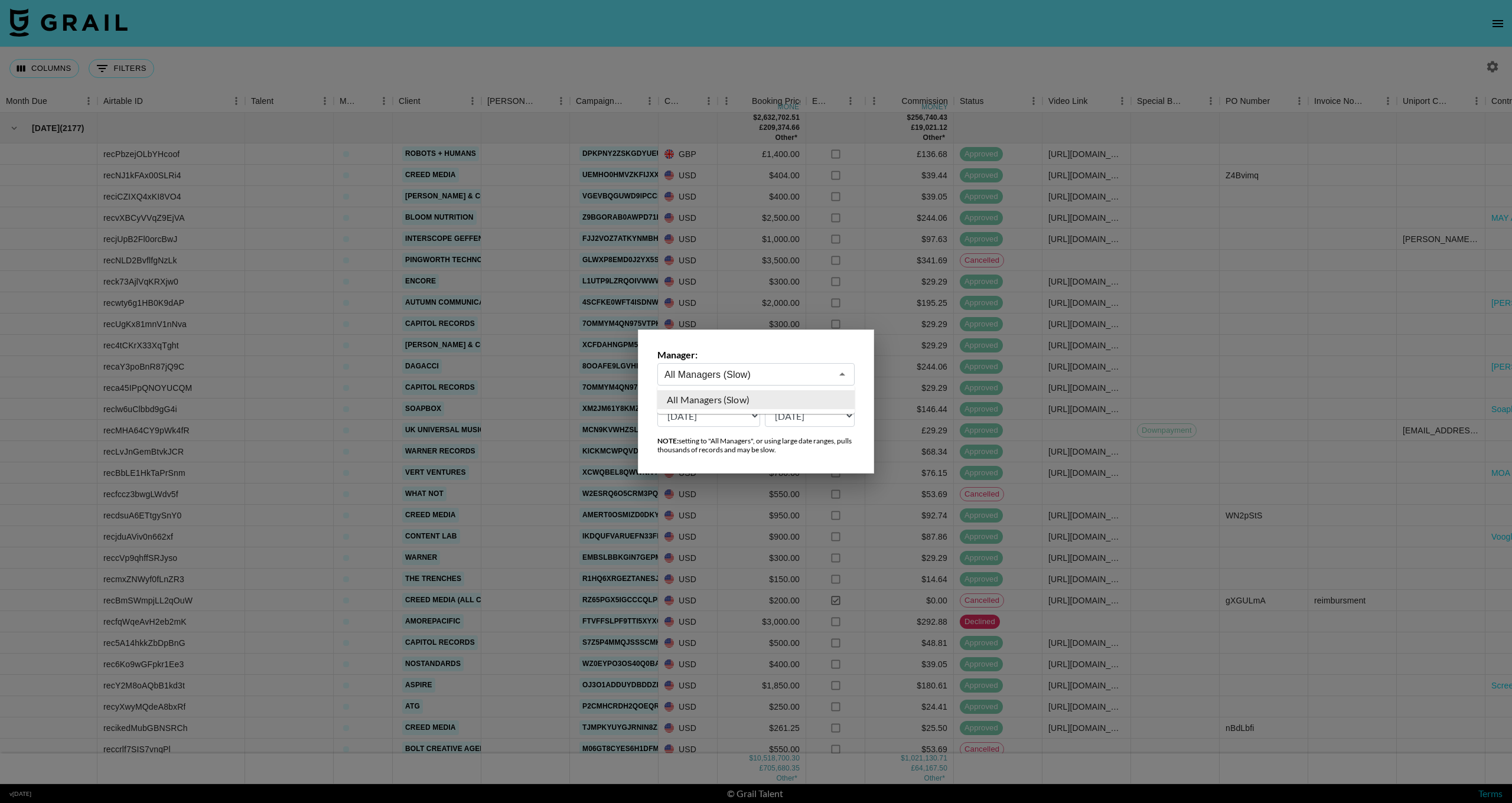
click at [769, 374] on input "All Managers (Slow)" at bounding box center [748, 375] width 167 height 14
type input "l"
type input "All Managers (Slow)"
click at [742, 460] on div "Manager: All Managers (Slow) ​ From Month Due: [DATE] [DATE] '[DATE] May '[DATE…" at bounding box center [756, 401] width 236 height 144
click at [762, 371] on input "All Managers (Slow)" at bounding box center [748, 375] width 167 height 14
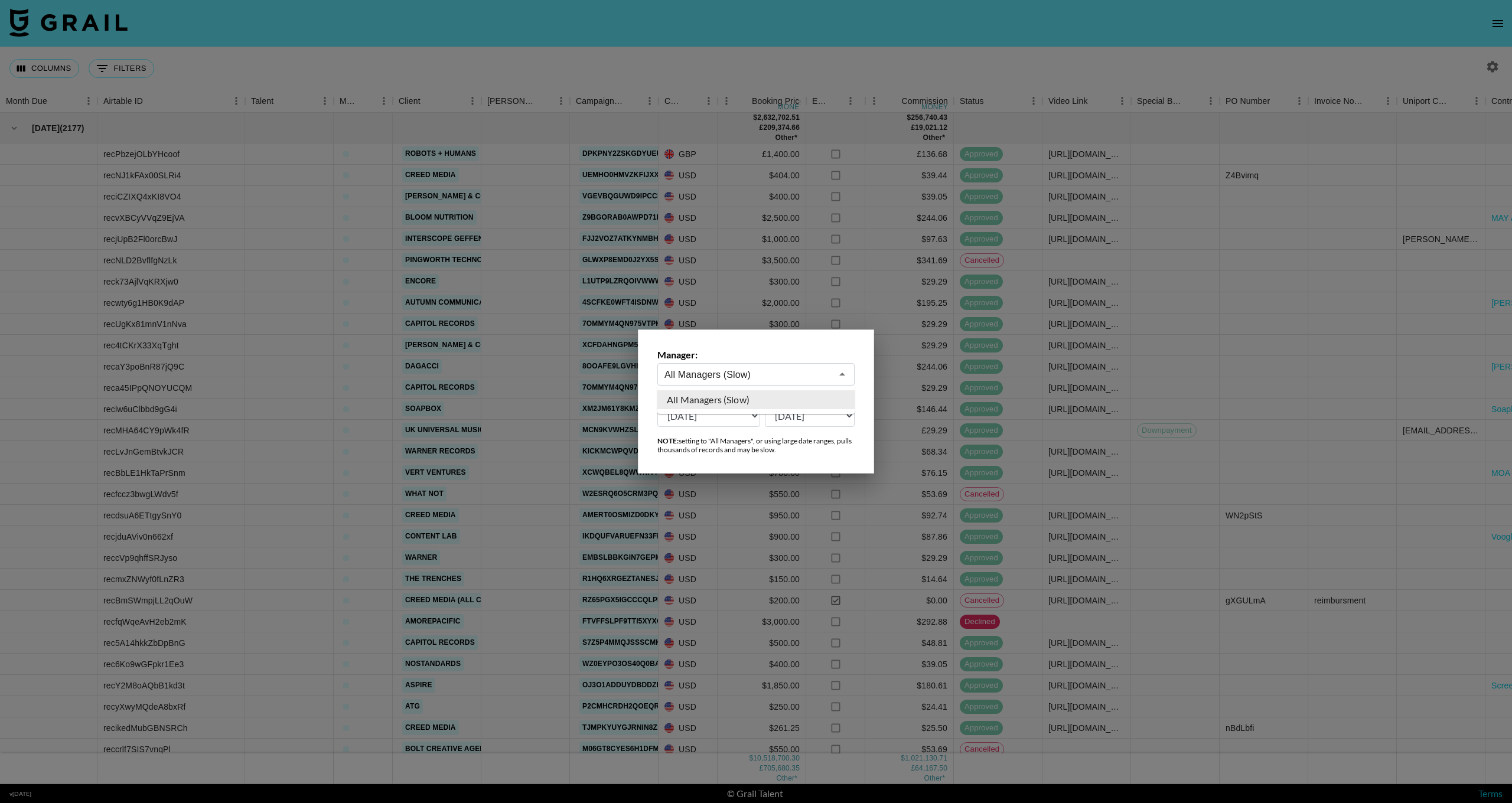
click at [762, 371] on input "All Managers (Slow)" at bounding box center [748, 375] width 167 height 14
click at [756, 356] on label "Manager:" at bounding box center [756, 355] width 197 height 12
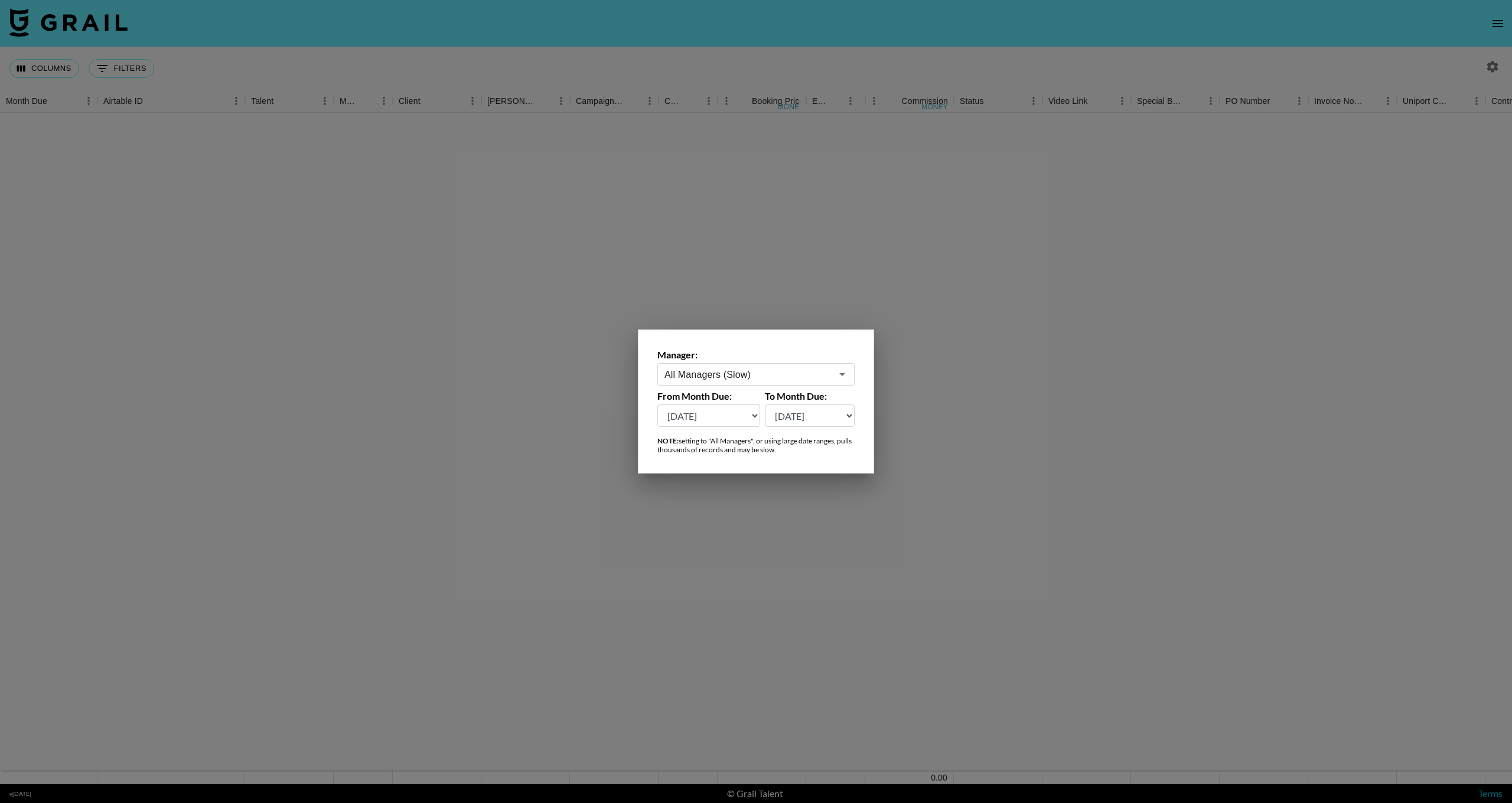
select select "[DATE]"
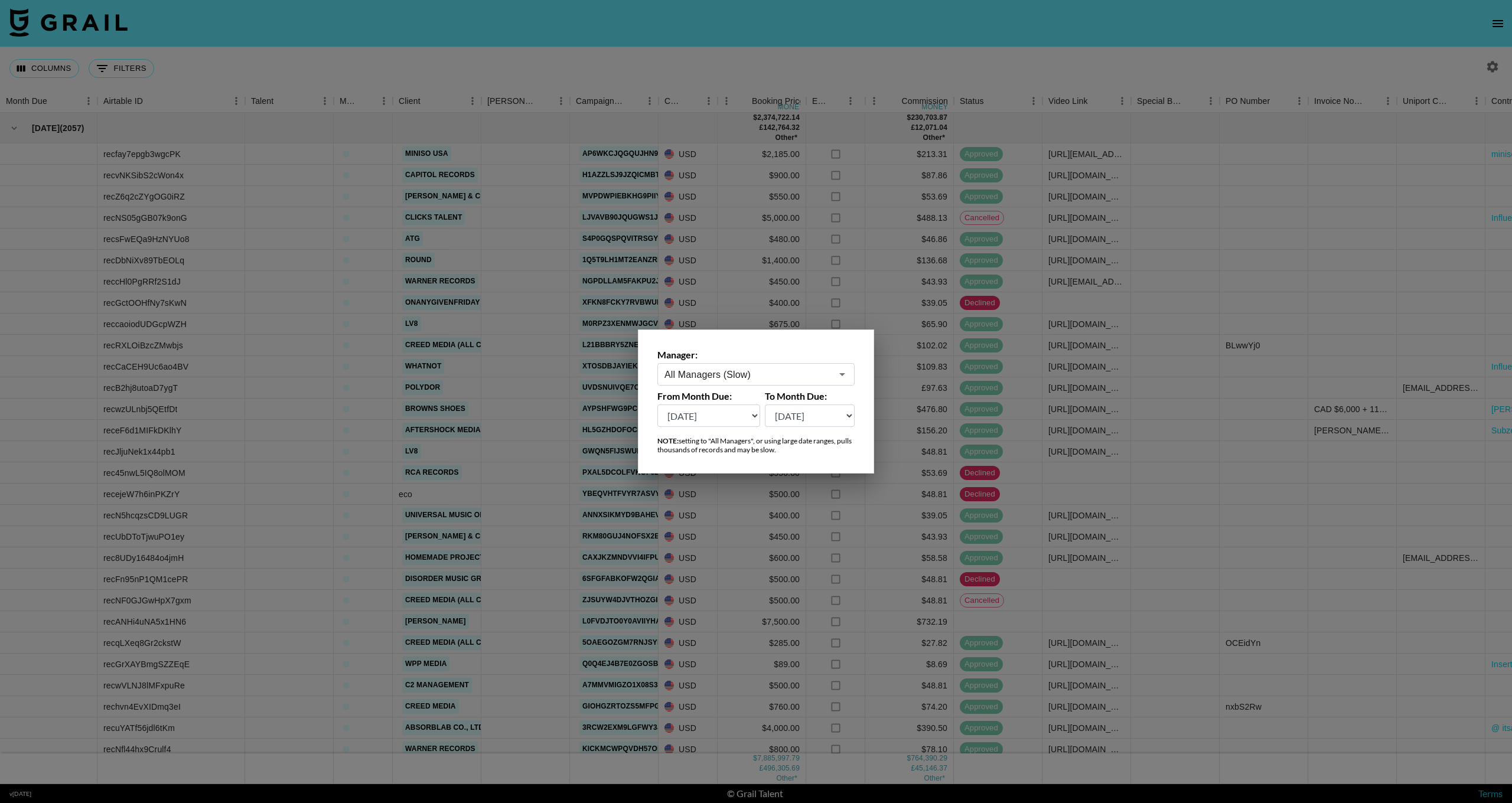
select select "[DATE]"
click at [408, 109] on div at bounding box center [756, 401] width 1512 height 803
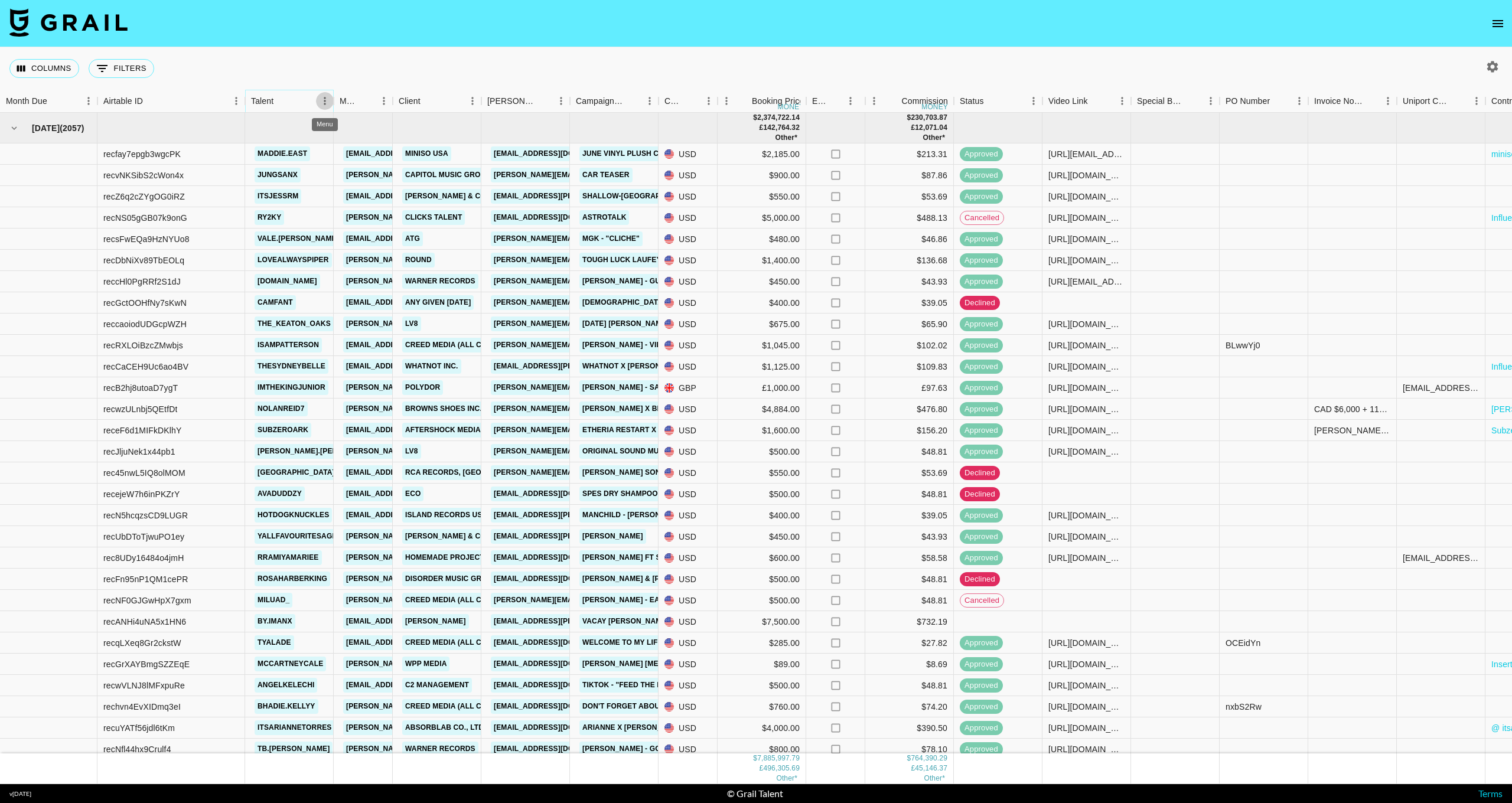
click at [324, 100] on icon "Menu" at bounding box center [324, 101] width 12 height 12
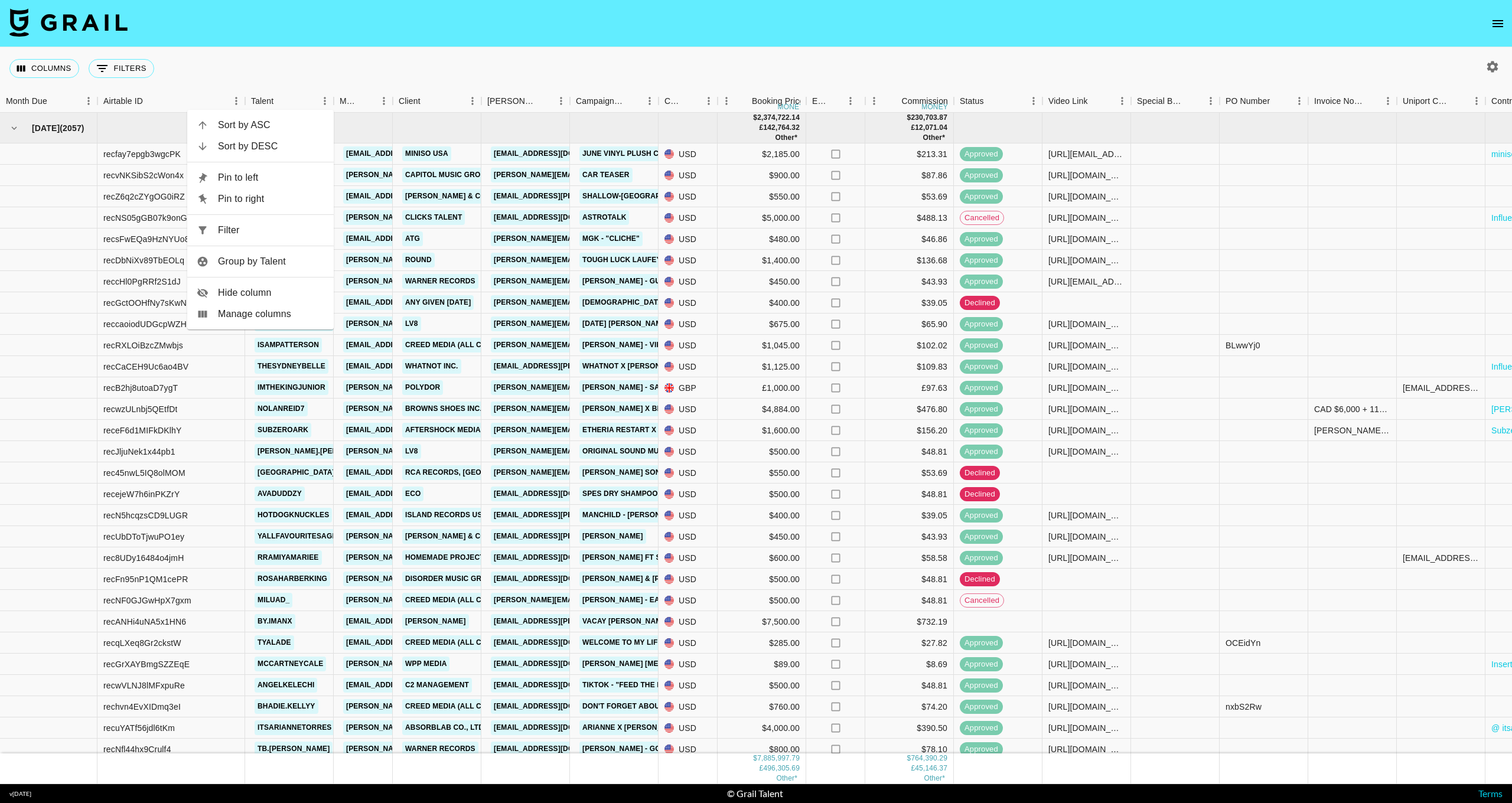
click at [286, 122] on span "Sort by ASC" at bounding box center [271, 125] width 106 height 14
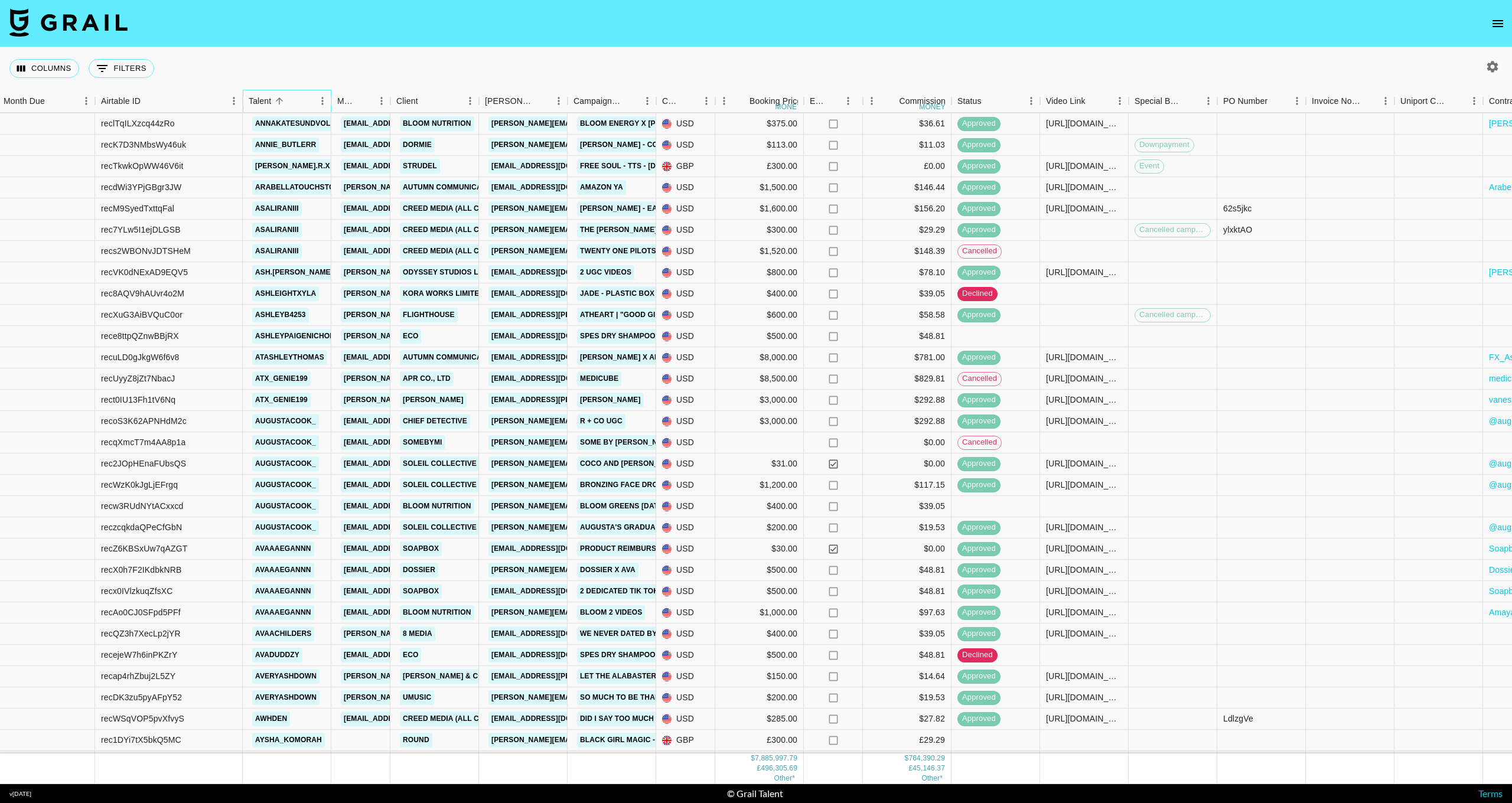
scroll to position [4488, 3]
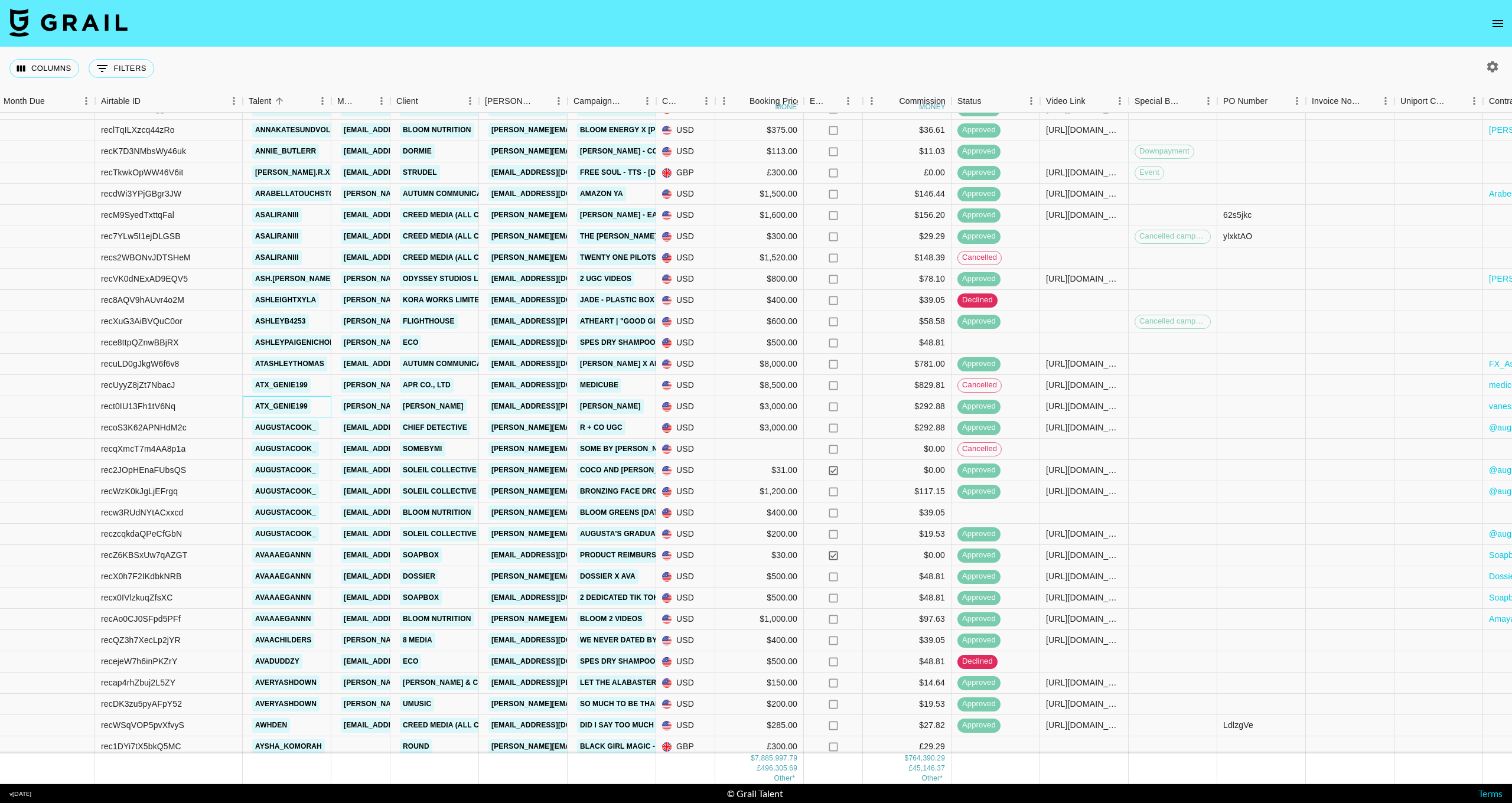
click at [281, 403] on link "atx_genie199" at bounding box center [281, 406] width 59 height 14
click at [243, 62] on div "Columns 0 Filters + Booking" at bounding box center [756, 69] width 1512 height 43
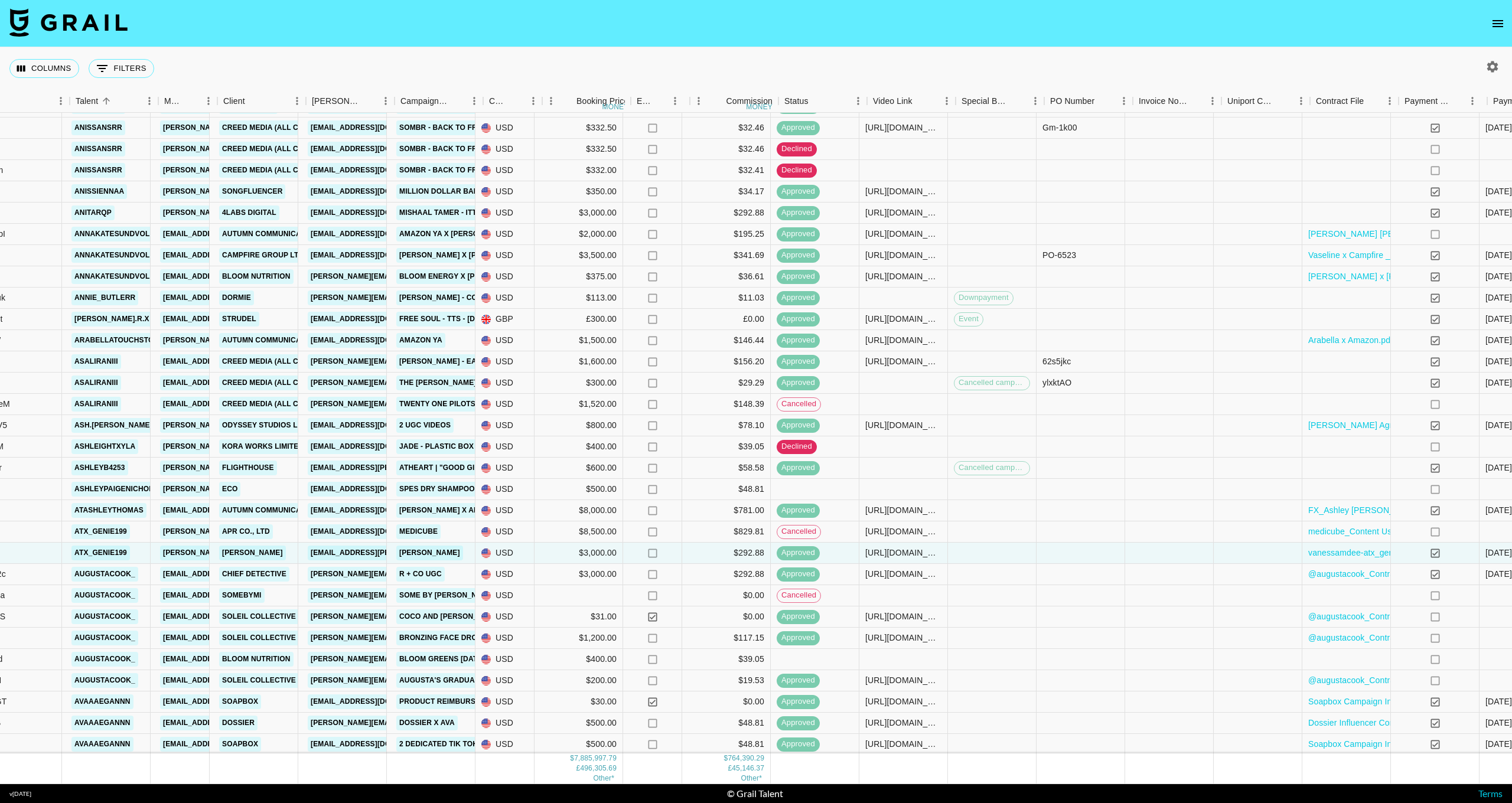
scroll to position [4341, 168]
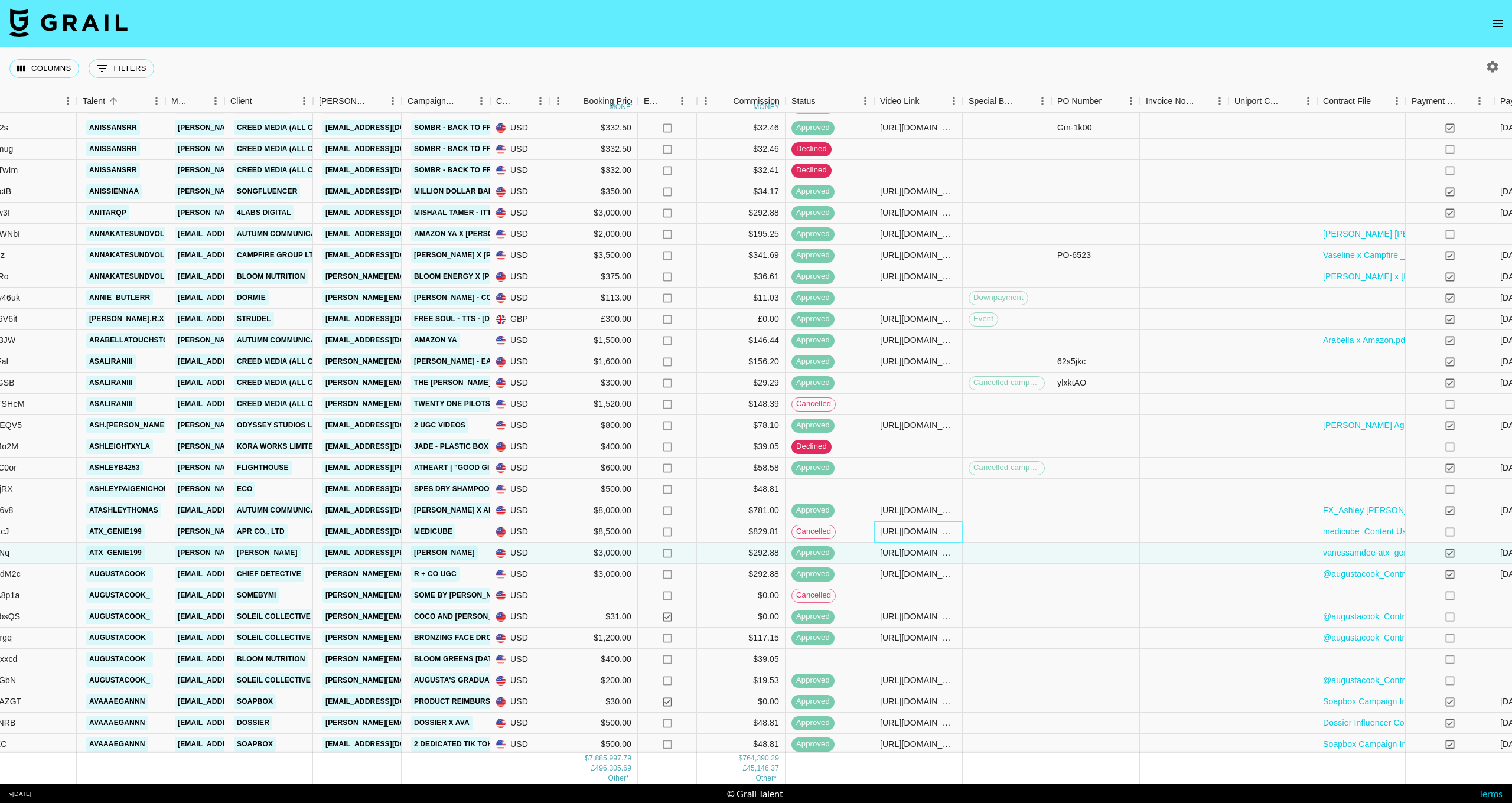
click at [937, 531] on div "[URL][DOMAIN_NAME]" at bounding box center [918, 531] width 76 height 12
copy div "[URL][DOMAIN_NAME]"
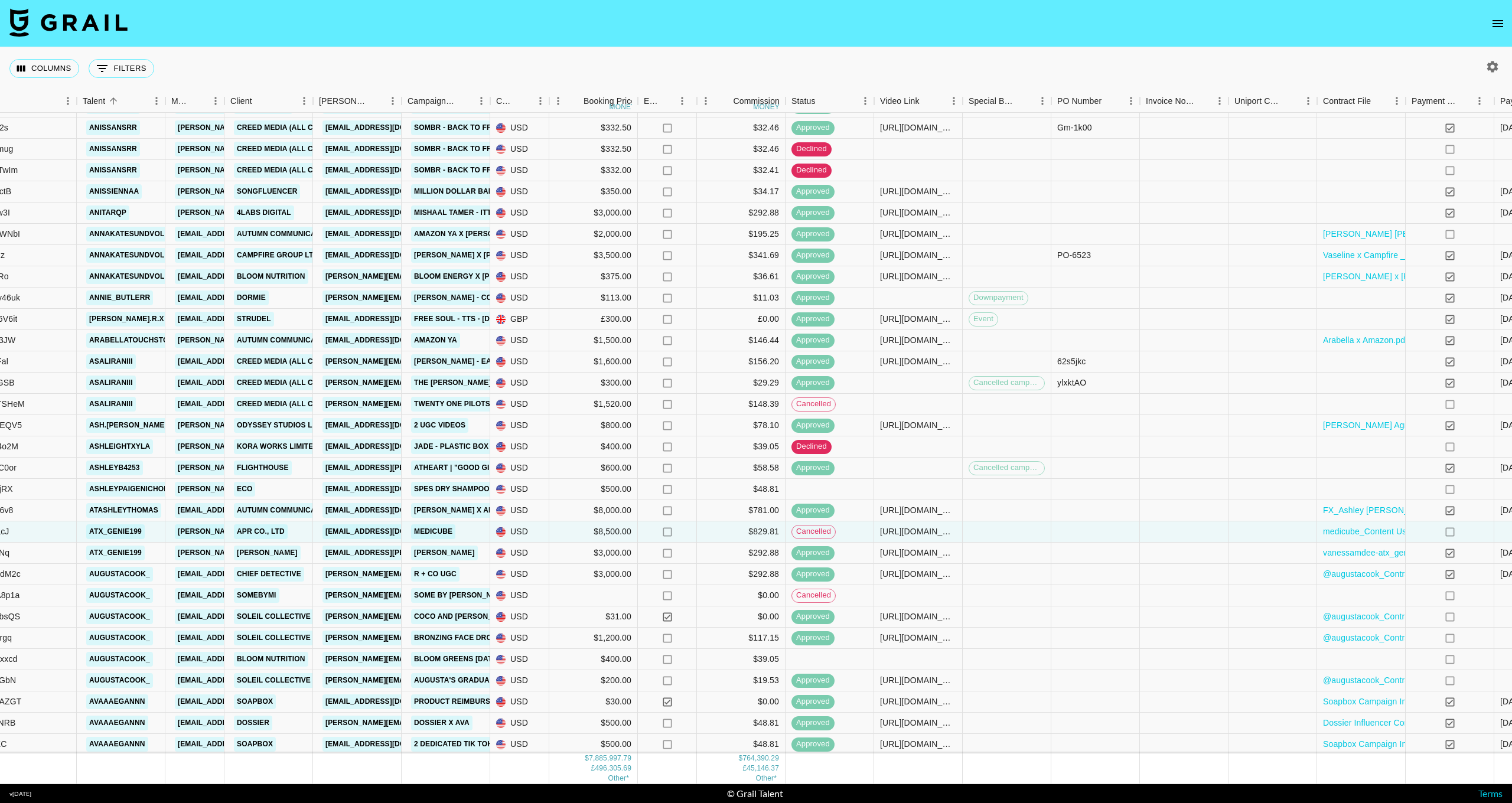
click at [440, 69] on div "Columns 0 Filters + Booking" at bounding box center [756, 69] width 1512 height 43
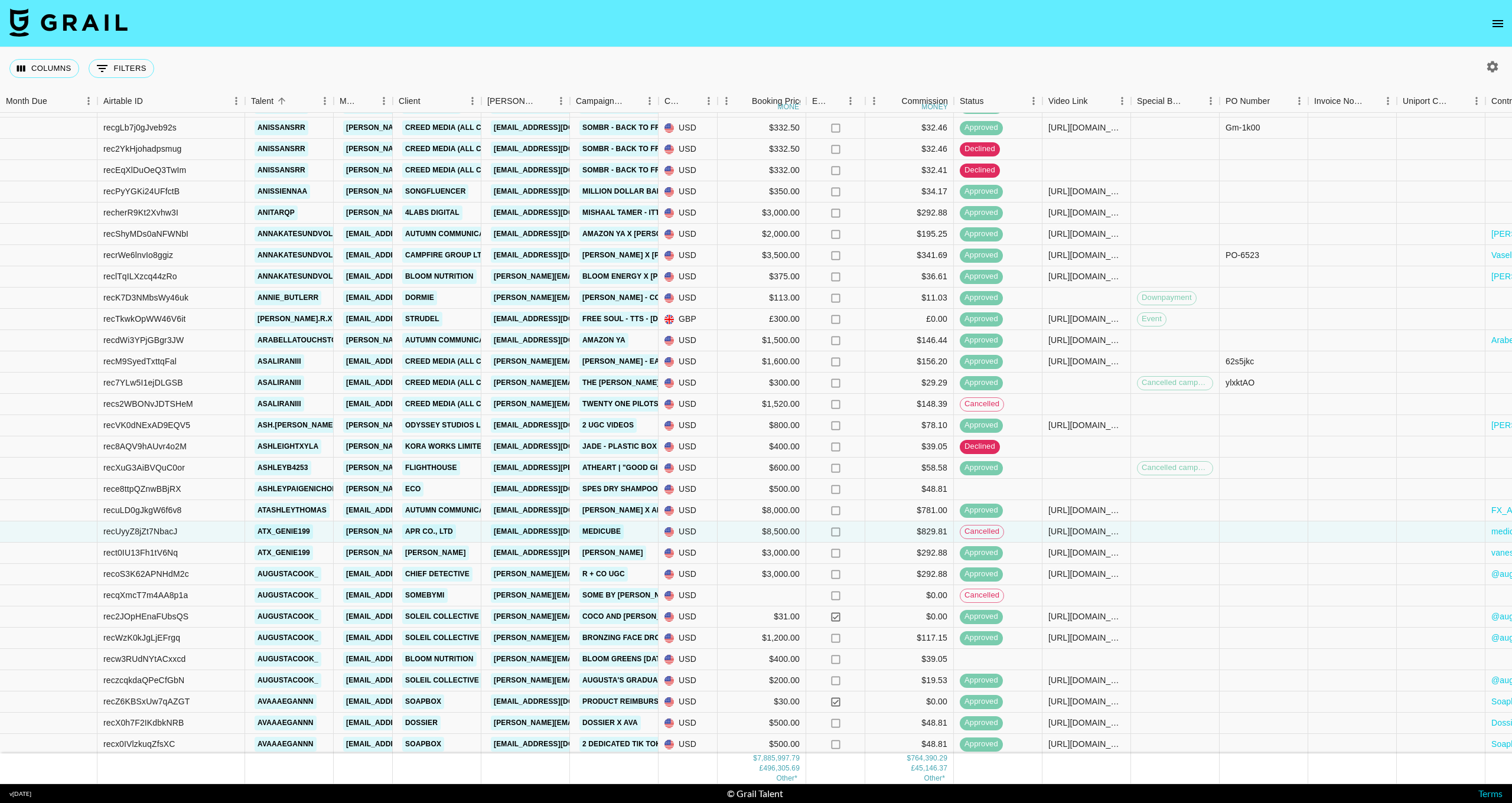
scroll to position [4341, 0]
click at [360, 528] on link "[PERSON_NAME][EMAIL_ADDRESS][DOMAIN_NAME]" at bounding box center [440, 532] width 193 height 14
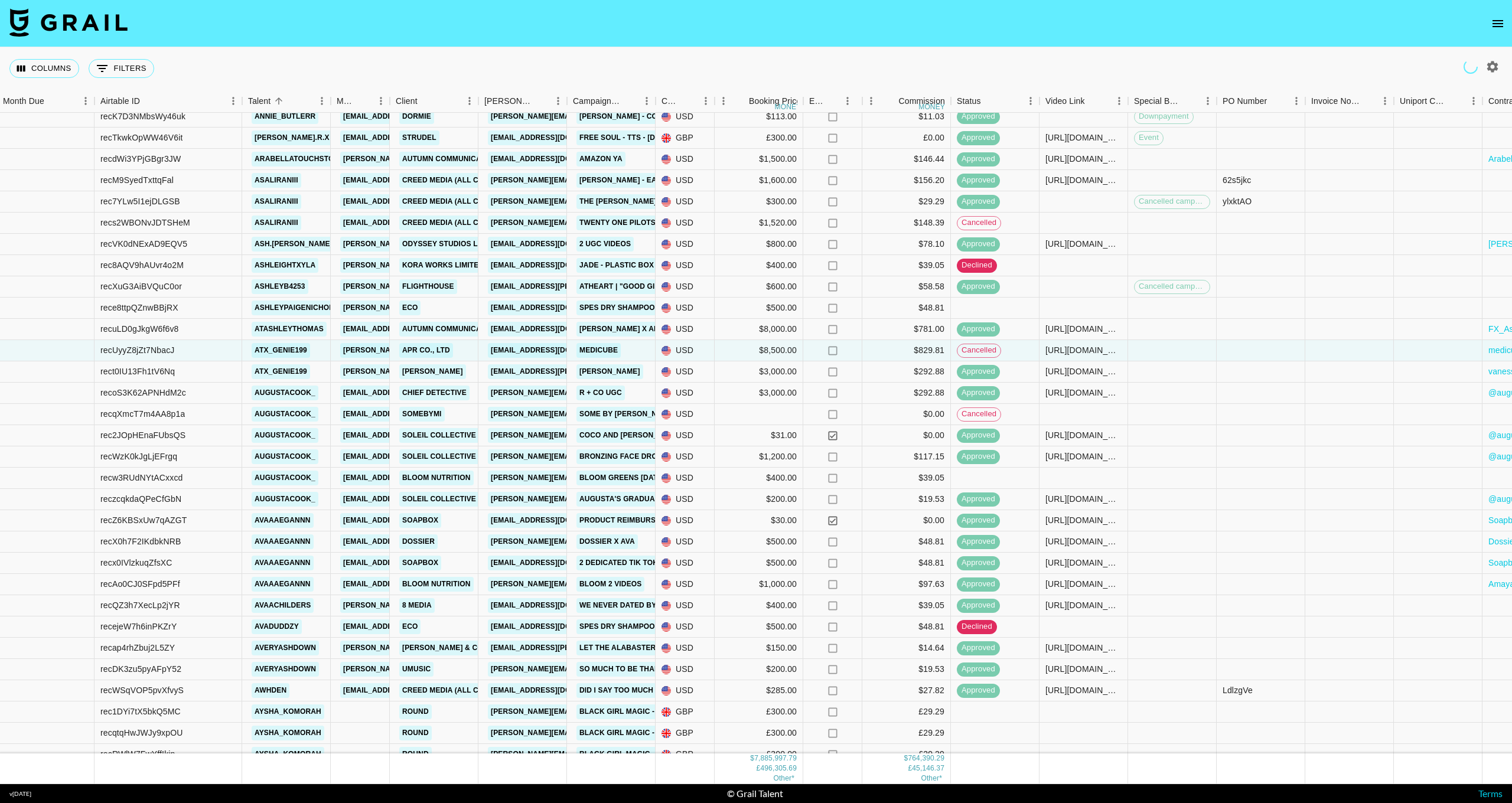
scroll to position [4517, 3]
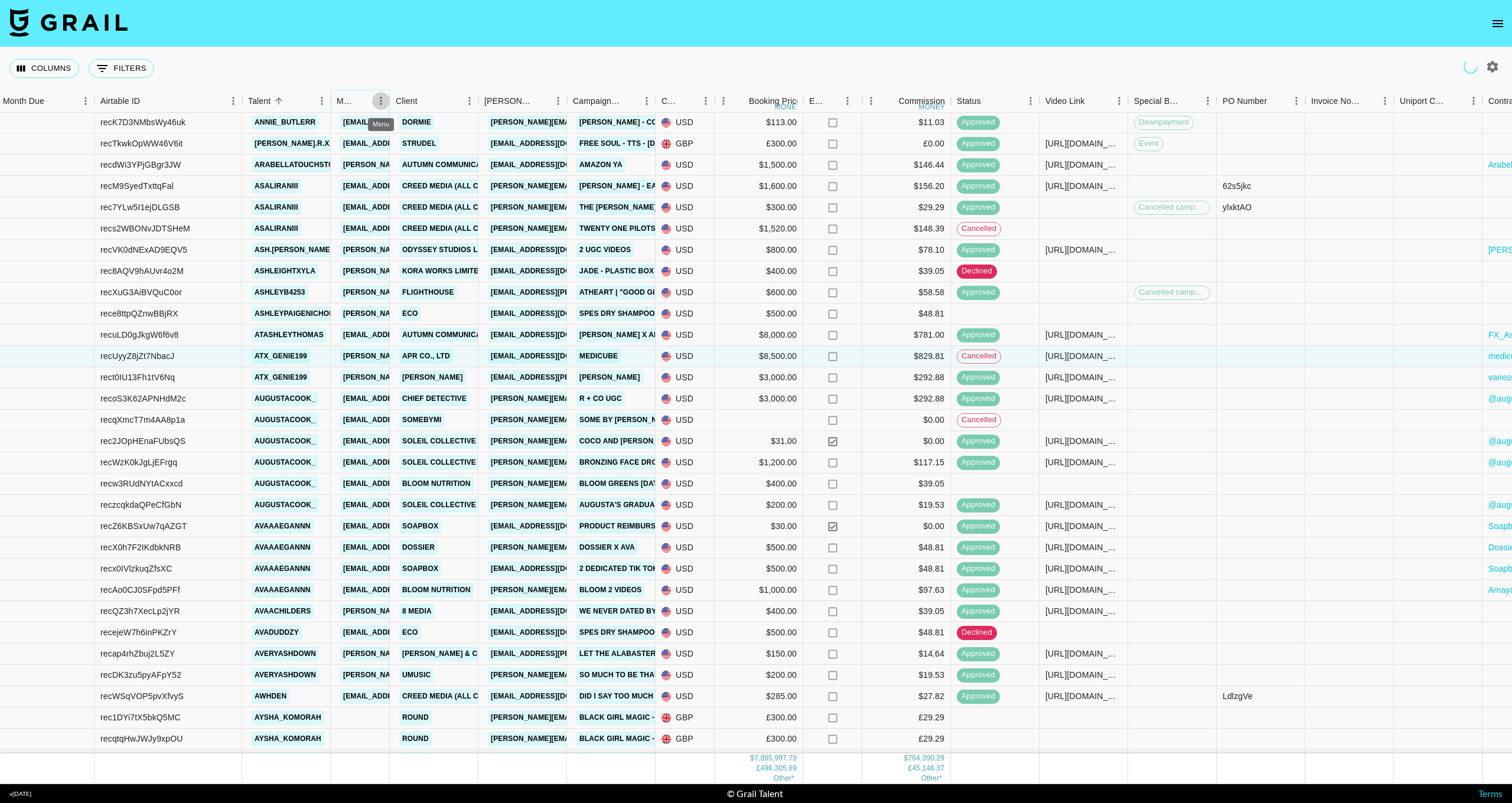
click at [380, 102] on icon "Menu" at bounding box center [381, 101] width 12 height 12
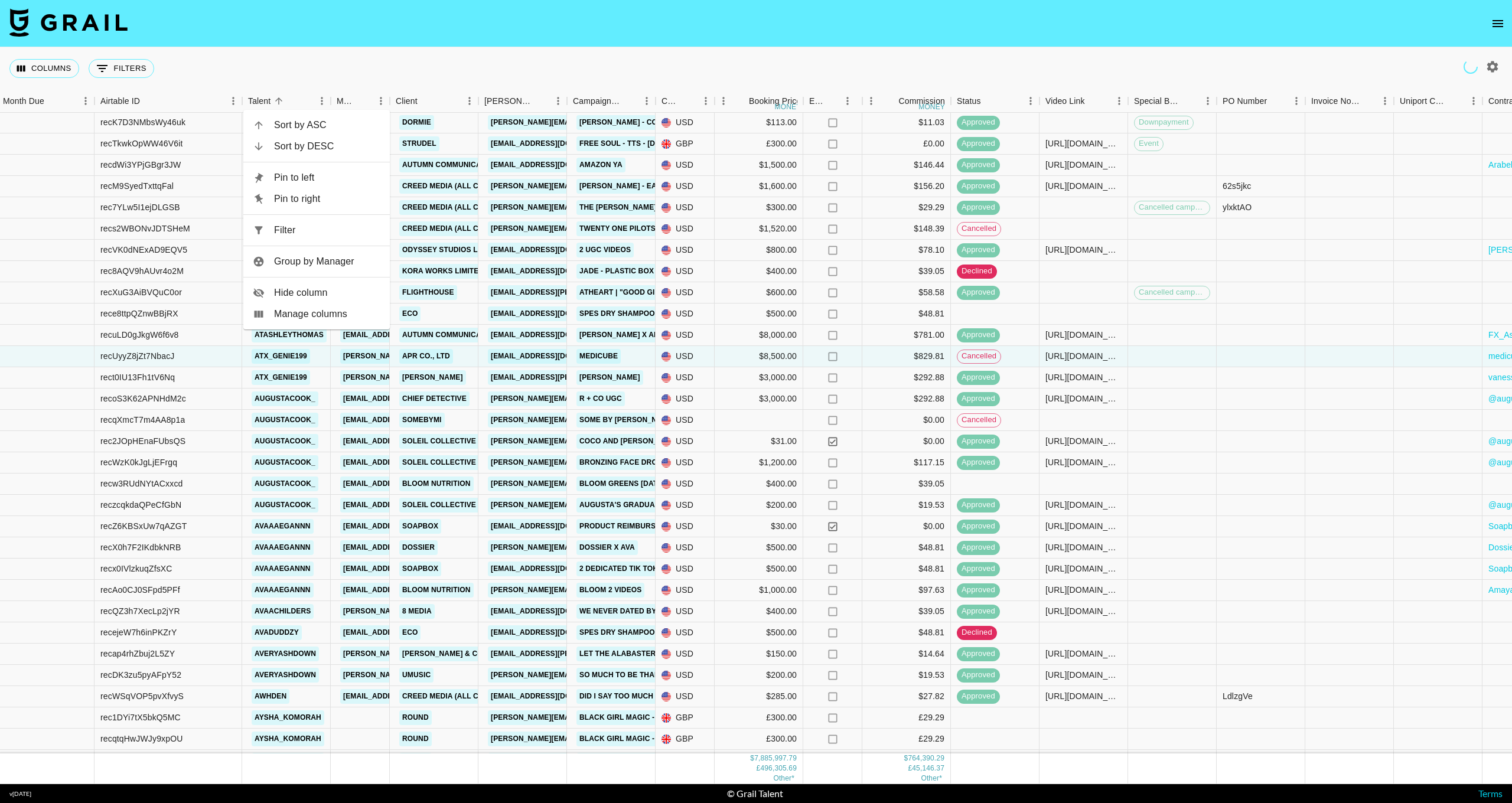
click at [319, 115] on li "Sort by ASC" at bounding box center [316, 125] width 147 height 21
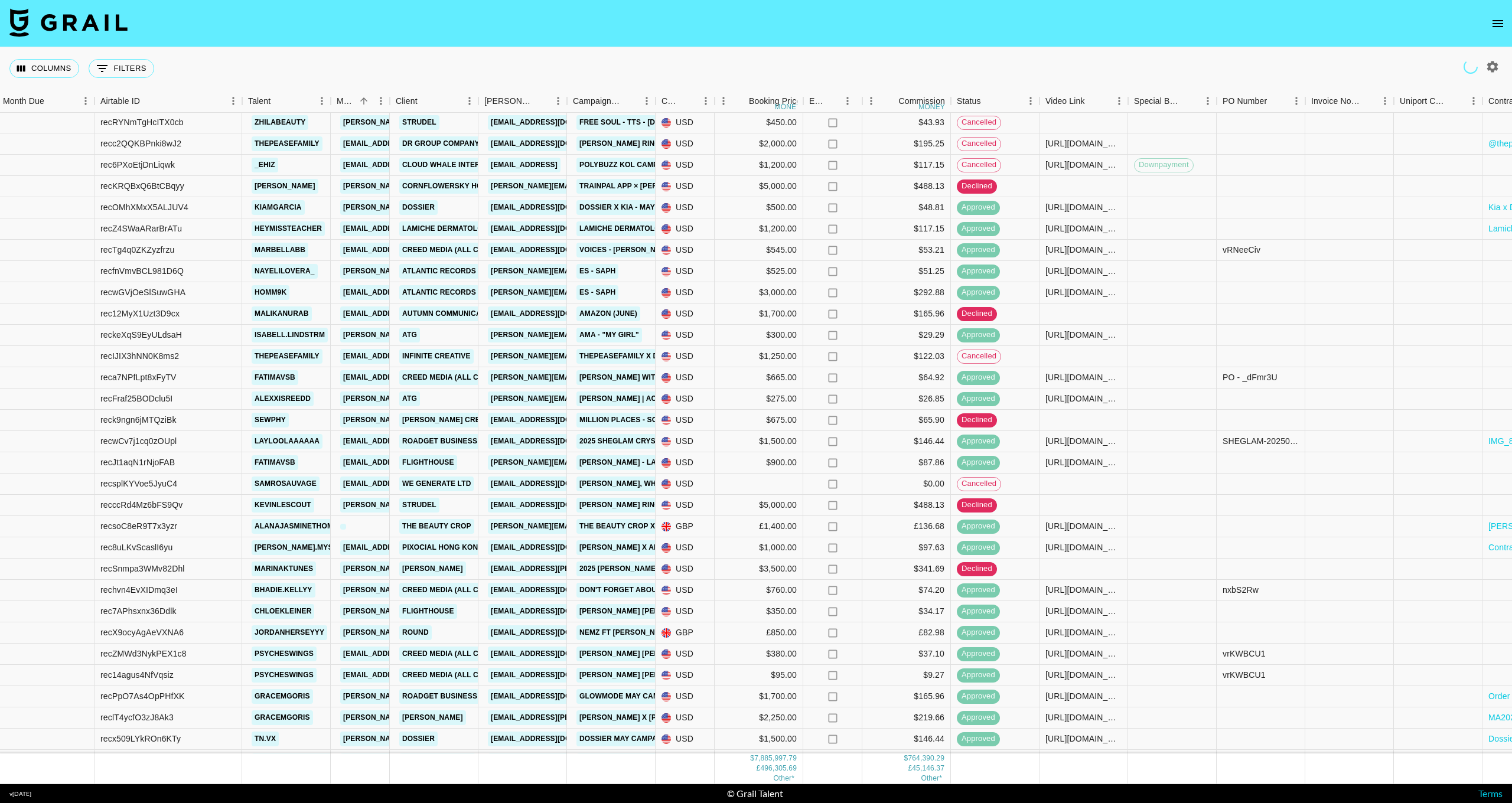
click at [326, 123] on span "Sort by DESC" at bounding box center [343, 118] width 80 height 8
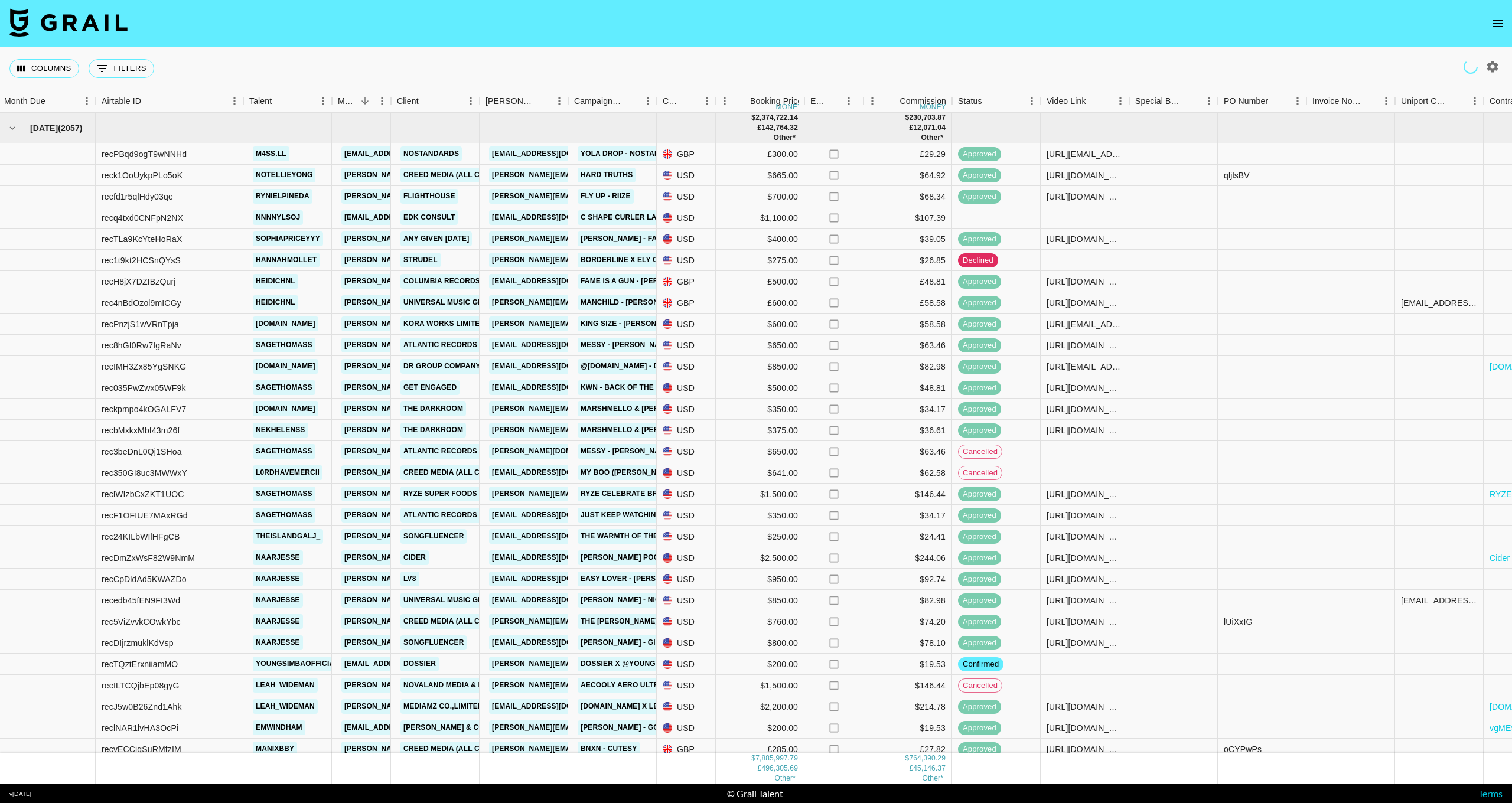
scroll to position [0, 0]
click at [365, 99] on icon "Sort" at bounding box center [365, 101] width 7 height 7
click at [385, 95] on div "Manager" at bounding box center [391, 101] width 14 height 23
click at [381, 100] on icon "Menu" at bounding box center [382, 101] width 12 height 12
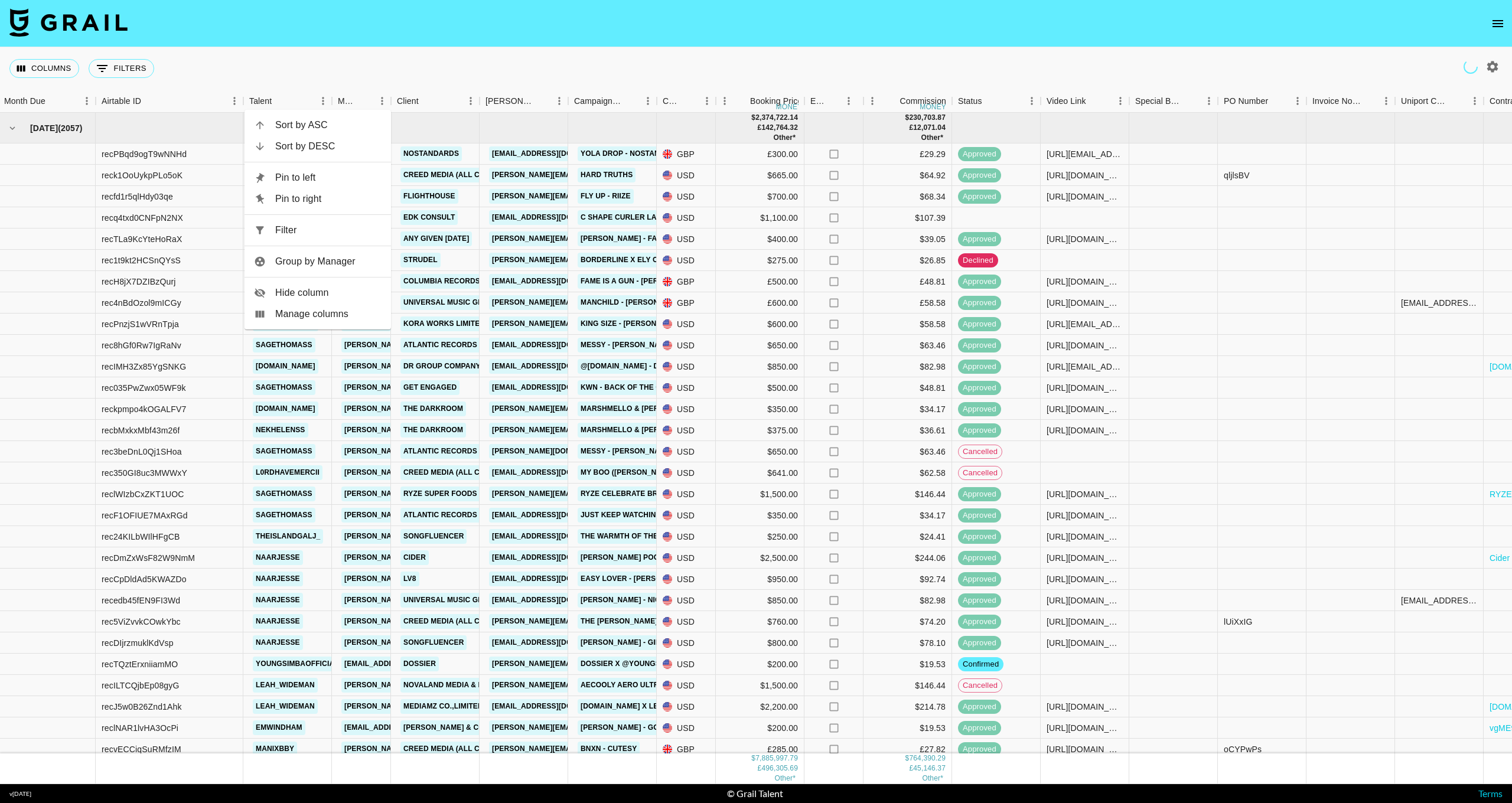
click at [326, 128] on span "Sort by ASC" at bounding box center [328, 125] width 106 height 14
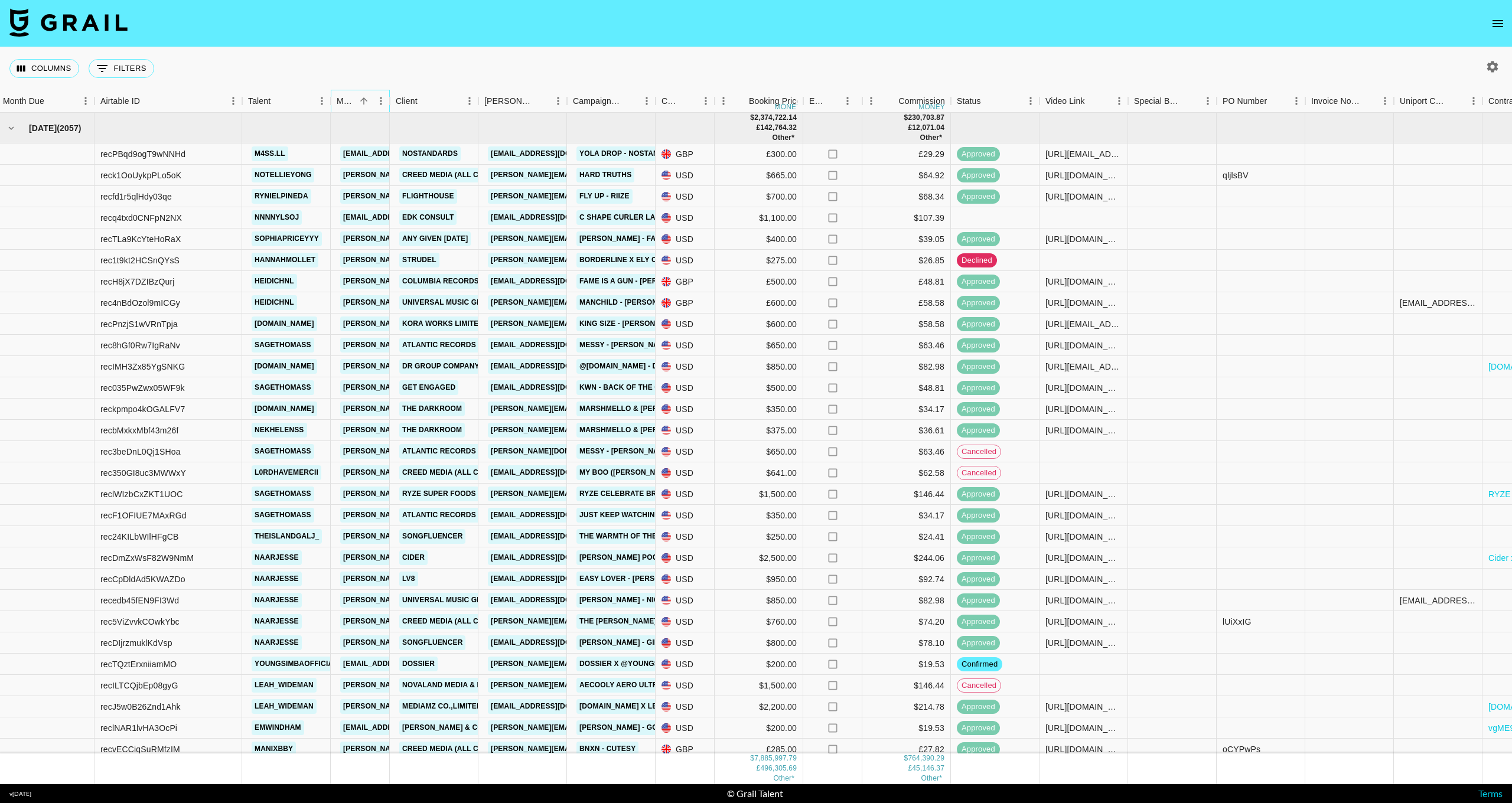
scroll to position [0, 3]
click at [1489, 64] on icon "button" at bounding box center [1493, 67] width 11 height 11
select select "[DATE]"
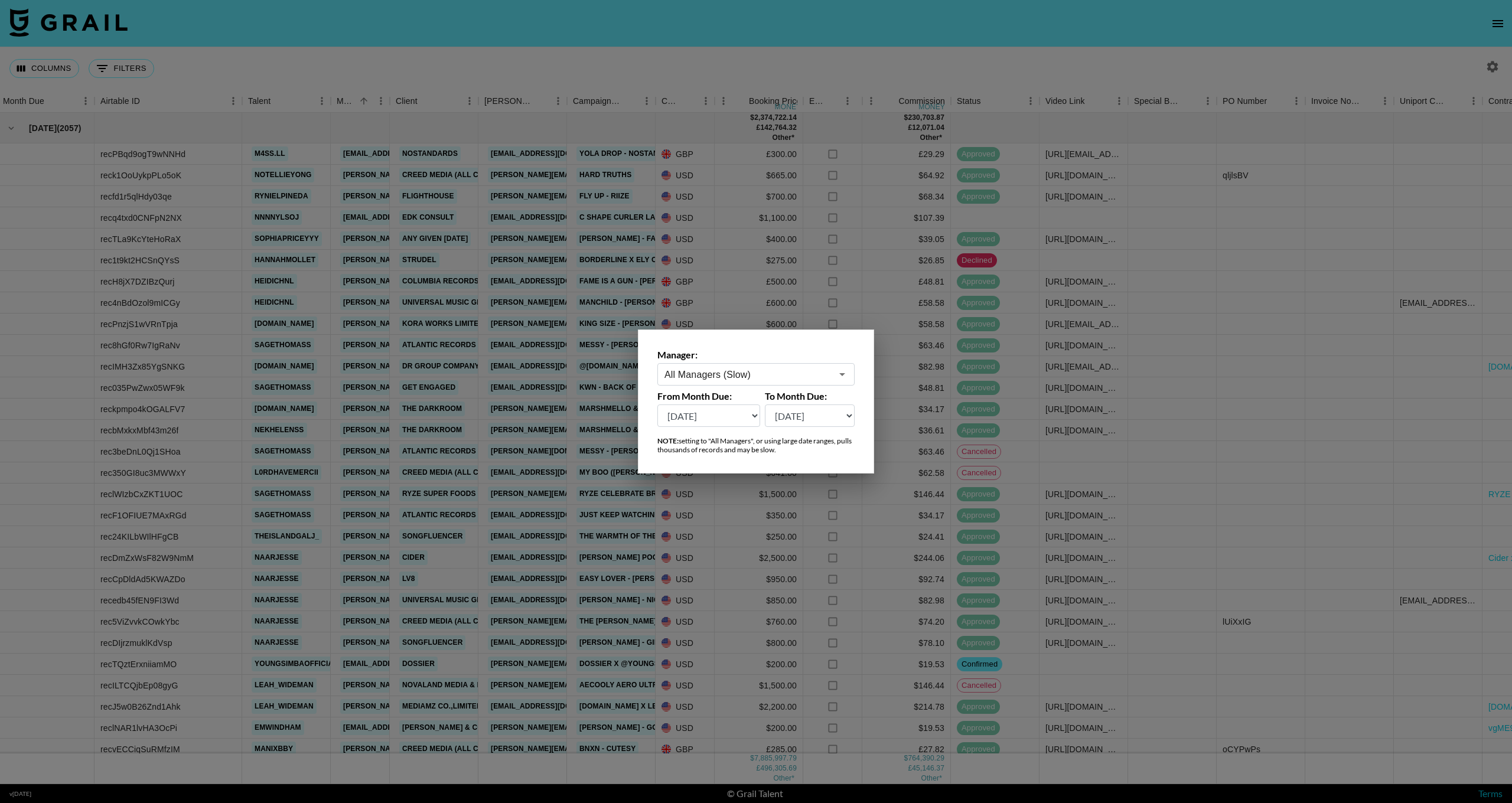
click at [764, 370] on input "All Managers (Slow)" at bounding box center [748, 375] width 167 height 14
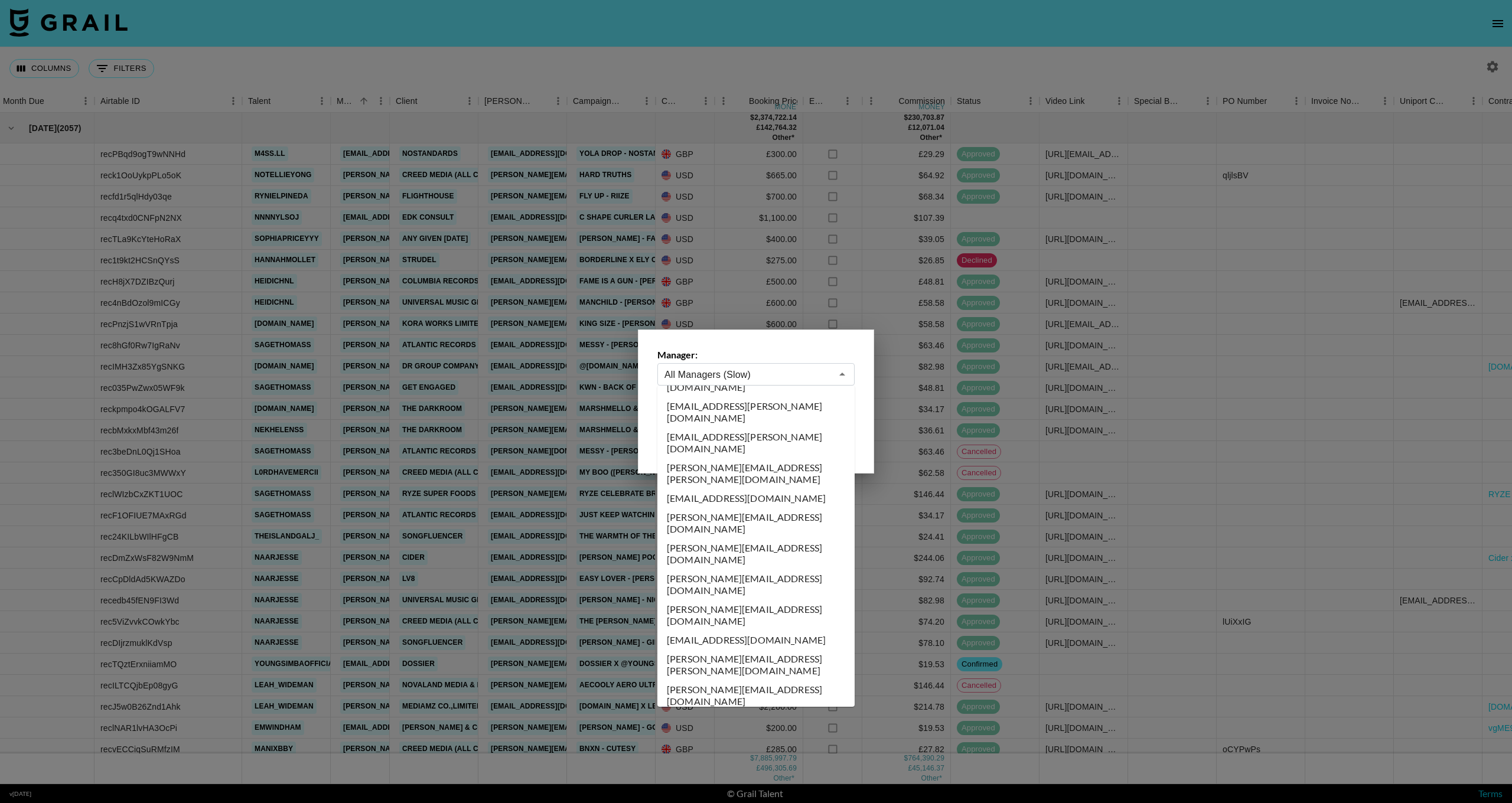
scroll to position [4256, 0]
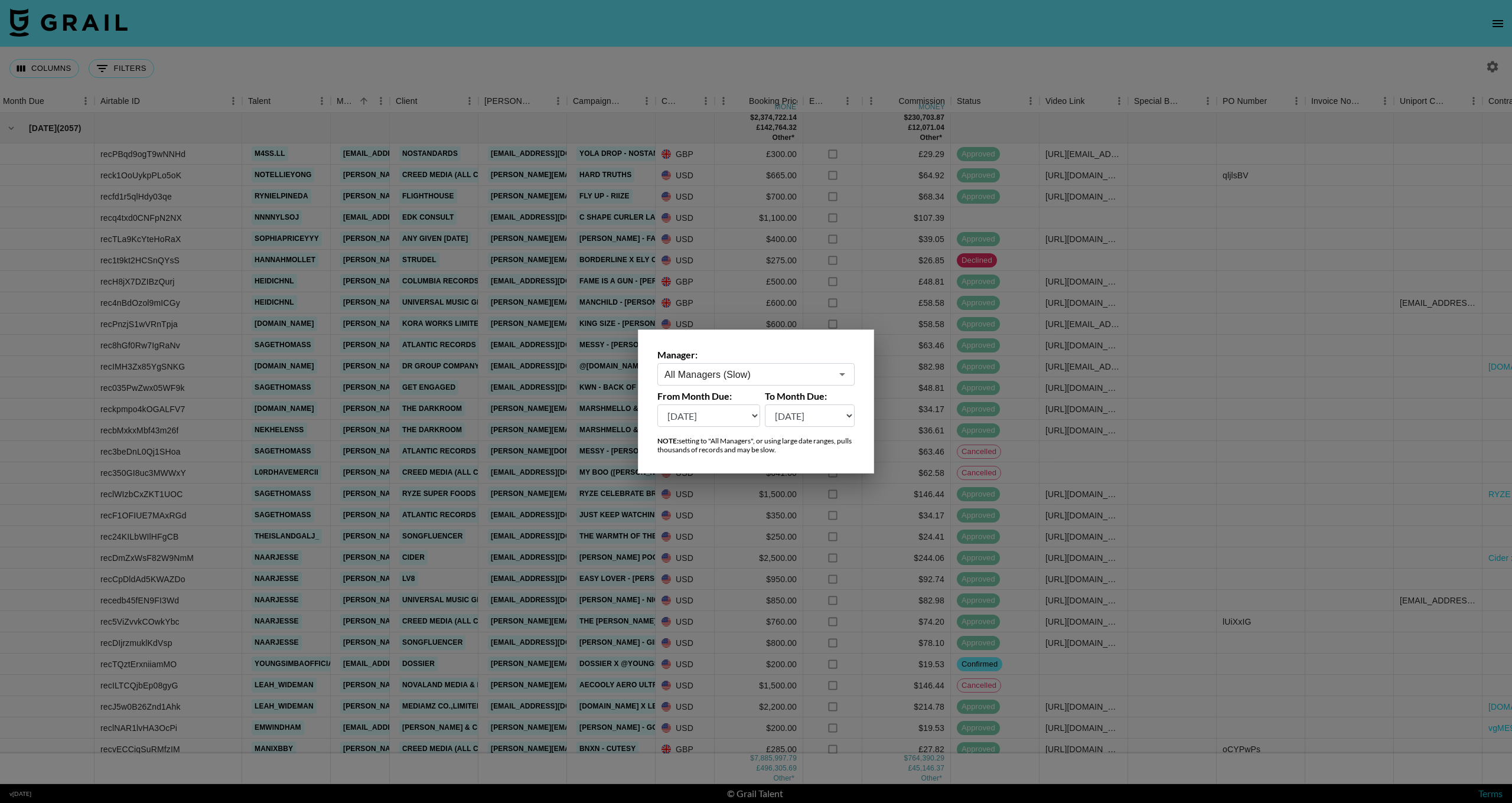
type input "[PERSON_NAME][EMAIL_ADDRESS][DOMAIN_NAME]"
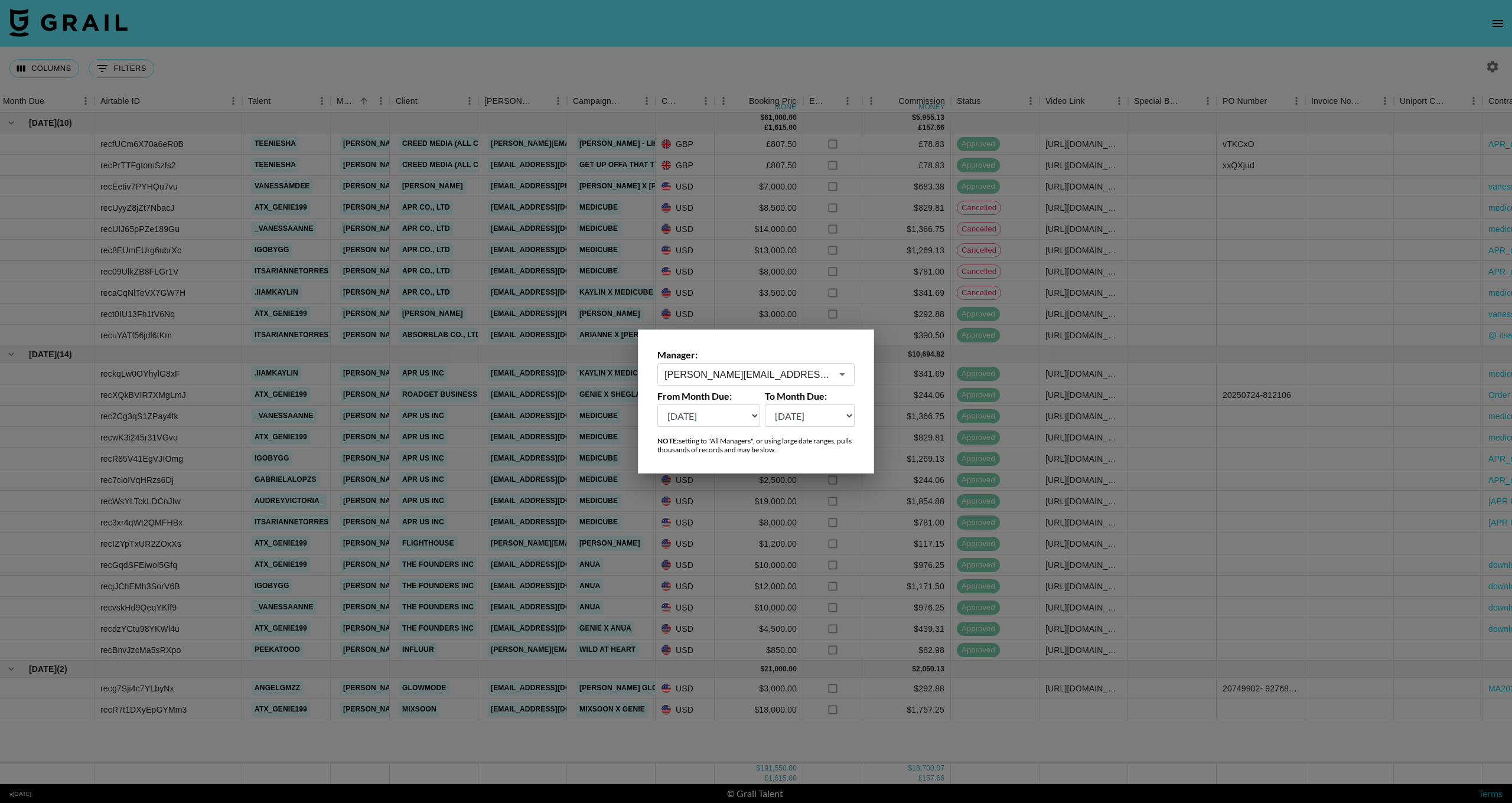
click at [608, 55] on div at bounding box center [756, 401] width 1512 height 803
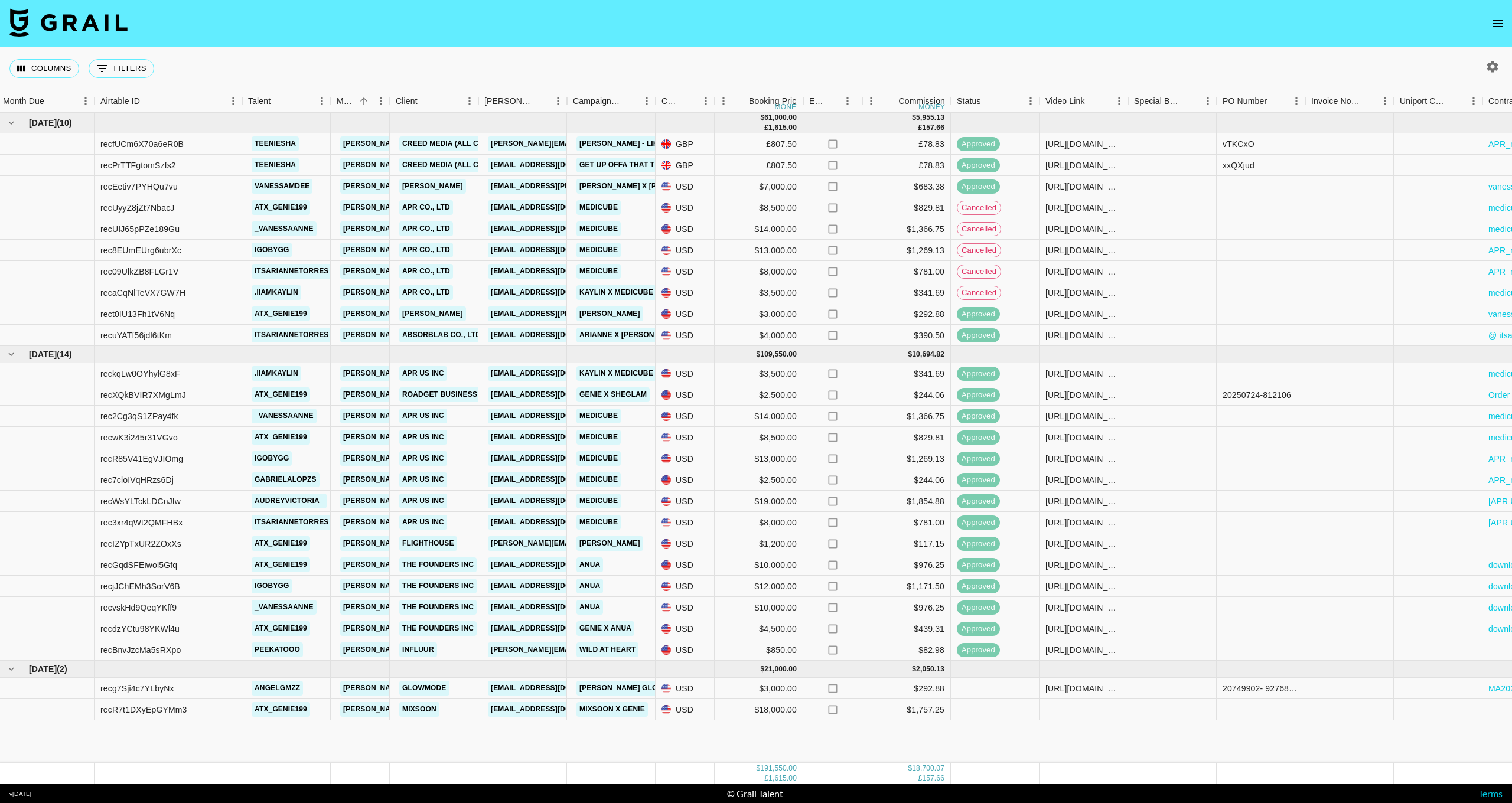
scroll to position [0, 0]
click at [1501, 67] on button "button" at bounding box center [1492, 67] width 20 height 20
select select "[DATE]"
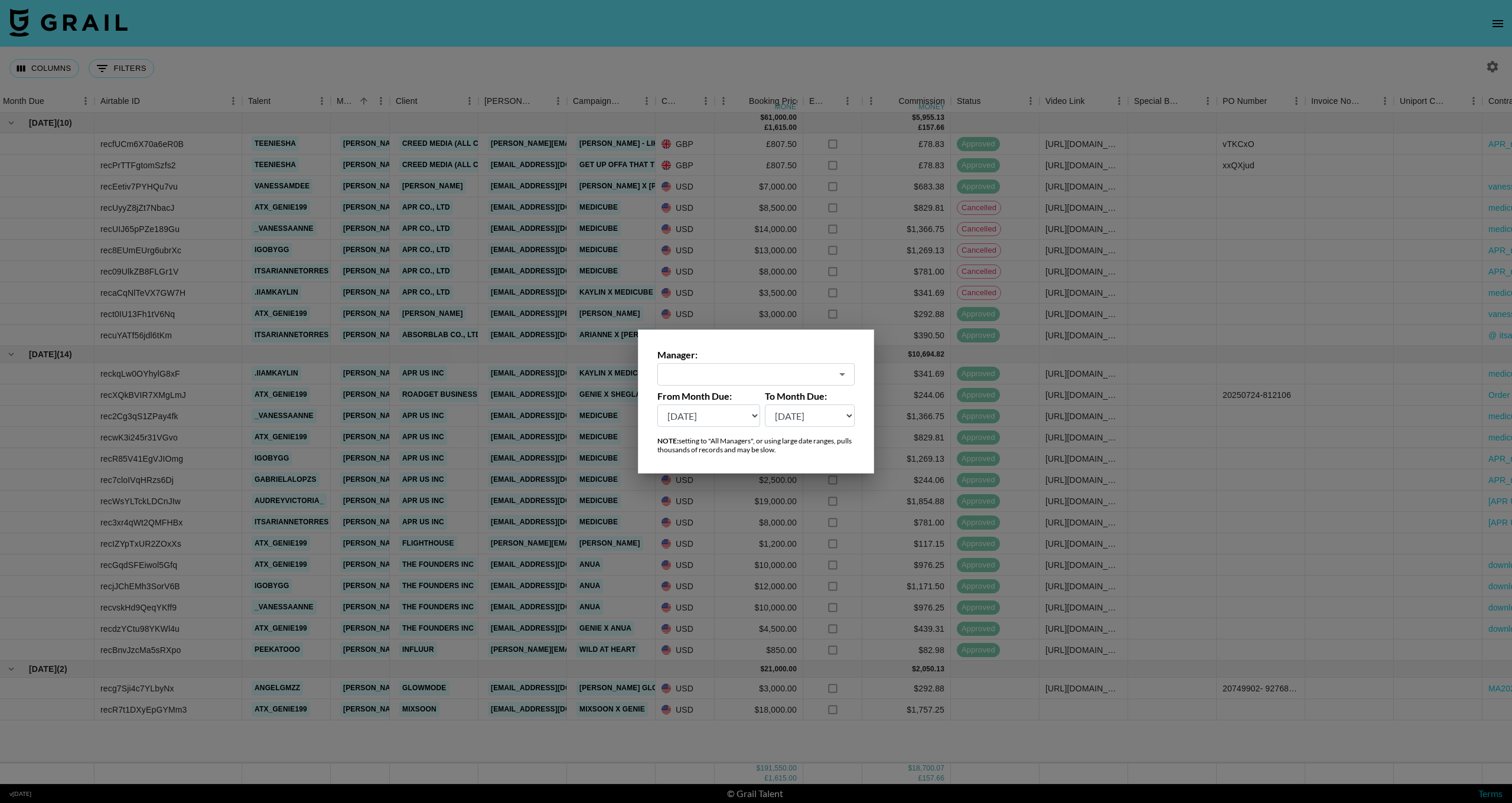
type input "[PERSON_NAME][EMAIL_ADDRESS][DOMAIN_NAME]"
select select "[DATE]"
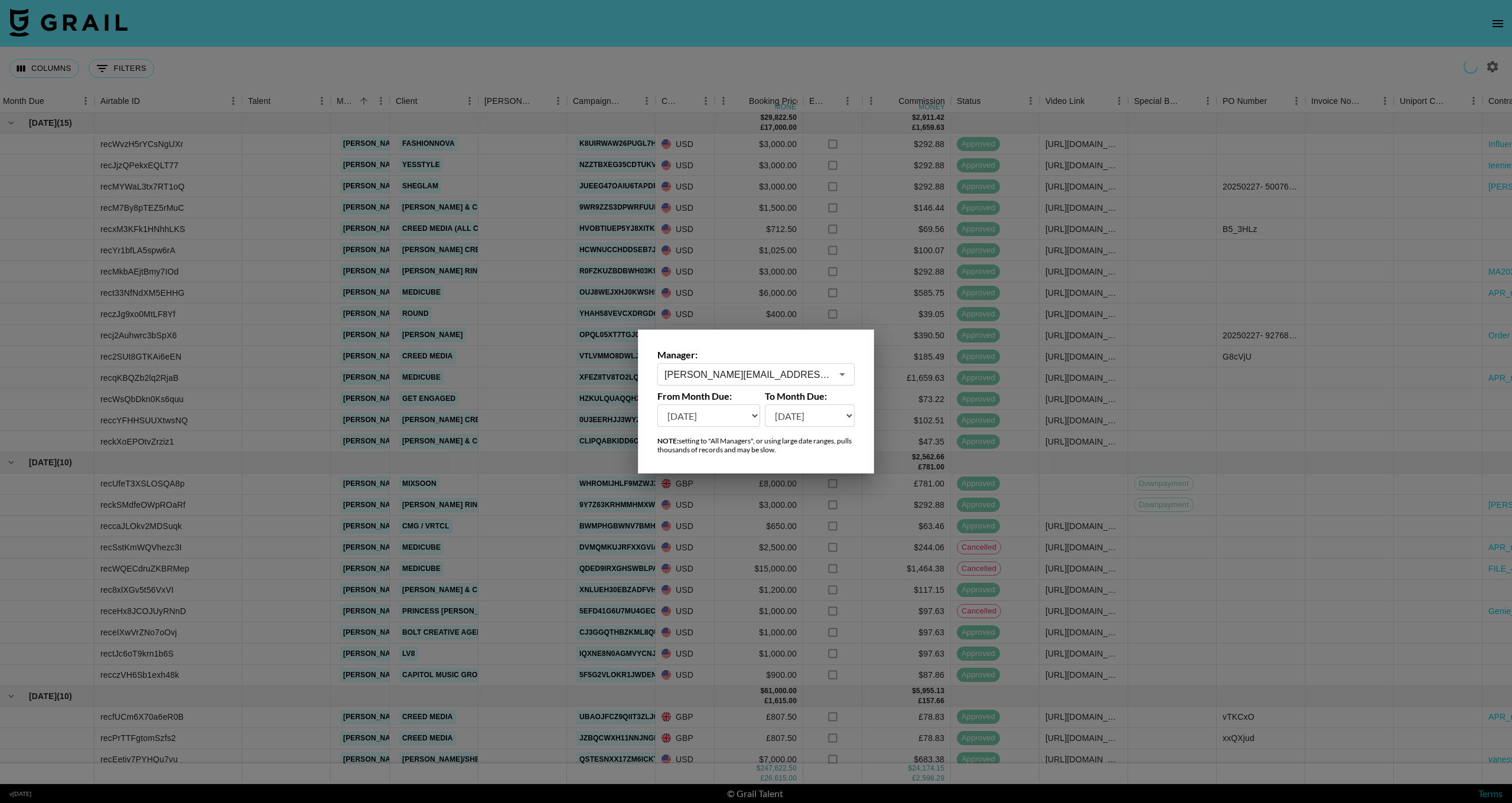
click at [610, 59] on div at bounding box center [756, 401] width 1512 height 803
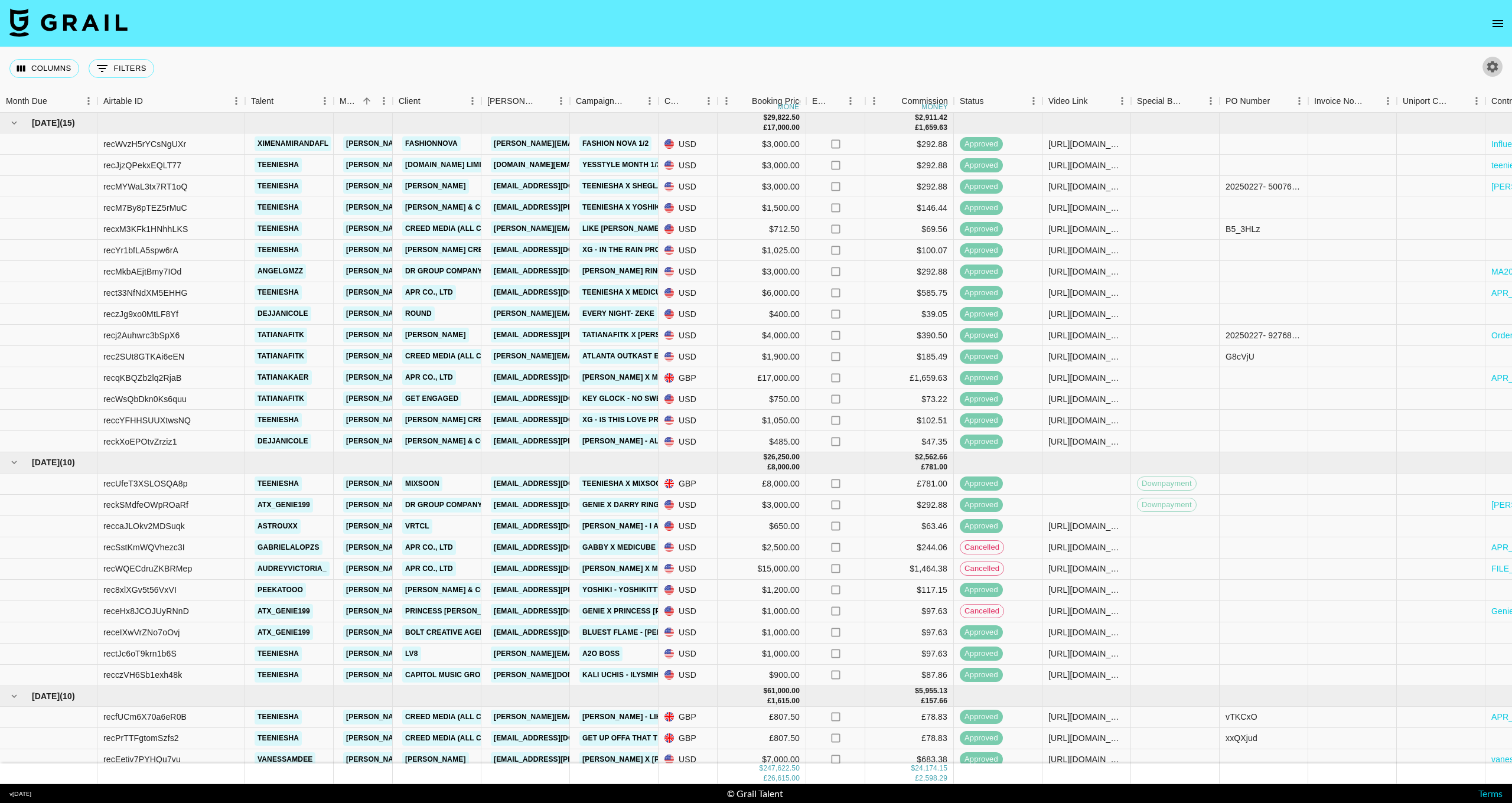
click at [1490, 64] on icon "button" at bounding box center [1493, 67] width 11 height 11
select select "[DATE]"
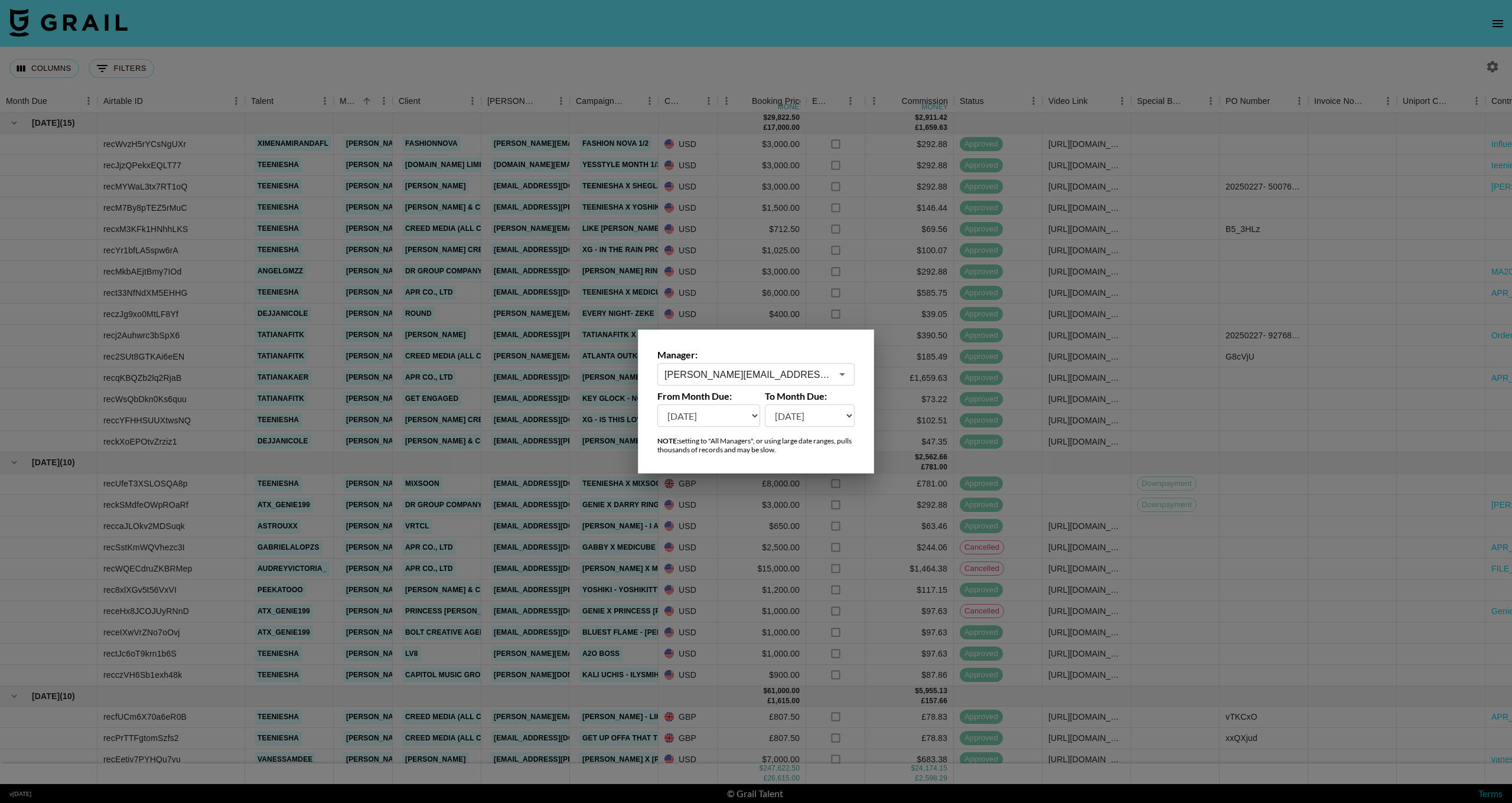
click at [742, 379] on input "[PERSON_NAME][EMAIL_ADDRESS][DOMAIN_NAME]" at bounding box center [748, 375] width 167 height 14
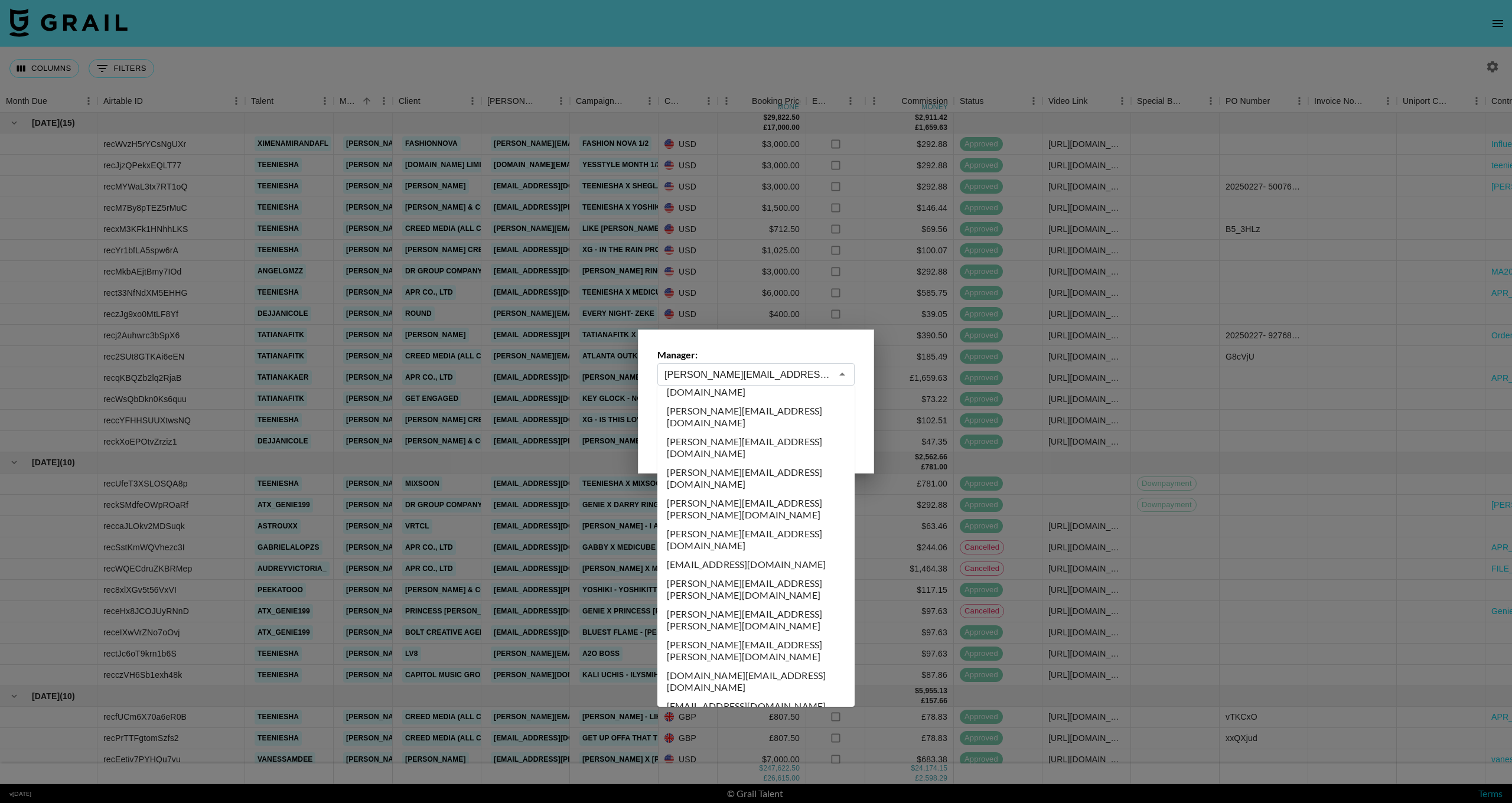
scroll to position [956, 0]
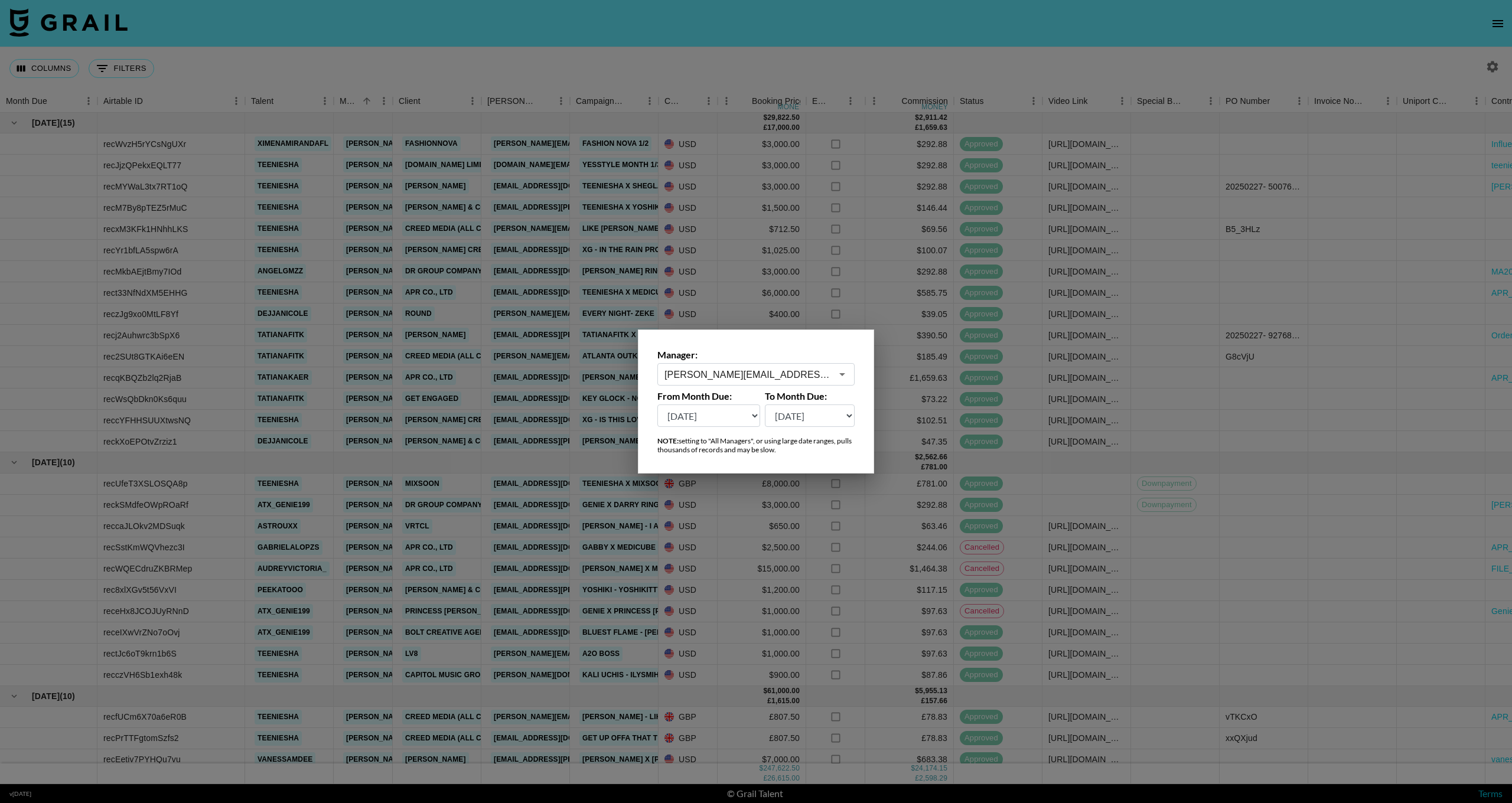
type input "[PERSON_NAME][EMAIL_ADDRESS][DOMAIN_NAME]"
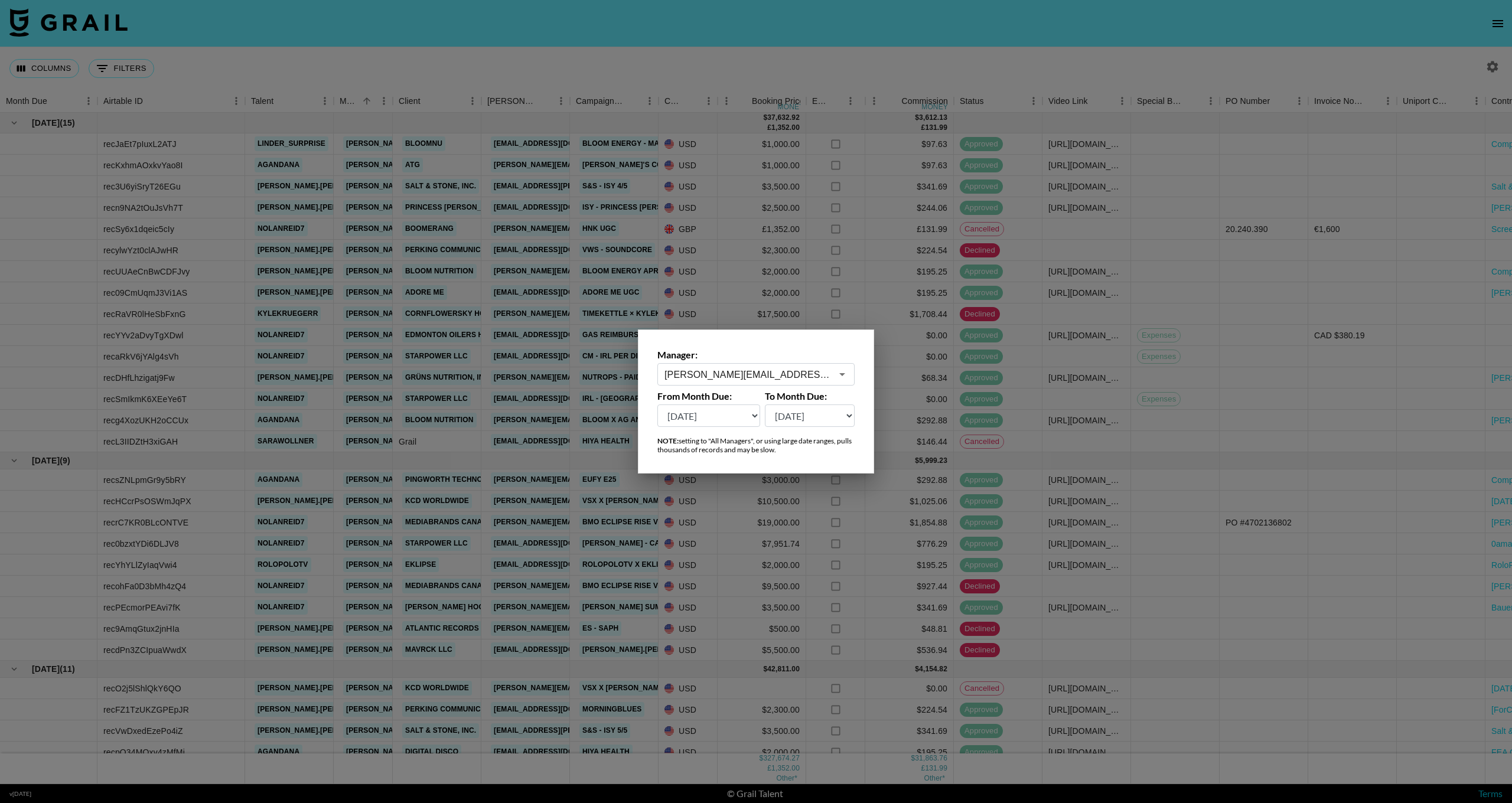
select select "[DATE]"
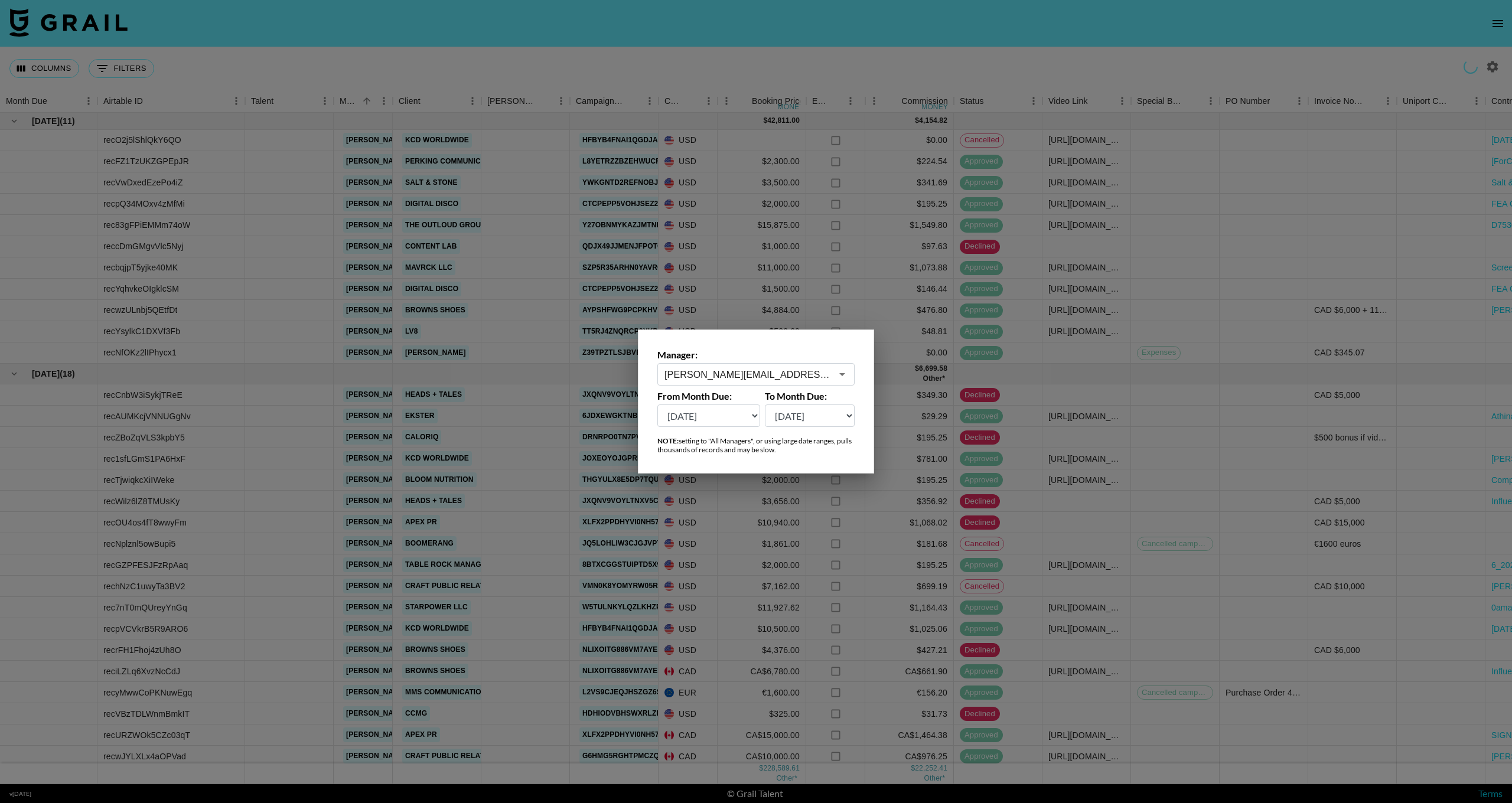
click at [782, 419] on select "[DATE] [DATE] '[DATE] May '[DATE] Mar '[DATE] Jan '[DATE] Nov '[DATE] Sep '[DAT…" at bounding box center [810, 416] width 90 height 23
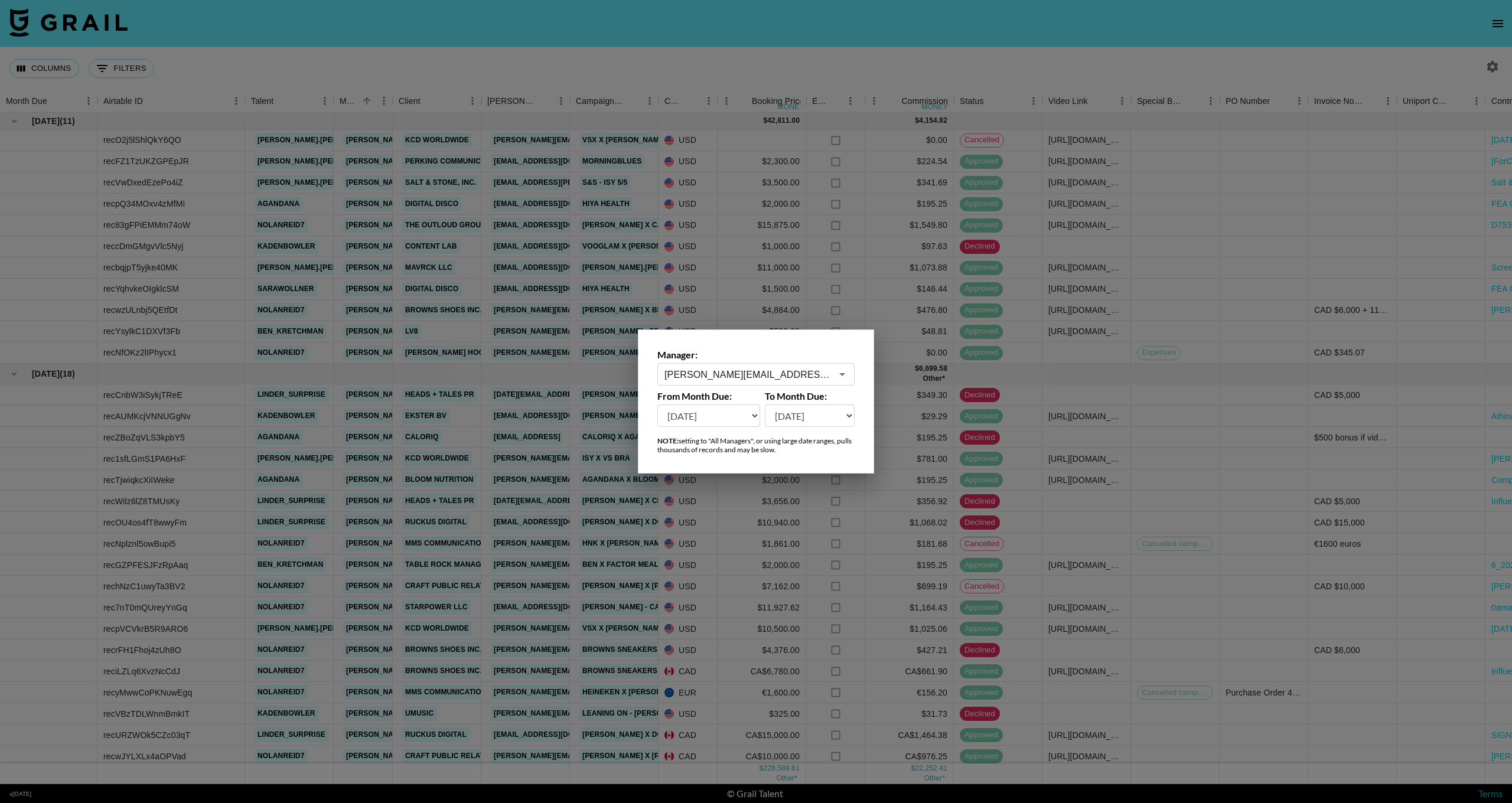
select select "[DATE]"
click at [715, 67] on div at bounding box center [756, 401] width 1512 height 803
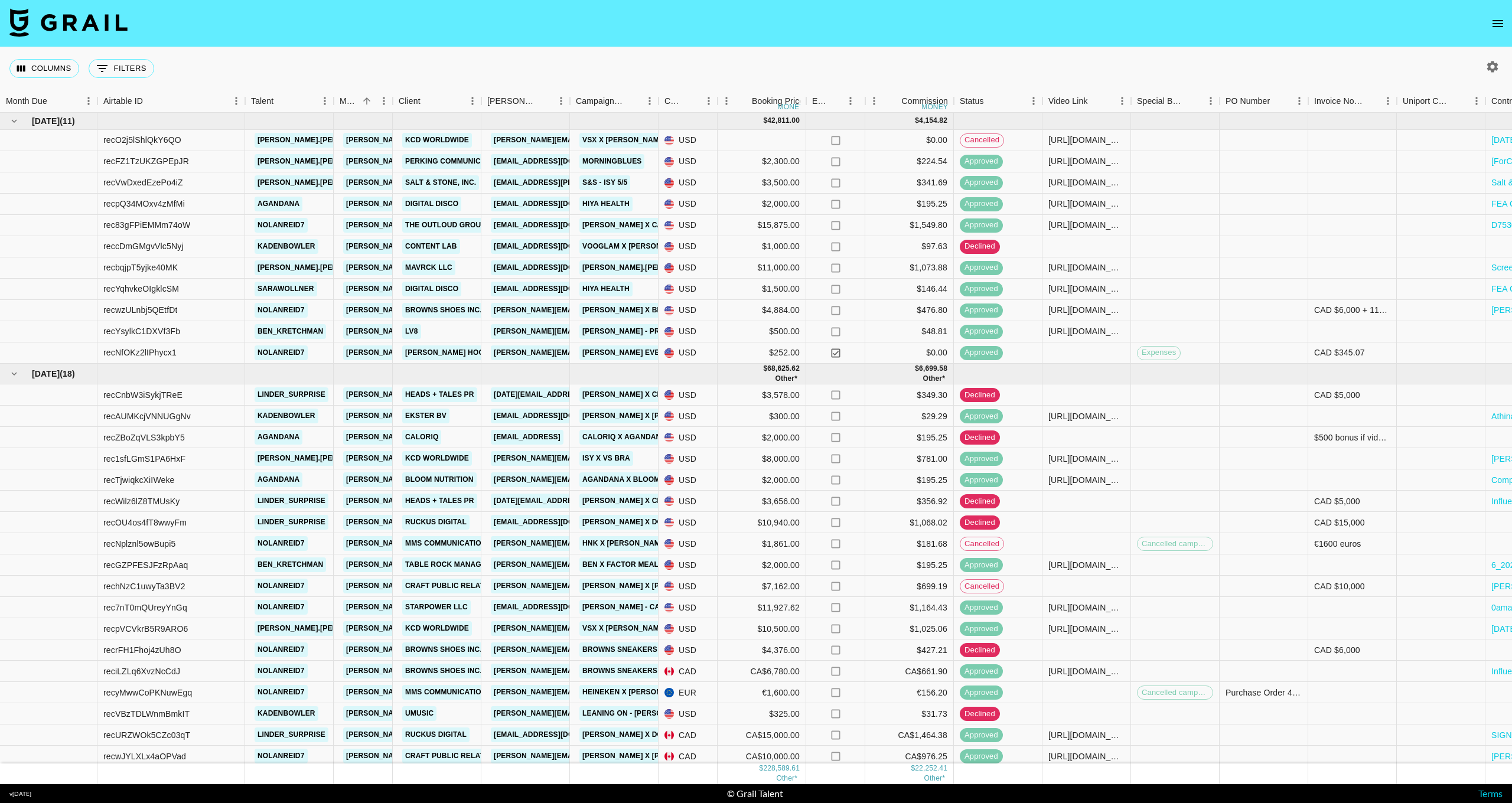
scroll to position [0, 0]
click at [1492, 65] on icon "button" at bounding box center [1493, 67] width 11 height 11
select select "[DATE]"
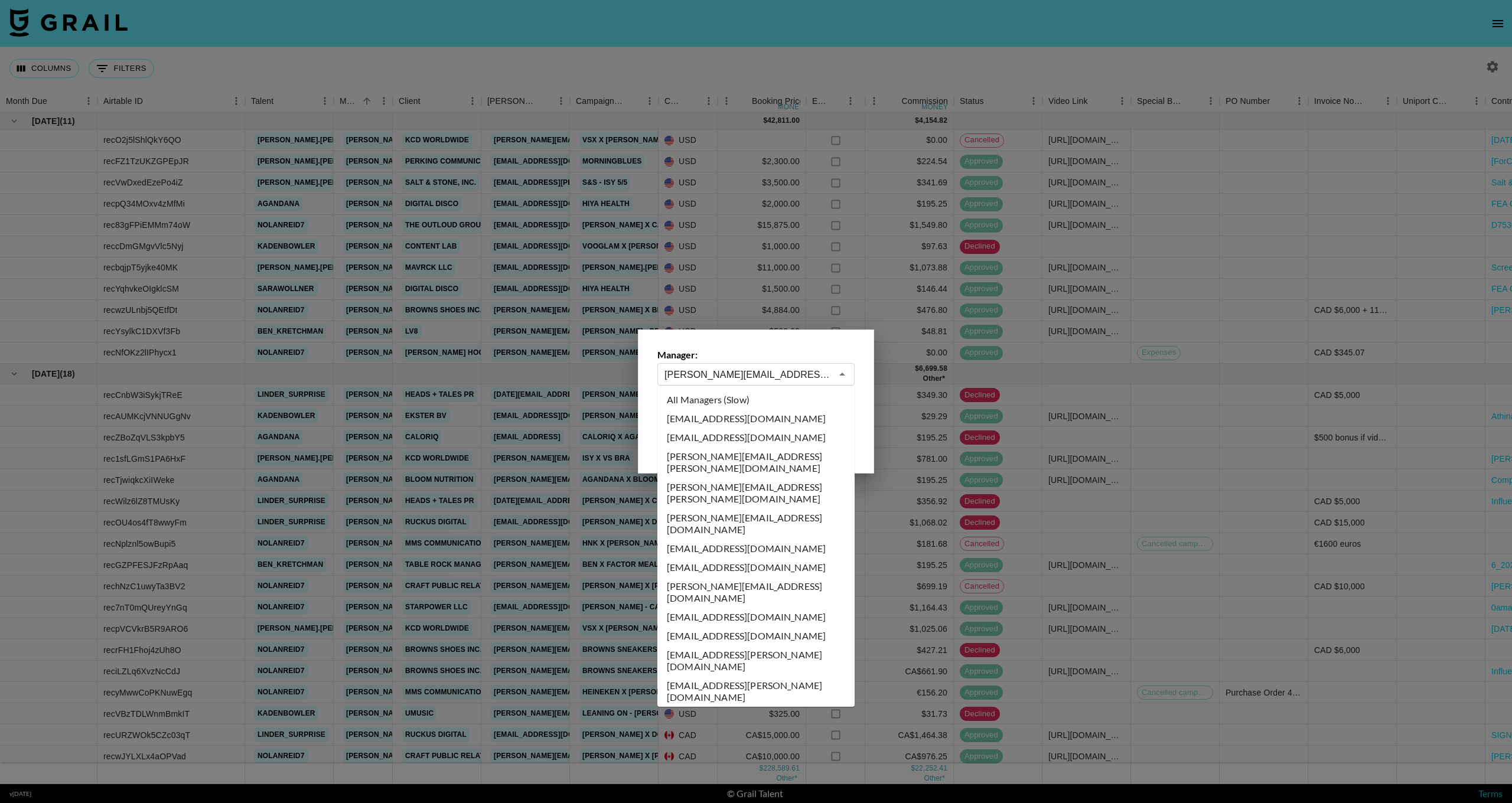
click at [752, 371] on input "[PERSON_NAME][EMAIL_ADDRESS][DOMAIN_NAME]" at bounding box center [748, 375] width 167 height 14
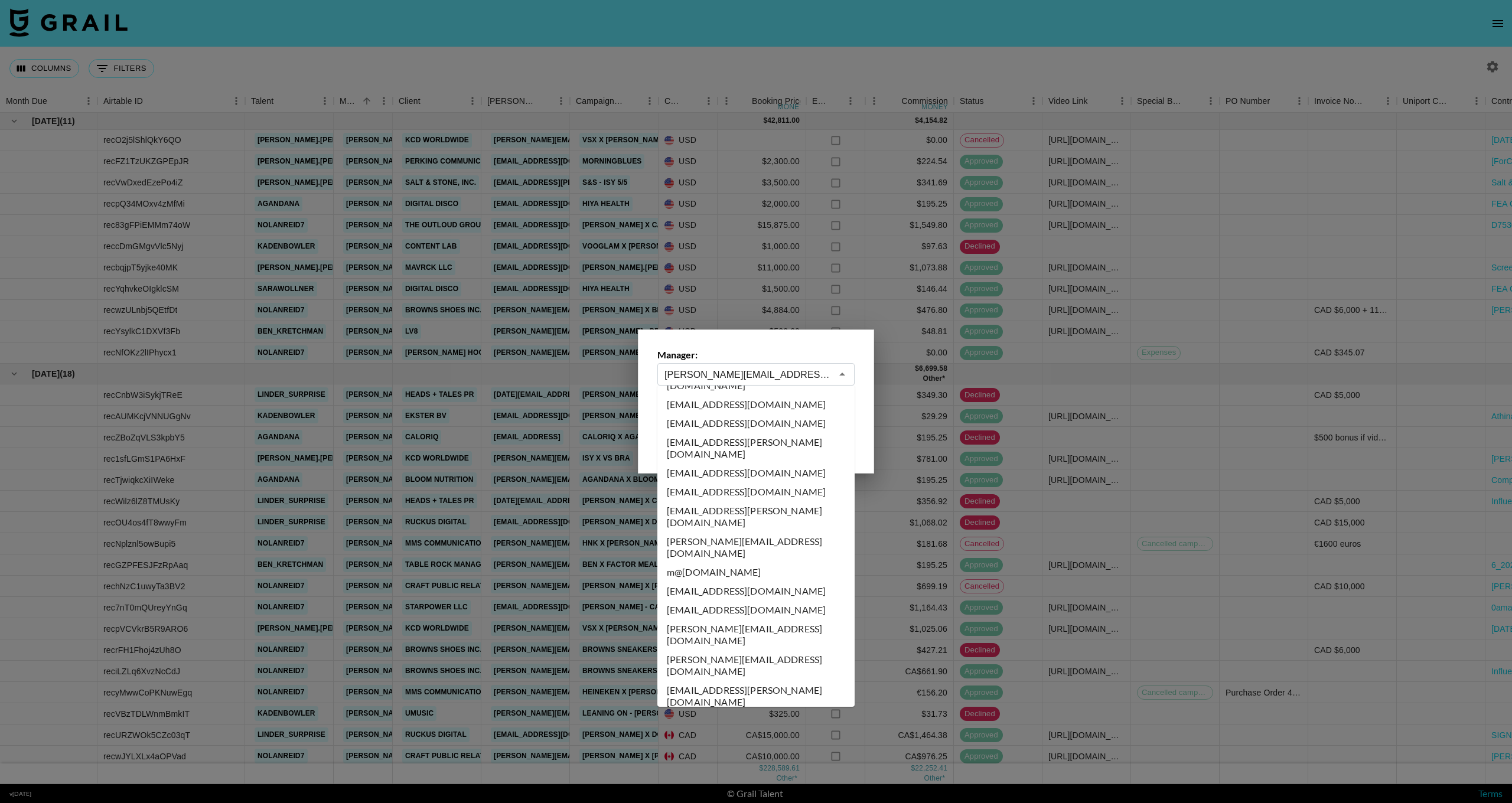
scroll to position [6445, 0]
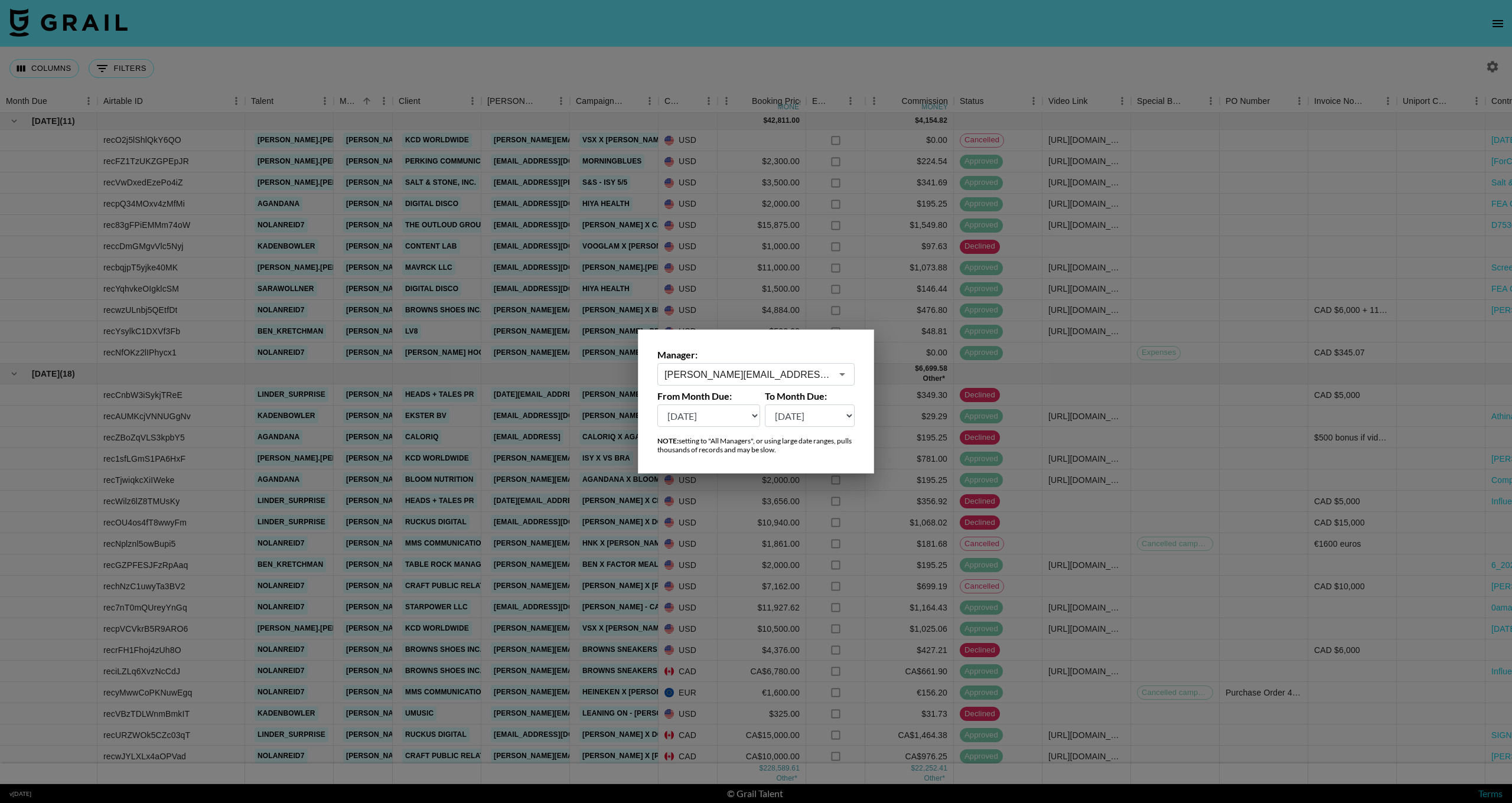
type input "[EMAIL_ADDRESS][DOMAIN_NAME]"
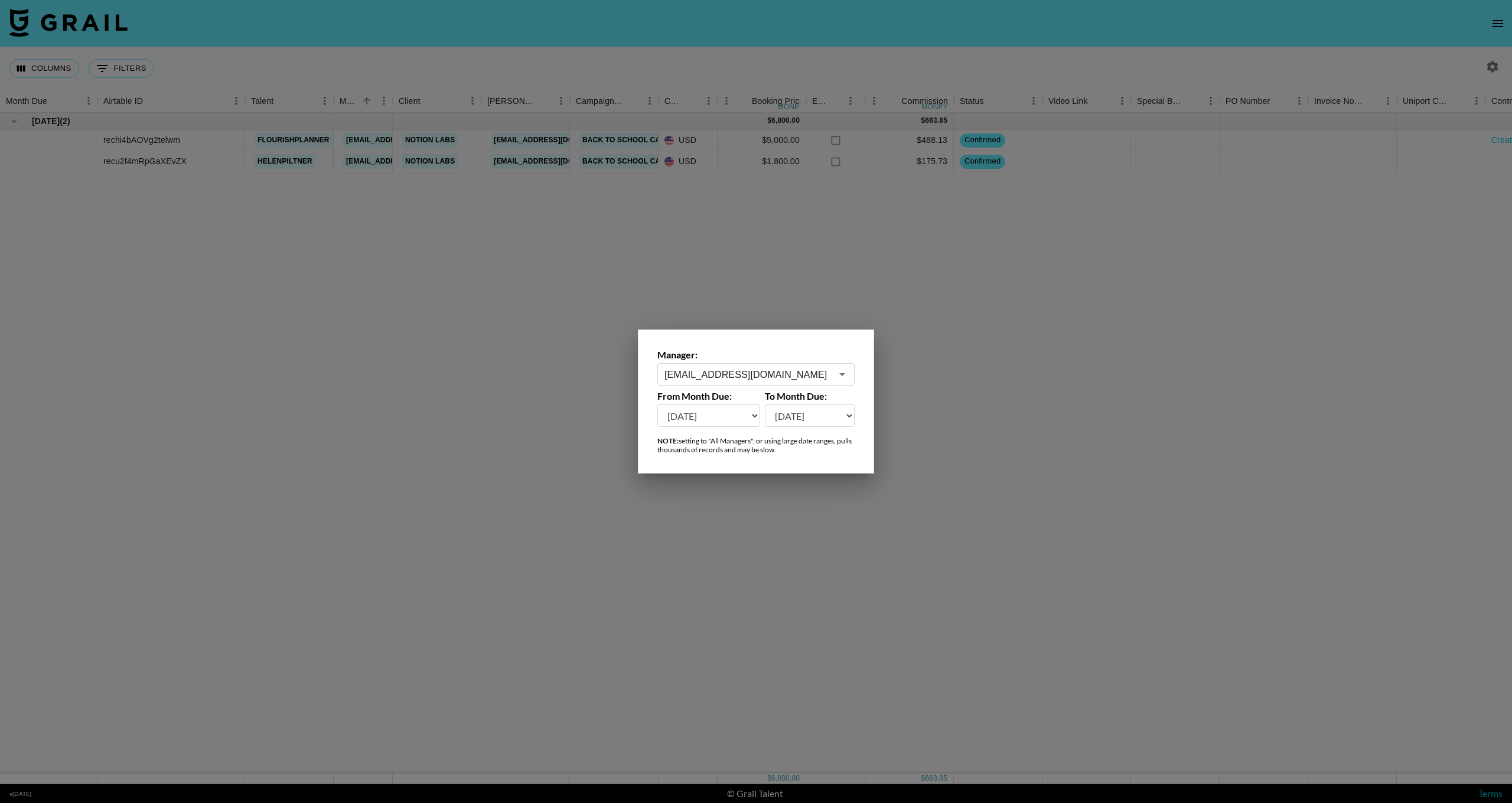
click at [630, 55] on div at bounding box center [756, 401] width 1512 height 803
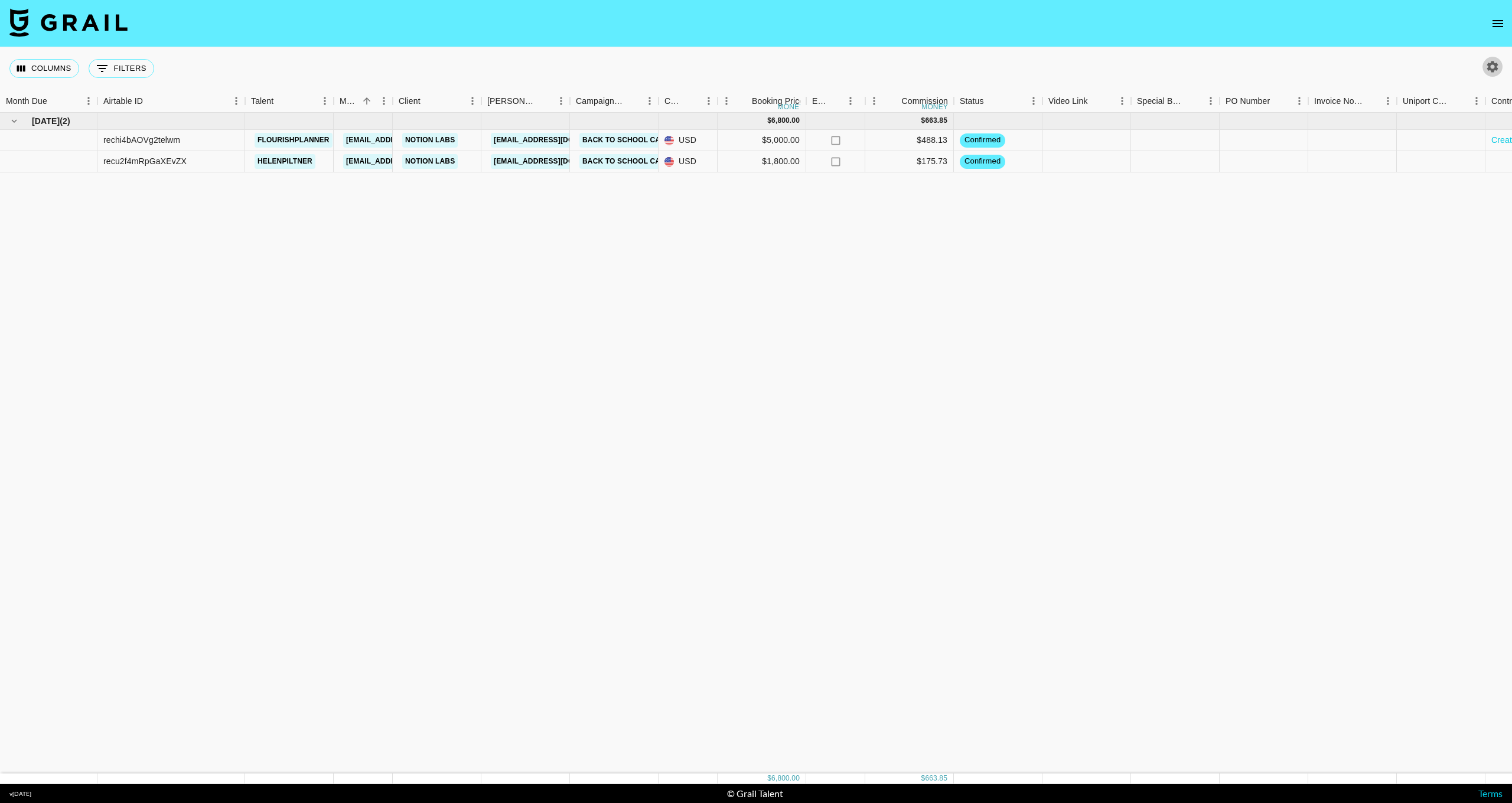
click at [1490, 64] on icon "button" at bounding box center [1493, 67] width 11 height 11
select select "[DATE]"
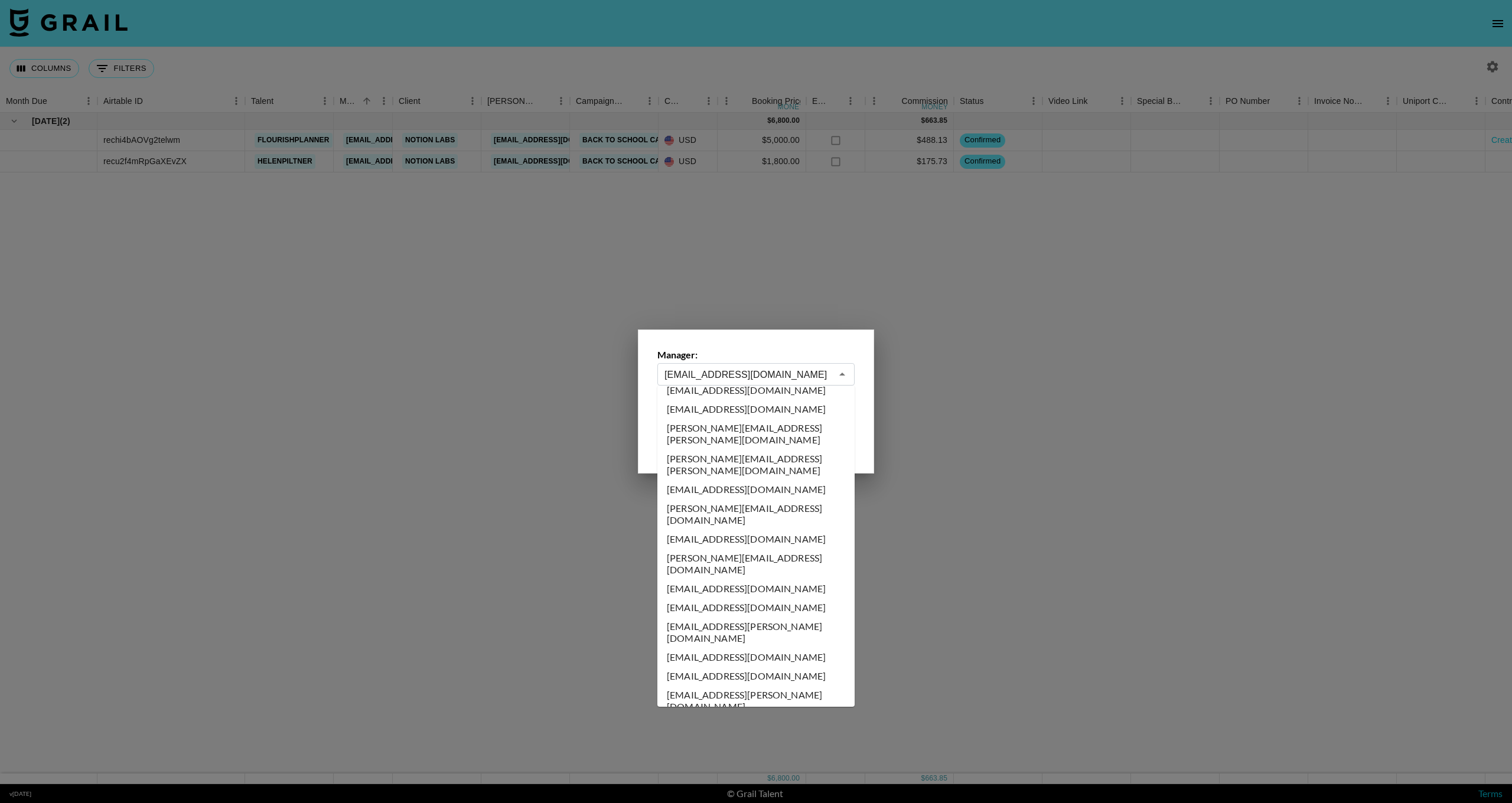
drag, startPoint x: 715, startPoint y: 369, endPoint x: 699, endPoint y: 371, distance: 16.1
click at [715, 370] on input "[EMAIL_ADDRESS][DOMAIN_NAME]" at bounding box center [748, 375] width 167 height 14
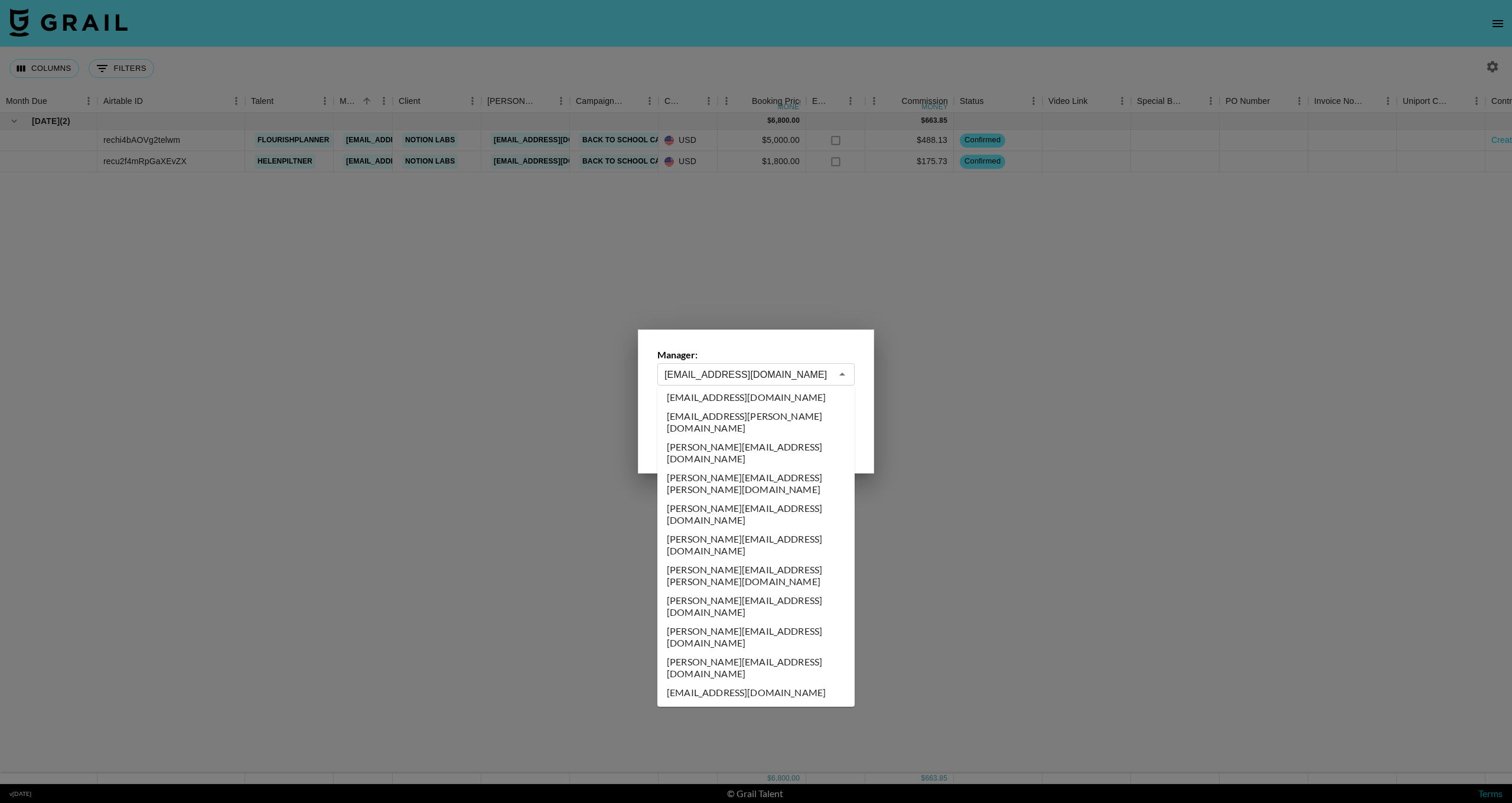
type input "[PERSON_NAME][EMAIL_ADDRESS][PERSON_NAME][DOMAIN_NAME]"
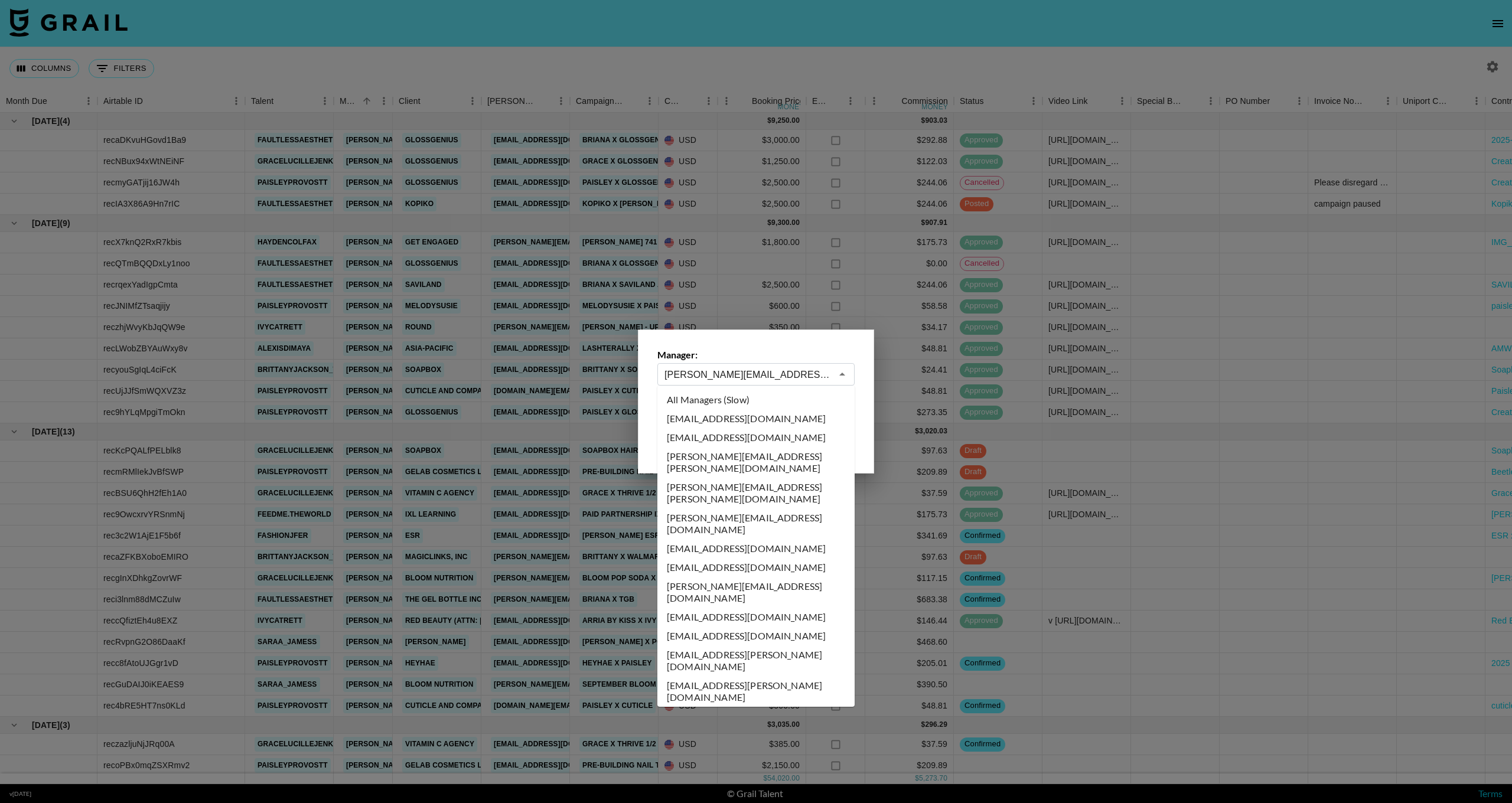
click at [747, 377] on input "[PERSON_NAME][EMAIL_ADDRESS][PERSON_NAME][DOMAIN_NAME]" at bounding box center [748, 375] width 167 height 14
click at [737, 308] on div at bounding box center [756, 401] width 1512 height 803
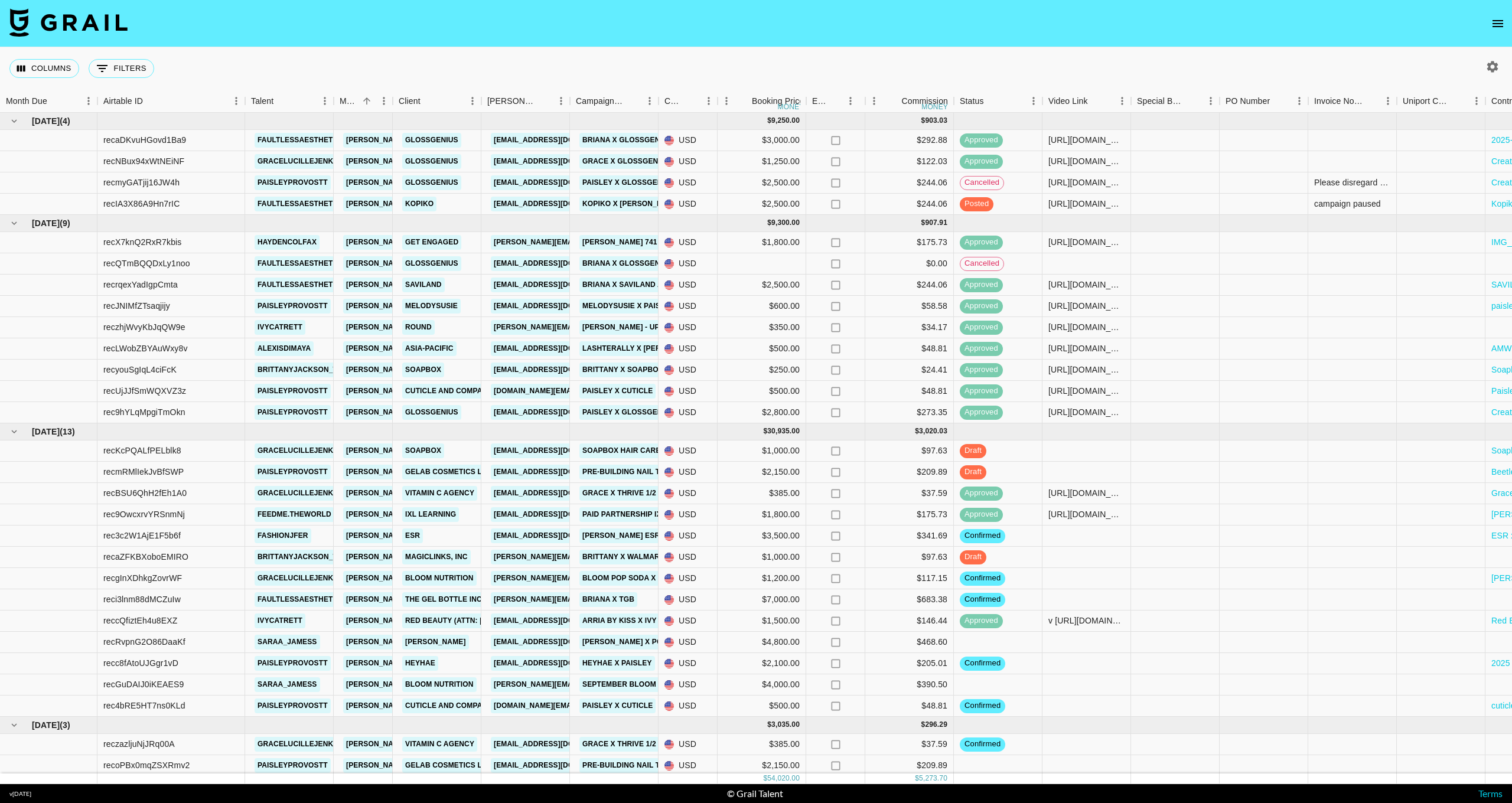
scroll to position [0, 0]
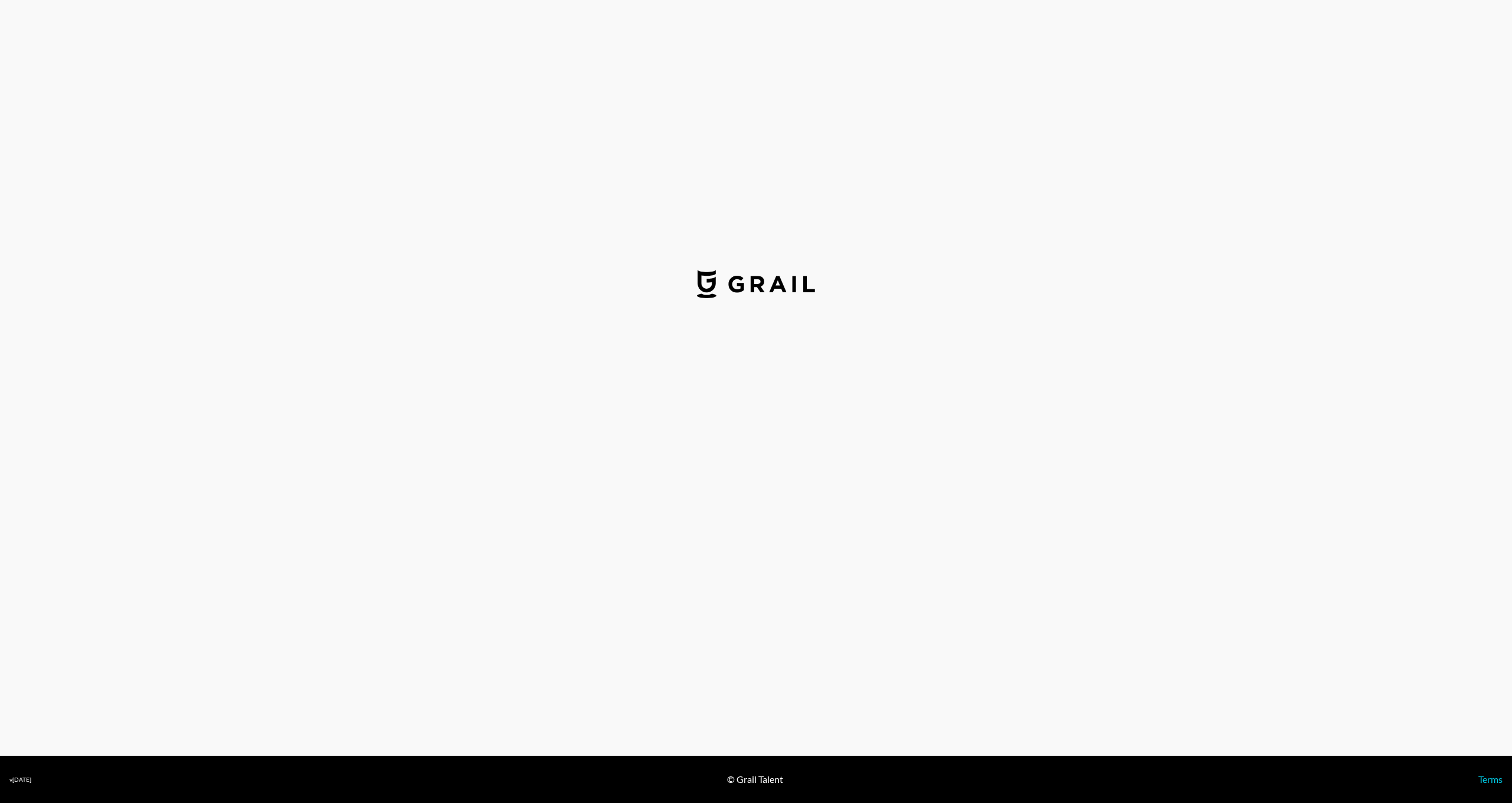
select select "USD"
